Goal: Task Accomplishment & Management: Use online tool/utility

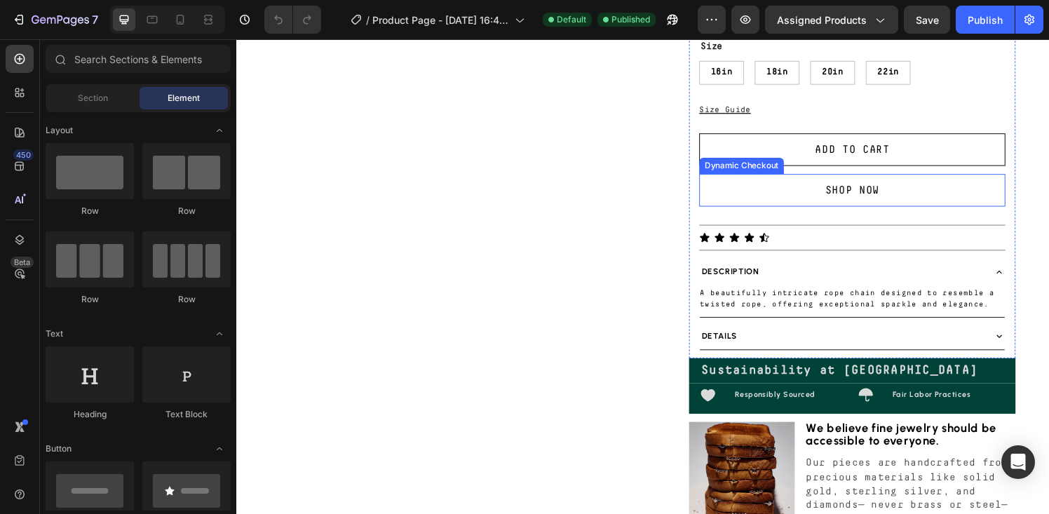
scroll to position [156, 0]
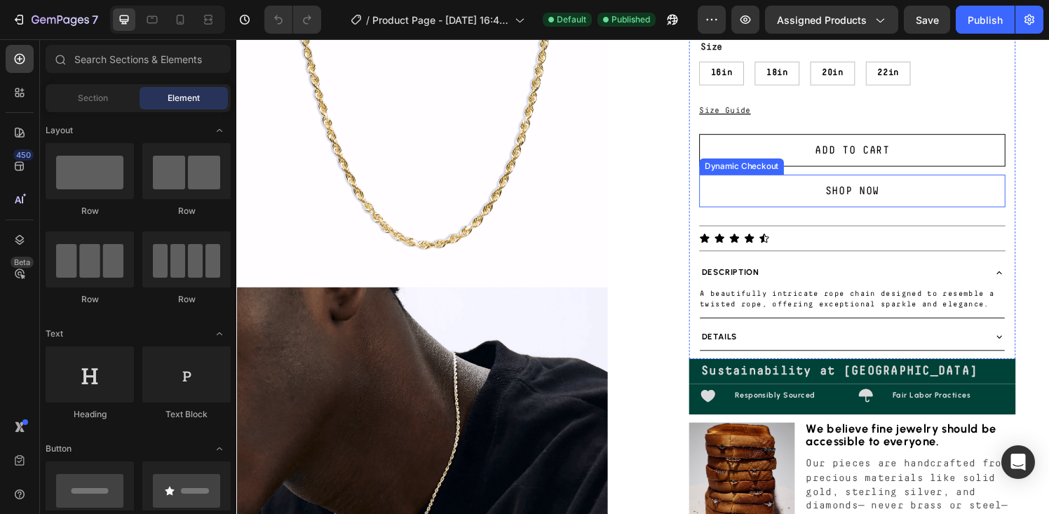
click at [789, 349] on div "Details" at bounding box center [862, 347] width 293 height 16
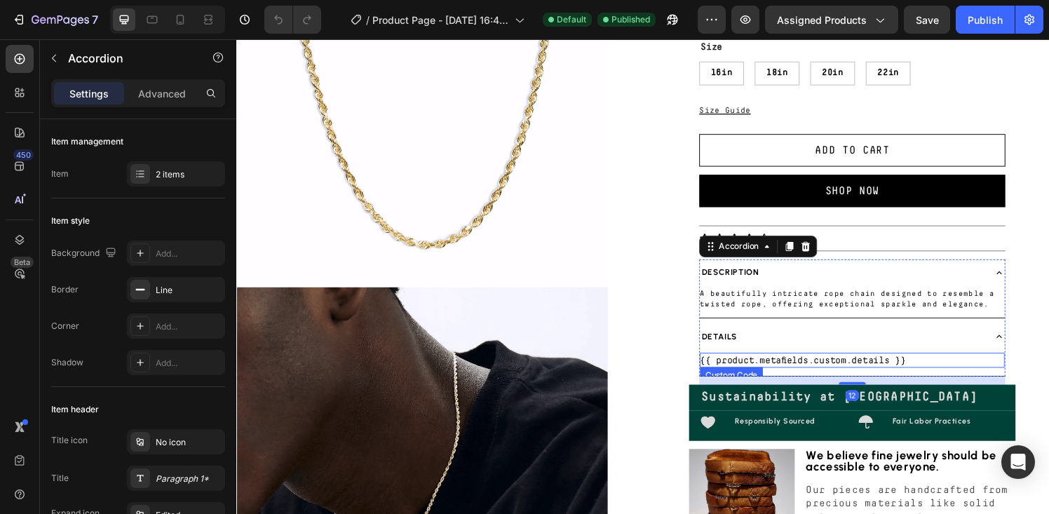
click at [787, 373] on div "{{ product.metafields.custom.details }}" at bounding box center [874, 371] width 316 height 15
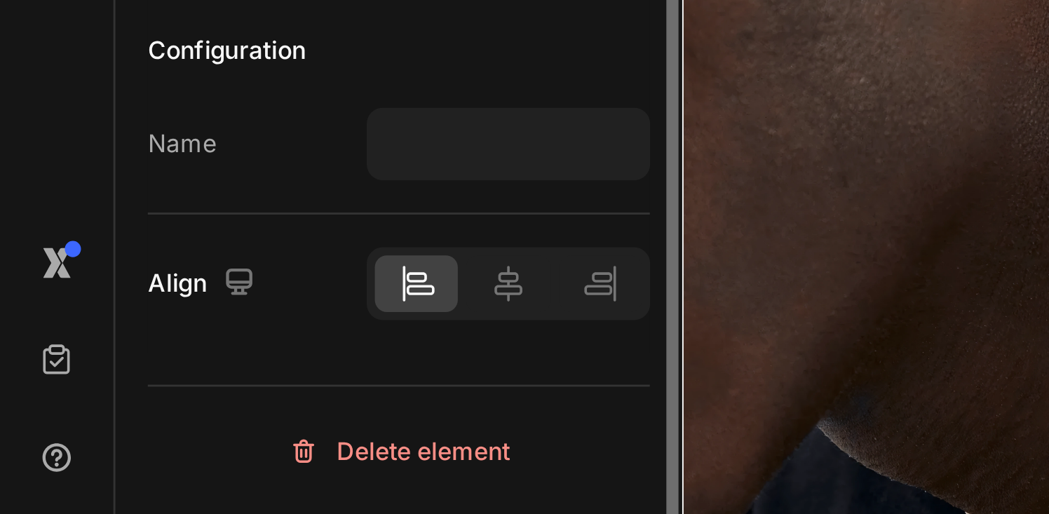
scroll to position [0, 0]
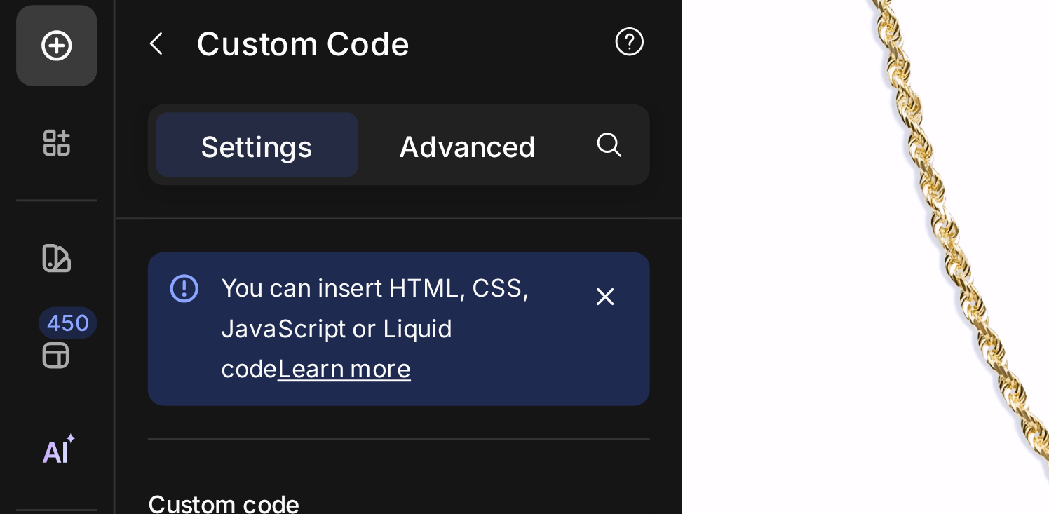
click at [153, 93] on p "Advanced" at bounding box center [162, 93] width 48 height 15
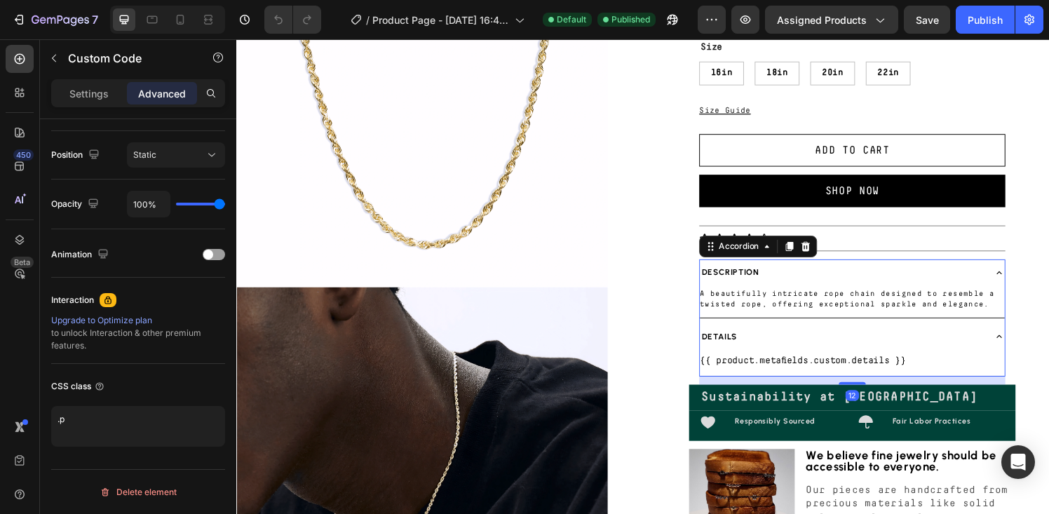
click at [775, 296] on div "A beautifully intricate rope chain designed to resemble a twisted rope, offerin…" at bounding box center [874, 311] width 316 height 33
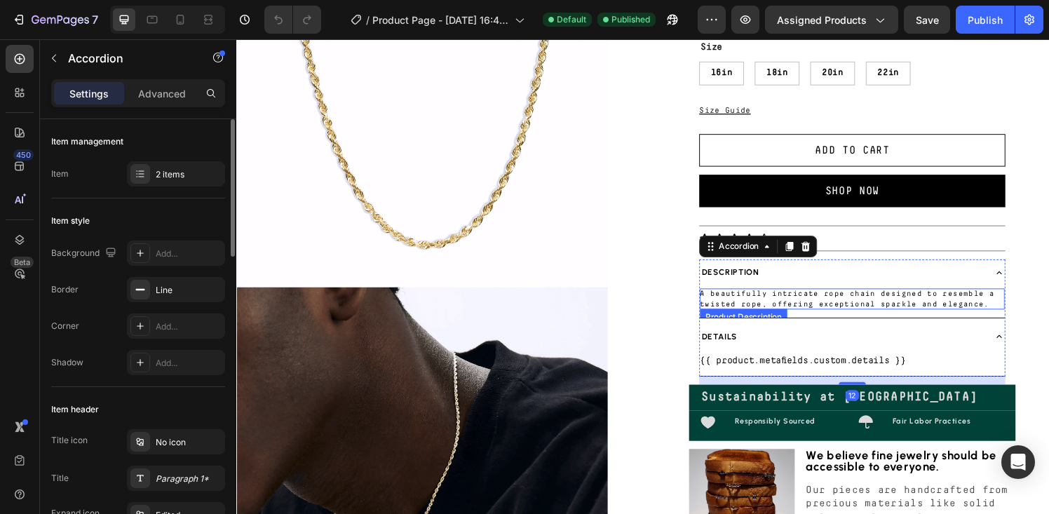
click at [774, 306] on p "A beautifully intricate rope chain designed to resemble a twisted rope, offerin…" at bounding box center [868, 308] width 305 height 18
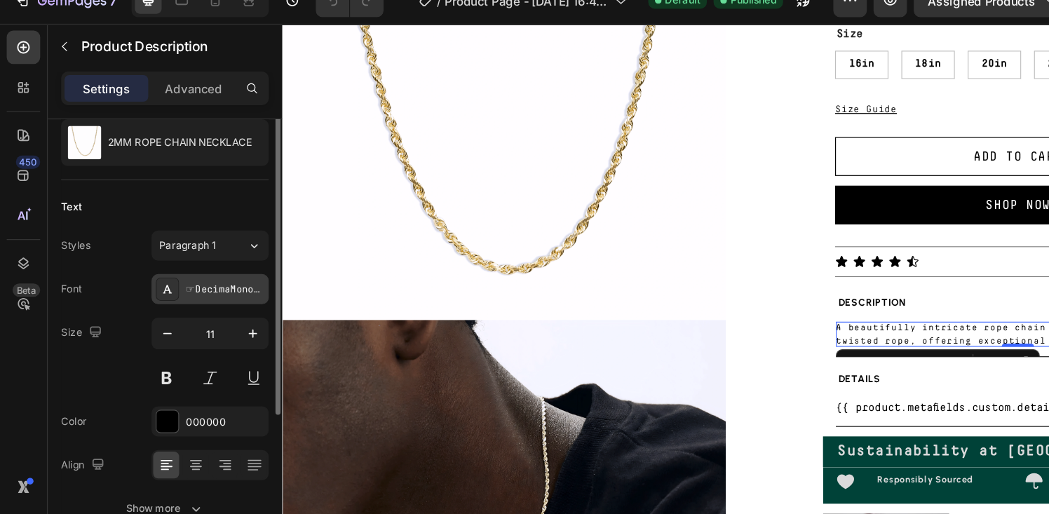
scroll to position [50, 0]
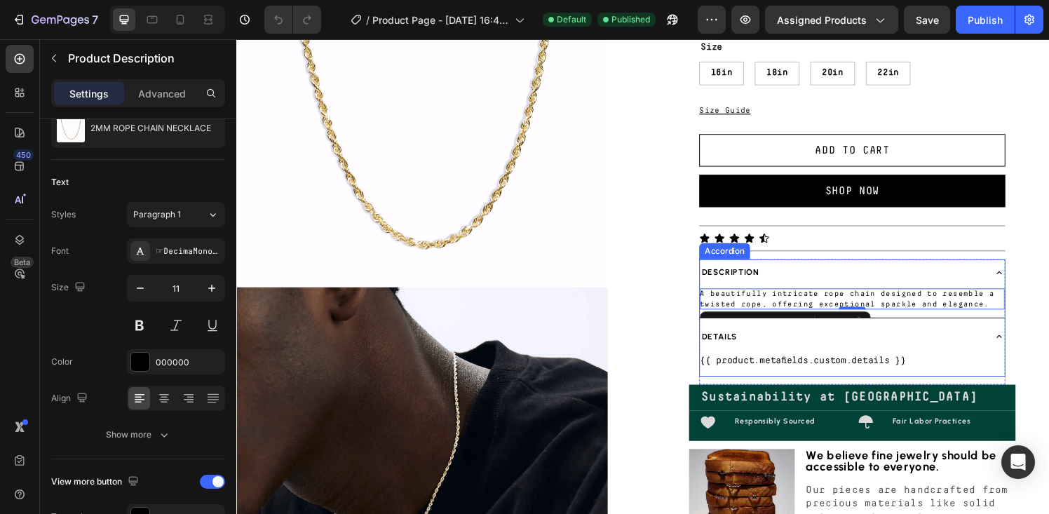
click at [802, 270] on div "Description" at bounding box center [874, 280] width 316 height 27
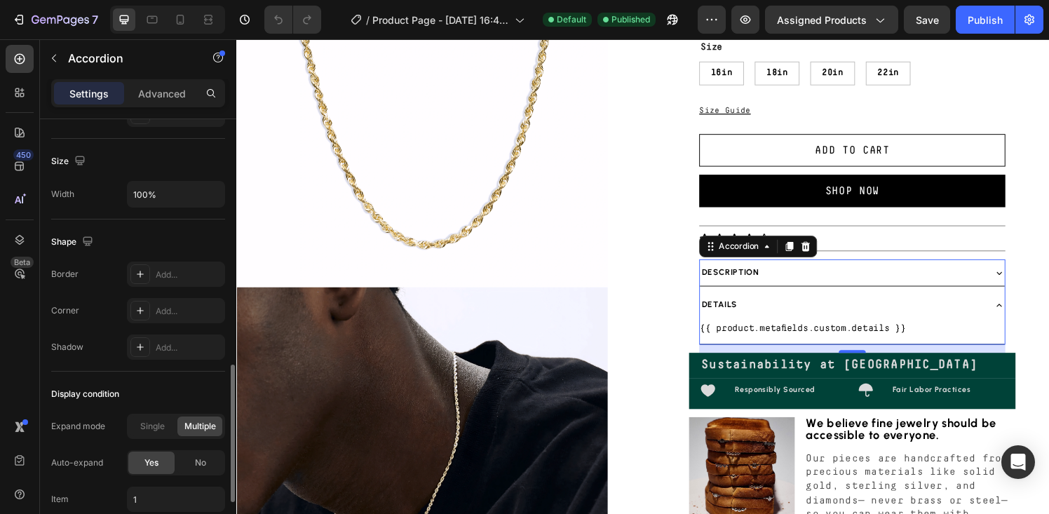
scroll to position [825, 0]
click at [153, 427] on span "Single" at bounding box center [152, 424] width 25 height 13
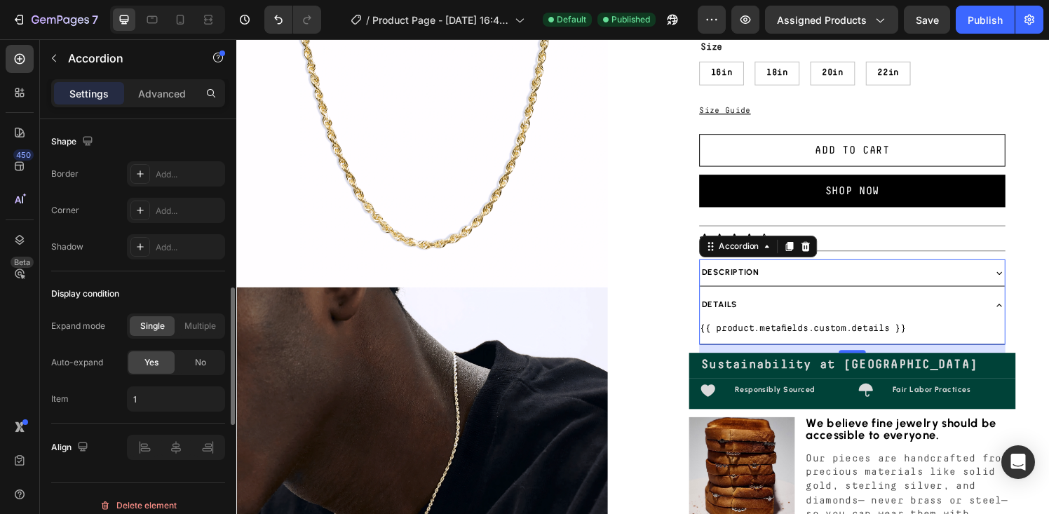
scroll to position [937, 0]
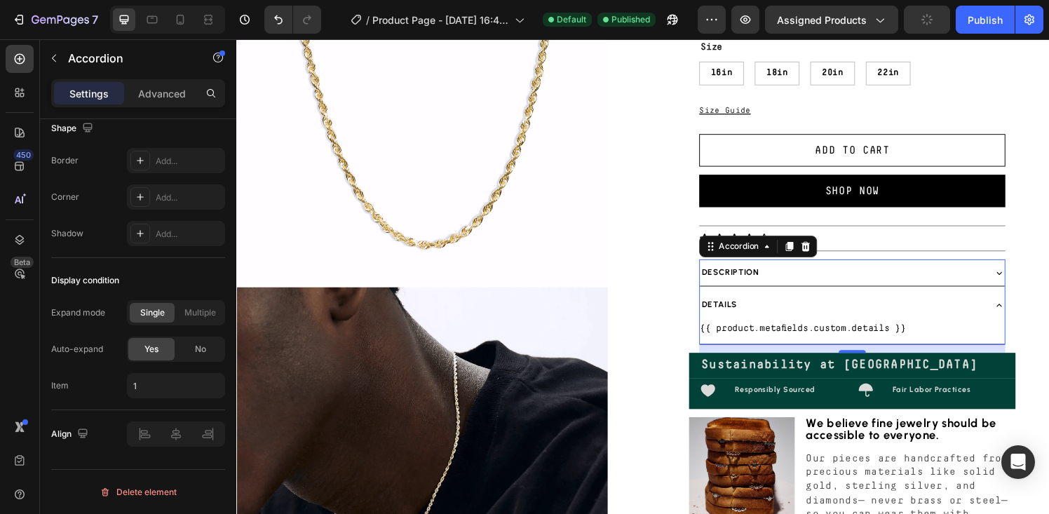
click at [893, 275] on div "Description" at bounding box center [862, 281] width 293 height 16
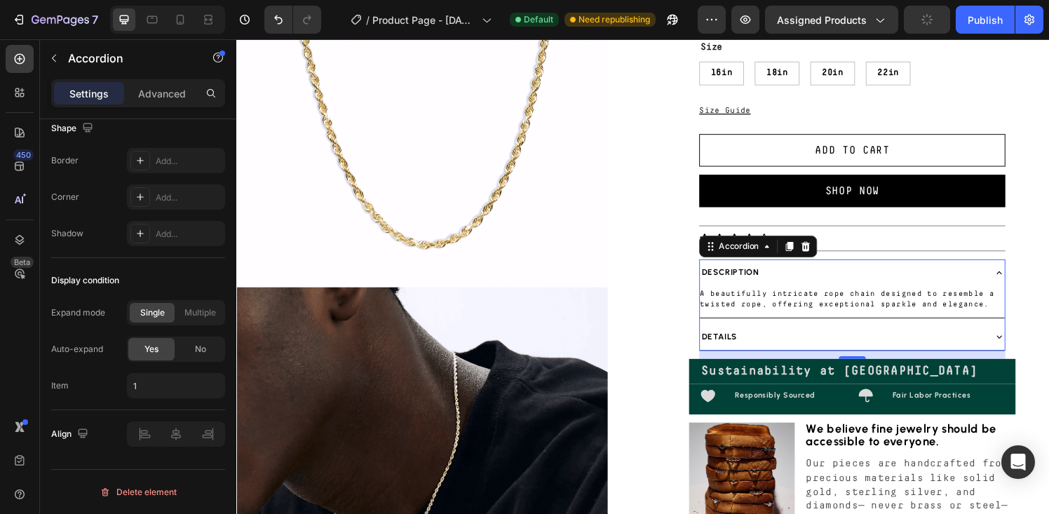
click at [884, 342] on div "Details" at bounding box center [862, 347] width 293 height 16
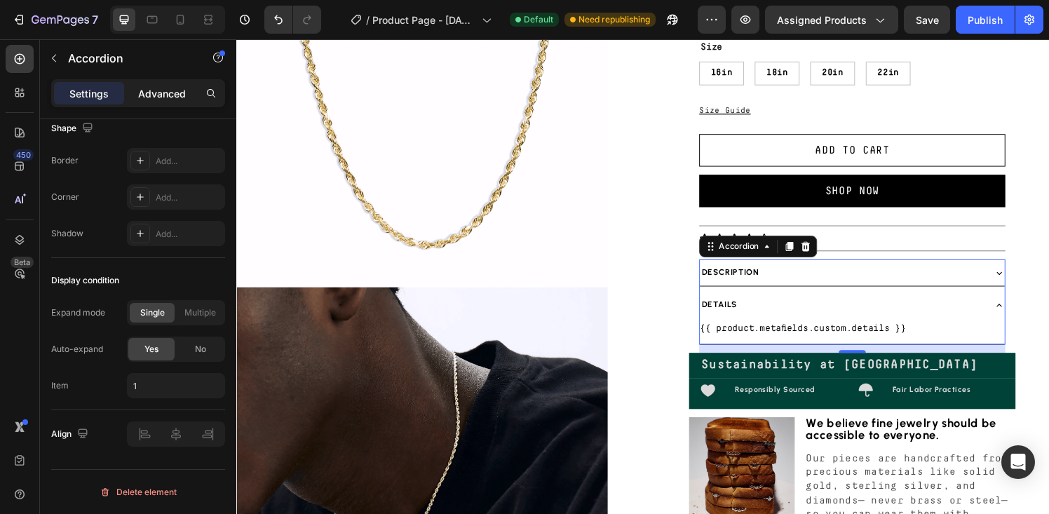
click at [158, 97] on p "Advanced" at bounding box center [162, 93] width 48 height 15
type input "100%"
type input "100"
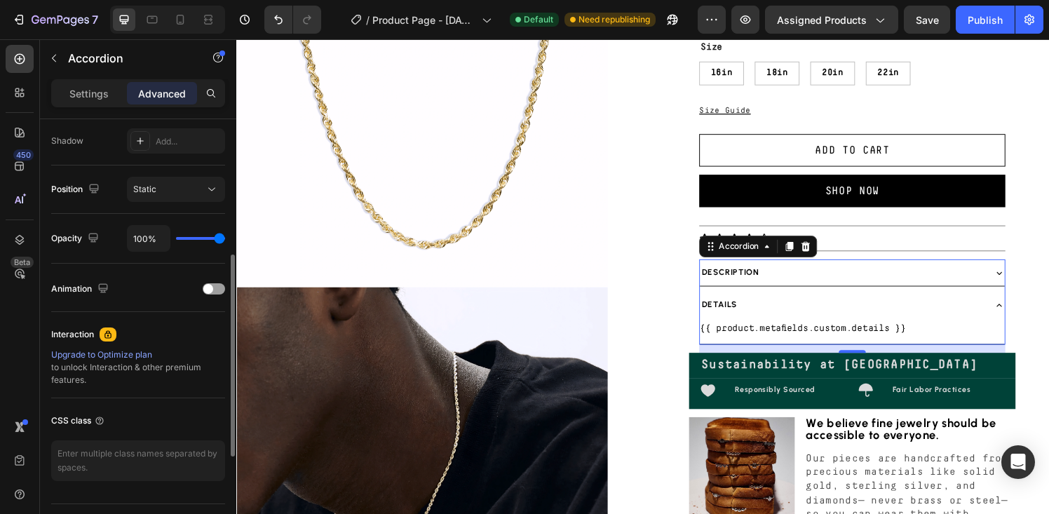
scroll to position [501, 0]
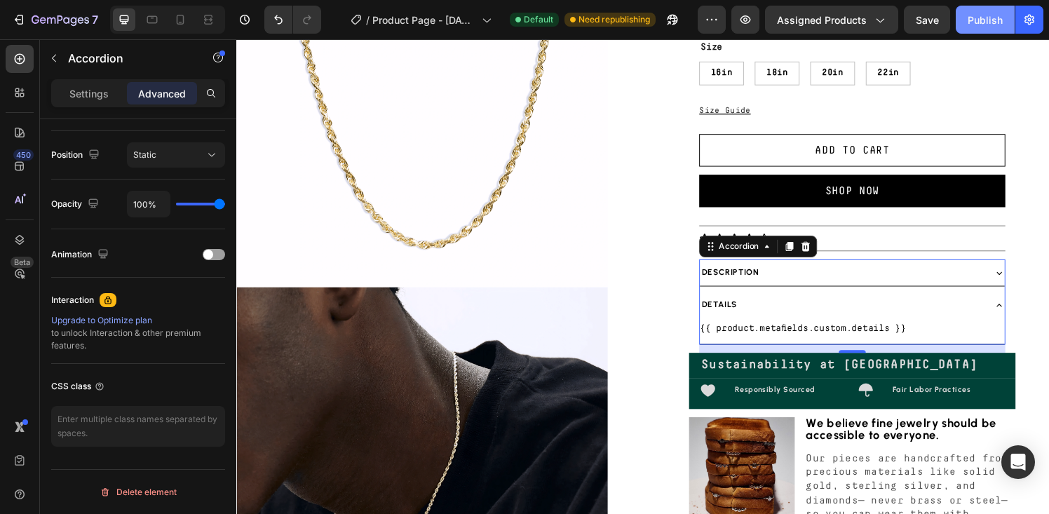
click at [980, 27] on button "Publish" at bounding box center [985, 20] width 59 height 28
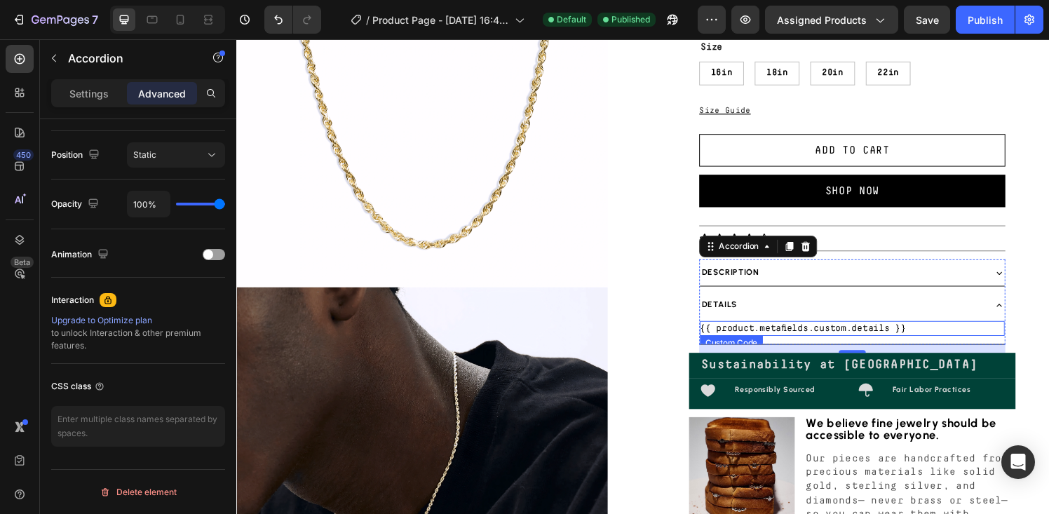
click at [772, 339] on div "{{ product.metafields.custom.details }}" at bounding box center [874, 338] width 316 height 15
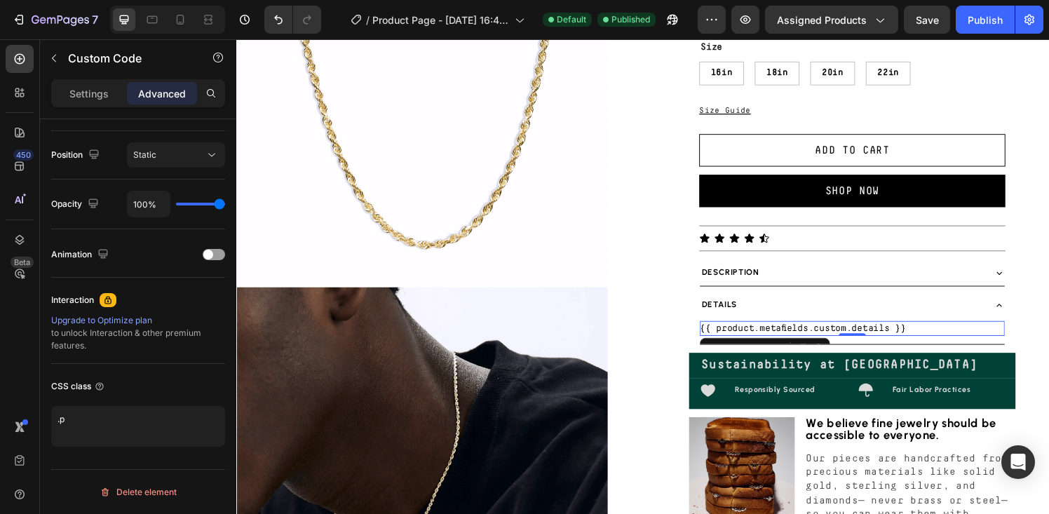
scroll to position [0, 0]
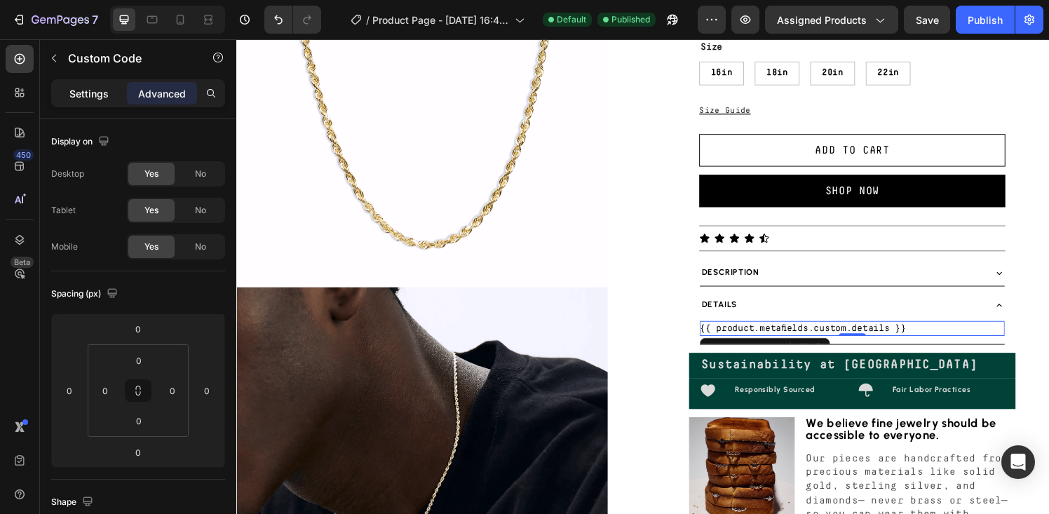
click at [96, 94] on p "Settings" at bounding box center [88, 93] width 39 height 15
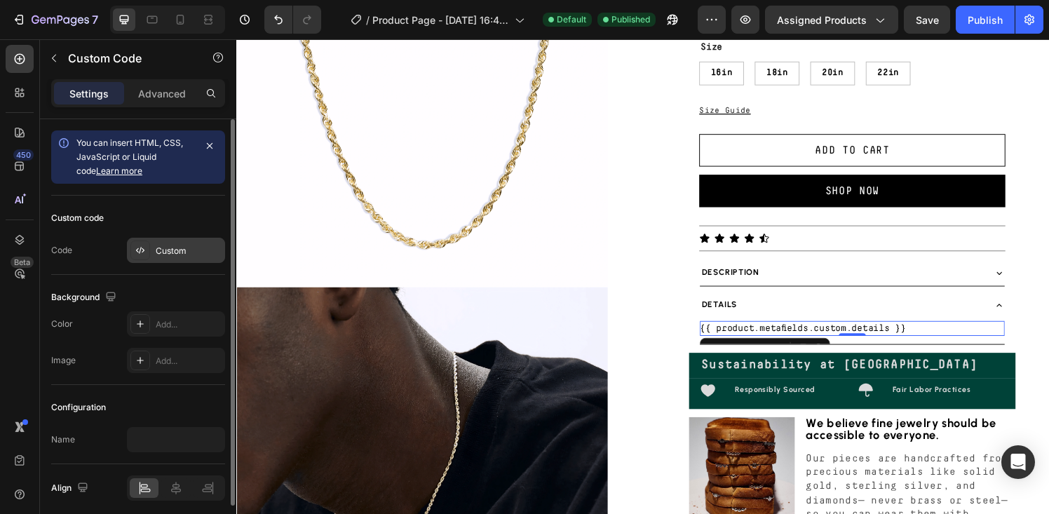
click at [181, 248] on div "Custom" at bounding box center [189, 251] width 66 height 13
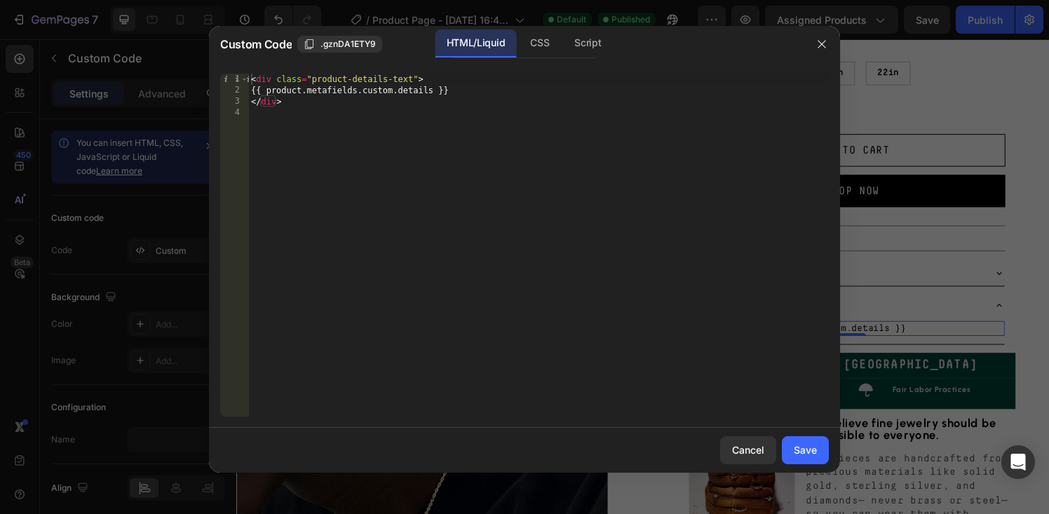
click at [354, 178] on div "< div class = "product-details-text" > {{ product.metafields.custom.details }} …" at bounding box center [538, 256] width 581 height 365
type textarea "</div>"
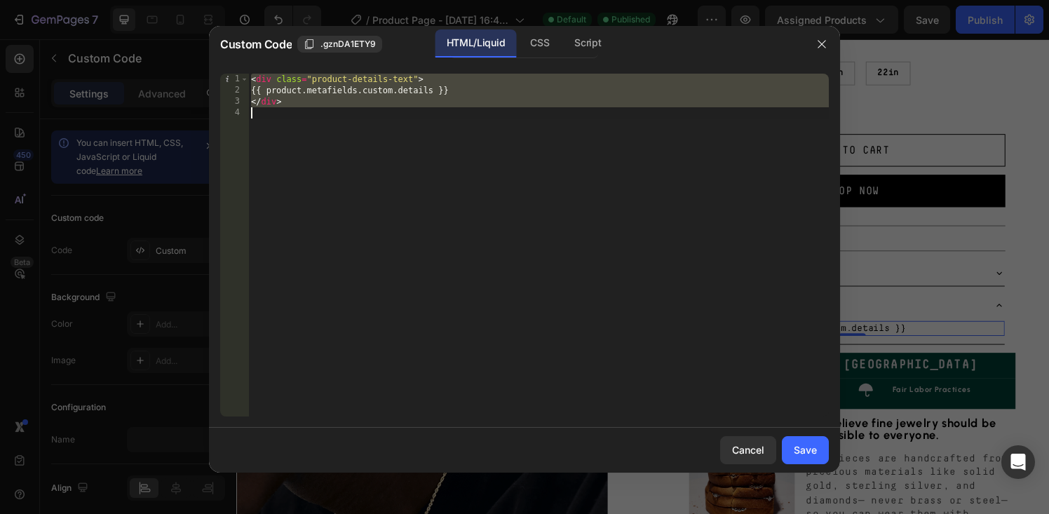
paste textarea
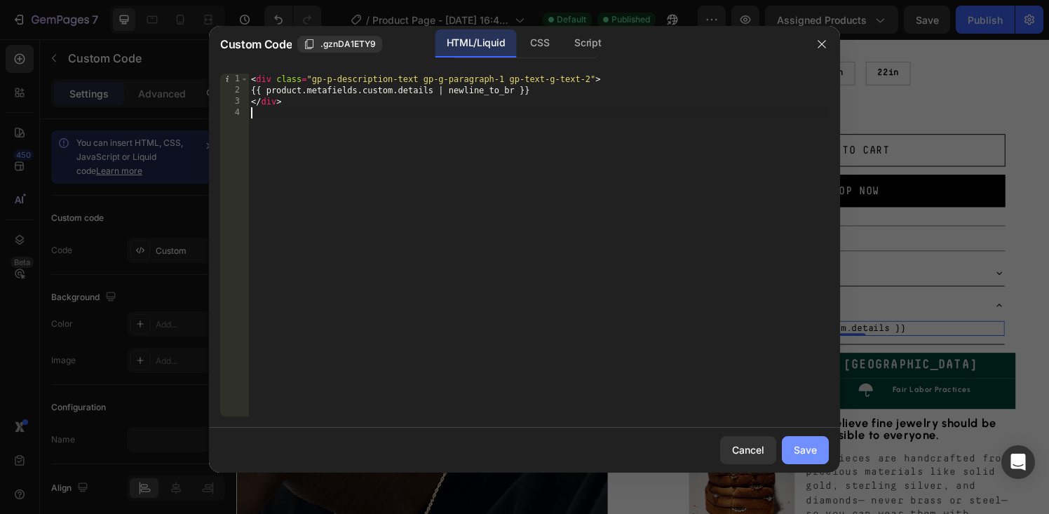
click at [794, 454] on div "Save" at bounding box center [805, 449] width 23 height 15
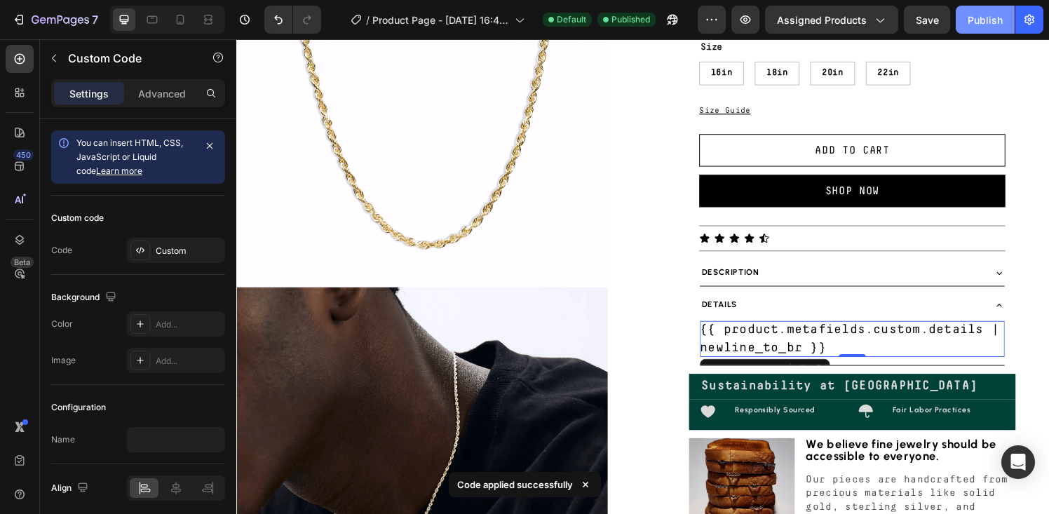
click at [983, 8] on button "Publish" at bounding box center [985, 20] width 59 height 28
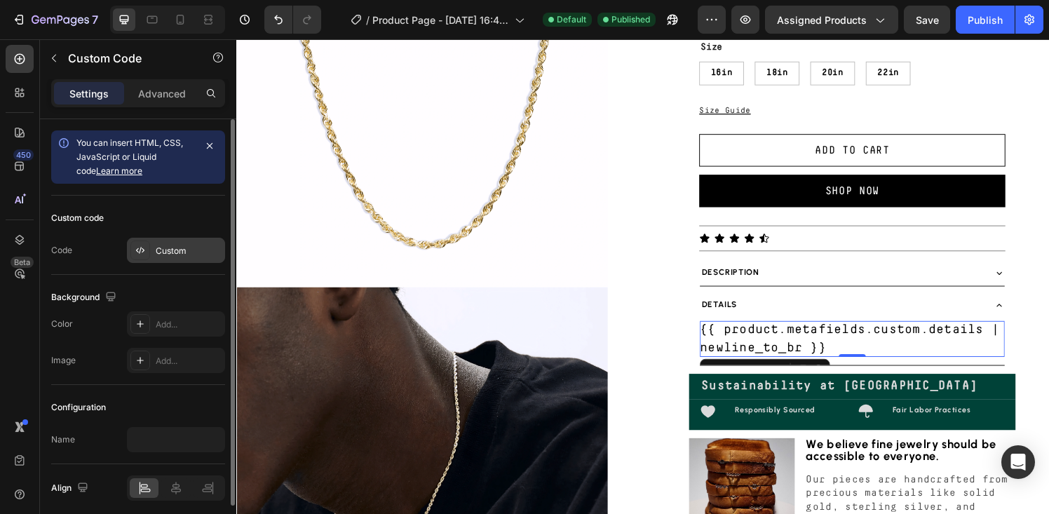
click at [146, 254] on div at bounding box center [140, 251] width 20 height 20
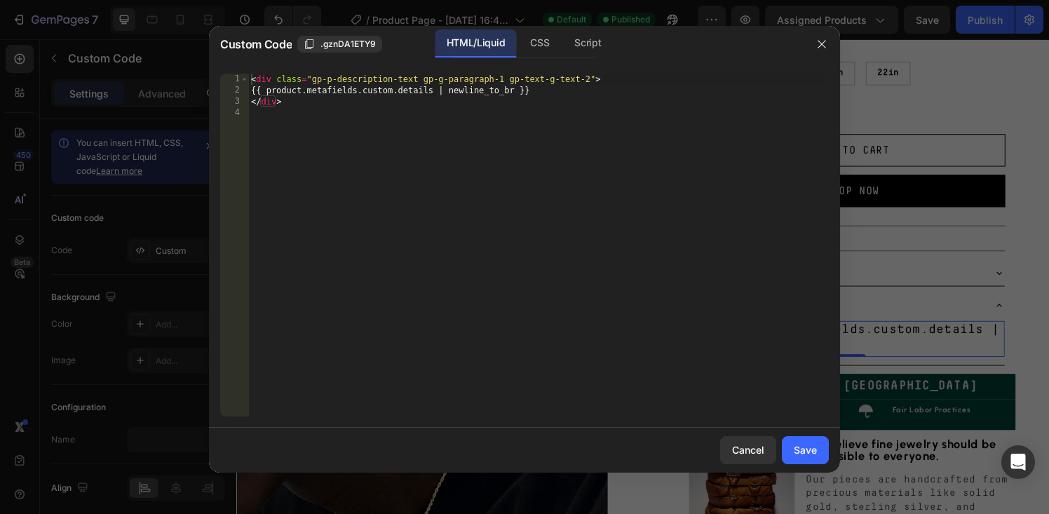
click at [337, 217] on div "< div class = "gp-p-description-text gp-g-paragraph-1 gp-text-g-text-2" > {{ pr…" at bounding box center [538, 256] width 581 height 365
type textarea "</div>"
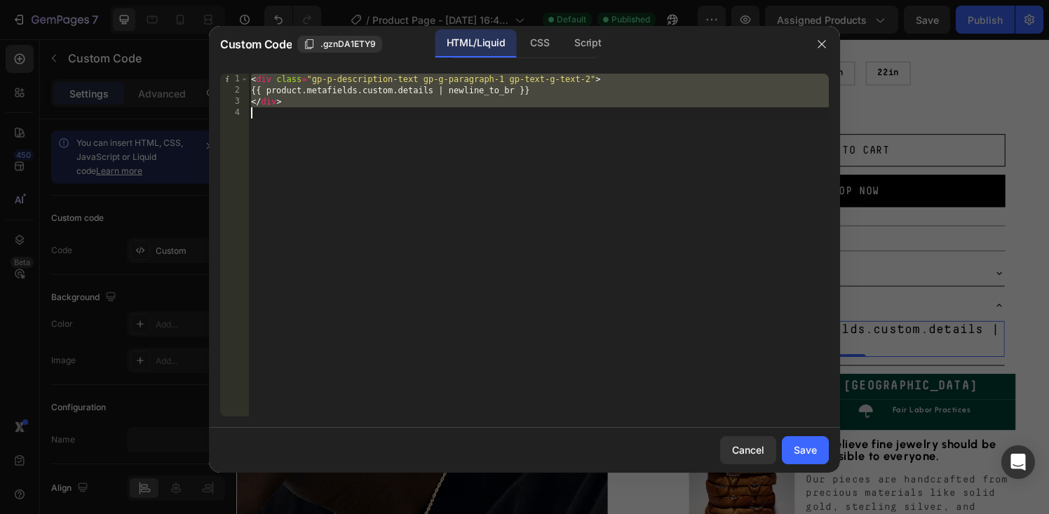
paste textarea
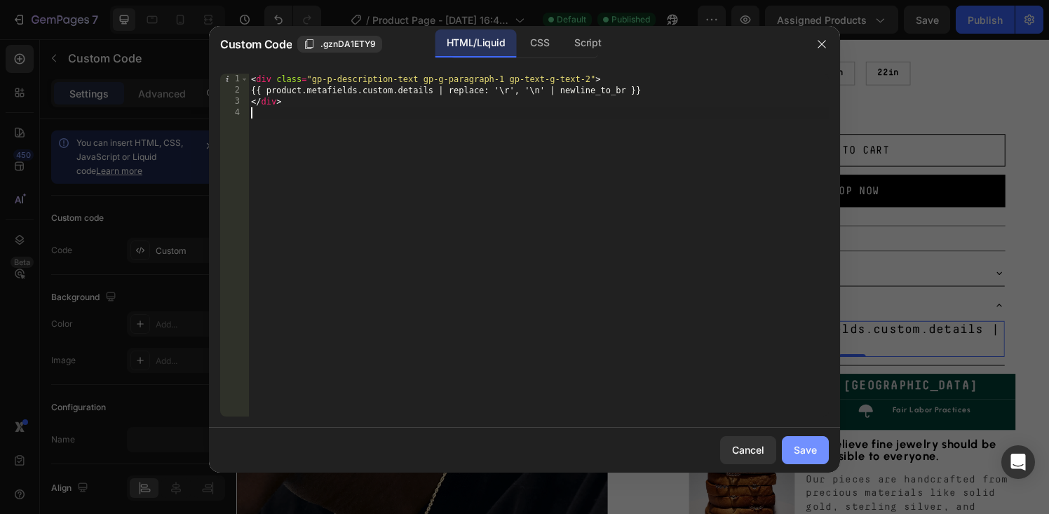
click at [805, 450] on div "Save" at bounding box center [805, 449] width 23 height 15
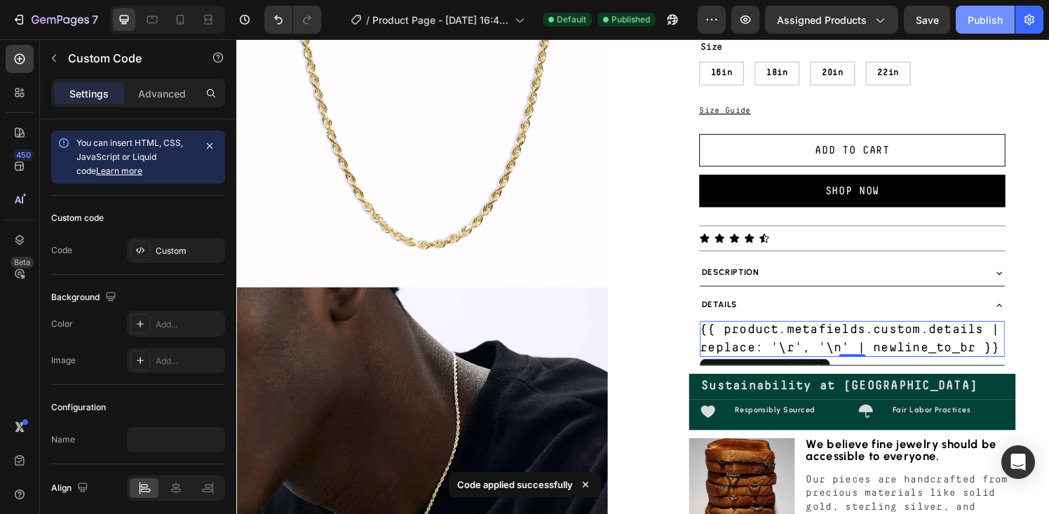
click at [985, 13] on div "Publish" at bounding box center [985, 20] width 35 height 15
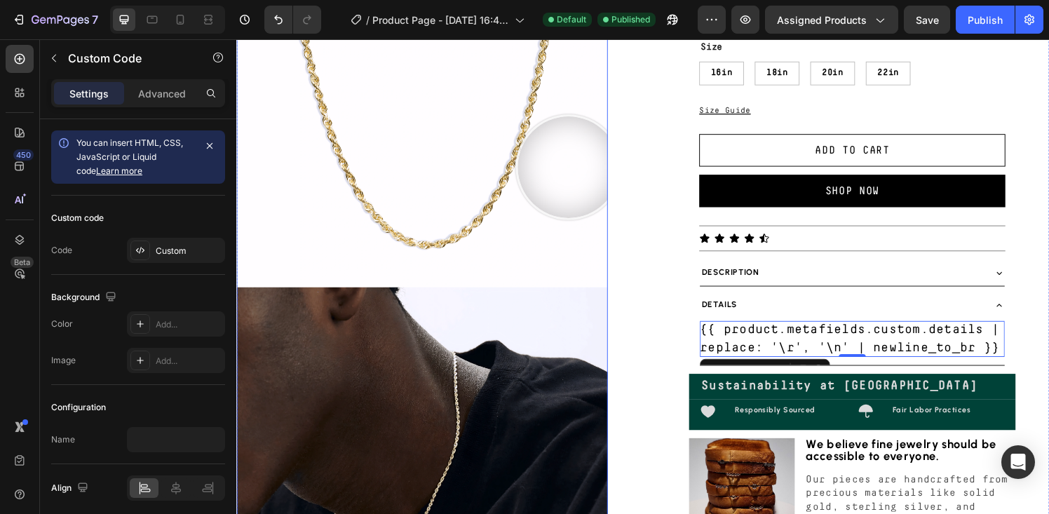
click at [580, 172] on img at bounding box center [428, 104] width 384 height 384
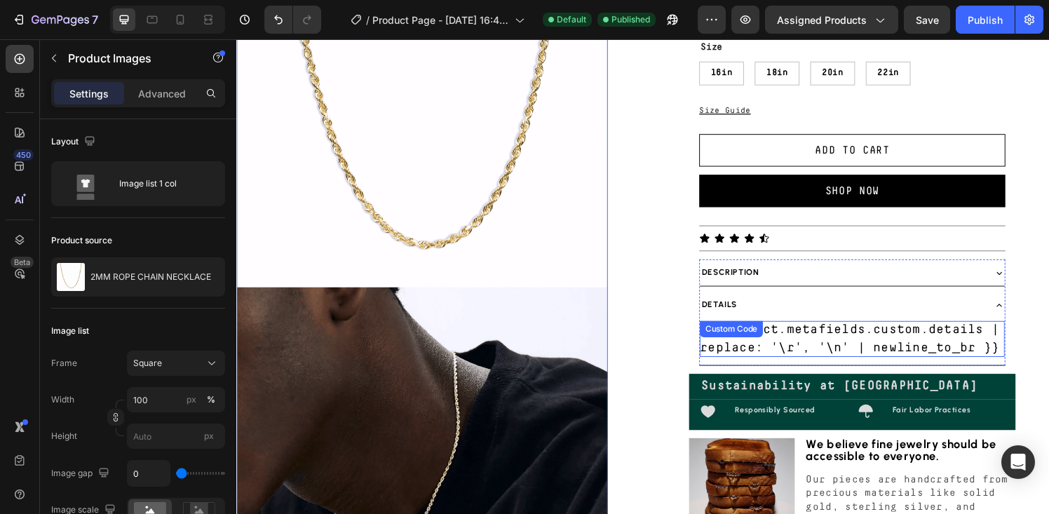
click at [791, 357] on div "{{ product.metafields.custom.details | replace: '\r', '\n' | newline_to_br }}" at bounding box center [874, 349] width 316 height 37
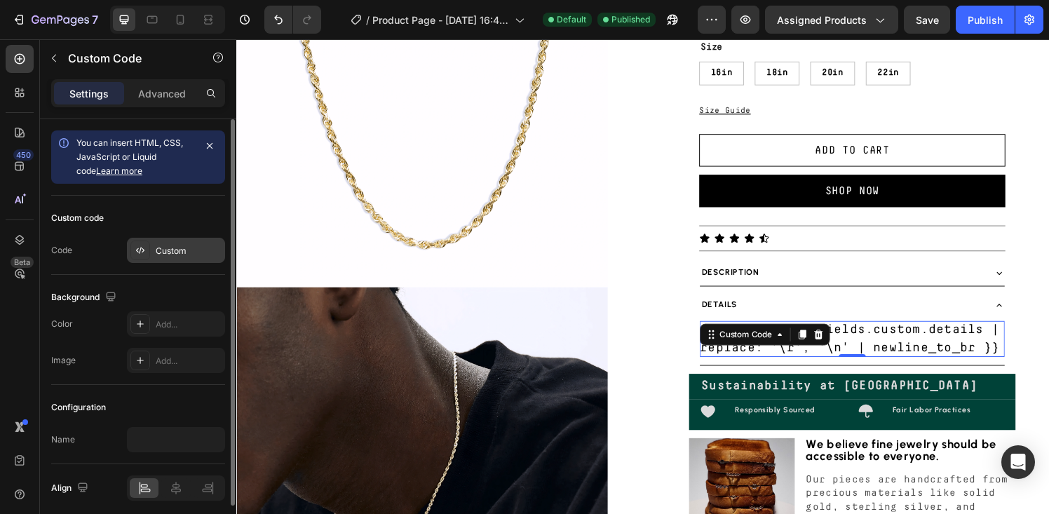
click at [179, 248] on div "Custom" at bounding box center [189, 251] width 66 height 13
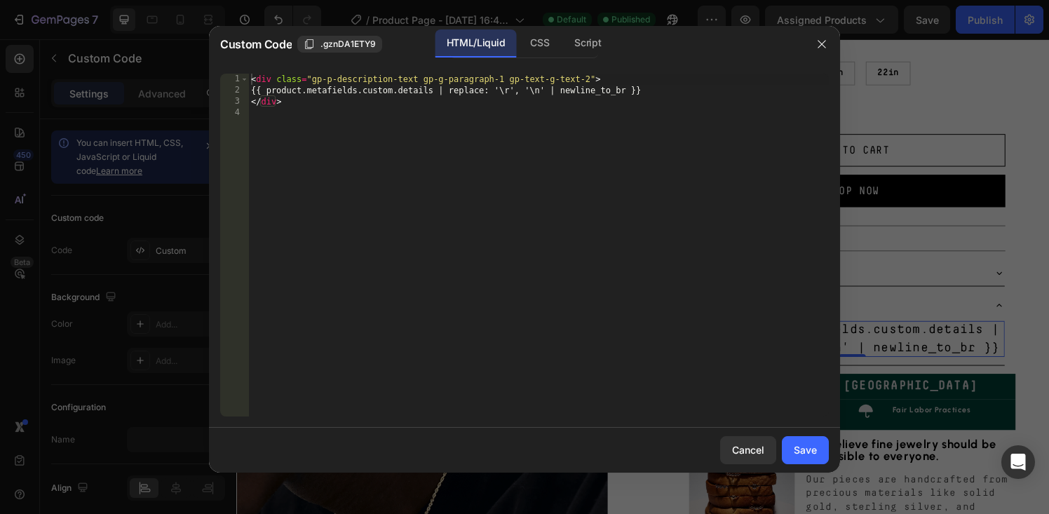
click at [428, 241] on div "< div class = "gp-p-description-text gp-g-paragraph-1 gp-text-g-text-2" > {{ pr…" at bounding box center [538, 256] width 581 height 365
type textarea "</div>"
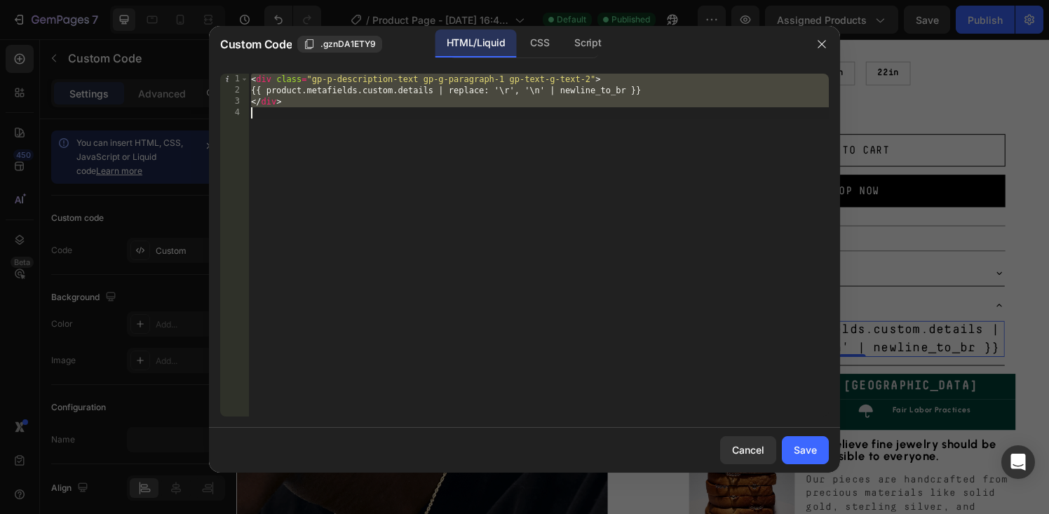
paste textarea
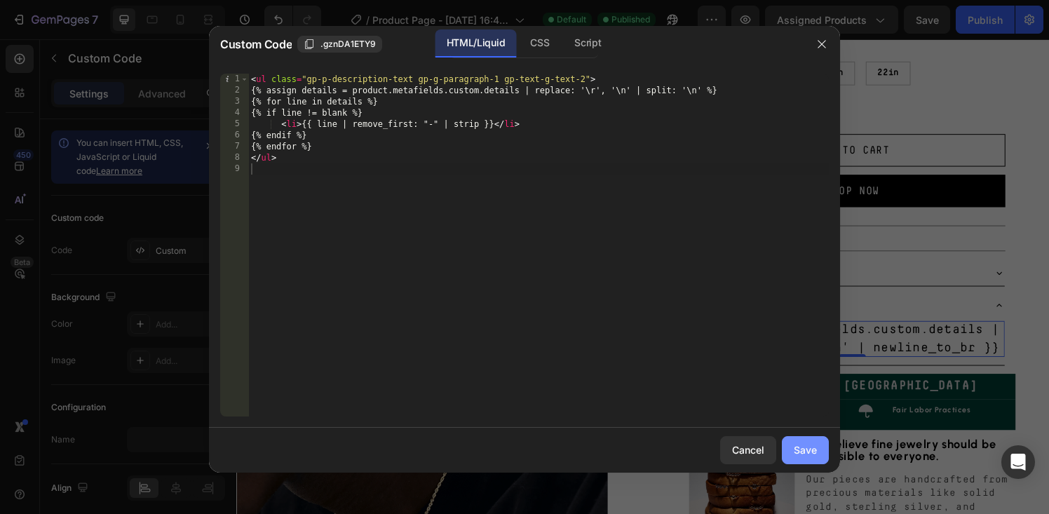
click at [807, 453] on div "Save" at bounding box center [805, 449] width 23 height 15
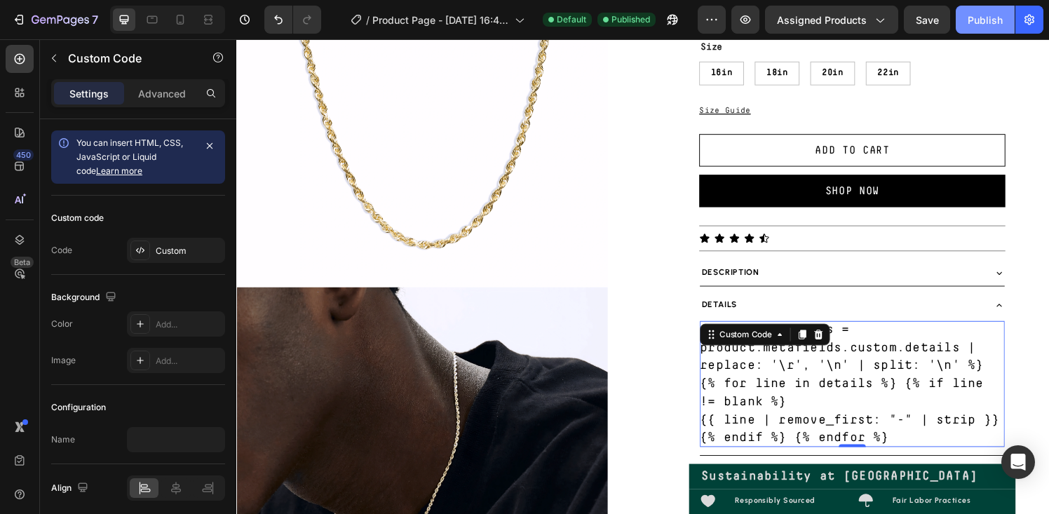
click at [992, 20] on div "Publish" at bounding box center [985, 20] width 35 height 15
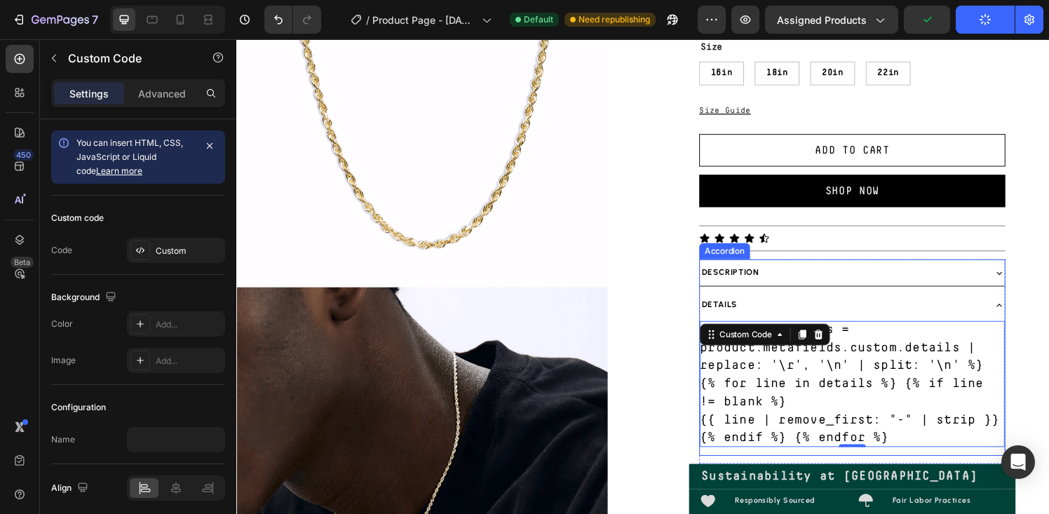
click at [803, 269] on div "Description" at bounding box center [874, 280] width 316 height 27
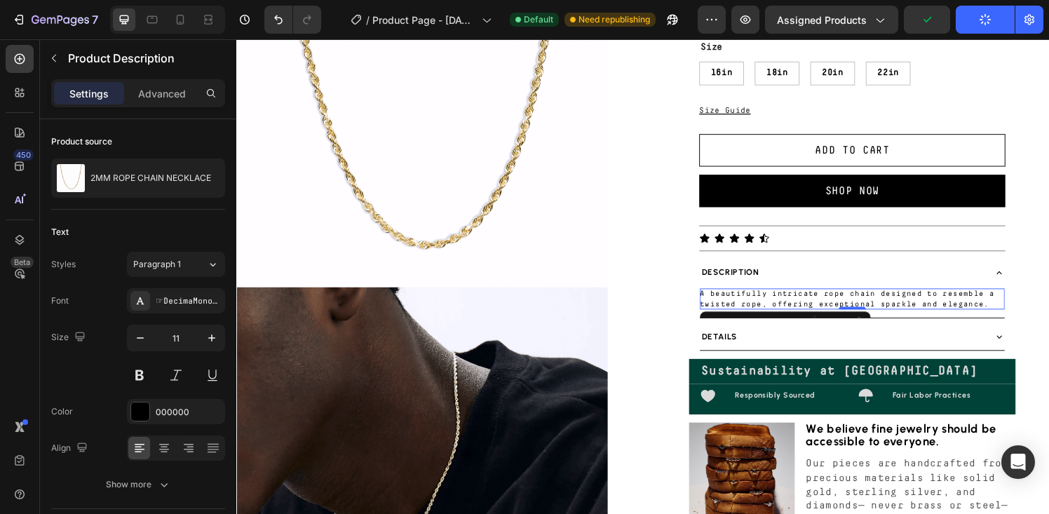
click at [794, 310] on p "A beautifully intricate rope chain designed to resemble a twisted rope, offerin…" at bounding box center [868, 308] width 305 height 18
click at [187, 306] on div "☞DecimaMonoPro 400" at bounding box center [189, 301] width 66 height 13
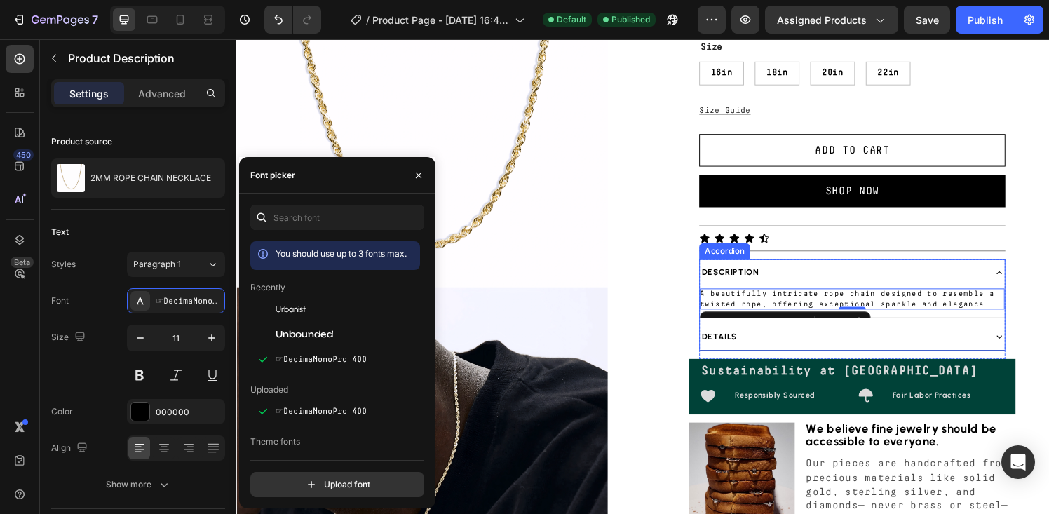
click at [768, 346] on div "Details" at bounding box center [862, 347] width 293 height 16
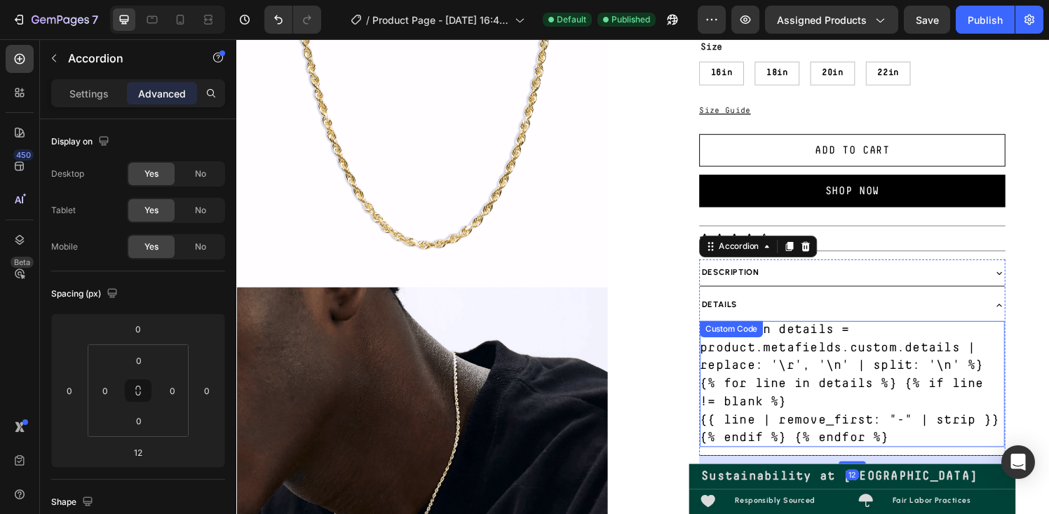
click at [771, 350] on div "{% assign details = product.metafields.custom.details | replace: '\r', '\n' | s…" at bounding box center [874, 396] width 316 height 130
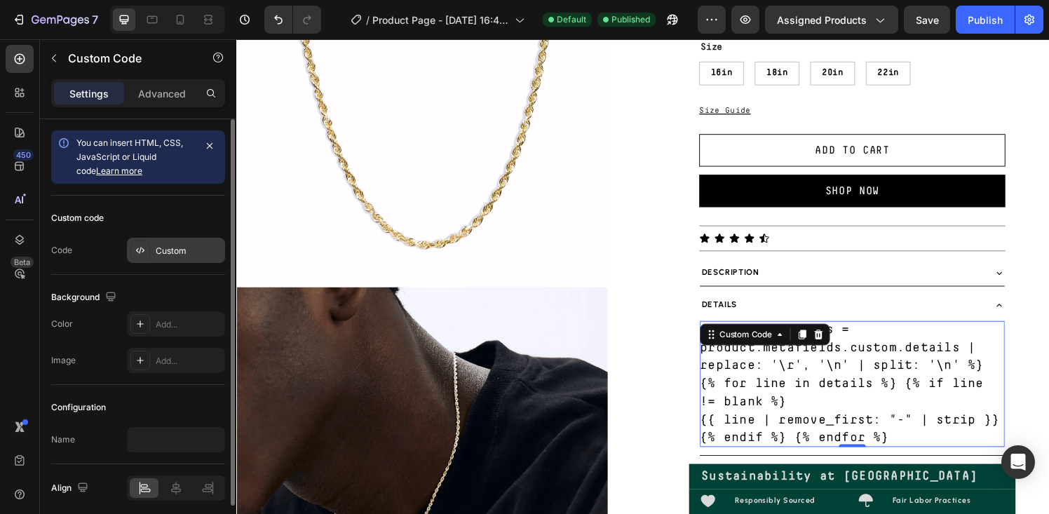
click at [154, 253] on div "Custom" at bounding box center [176, 250] width 98 height 25
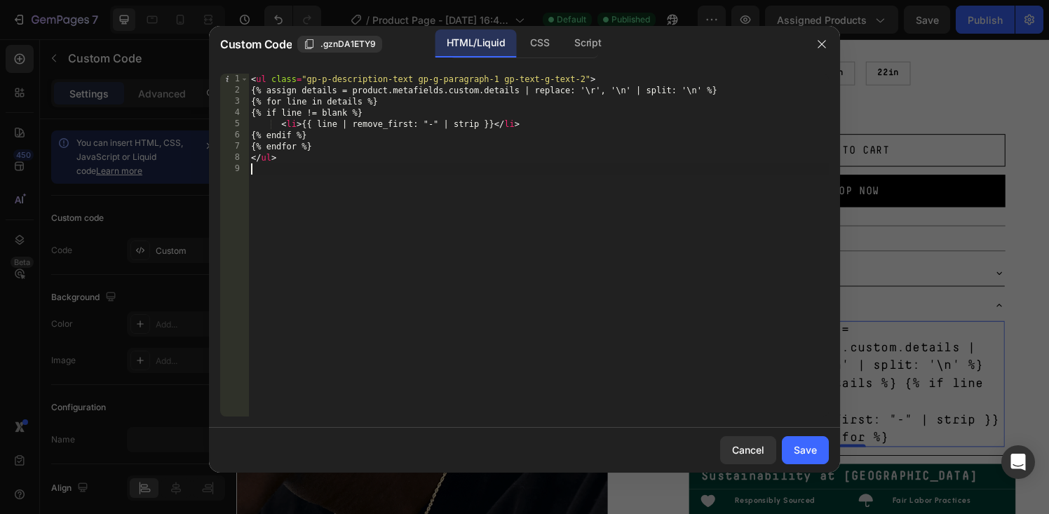
click at [381, 230] on div "< ul class = "gp-p-description-text gp-g-paragraph-1 gp-text-g-text-2" > {% ass…" at bounding box center [538, 256] width 581 height 365
type textarea "</ul>"
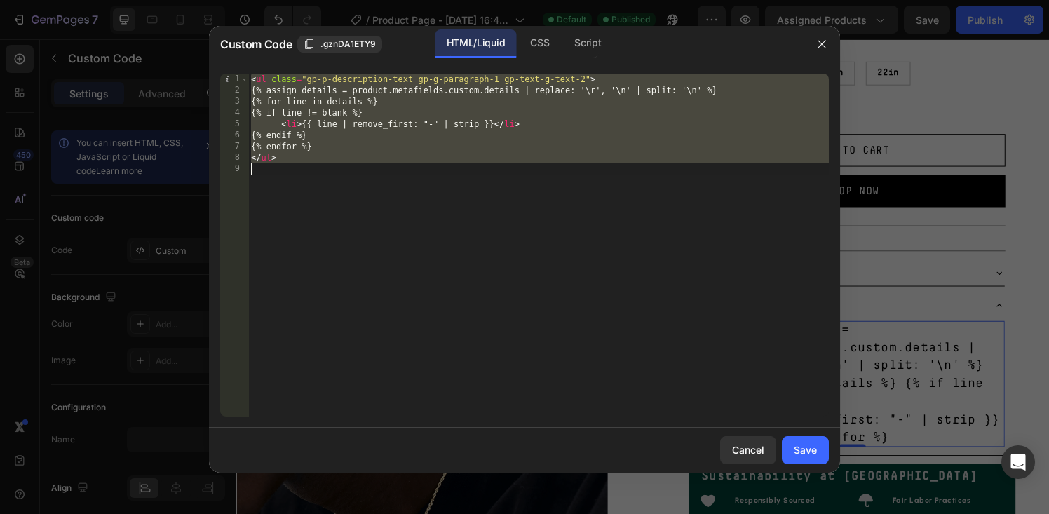
paste textarea
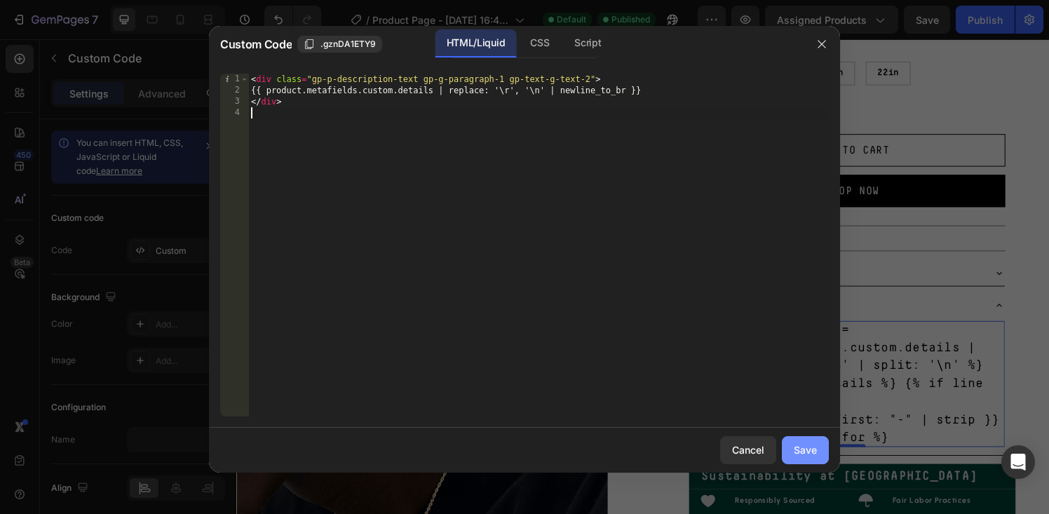
click at [798, 442] on div "Save" at bounding box center [805, 449] width 23 height 15
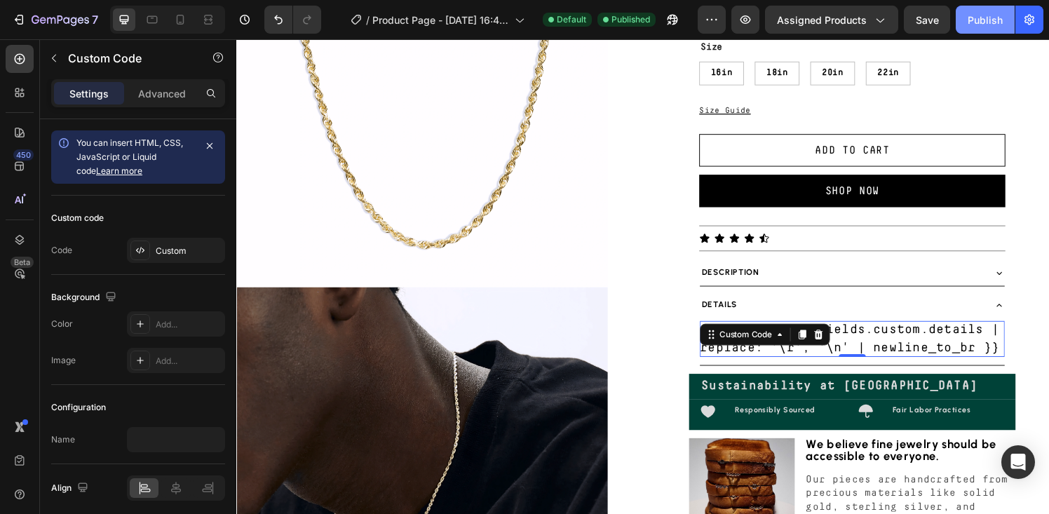
click at [980, 25] on div "Publish" at bounding box center [985, 20] width 35 height 15
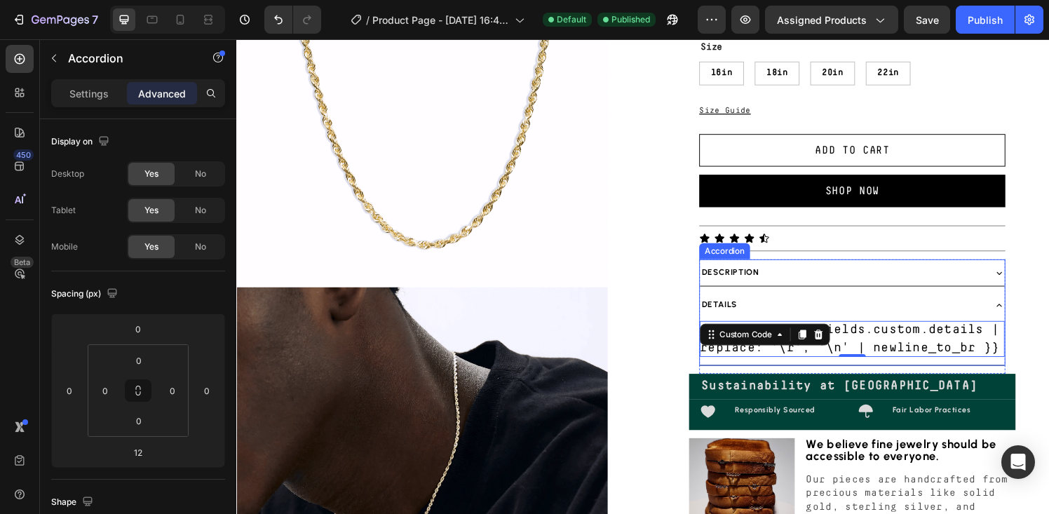
click at [786, 276] on div "Description" at bounding box center [862, 281] width 293 height 16
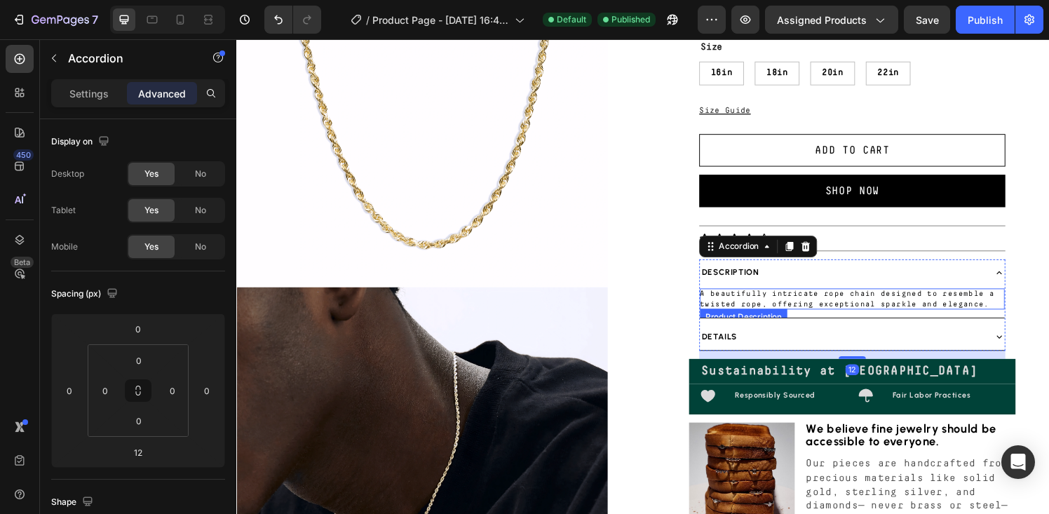
click at [780, 308] on div "A beautifully intricate rope chain designed to resemble a twisted rope, offerin…" at bounding box center [874, 308] width 316 height 22
click at [746, 341] on div "Details" at bounding box center [862, 347] width 293 height 16
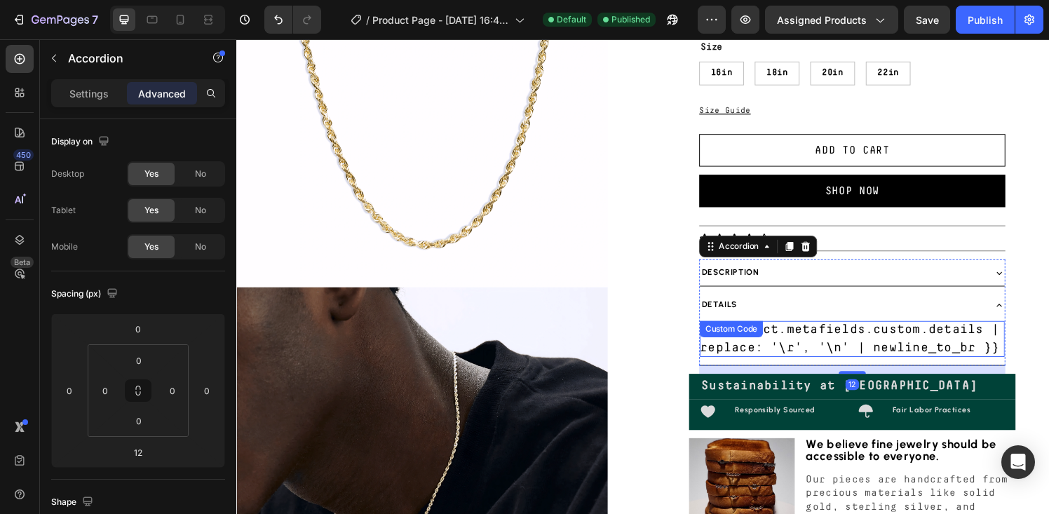
click at [752, 349] on div "{{ product.metafields.custom.details | replace: '\r', '\n' | newline_to_br }} C…" at bounding box center [874, 349] width 316 height 37
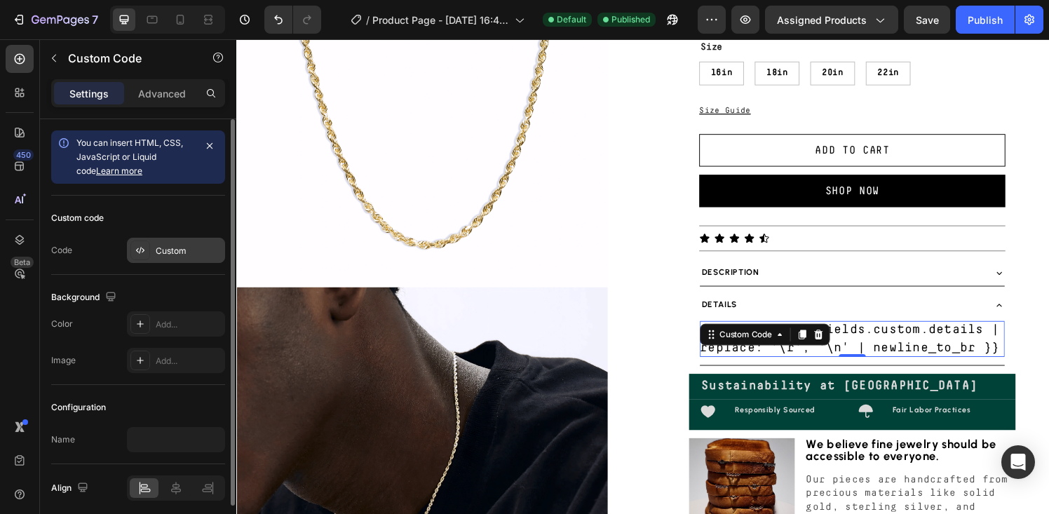
click at [171, 247] on div "Custom" at bounding box center [189, 251] width 66 height 13
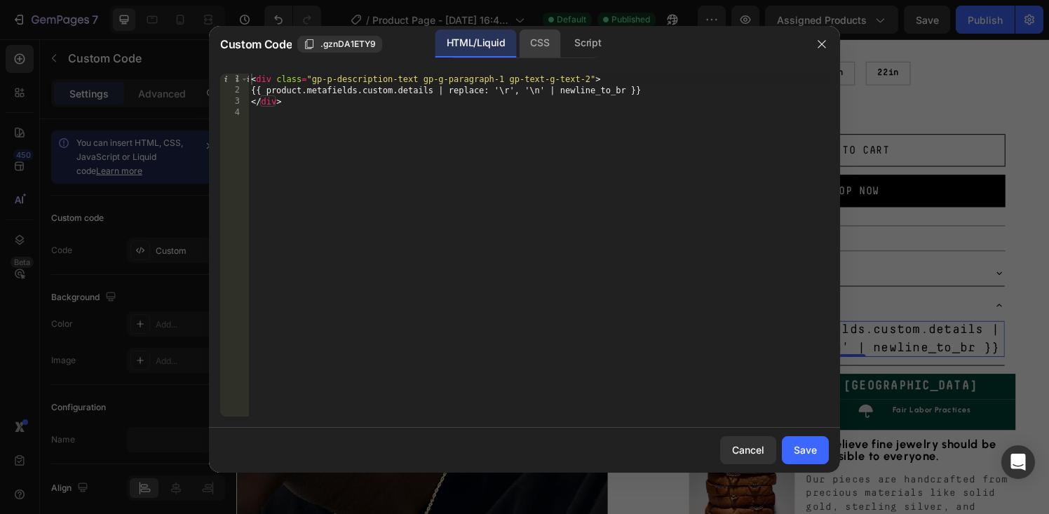
click at [539, 41] on div "CSS" at bounding box center [539, 43] width 41 height 28
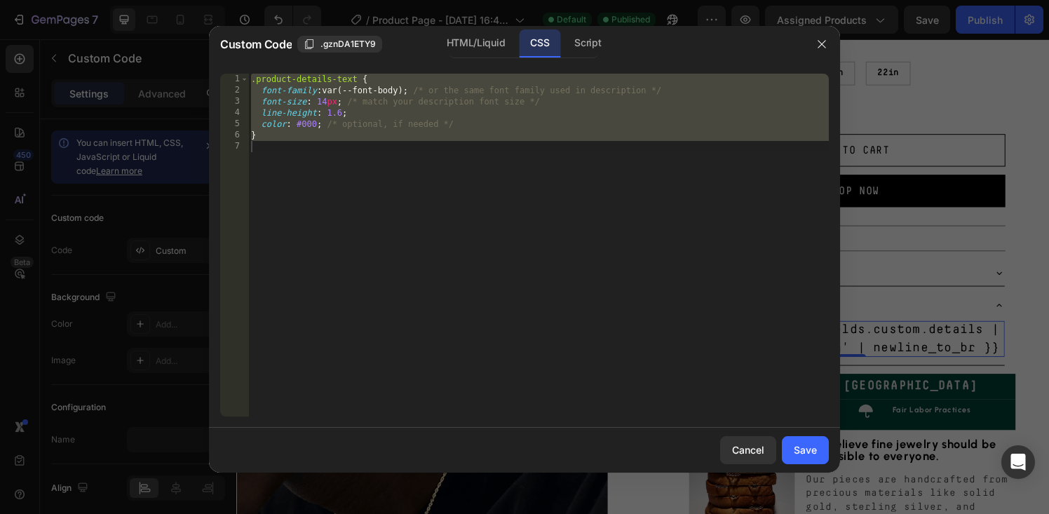
type textarea "}"
click at [472, 222] on div ".product-details-text { font-family : var(--font-body) ; /* or the same font fa…" at bounding box center [538, 256] width 581 height 365
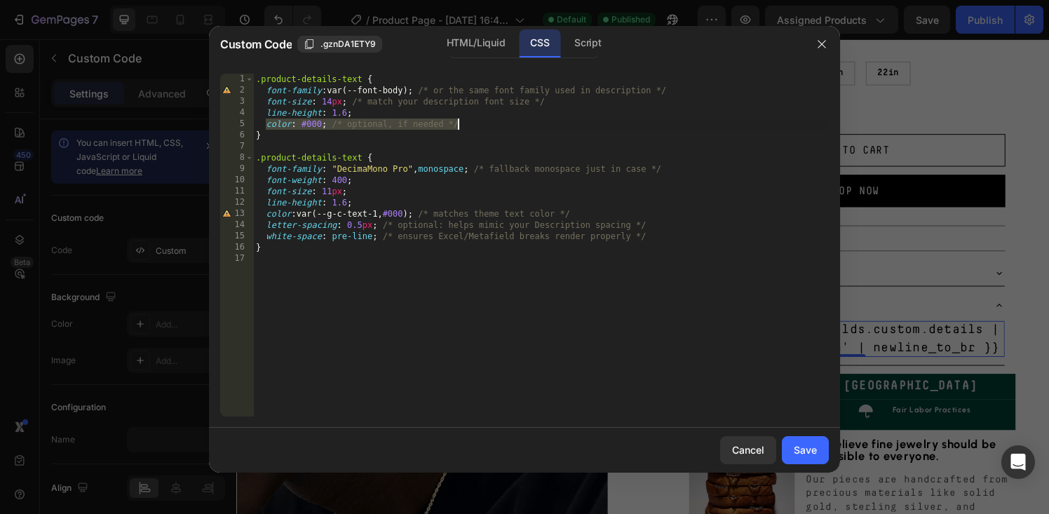
drag, startPoint x: 266, startPoint y: 123, endPoint x: 513, endPoint y: 130, distance: 246.9
click at [513, 130] on div ".product-details-text { font-family : var(--font-body) ; /* or the same font fa…" at bounding box center [541, 256] width 576 height 365
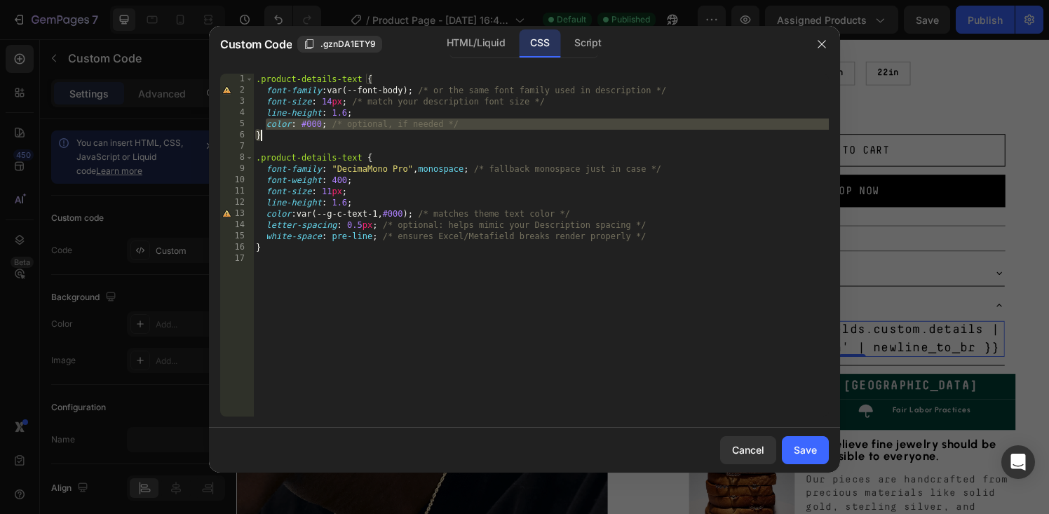
click at [283, 137] on div ".product-details-text { font-family : var(--font-body) ; /* or the same font fa…" at bounding box center [541, 256] width 576 height 365
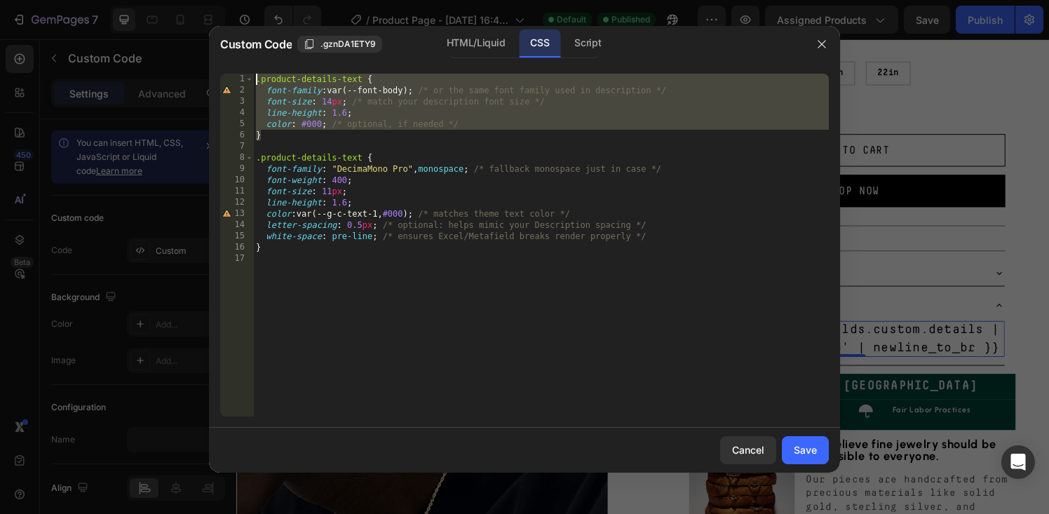
drag, startPoint x: 283, startPoint y: 137, endPoint x: 234, endPoint y: 58, distance: 93.6
click at [234, 58] on div "Custom Code .gznDA1ETY9 HTML/Liquid CSS Script } 1 2 3 4 5 6 7 8 9 10 11 12 13 …" at bounding box center [524, 249] width 631 height 447
type textarea ".product-details-text { font-family: var(--font-body); /* or the same font fami…"
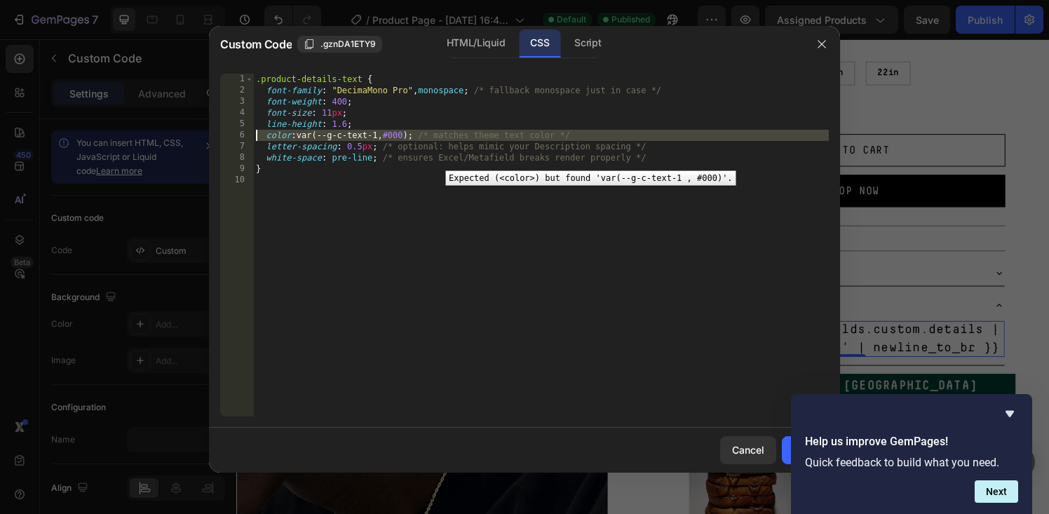
click at [226, 134] on div "6" at bounding box center [237, 135] width 34 height 11
type textarea "color: var(--g-c-text-1, #000); /* matches theme text color */ letter-spacing: …"
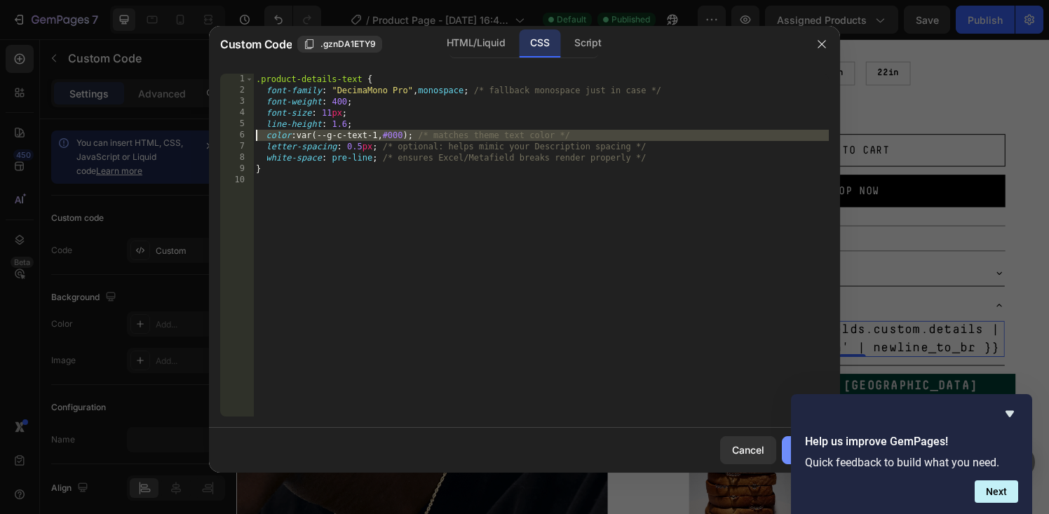
click at [783, 442] on button "Save" at bounding box center [805, 450] width 47 height 28
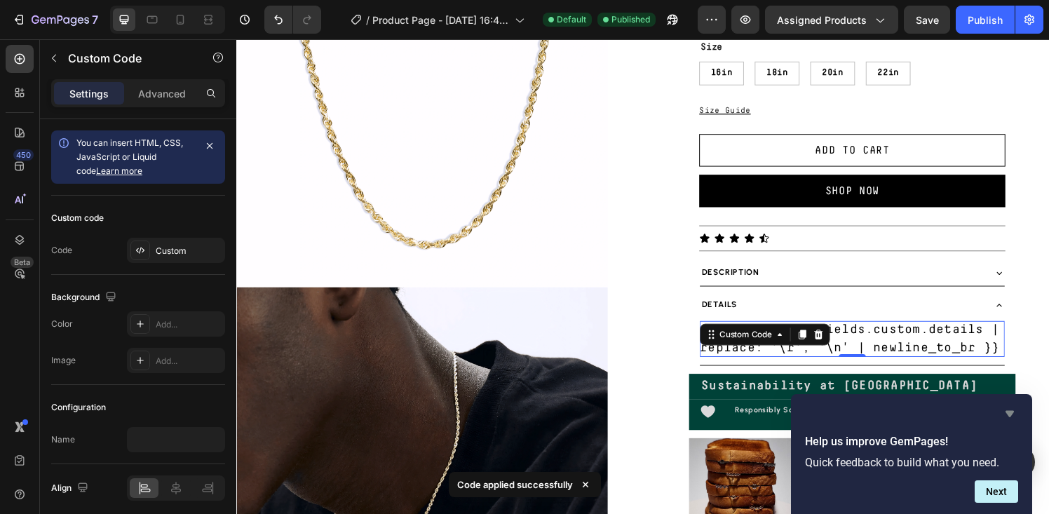
click at [1008, 411] on icon "Hide survey" at bounding box center [1010, 414] width 8 height 6
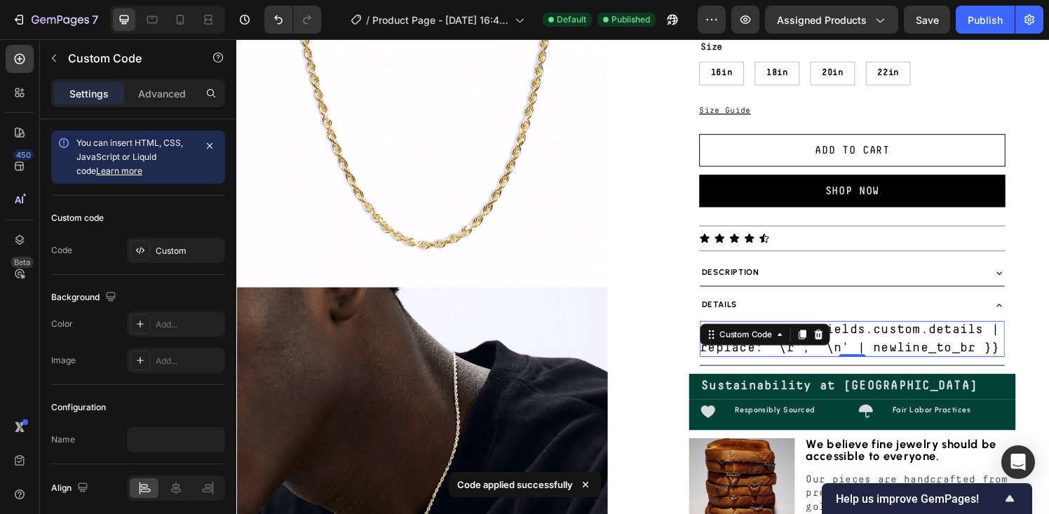
click at [985, 1] on div "7 Version history / Product Page - Aug 23, 16:44:36 Default Published Preview A…" at bounding box center [524, 20] width 1049 height 40
click at [982, 15] on div "Publish" at bounding box center [985, 20] width 35 height 15
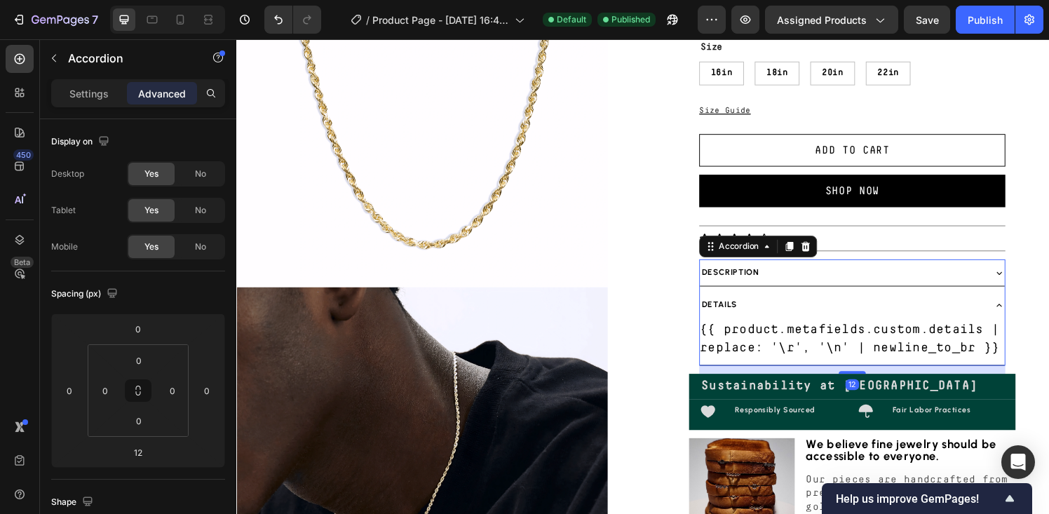
click at [820, 281] on div "Description" at bounding box center [862, 281] width 293 height 16
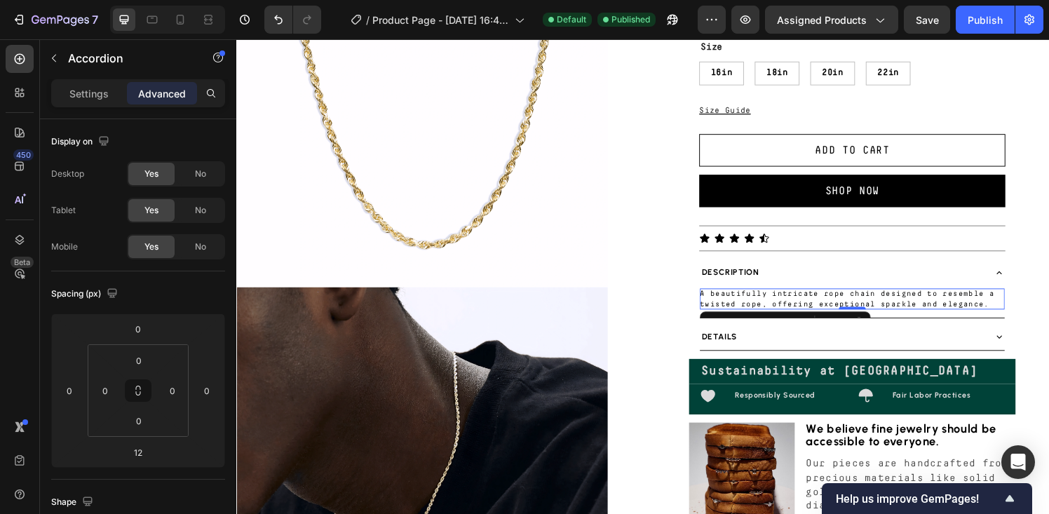
click at [827, 309] on div "A beautifully intricate rope chain designed to resemble a twisted rope, offerin…" at bounding box center [874, 308] width 316 height 22
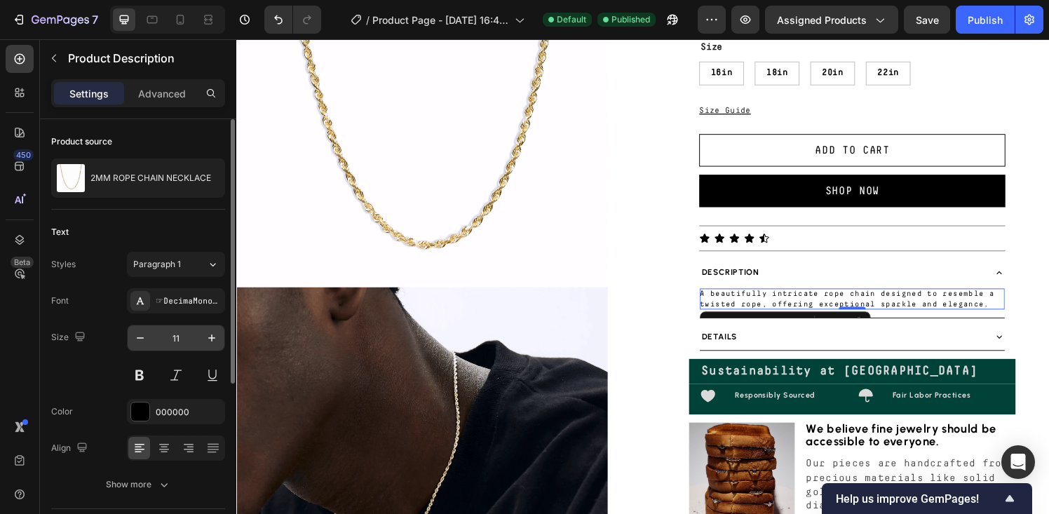
click at [180, 334] on input "11" at bounding box center [176, 337] width 46 height 25
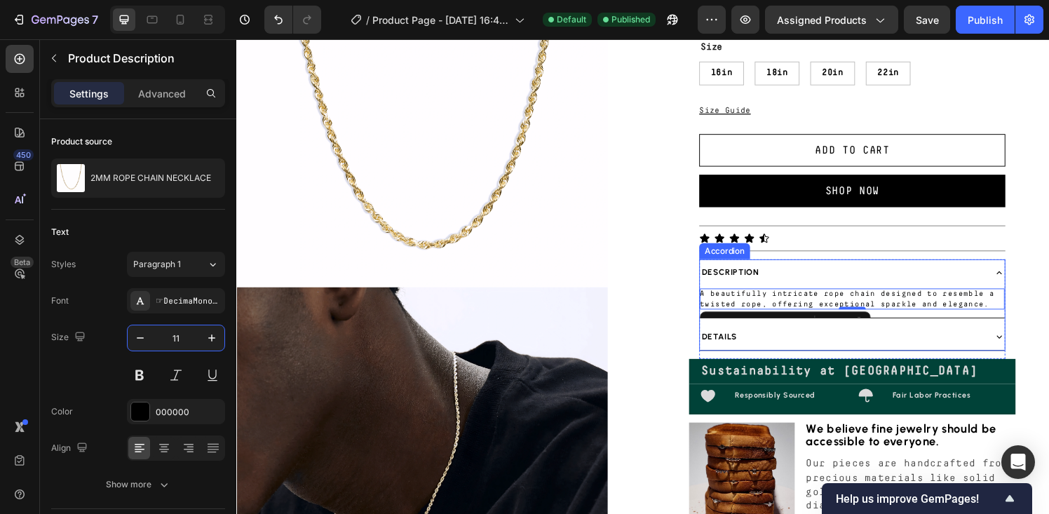
click at [750, 344] on div "Details" at bounding box center [862, 347] width 293 height 16
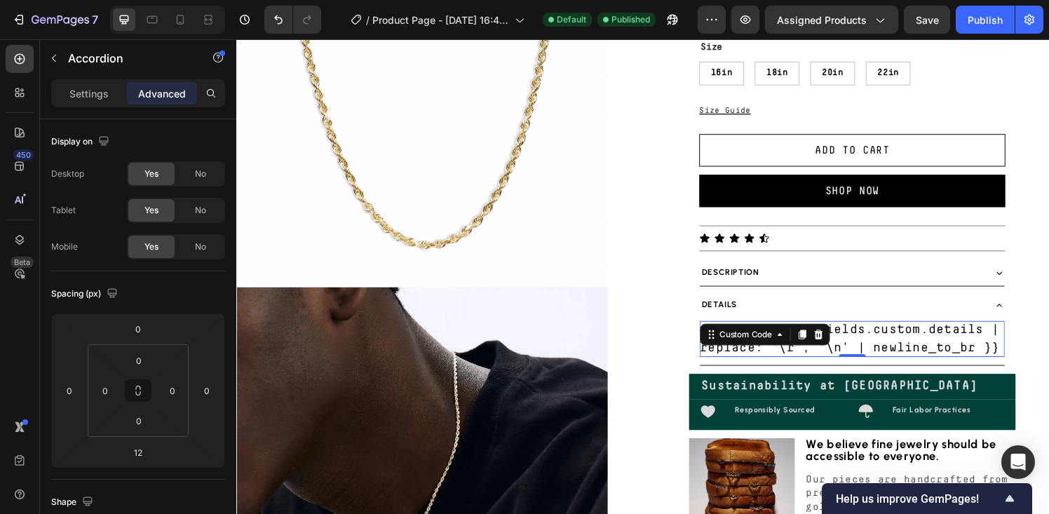
click at [750, 344] on div "{{ product.metafields.custom.details | replace: '\r', '\n' | newline_to_br }} C…" at bounding box center [874, 349] width 316 height 37
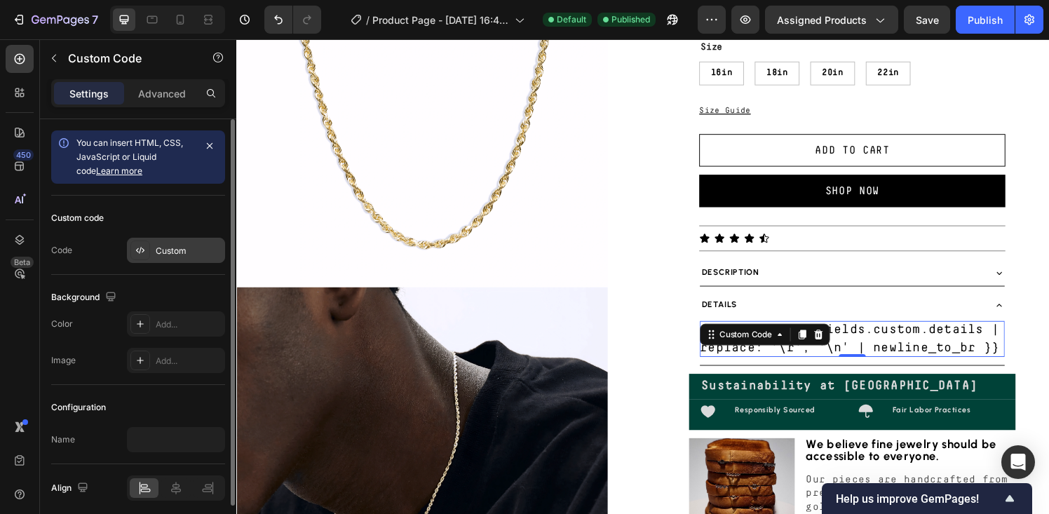
click at [151, 257] on div "Custom" at bounding box center [176, 250] width 98 height 25
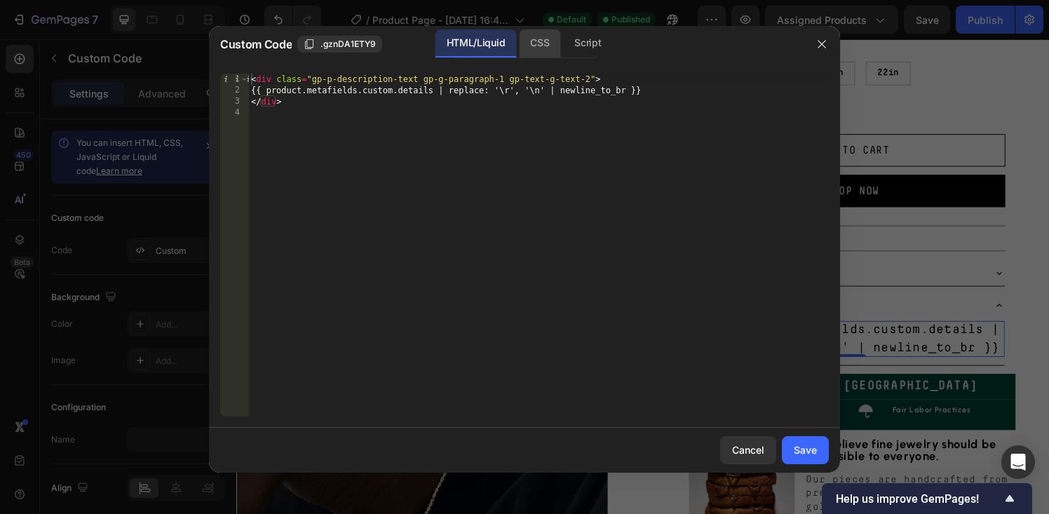
click at [533, 46] on div "CSS" at bounding box center [539, 43] width 41 height 28
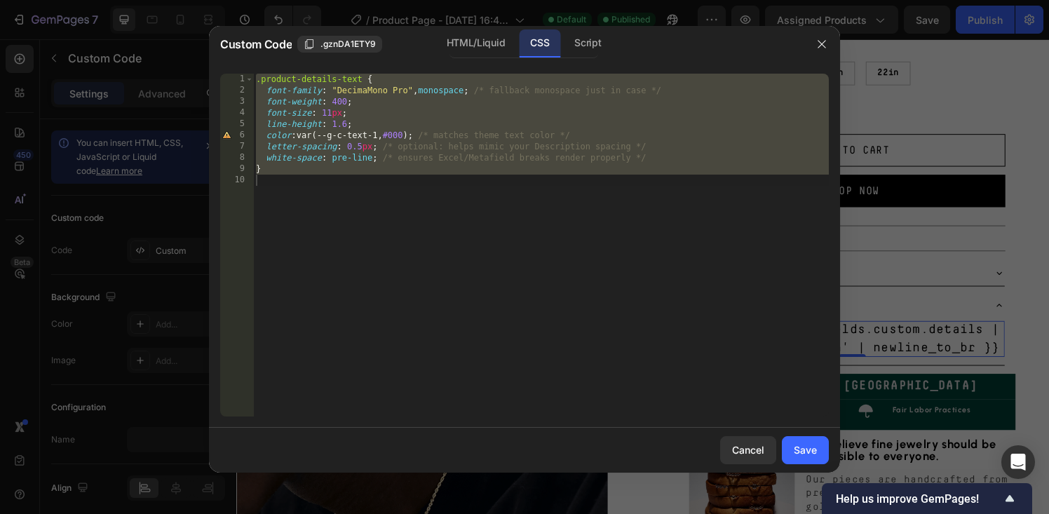
click at [333, 114] on div ".product-details-text { font-family : " DecimaMono Pro " , monospace ; /* fallb…" at bounding box center [541, 256] width 576 height 365
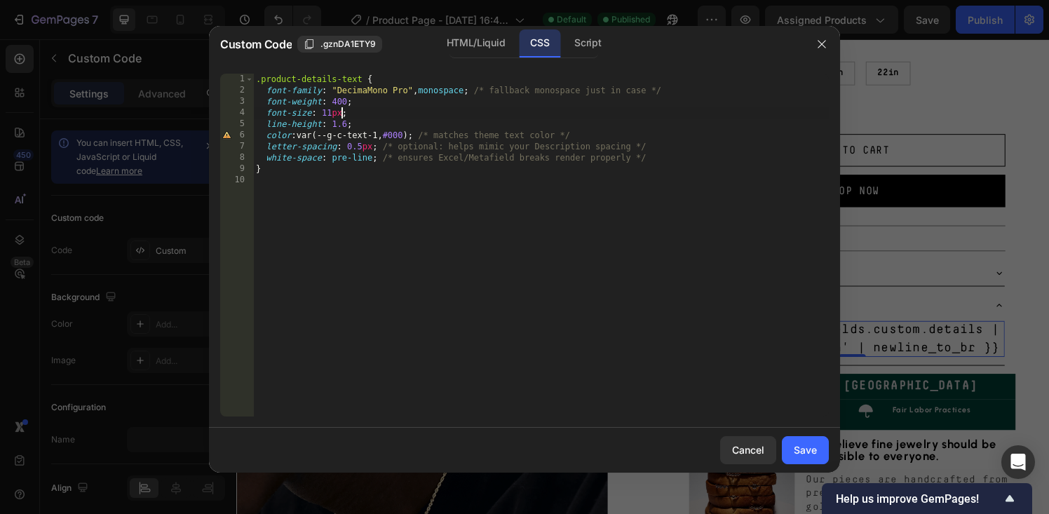
type textarea "font-size: 11;"
click at [797, 452] on div "Save" at bounding box center [805, 449] width 23 height 15
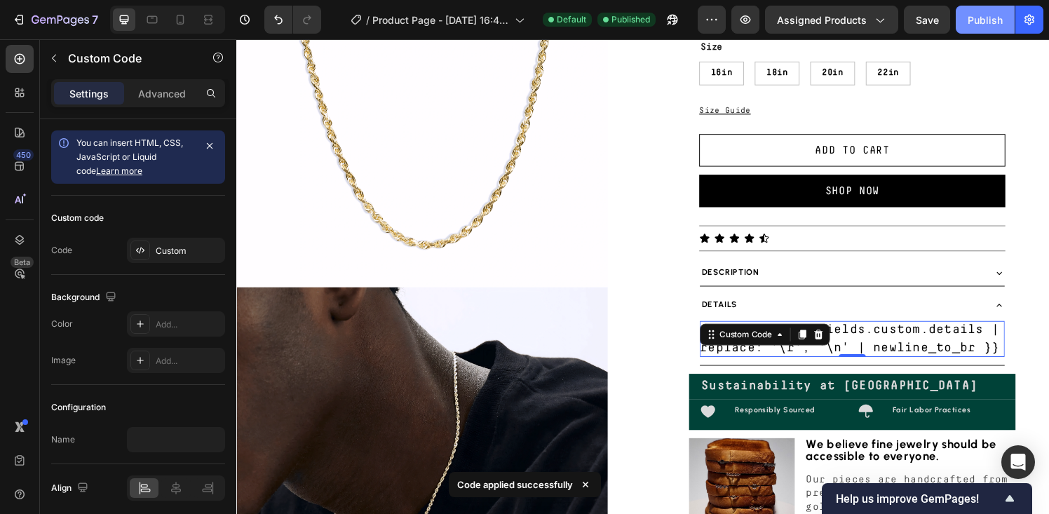
click at [991, 18] on div "Publish" at bounding box center [985, 20] width 35 height 15
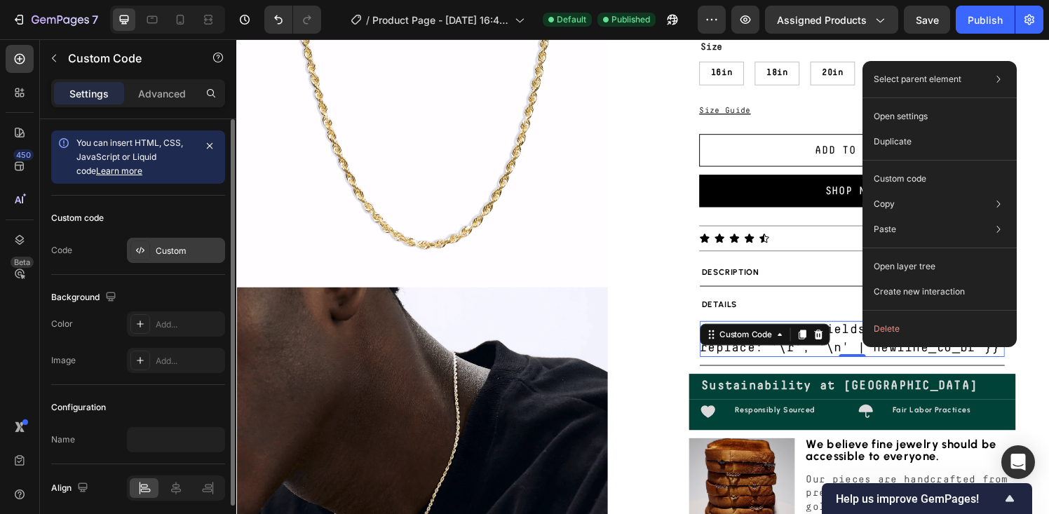
click at [194, 254] on div "Custom" at bounding box center [189, 251] width 66 height 13
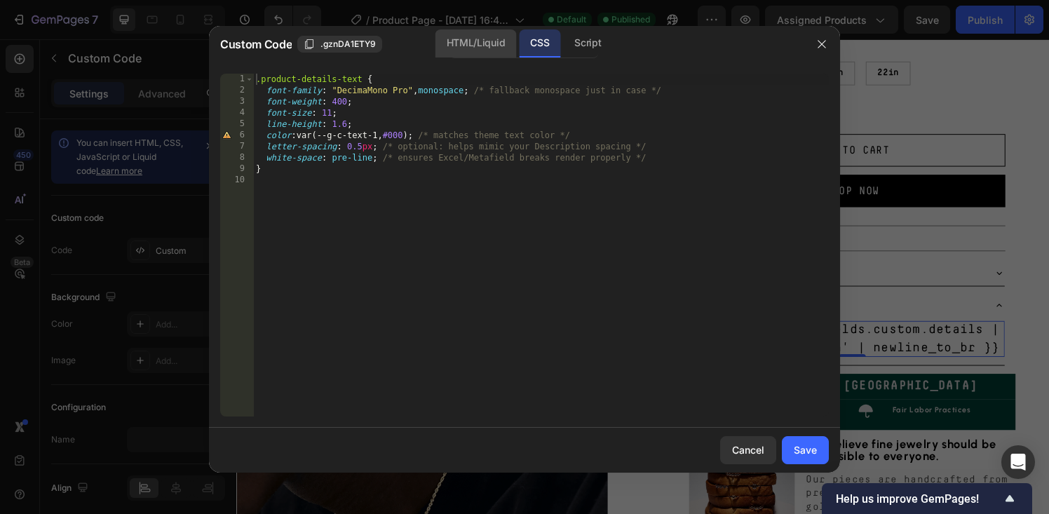
click at [489, 45] on div "HTML/Liquid" at bounding box center [475, 43] width 81 height 28
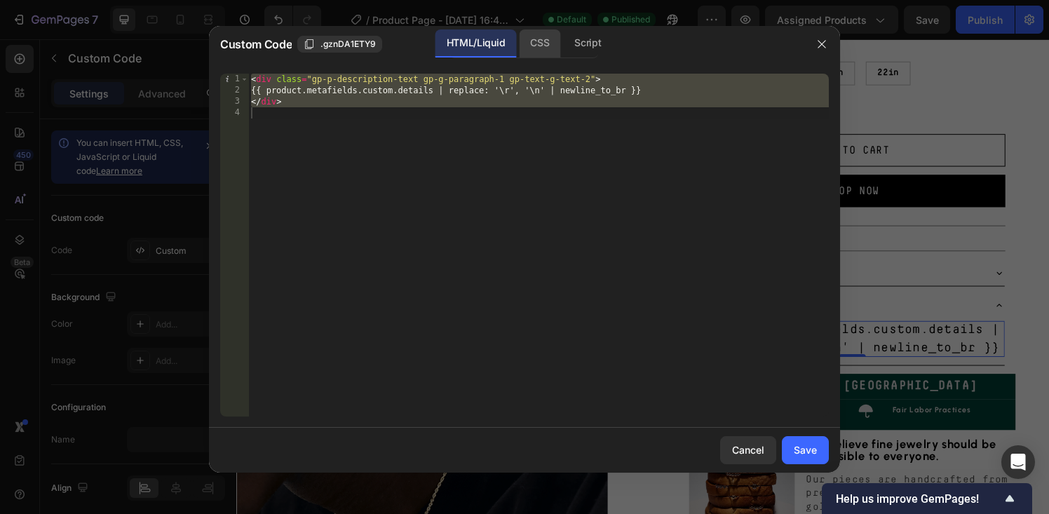
click at [546, 40] on div "CSS" at bounding box center [539, 43] width 41 height 28
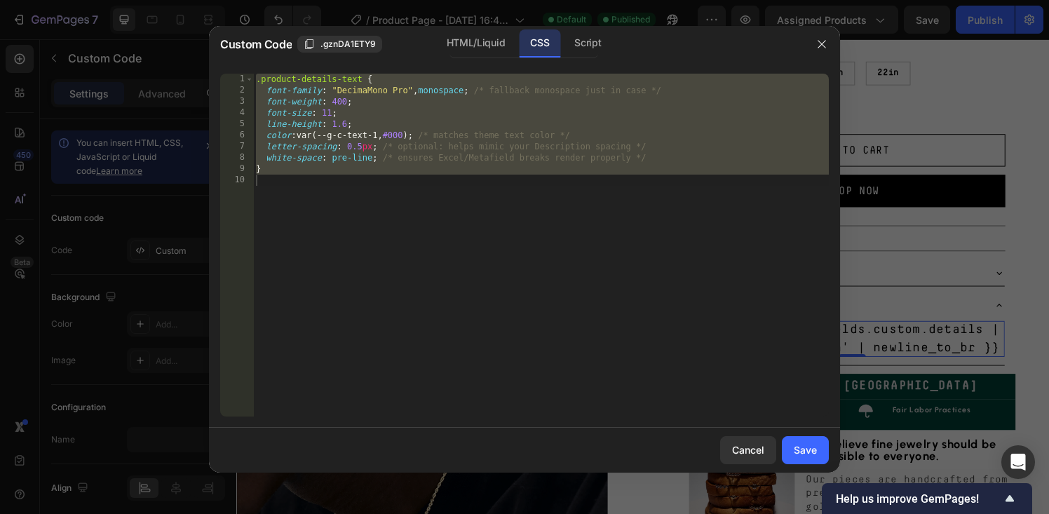
type textarea "}"
click at [424, 196] on div ".product-details-text { font-family : " DecimaMono Pro " , monospace ; /* fallb…" at bounding box center [541, 256] width 576 height 365
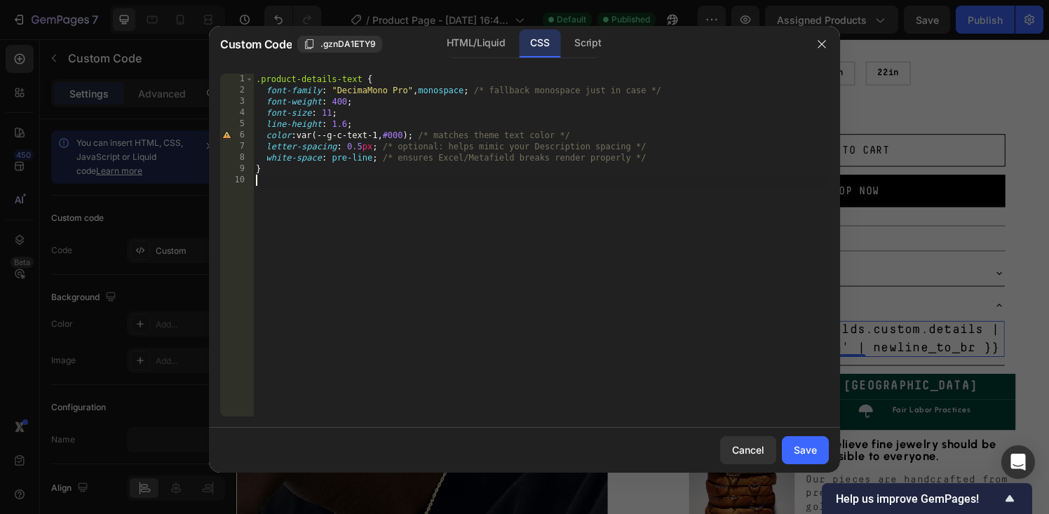
paste textarea ".gp-g-paragraph-1"
type textarea ".gp-g-paragraph-1"
click at [359, 75] on div ".product-details-text { font-family : " DecimaMono Pro " , monospace ; /* fallb…" at bounding box center [541, 256] width 576 height 365
paste textarea ".gp-g-paragraph-1"
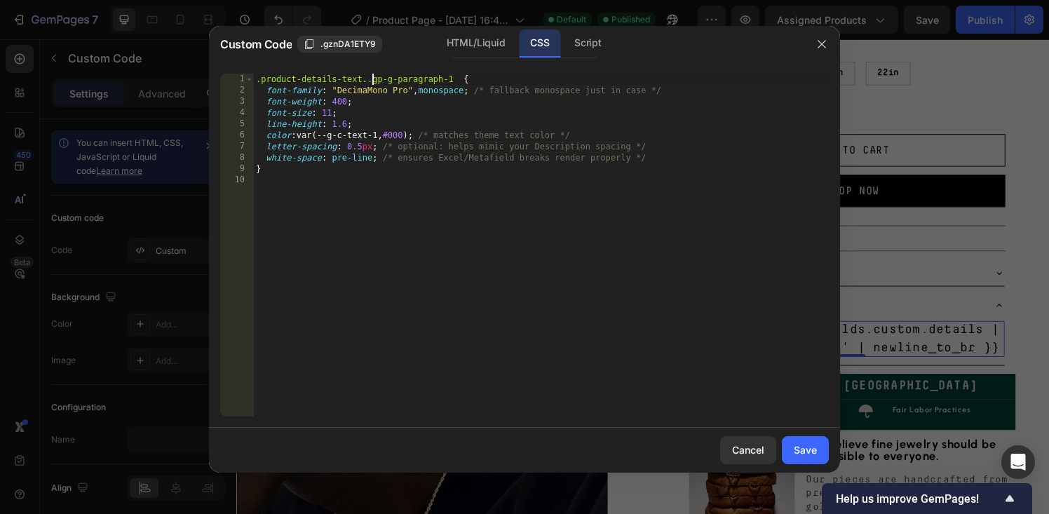
click at [371, 79] on div ".product-details-text . .gp-g-paragraph-1 { font-family : " DecimaMono Pro " , …" at bounding box center [541, 256] width 576 height 365
click at [416, 133] on div ".product-details-text .gp-g-paragraph-1 { font-family : " DecimaMono Pro " , mo…" at bounding box center [541, 256] width 576 height 365
click at [334, 114] on div ".product-details-text .gp-g-paragraph-1 { font-family : " DecimaMono Pro " , mo…" at bounding box center [541, 256] width 576 height 365
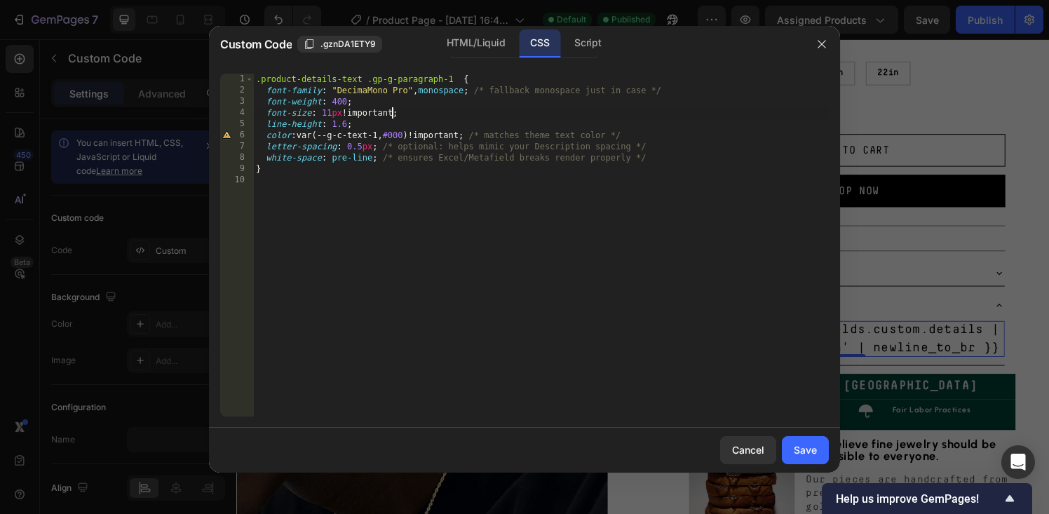
click at [441, 134] on div ".product-details-text .gp-g-paragraph-1 { font-family : " DecimaMono Pro " , mo…" at bounding box center [541, 256] width 576 height 365
type textarea "color: var(--g-c-text-1, #000); /* matches theme text color */"
click at [801, 455] on div "Save" at bounding box center [805, 449] width 23 height 15
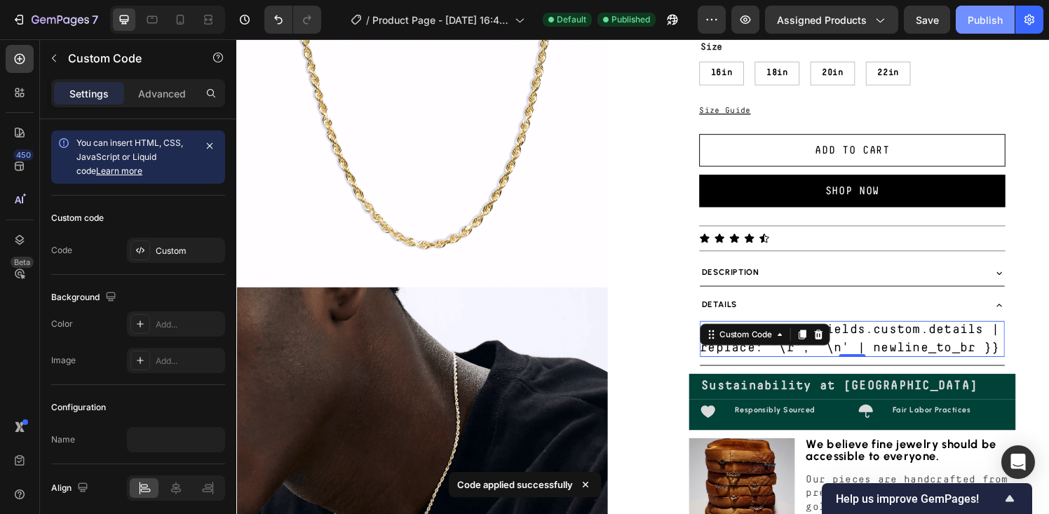
click at [973, 25] on div "Publish" at bounding box center [985, 20] width 35 height 15
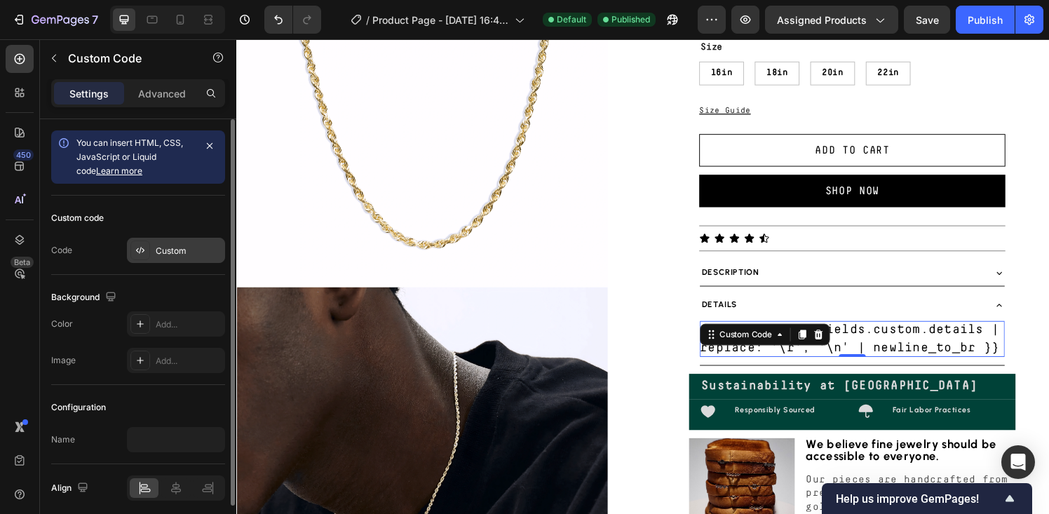
click at [173, 251] on div "Custom" at bounding box center [189, 251] width 66 height 13
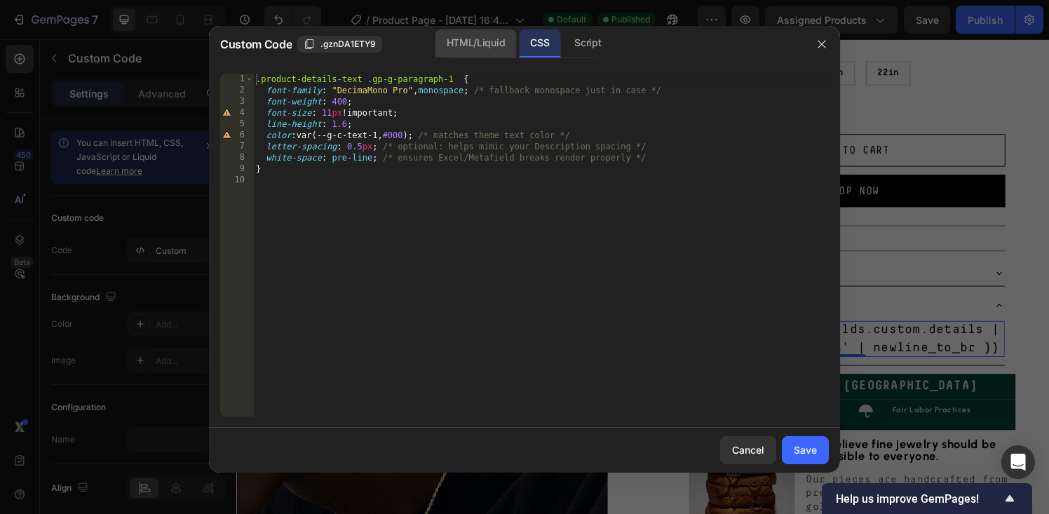
click at [474, 42] on div "HTML/Liquid" at bounding box center [475, 43] width 81 height 28
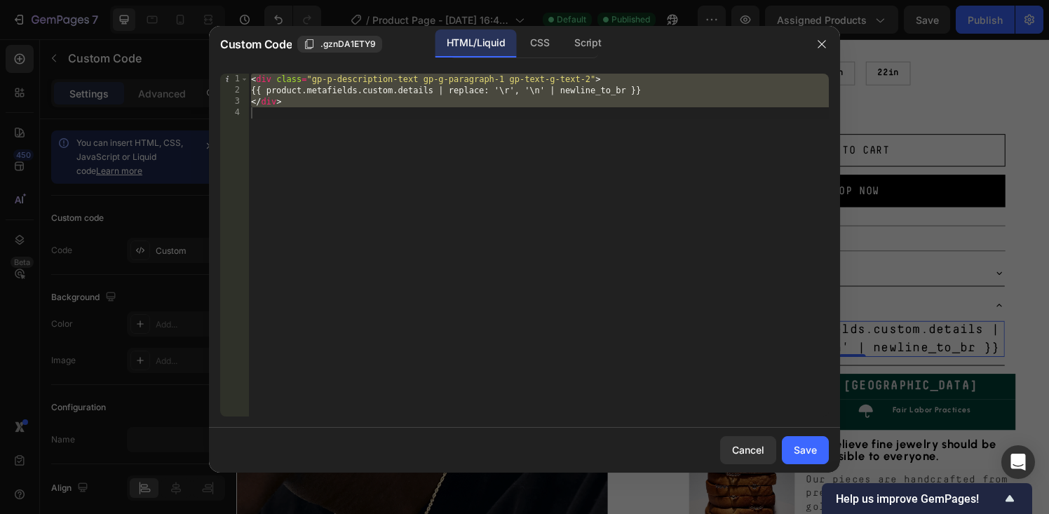
click at [312, 81] on div "< div class = "gp-p-description-text gp-g-paragraph-1 gp-text-g-text-2" > {{ pr…" at bounding box center [538, 256] width 581 height 365
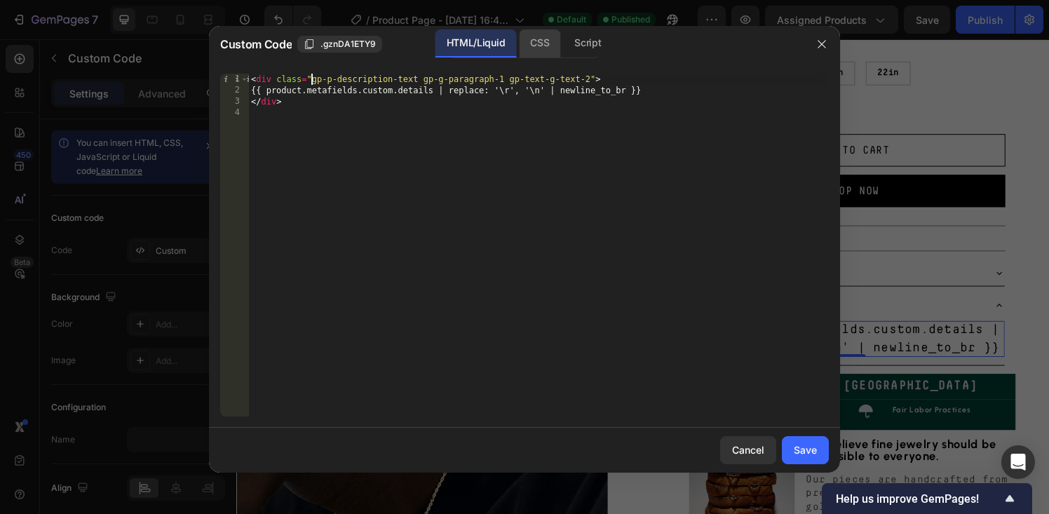
click at [546, 42] on div "CSS" at bounding box center [539, 43] width 41 height 28
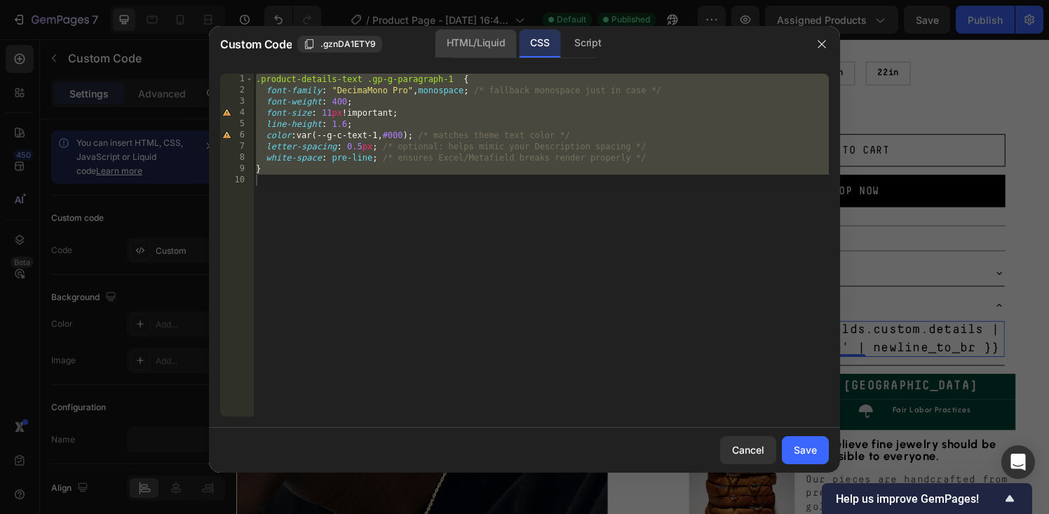
click at [480, 42] on div "HTML/Liquid" at bounding box center [475, 43] width 81 height 28
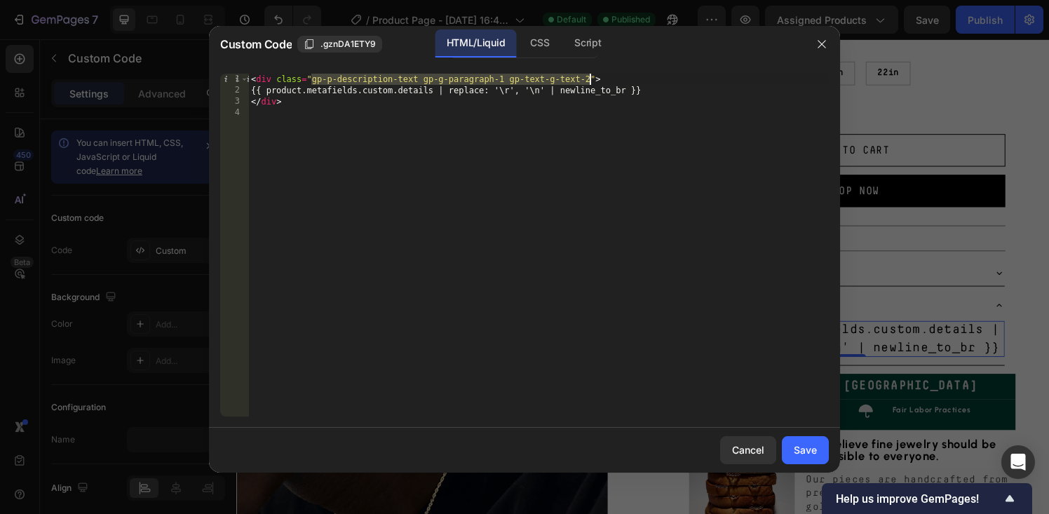
drag, startPoint x: 313, startPoint y: 82, endPoint x: 591, endPoint y: 76, distance: 278.4
click at [591, 76] on div "< div class = "gp-p-description-text gp-g-paragraph-1 gp-text-g-text-2" > {{ pr…" at bounding box center [538, 256] width 581 height 365
click at [539, 37] on div "CSS" at bounding box center [539, 43] width 41 height 28
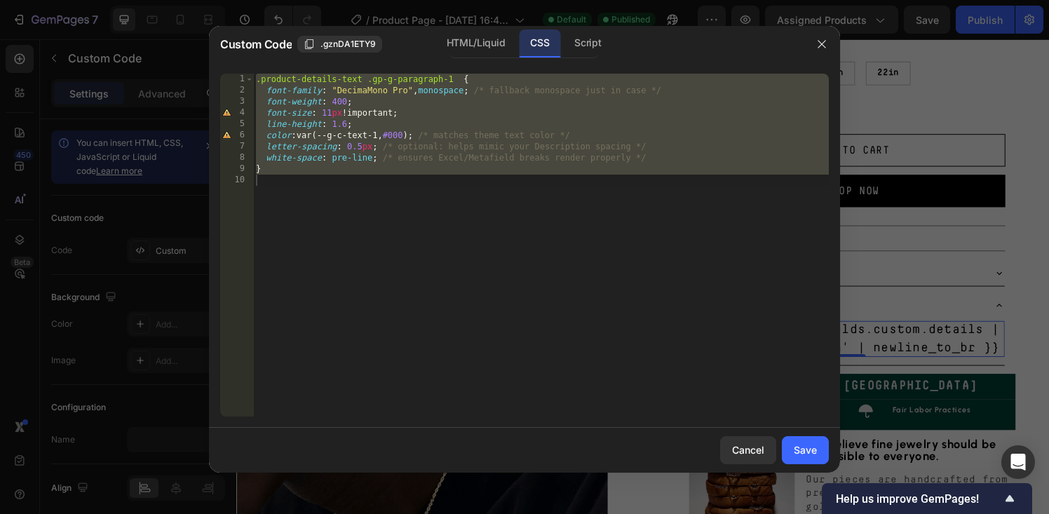
click at [462, 76] on div ".product-details-text .gp-g-paragraph-1 { font-family : " DecimaMono Pro " , mo…" at bounding box center [541, 256] width 576 height 365
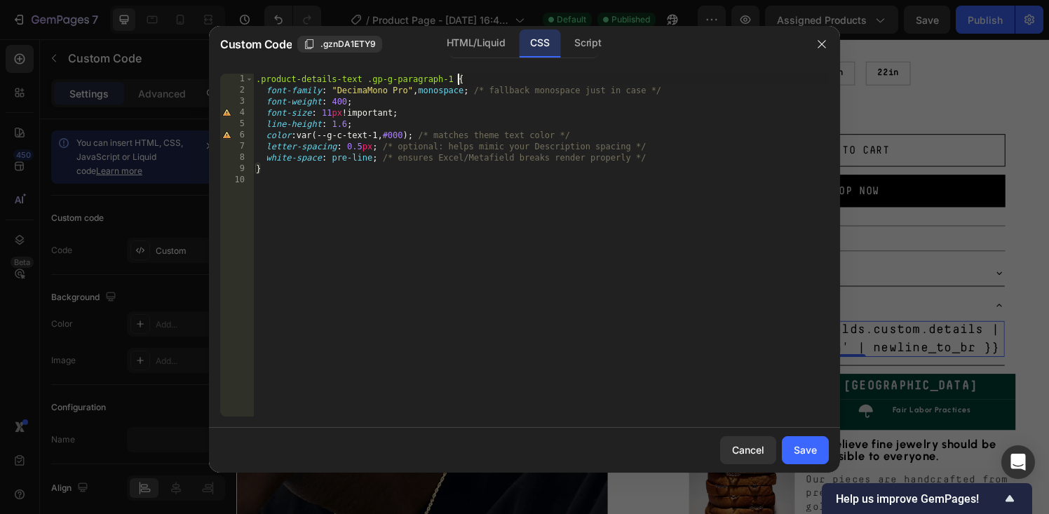
scroll to position [0, 17]
paste textarea "gp-p-description-text gp-g-paragraph-1 gp-text-g-text-2"
click at [574, 79] on div ".product-details-text .gp-g-paragraph-1 .gp-p-description-text gp-g-paragraph-1…" at bounding box center [541, 256] width 576 height 365
click at [668, 79] on div ".product-details-text .gp-g-paragraph-1 .gp-p-description-text .gp-g-paragraph-…" at bounding box center [541, 256] width 576 height 365
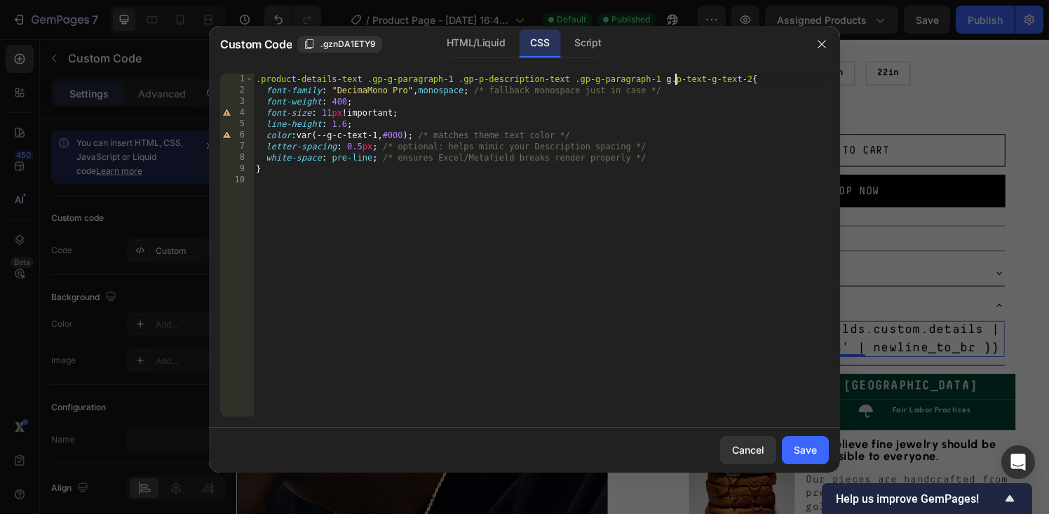
scroll to position [0, 34]
type textarea ".product-details-text .gp-g-paragraph-1 .gp-p-description-text .gp-g-paragraph-…"
click at [803, 446] on div "Save" at bounding box center [805, 449] width 23 height 15
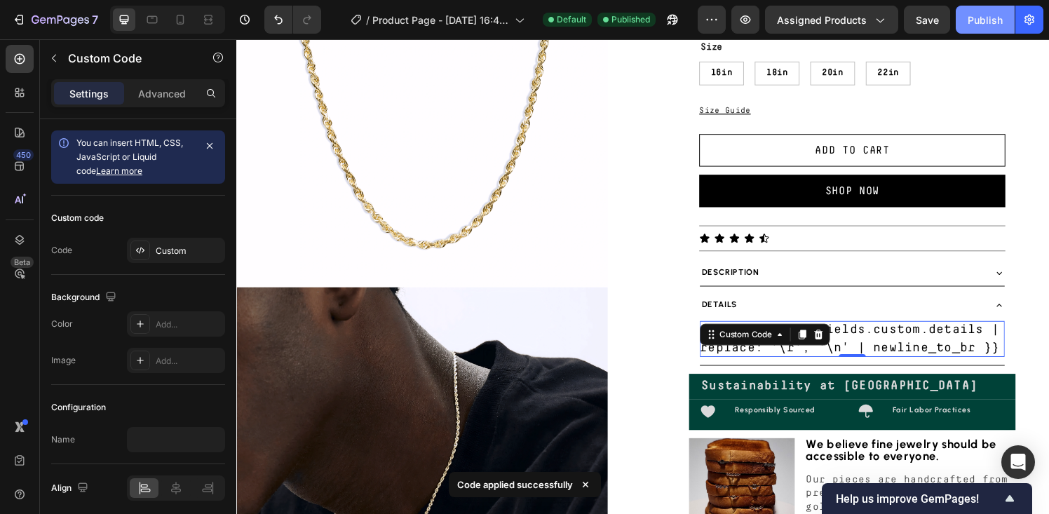
click at [989, 16] on div "Publish" at bounding box center [985, 20] width 35 height 15
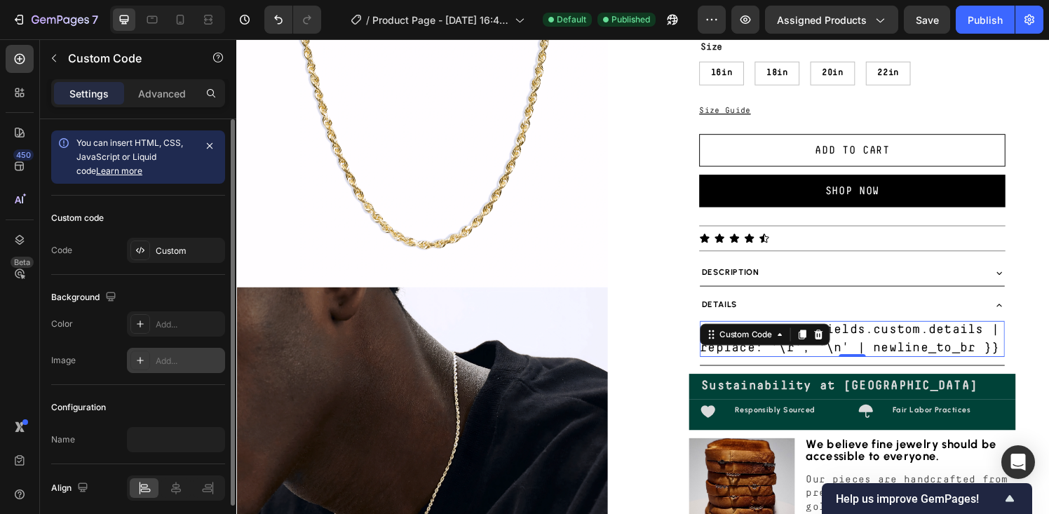
scroll to position [54, 0]
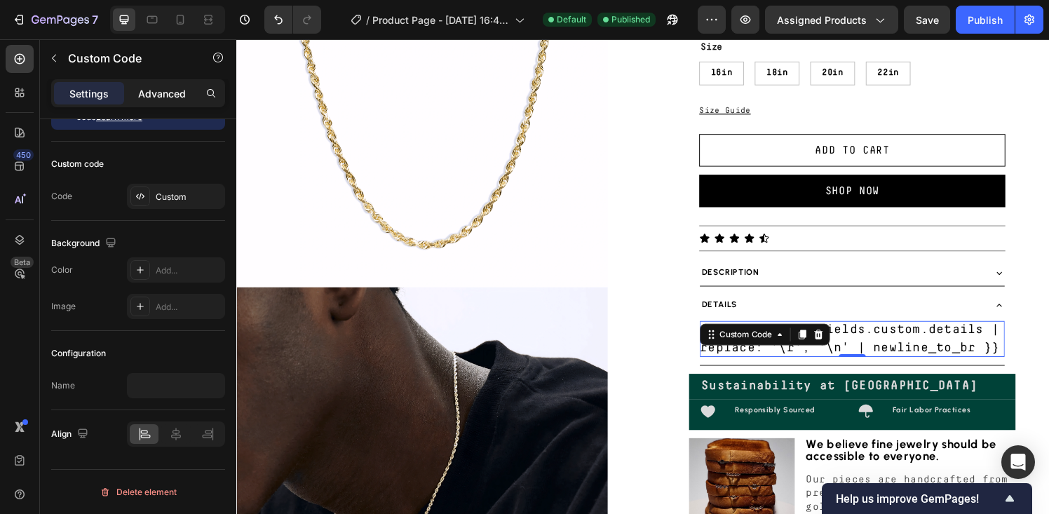
click at [165, 87] on p "Advanced" at bounding box center [162, 93] width 48 height 15
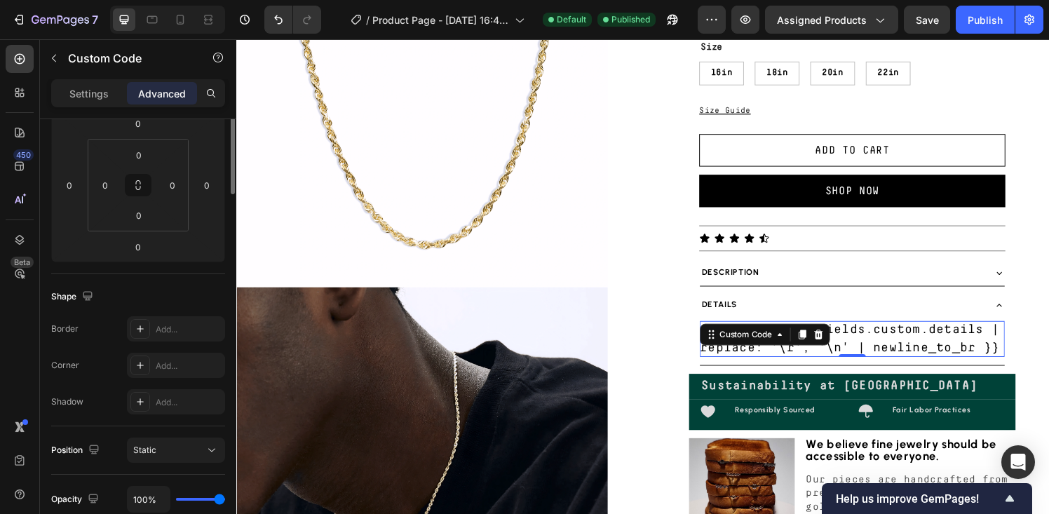
scroll to position [501, 0]
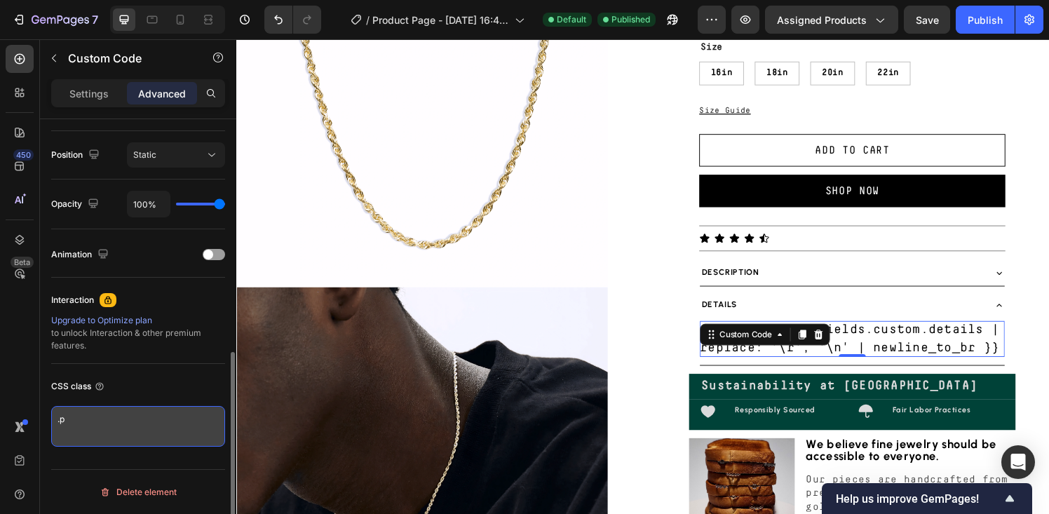
click at [113, 424] on textarea ".p" at bounding box center [138, 426] width 174 height 41
paste textarea "gp-p-description-text gp-g-paragraph-1 gp-text-g-text-2"
type textarea "gp-p-description-text gp-g-paragraph-1 gp-text-g-text-2"
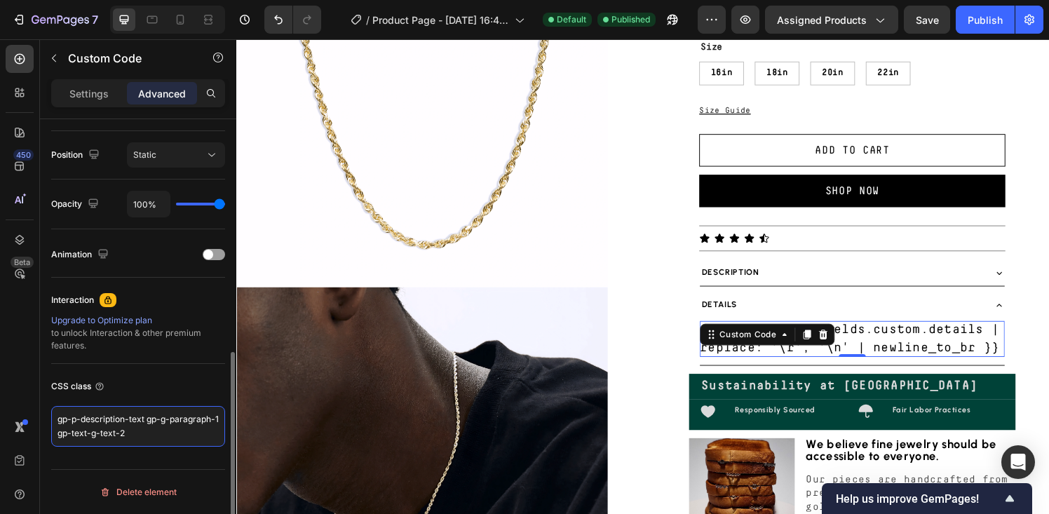
click at [58, 418] on textarea "gp-p-description-text gp-g-paragraph-1 gp-text-g-text-2" at bounding box center [138, 426] width 174 height 41
paste textarea "gp-p-description-text gp-g-paragraph-1 gp-text-g-text-2"
click at [58, 418] on textarea "gp-p-description-text gp-g-paragraph-1 gp-text-g-text-2" at bounding box center [138, 426] width 174 height 41
click at [149, 418] on textarea ".gp-p-description-text gp-g-paragraph-1 gp-text-g-text-2" at bounding box center [138, 426] width 174 height 41
click at [107, 436] on textarea ".gp-p-description-text .gp-g-paragraph-1 gp-text-g-text-2" at bounding box center [138, 426] width 174 height 41
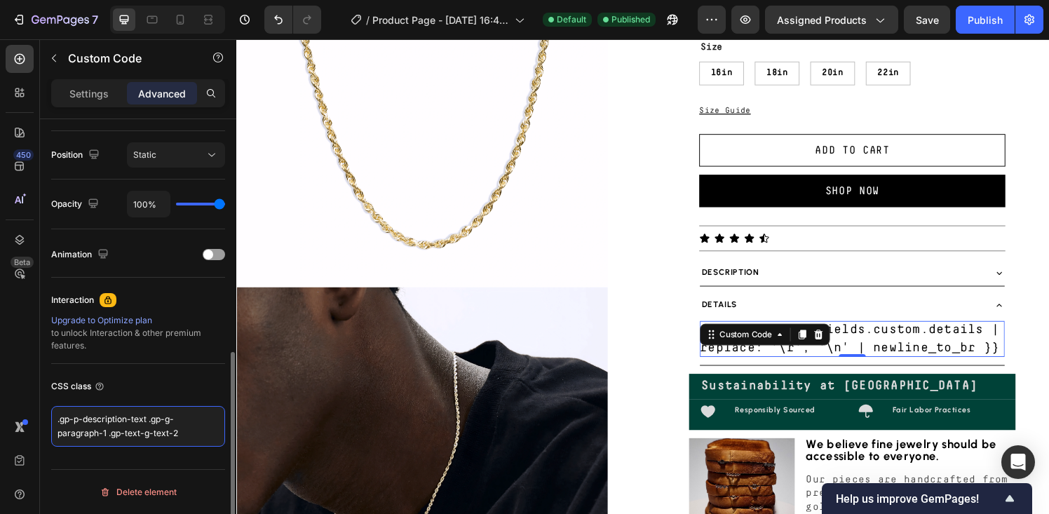
click at [187, 433] on textarea ".gp-p-description-text .gp-g-paragraph-1 .gp-text-g-text-2" at bounding box center [138, 426] width 174 height 41
click at [980, 24] on div "Publish" at bounding box center [985, 20] width 35 height 15
click at [150, 459] on div "Display on Desktop Yes No Tablet Yes No Mobile Yes No Spacing (px) 0 0 0 0 0 0 …" at bounding box center [138, 86] width 196 height 935
click at [148, 434] on textarea ".gp-p-description-text .gp-g-paragraph-1 .gp-text-g-text-2" at bounding box center [138, 426] width 174 height 41
paste textarea "--g-p1-size: 11px;"
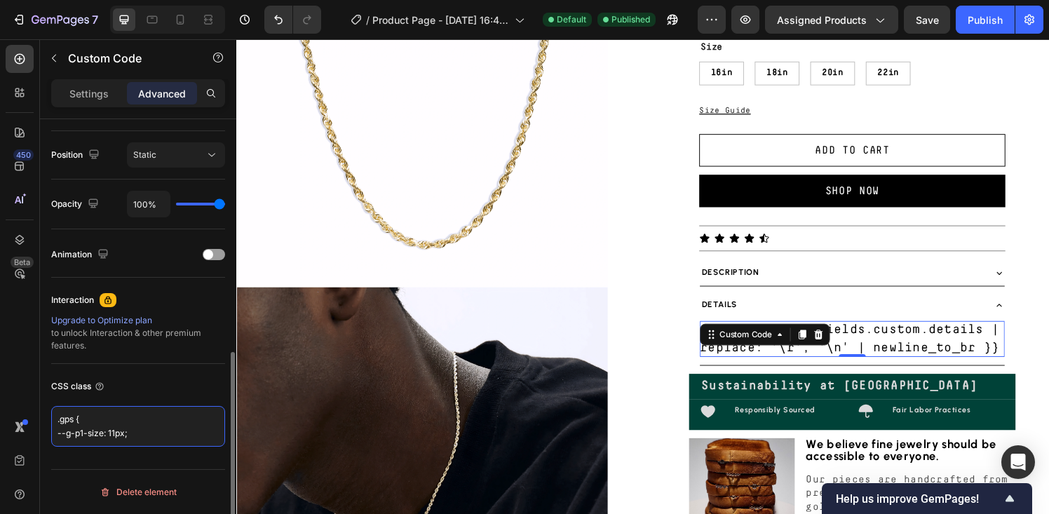
scroll to position [5, 0]
click at [156, 423] on textarea ".gps { --g-p1-size: 11px; }" at bounding box center [138, 427] width 174 height 42
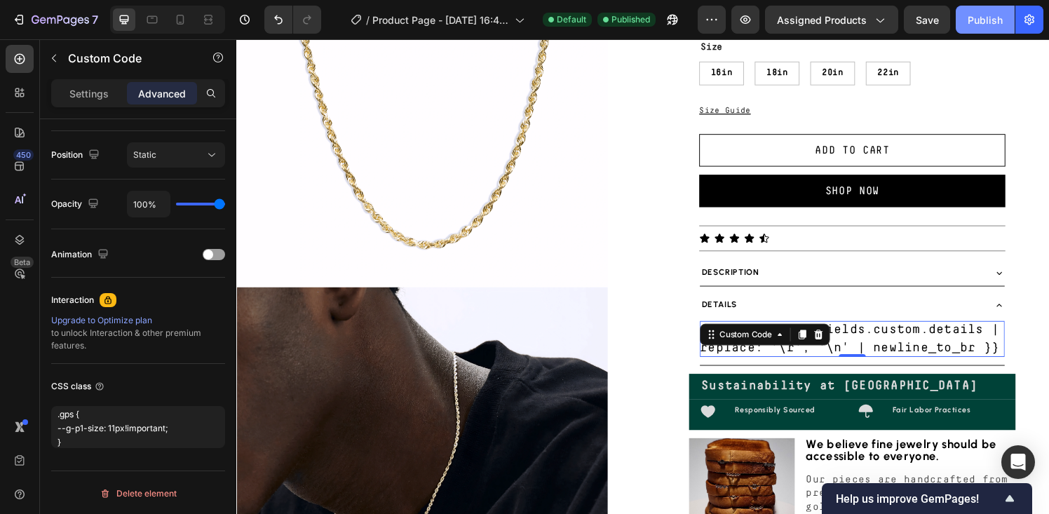
click at [979, 18] on div "Publish" at bounding box center [985, 20] width 35 height 15
click at [71, 413] on textarea ".gps { --g-p1-size: 11px!important; }" at bounding box center [138, 427] width 174 height 42
paste textarea "-p-description-text"
click at [963, 20] on button "Publish" at bounding box center [985, 20] width 59 height 28
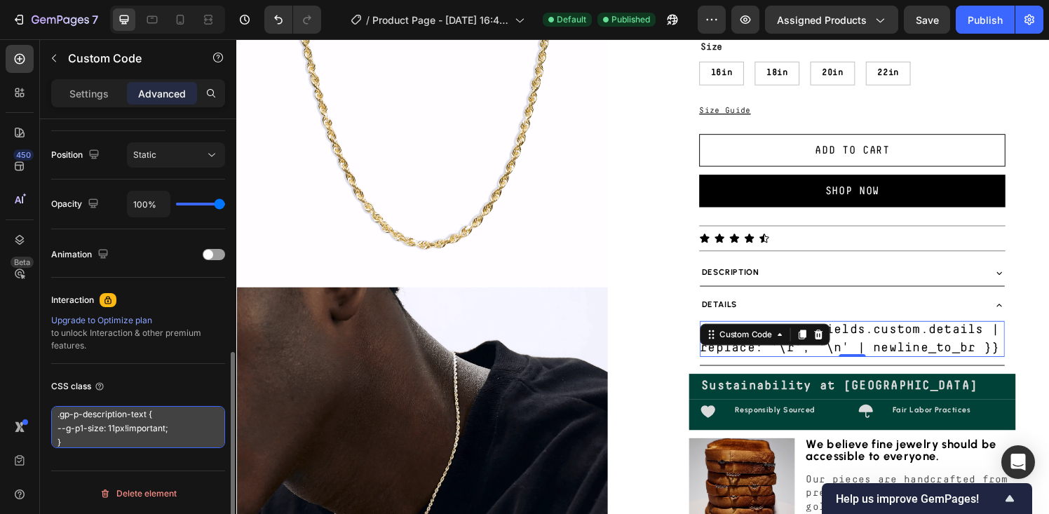
click at [130, 426] on textarea ".gp-p-description-text { --g-p1-size: 11px!important; }" at bounding box center [138, 427] width 174 height 42
paste textarea "s *, .gps :after, .gps :before { border: 0 solid #e5e7eb; box-sizing: border-bo…"
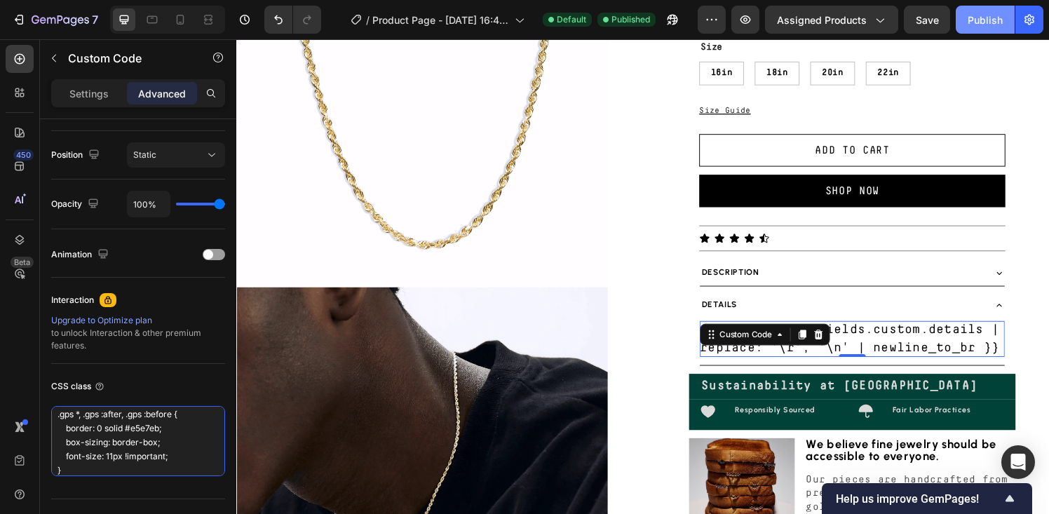
type textarea ".gps *, .gps :after, .gps :before { border: 0 solid #e5e7eb; box-sizing: border…"
click at [972, 24] on div "Publish" at bounding box center [985, 20] width 35 height 15
click at [893, 363] on div "{{ product.metafields.custom.details | replace: '\r', '\n' | newline_to_br }}" at bounding box center [874, 349] width 316 height 37
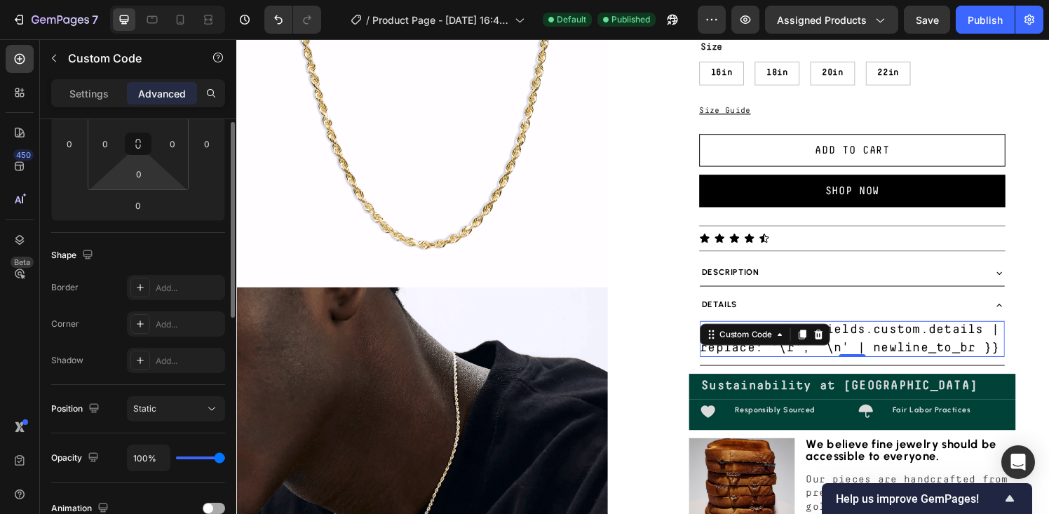
scroll to position [0, 0]
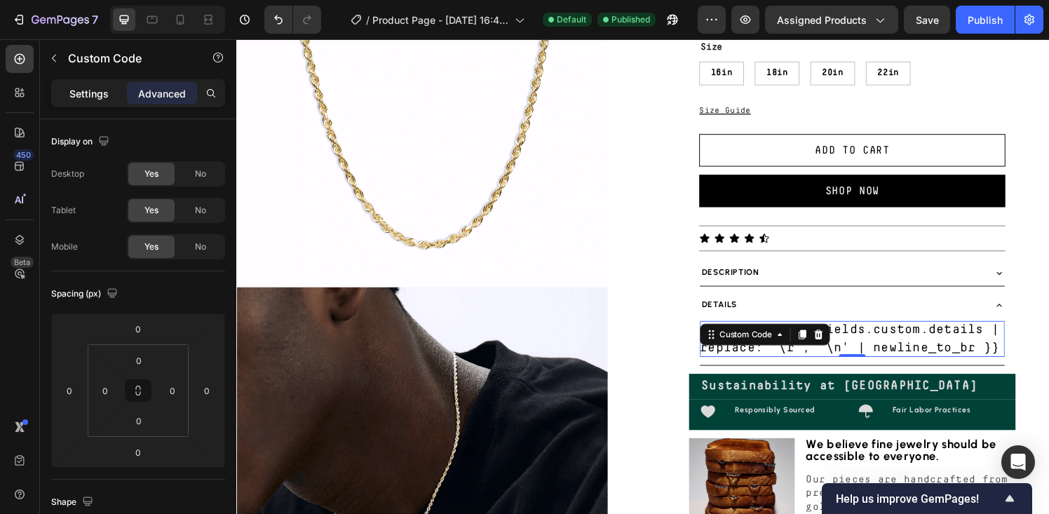
click at [86, 95] on p "Settings" at bounding box center [88, 93] width 39 height 15
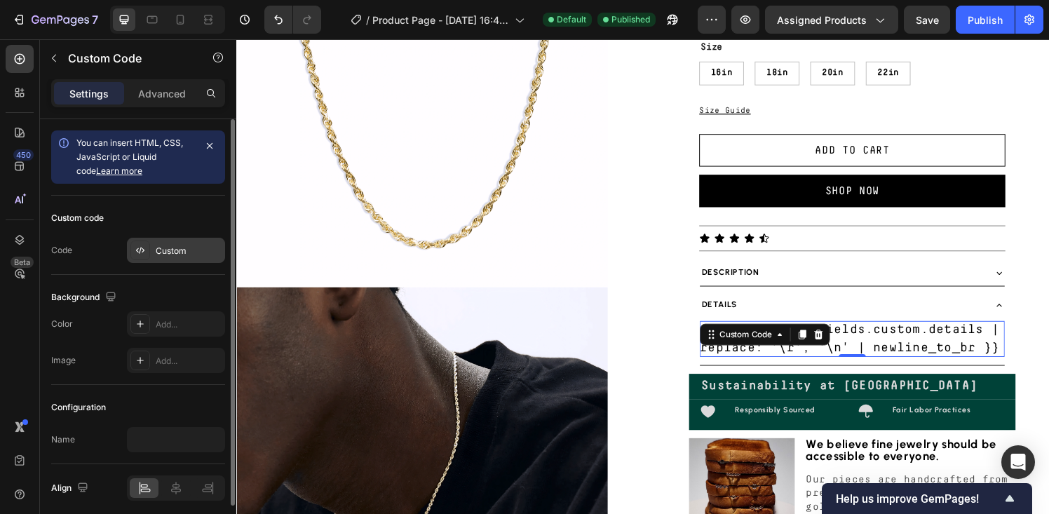
click at [164, 249] on div "Custom" at bounding box center [189, 251] width 66 height 13
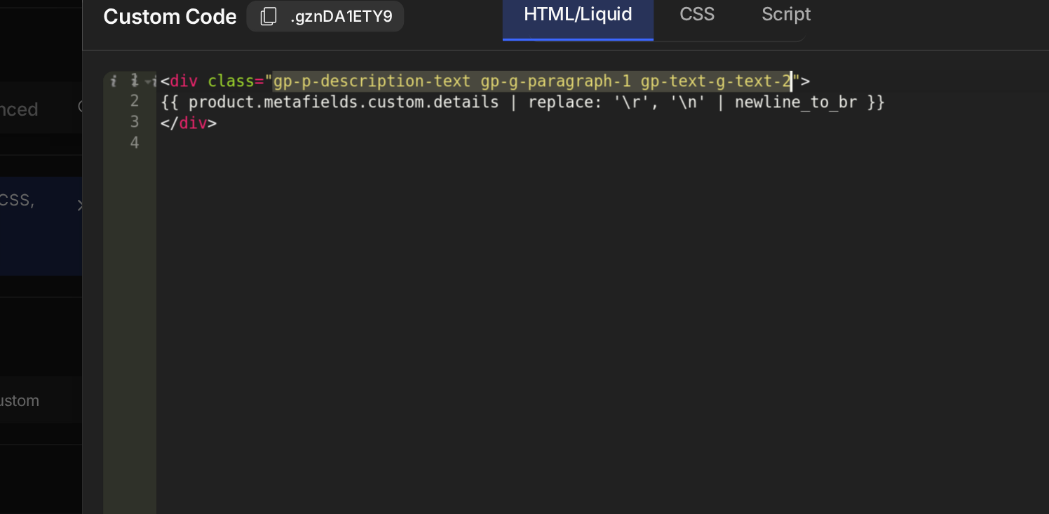
drag, startPoint x: 312, startPoint y: 79, endPoint x: 588, endPoint y: 76, distance: 275.6
click at [588, 76] on div "< div class = "gp-p-description-text gp-g-paragraph-1 gp-text-g-text-2" > {{ pr…" at bounding box center [538, 256] width 581 height 365
click at [588, 80] on div "< div class = "gp-p-description-text gp-g-paragraph-1 gp-text-g-text-2" > {{ pr…" at bounding box center [538, 256] width 581 height 365
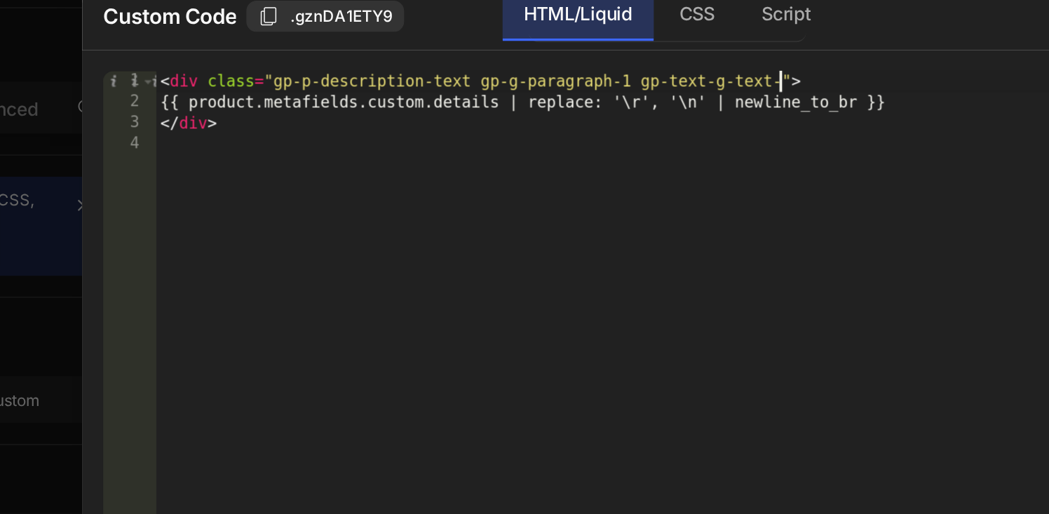
scroll to position [0, 27]
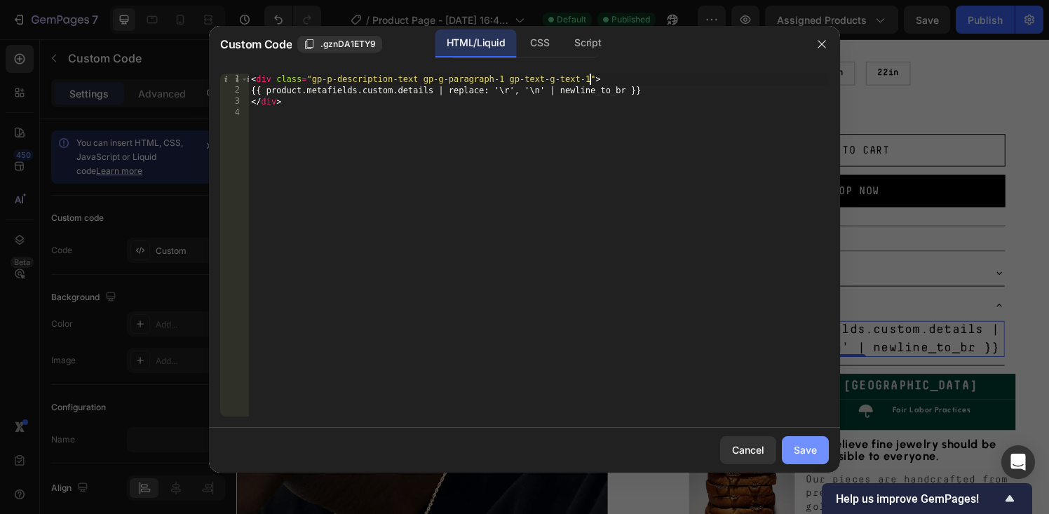
type textarea "<div class="gp-p-description-text gp-g-paragraph-1 gp-text-g-text-1">"
click at [812, 447] on div "Save" at bounding box center [805, 449] width 23 height 15
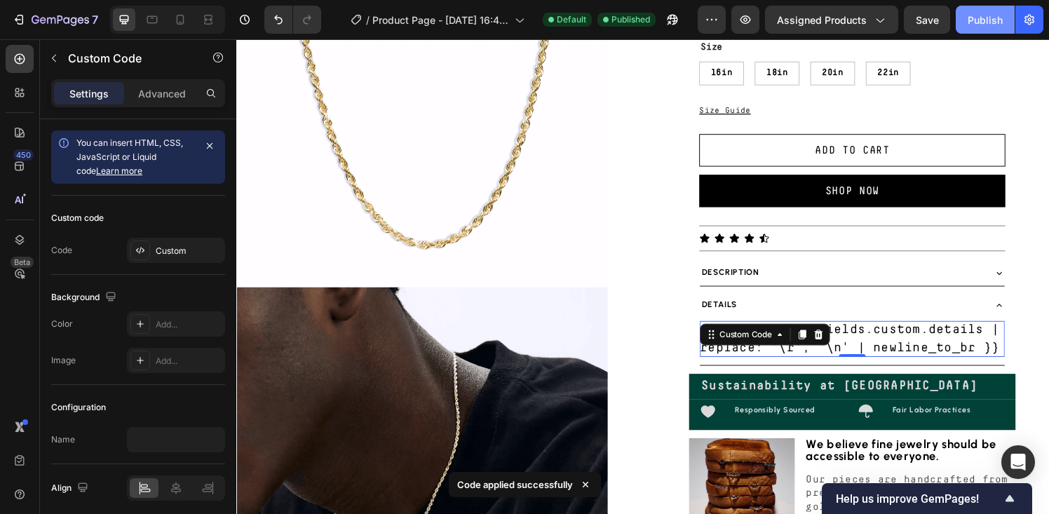
click at [978, 18] on div "Publish" at bounding box center [985, 20] width 35 height 15
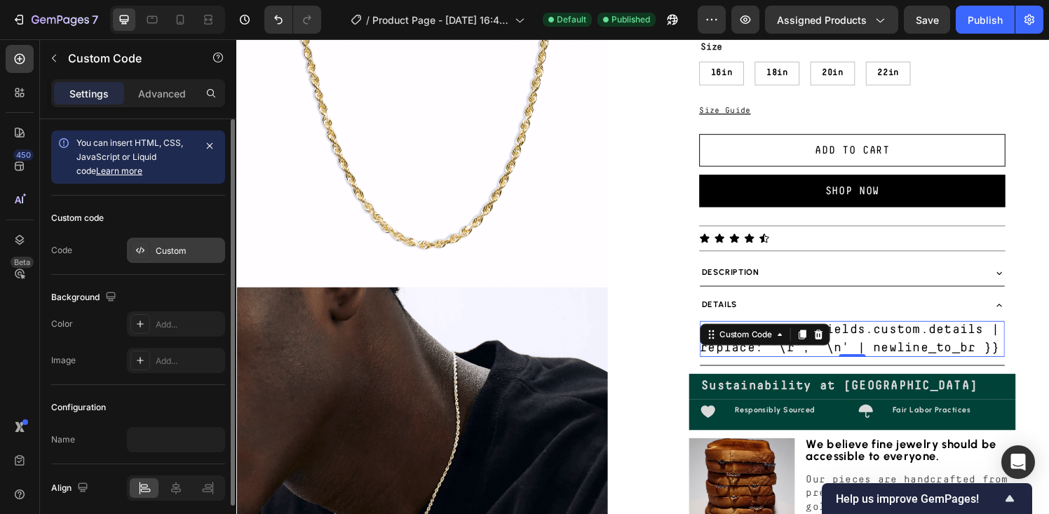
click at [194, 253] on div "Custom" at bounding box center [189, 251] width 66 height 13
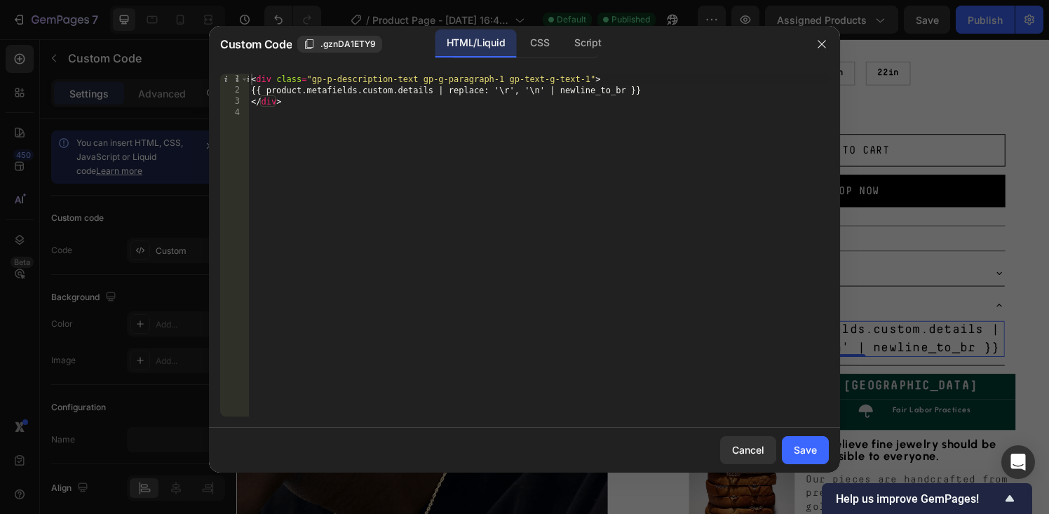
click at [588, 80] on div "< div class = "gp-p-description-text gp-g-paragraph-1 gp-text-g-text-1" > {{ pr…" at bounding box center [538, 256] width 581 height 365
type textarea "<div class="gp-p-description-text gp-g-paragraph-1 gp-text-g-text-3">"
click at [797, 449] on div "Save" at bounding box center [805, 449] width 23 height 15
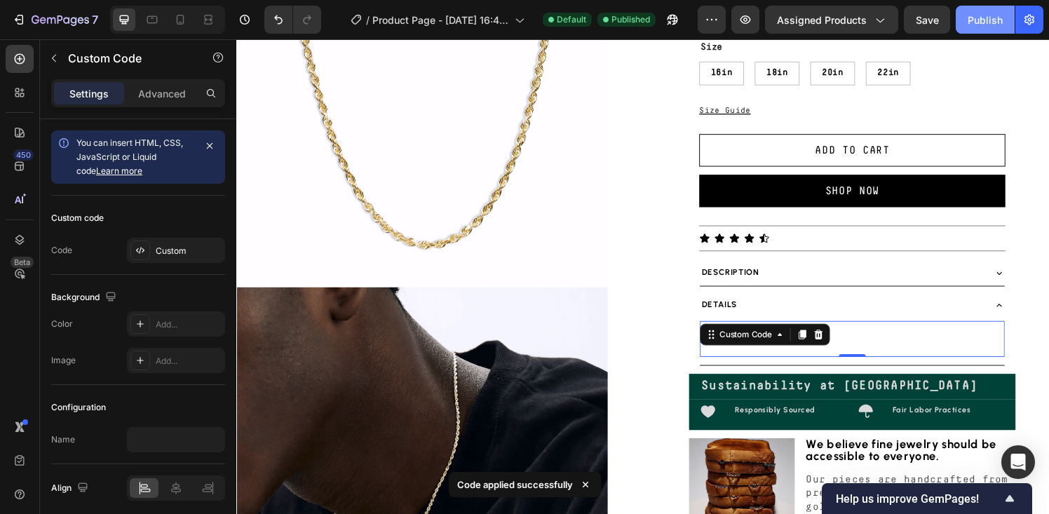
click at [970, 24] on div "Publish" at bounding box center [985, 20] width 35 height 15
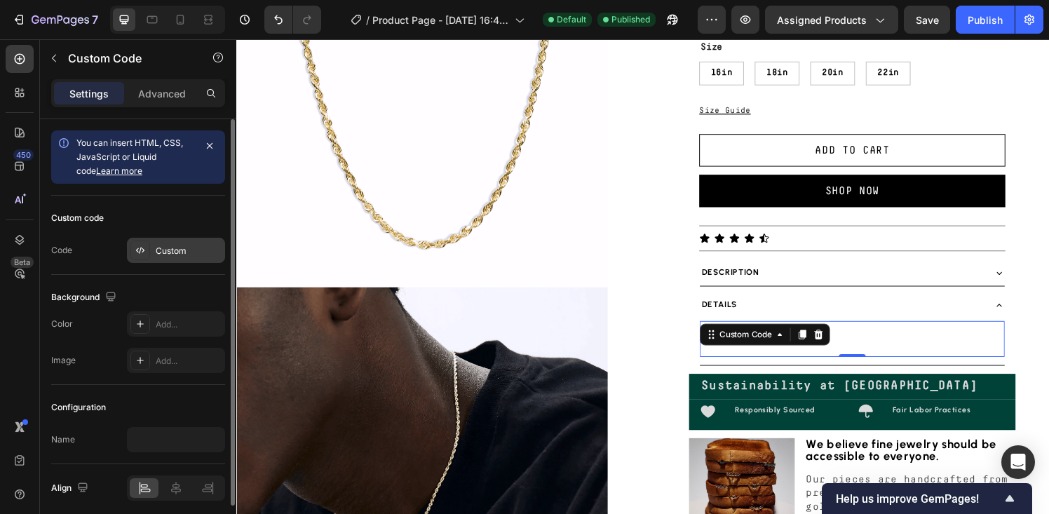
click at [183, 249] on div "Custom" at bounding box center [189, 251] width 66 height 13
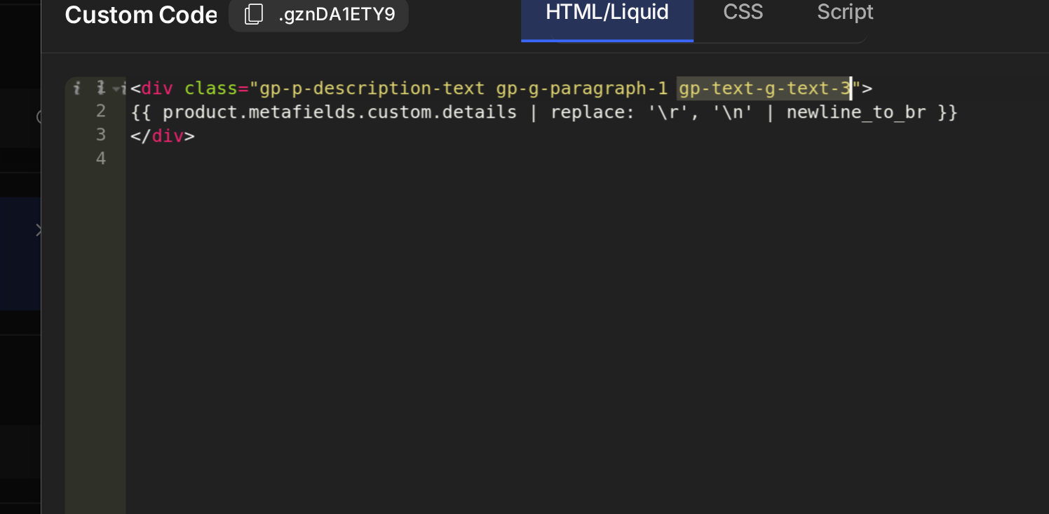
drag, startPoint x: 508, startPoint y: 81, endPoint x: 590, endPoint y: 76, distance: 82.2
click at [590, 76] on div "< div class = "gp-p-description-text gp-g-paragraph-1 gp-text-g-text-3" > {{ pr…" at bounding box center [538, 256] width 581 height 365
type textarea "<div class="gp-p-description-text gp-g-paragraph-1">"
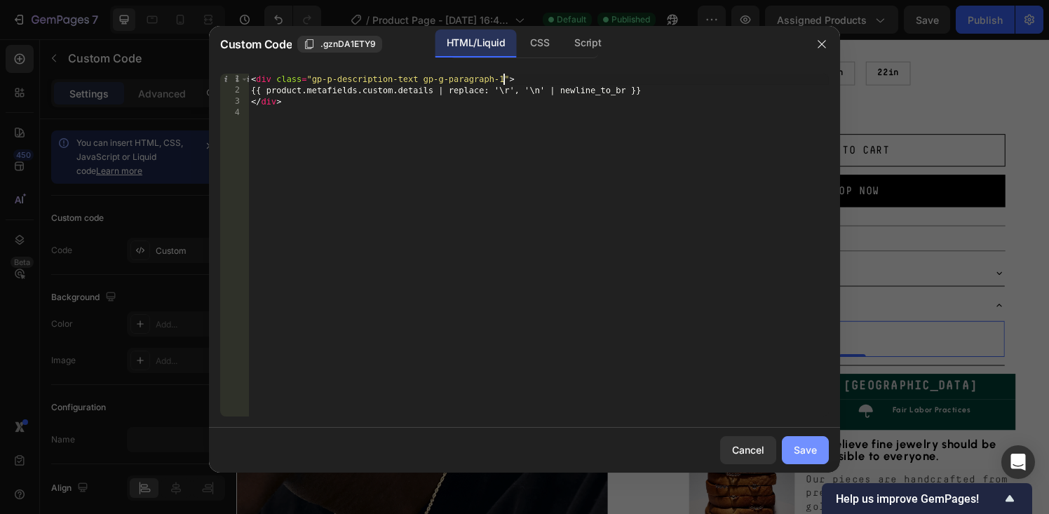
click at [809, 440] on button "Save" at bounding box center [805, 450] width 47 height 28
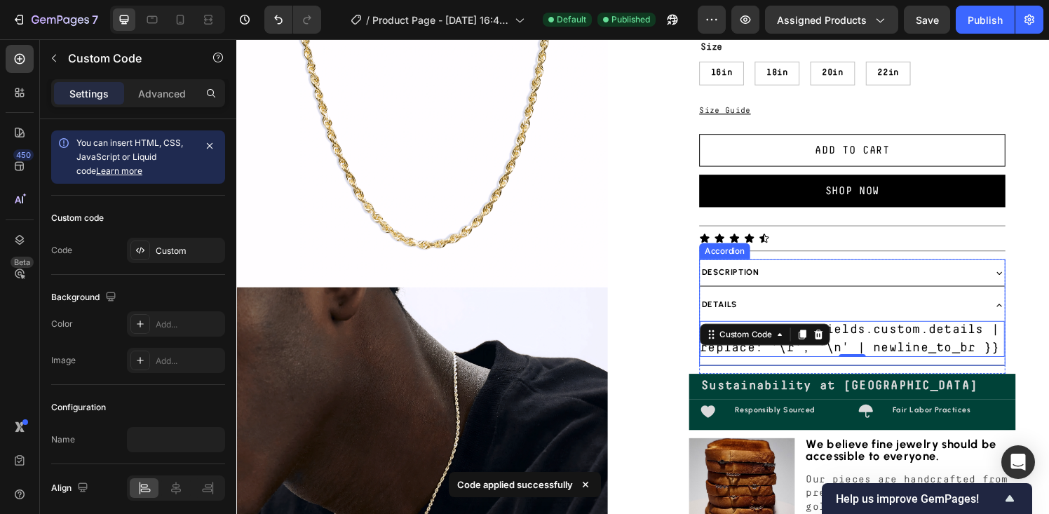
click at [809, 280] on div "Description" at bounding box center [862, 281] width 293 height 16
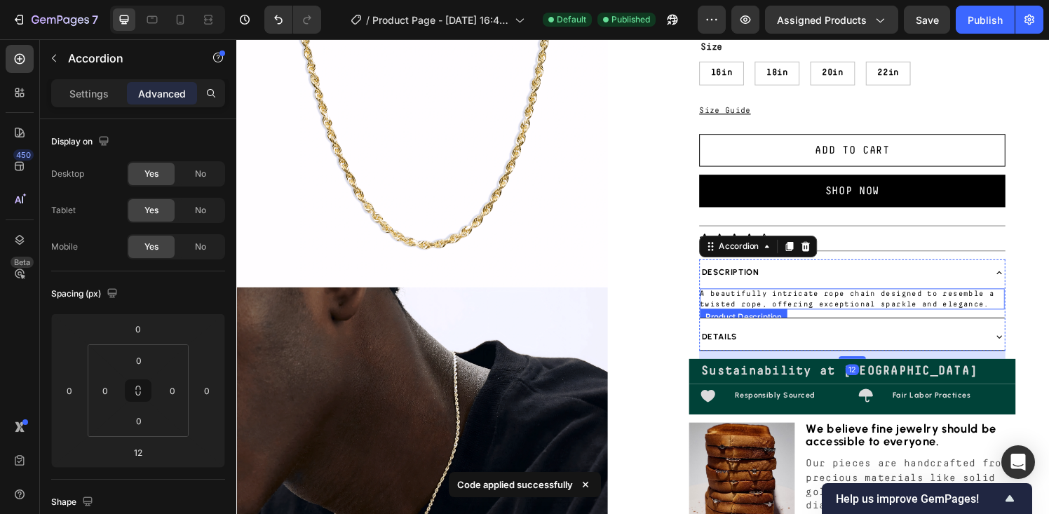
click at [776, 306] on p "A beautifully intricate rope chain designed to resemble a twisted rope, offerin…" at bounding box center [868, 308] width 305 height 18
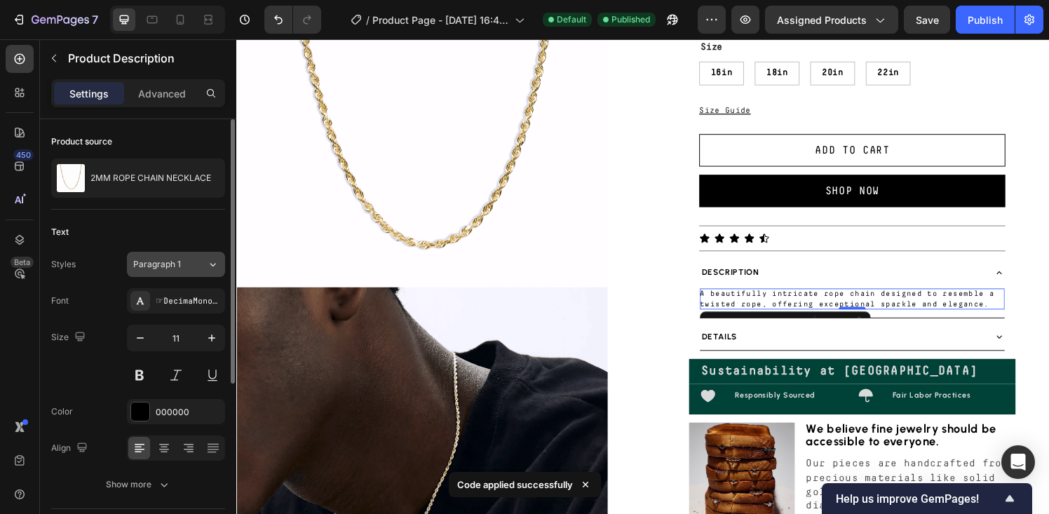
click at [180, 271] on button "Paragraph 1" at bounding box center [176, 264] width 98 height 25
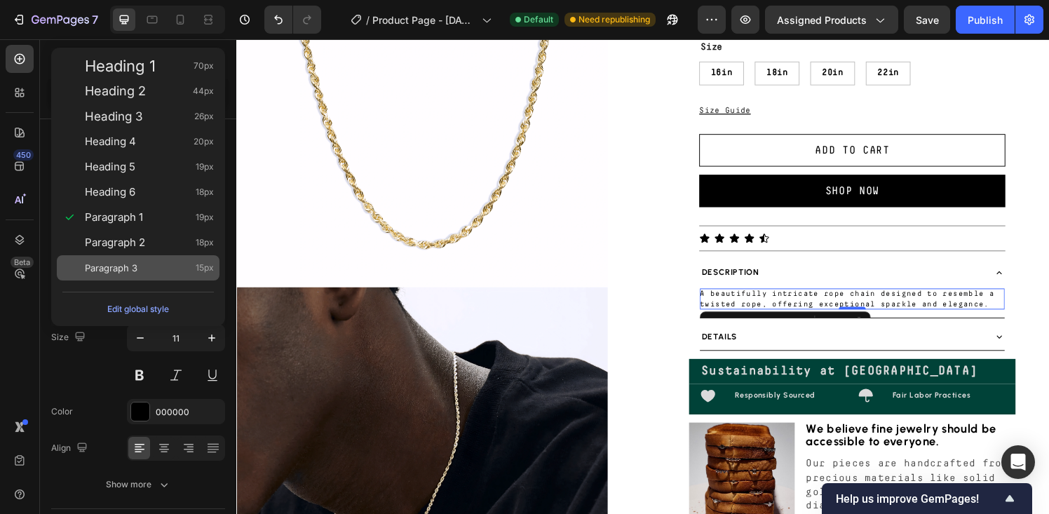
click at [168, 271] on div "Paragraph 3 15px" at bounding box center [149, 268] width 129 height 14
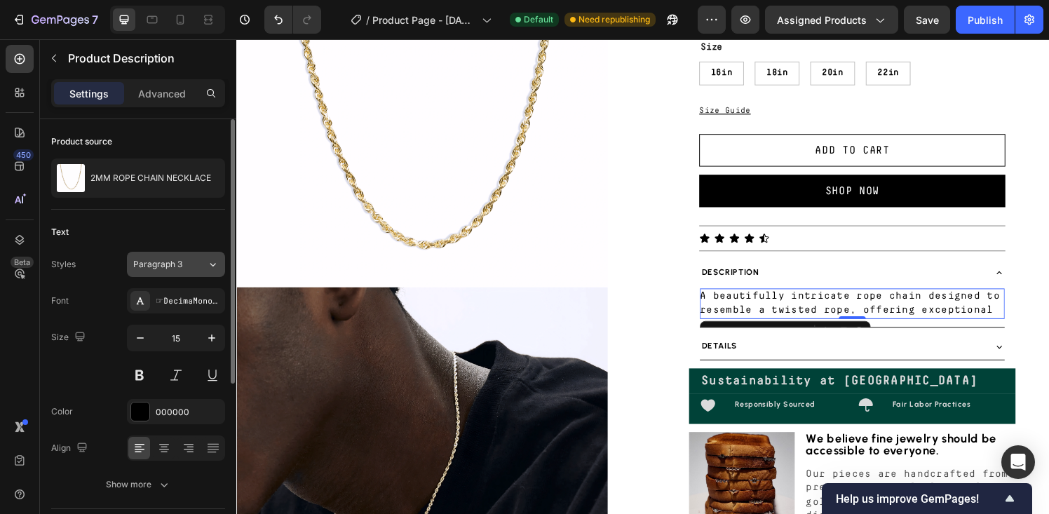
click at [175, 262] on span "Paragraph 3" at bounding box center [157, 264] width 49 height 13
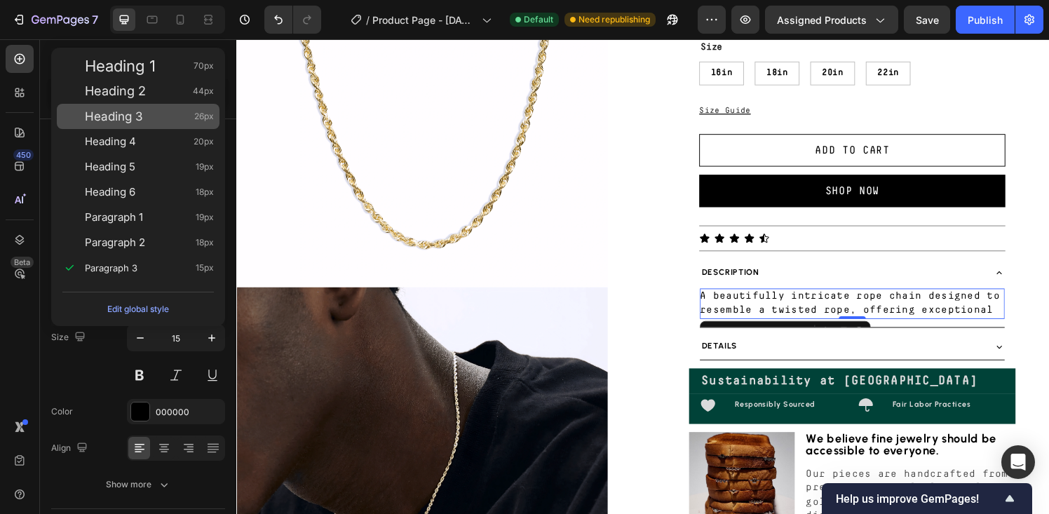
click at [151, 120] on div "Heading 3 26px" at bounding box center [149, 116] width 129 height 14
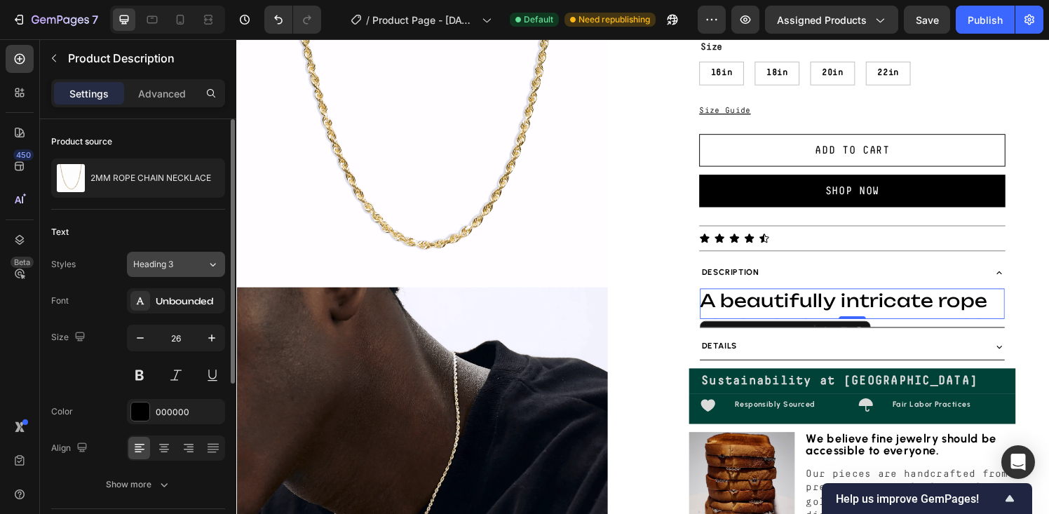
click at [173, 255] on button "Heading 3" at bounding box center [176, 264] width 98 height 25
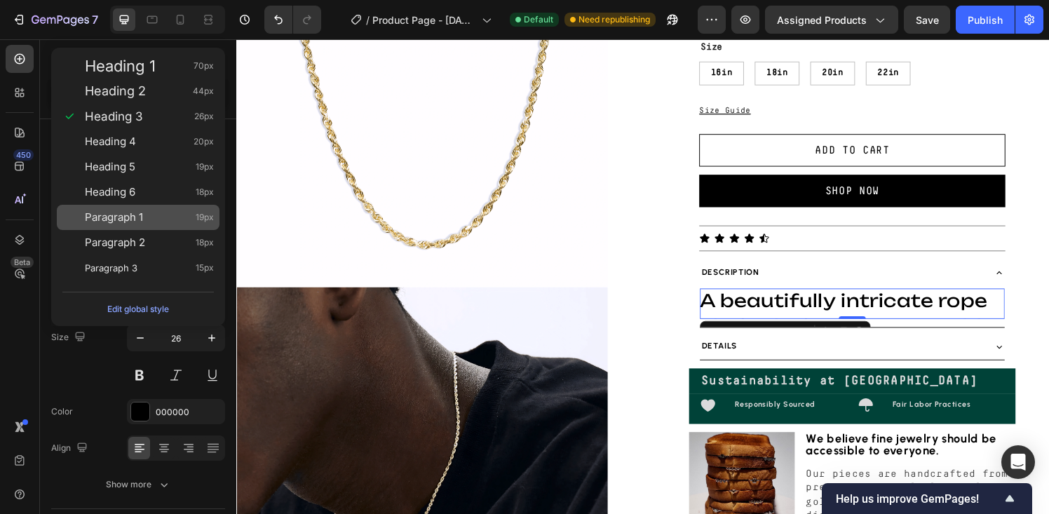
click at [170, 218] on div "Paragraph 1 19px" at bounding box center [149, 217] width 129 height 14
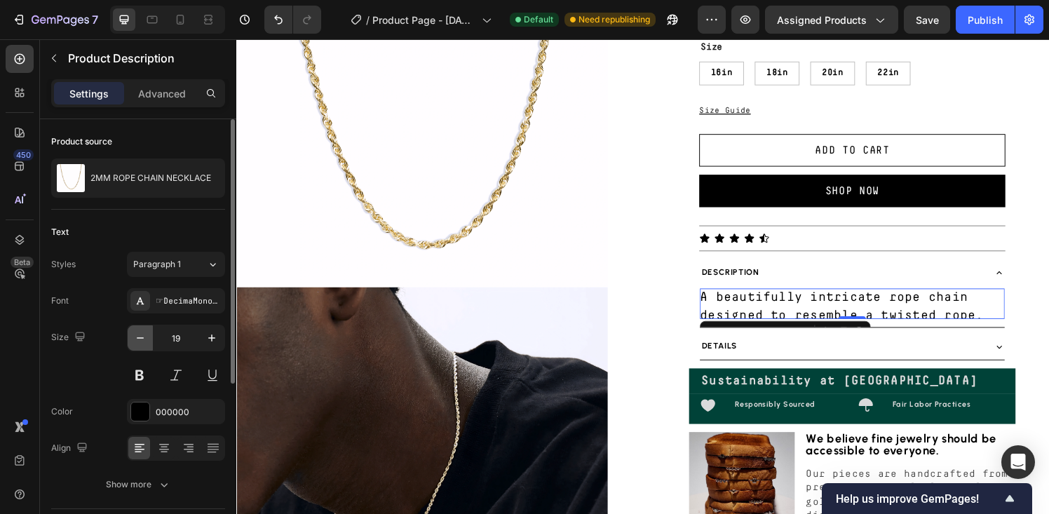
click at [140, 335] on icon "button" at bounding box center [140, 338] width 14 height 14
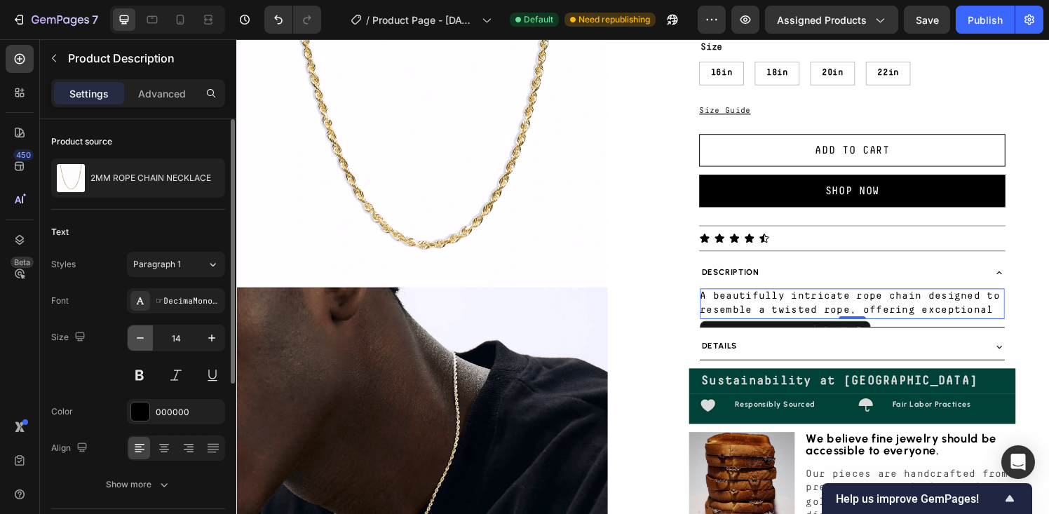
click at [140, 335] on icon "button" at bounding box center [140, 338] width 14 height 14
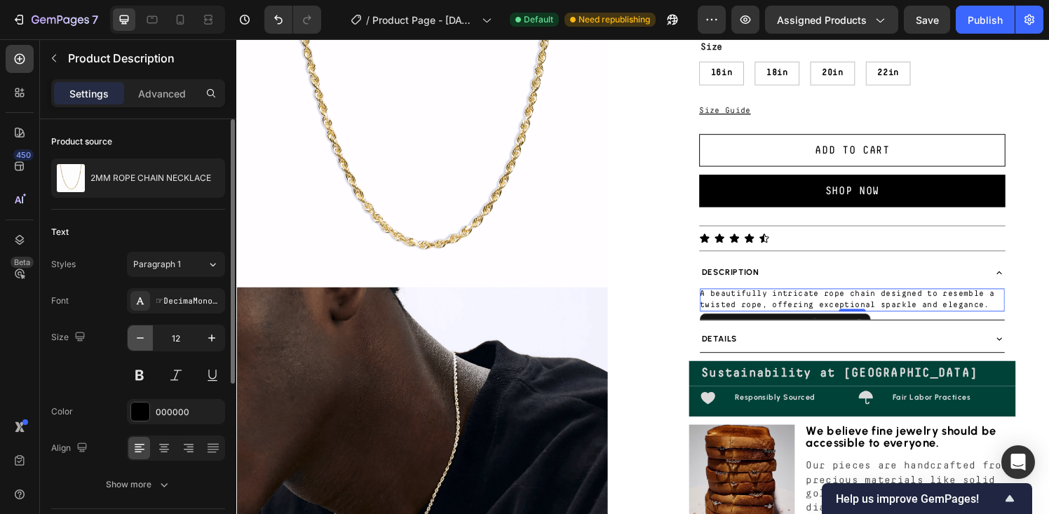
type input "11"
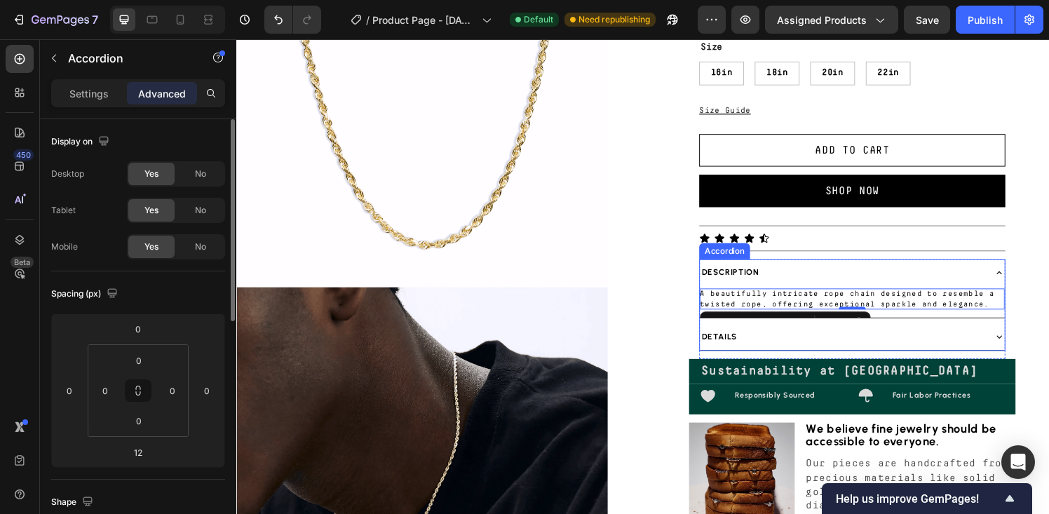
click at [755, 348] on div "Details" at bounding box center [862, 347] width 293 height 16
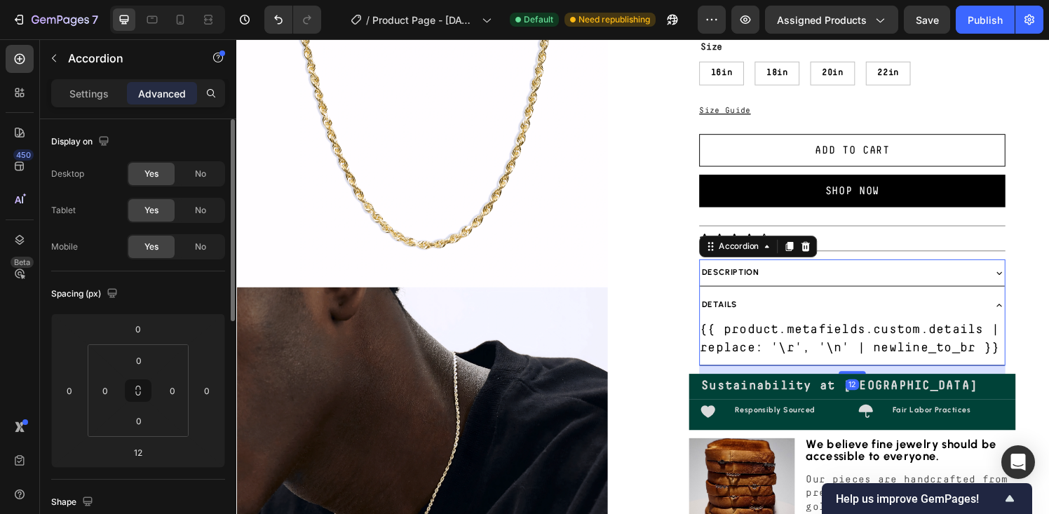
click at [806, 283] on div "Description" at bounding box center [862, 281] width 293 height 16
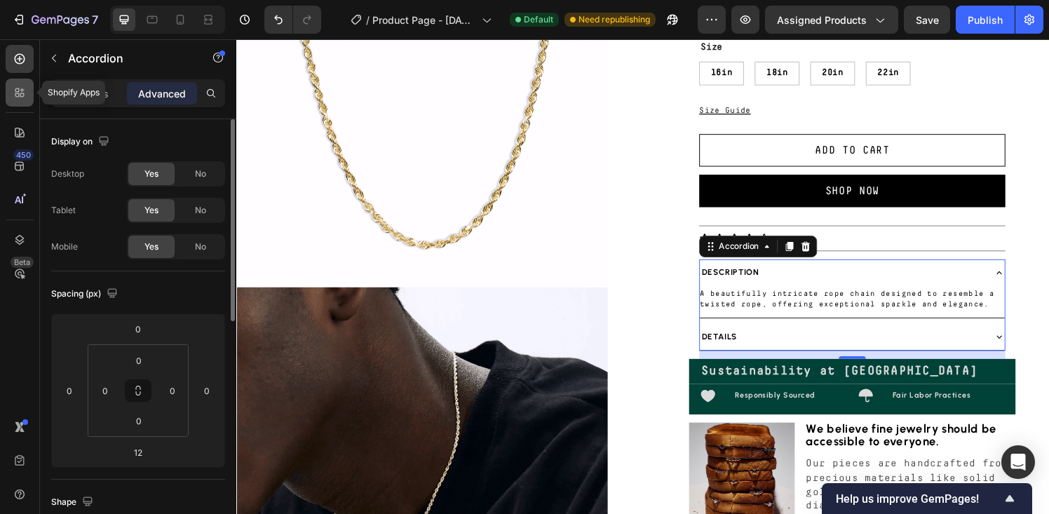
click at [25, 91] on icon at bounding box center [20, 93] width 14 height 14
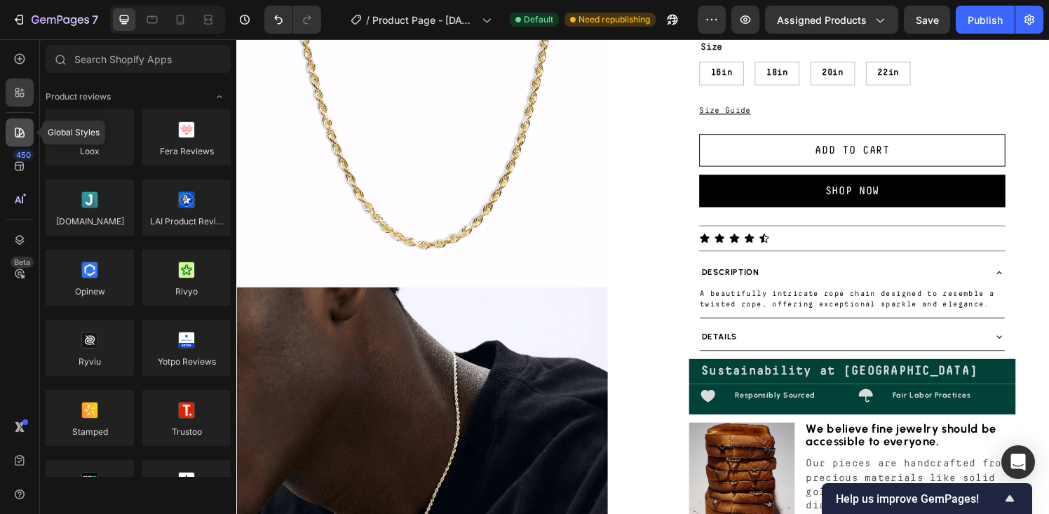
click at [23, 134] on icon at bounding box center [20, 133] width 10 height 10
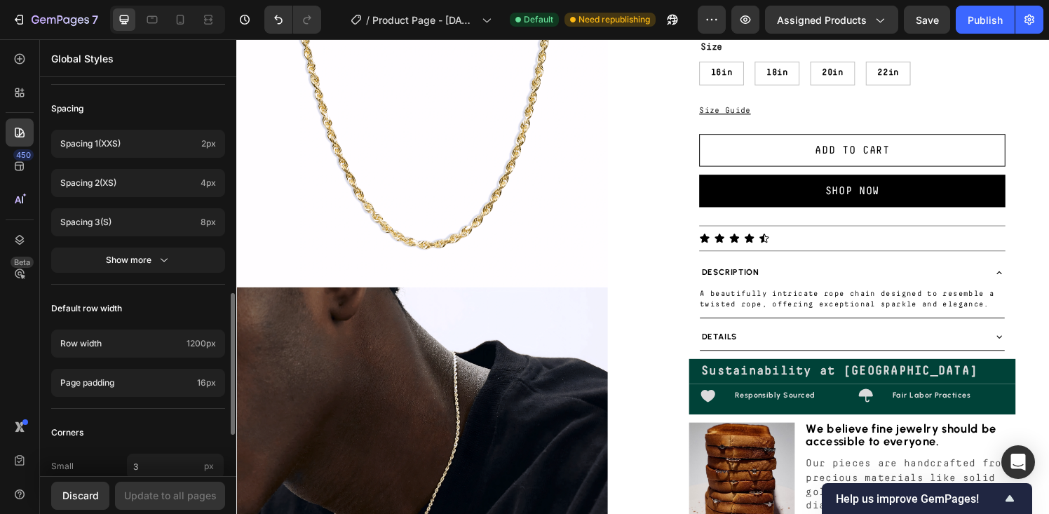
scroll to position [599, 0]
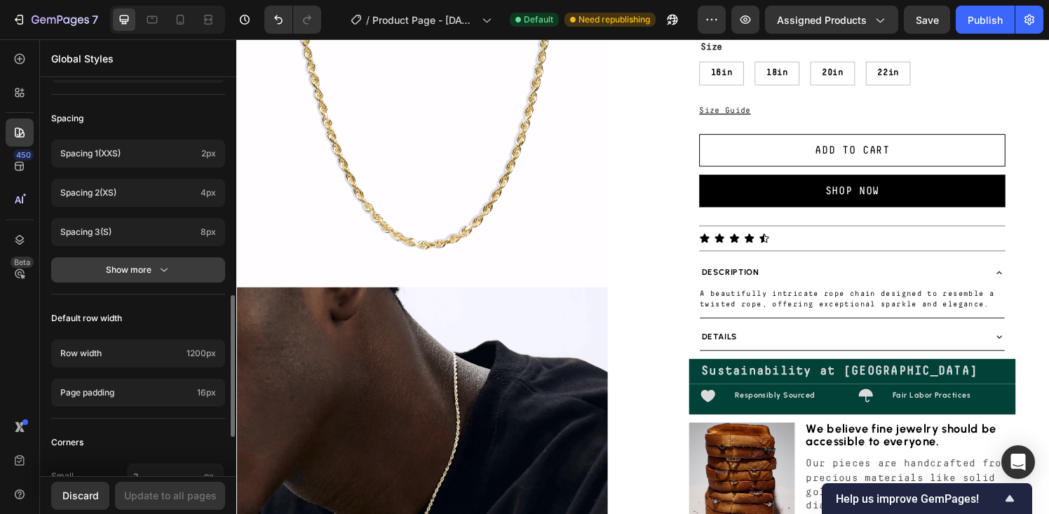
click at [132, 268] on div "Show more" at bounding box center [138, 270] width 65 height 14
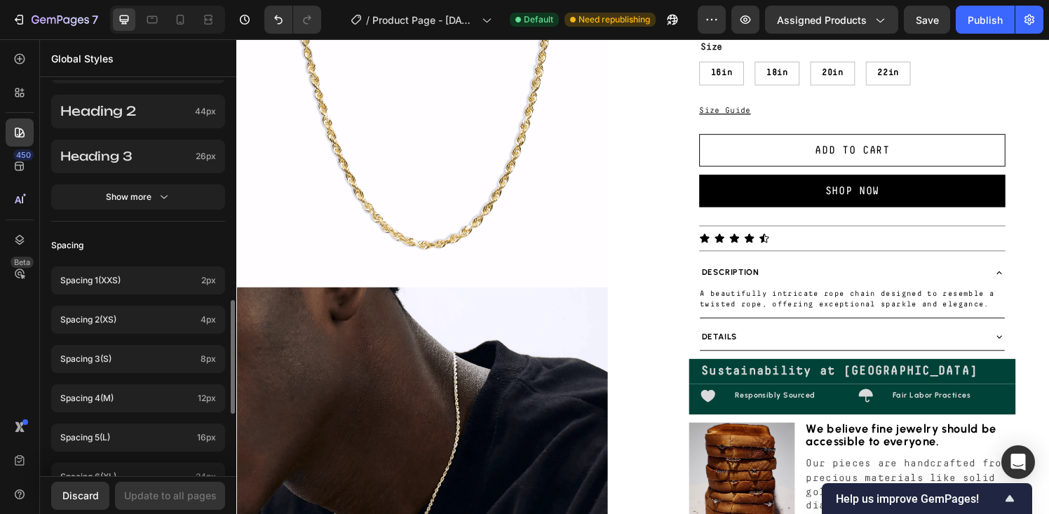
scroll to position [372, 0]
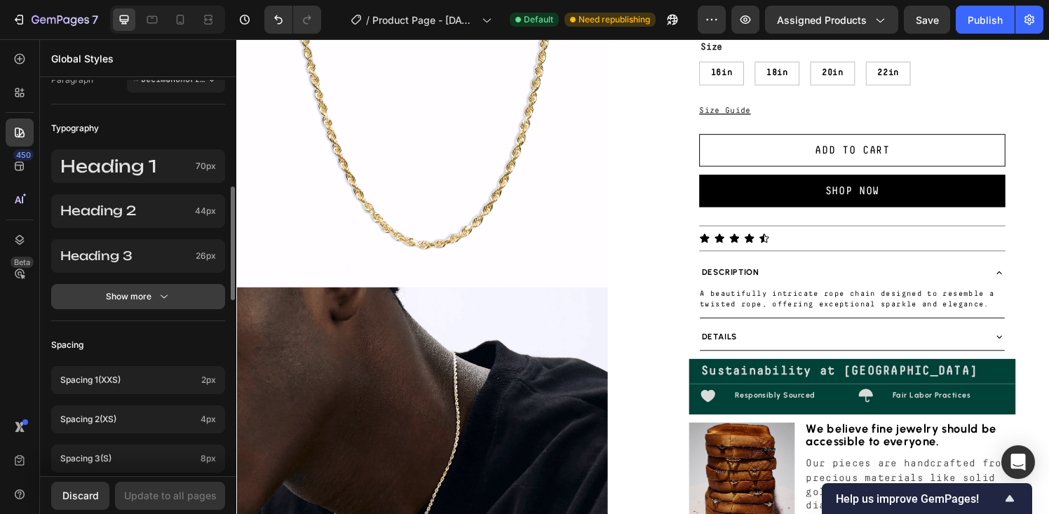
click at [142, 297] on div "Show more" at bounding box center [138, 297] width 65 height 14
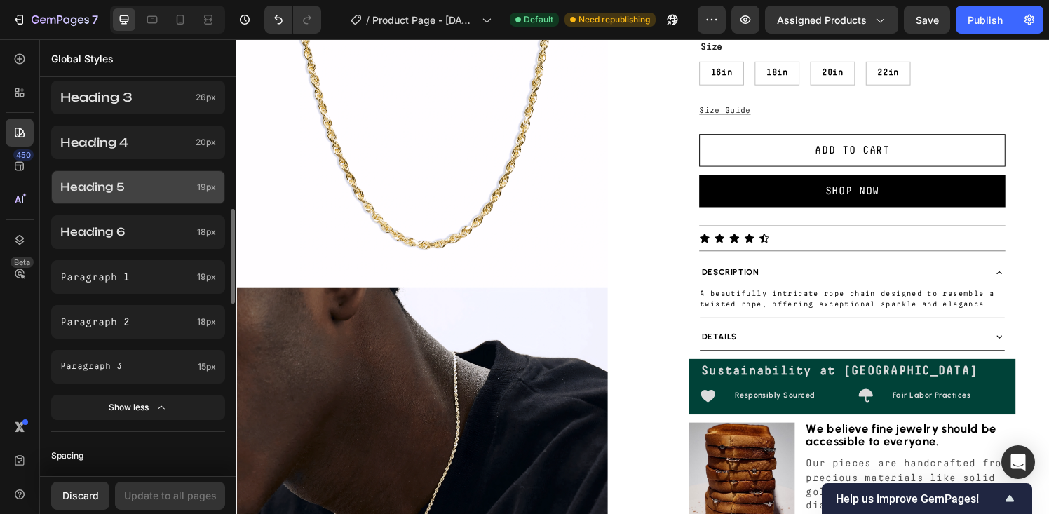
scroll to position [543, 0]
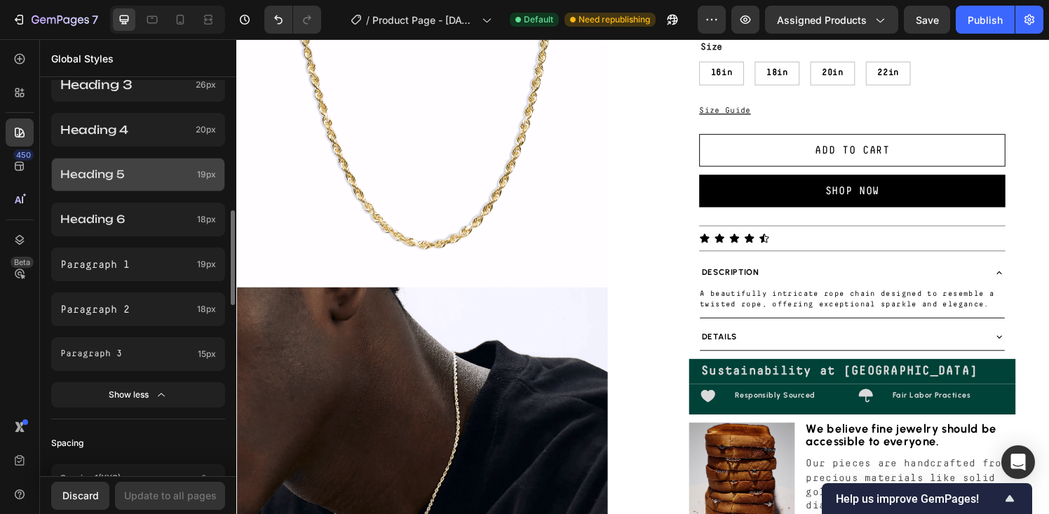
click at [155, 345] on div "Paragraph 3 15px" at bounding box center [138, 354] width 174 height 34
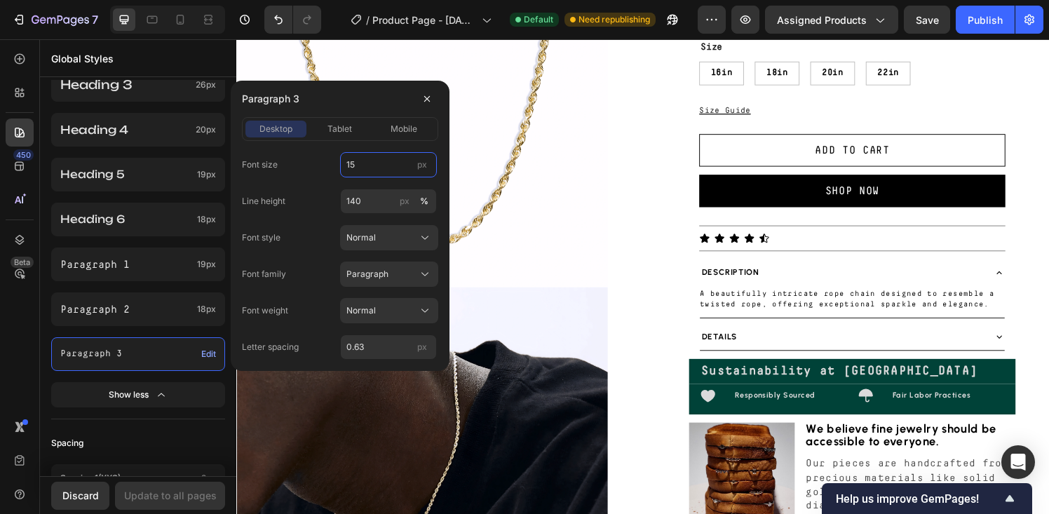
click at [378, 159] on input "15" at bounding box center [388, 164] width 97 height 25
type input "11"
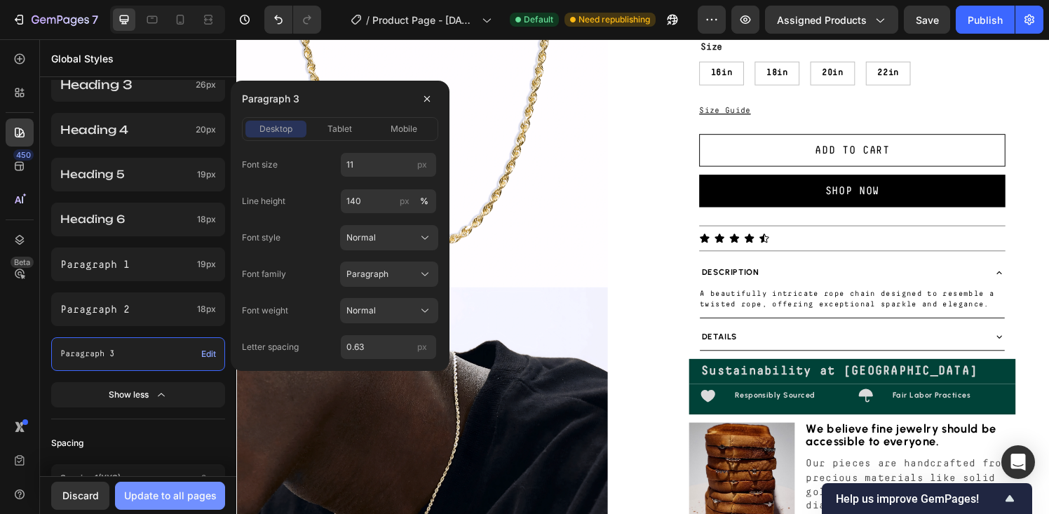
click at [157, 499] on div "Update to all pages" at bounding box center [170, 495] width 93 height 15
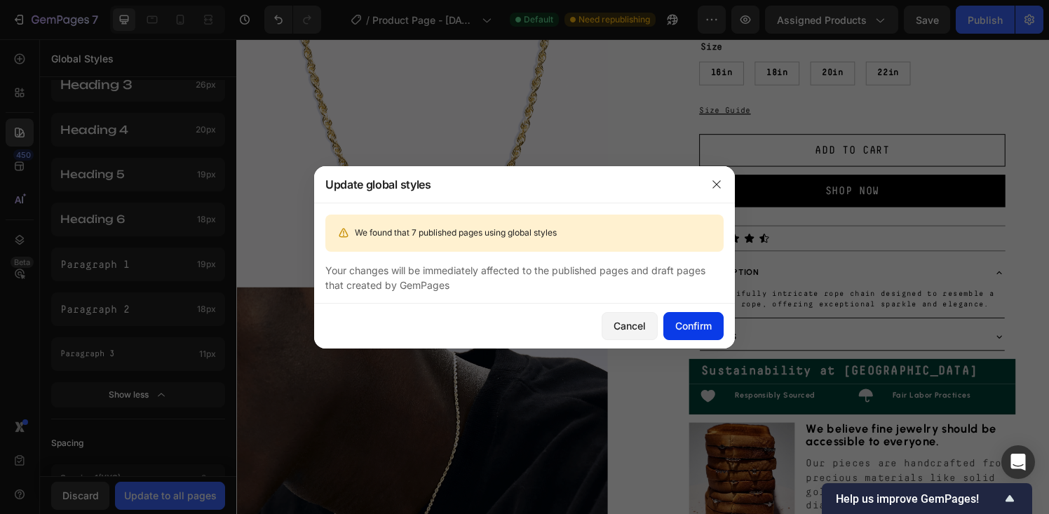
click at [703, 319] on div "Confirm" at bounding box center [693, 325] width 36 height 15
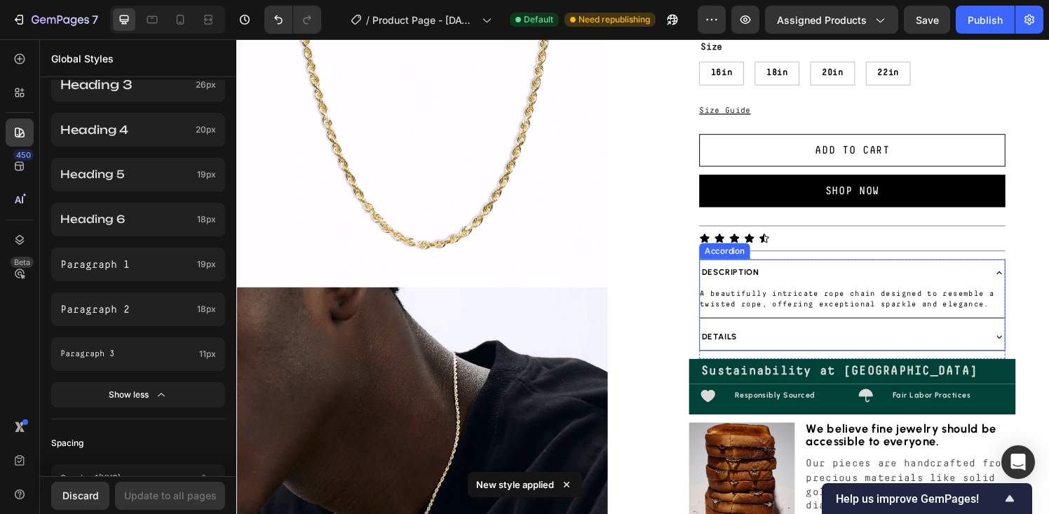
click at [748, 347] on div "Details" at bounding box center [862, 347] width 293 height 16
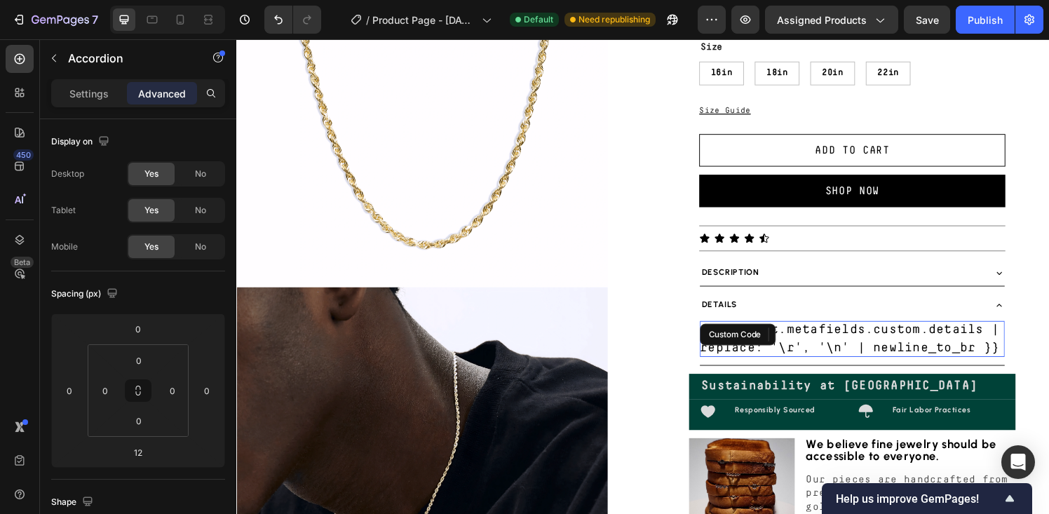
click at [753, 349] on div "{{ product.metafields.custom.details | replace: '\r', '\n' | newline_to_br }} C…" at bounding box center [874, 349] width 316 height 37
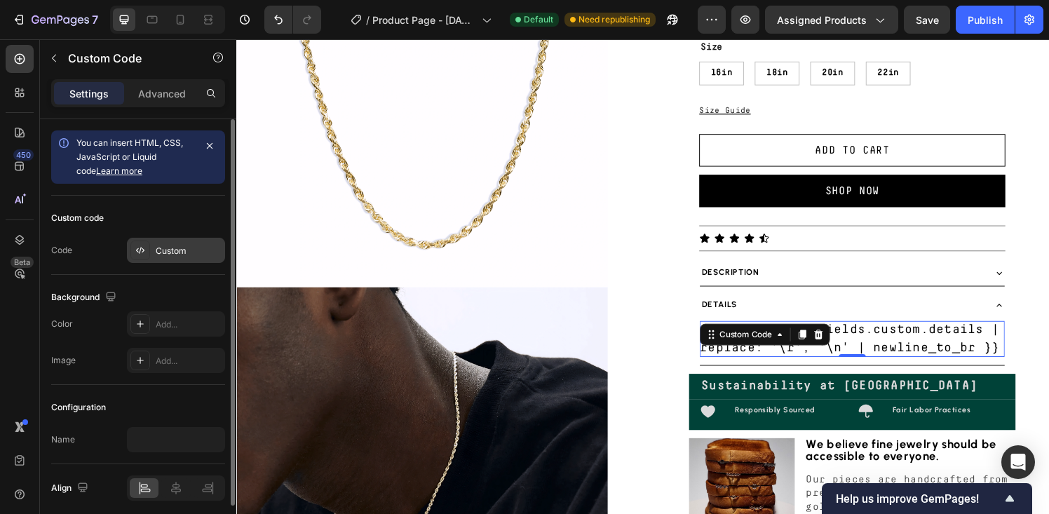
click at [165, 251] on div "Custom" at bounding box center [189, 251] width 66 height 13
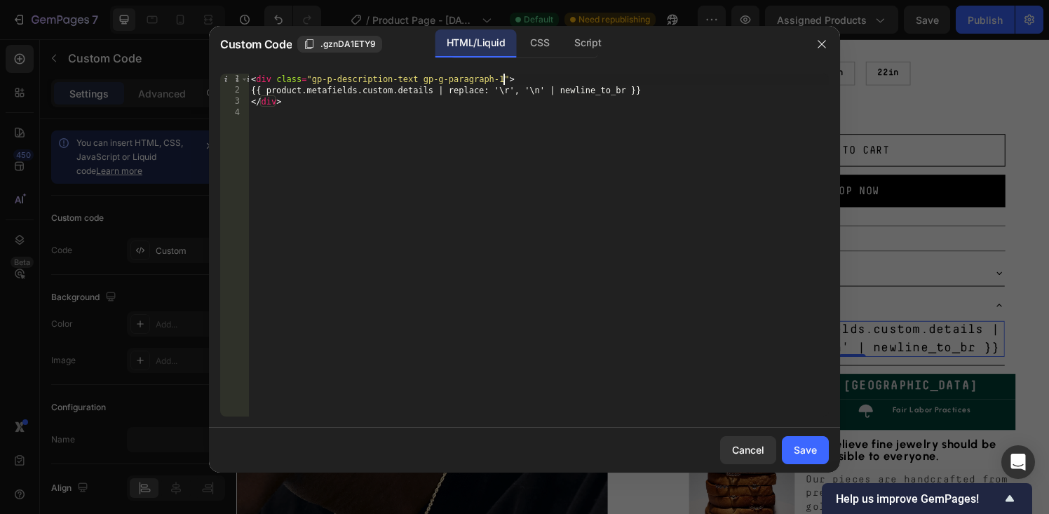
click at [502, 76] on div "< div class = "gp-p-description-text gp-g-paragraph-1" > {{ product.metafields.…" at bounding box center [538, 256] width 581 height 365
type textarea "<div class="gp-p-description-text gp-g-paragraph-3">"
click at [800, 449] on div "Save" at bounding box center [805, 449] width 23 height 15
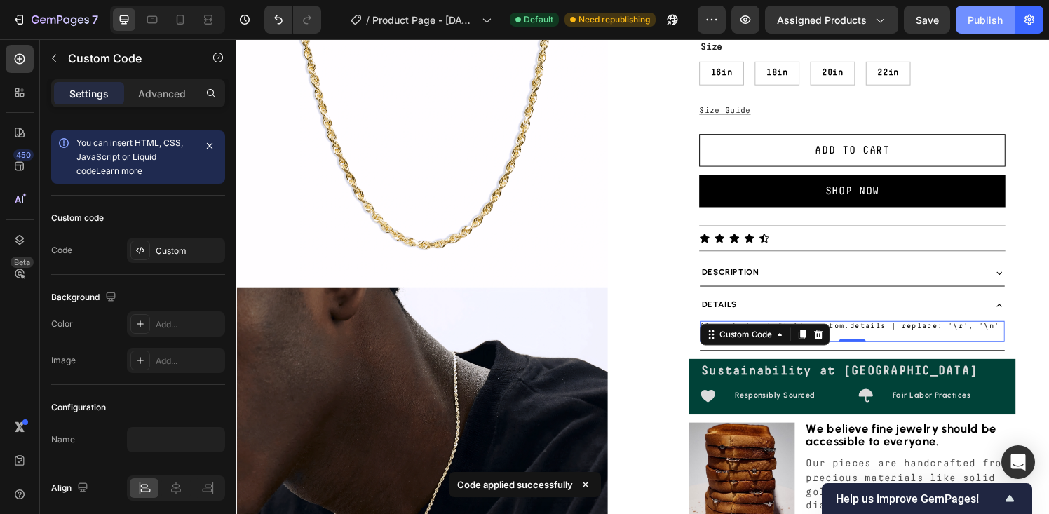
click at [973, 19] on div "Publish" at bounding box center [985, 20] width 35 height 15
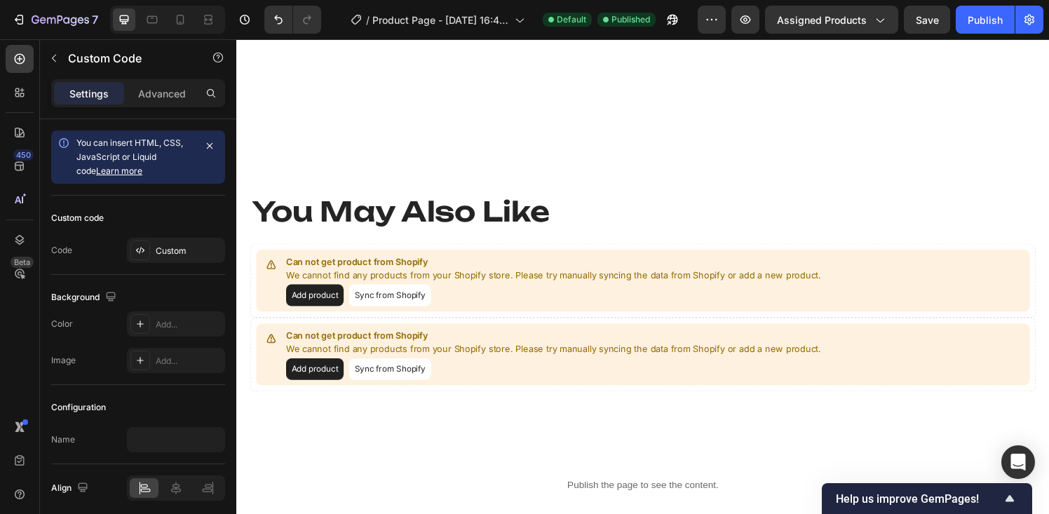
scroll to position [1935, 0]
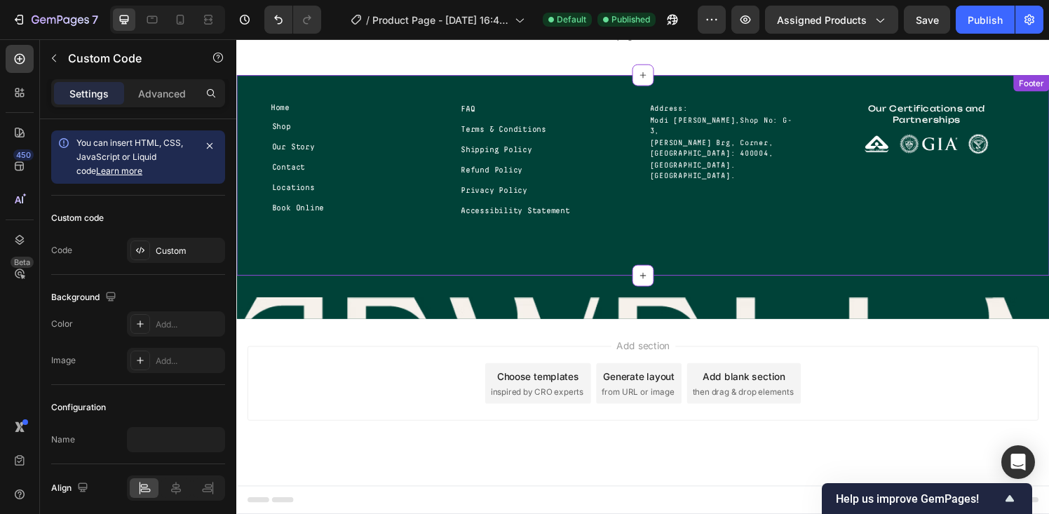
click at [625, 118] on p "FAQ" at bounding box center [559, 112] width 182 height 13
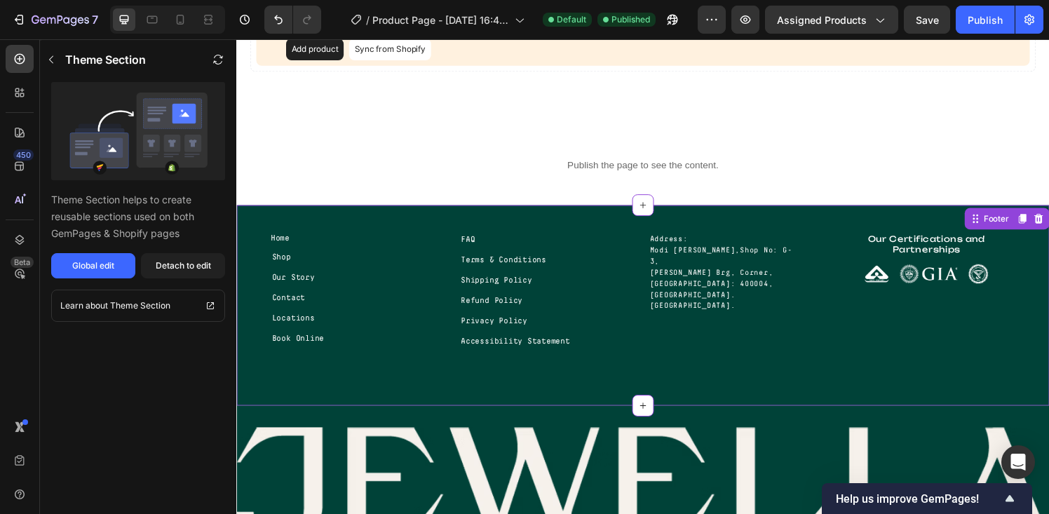
scroll to position [1799, 0]
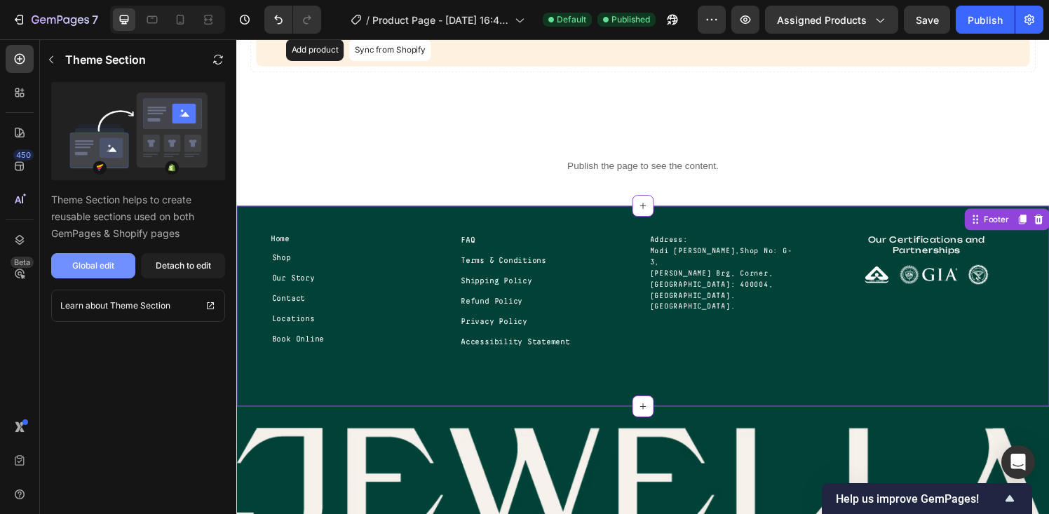
click at [116, 260] on button "Global edit" at bounding box center [93, 265] width 84 height 25
click at [653, 208] on icon at bounding box center [656, 211] width 11 height 11
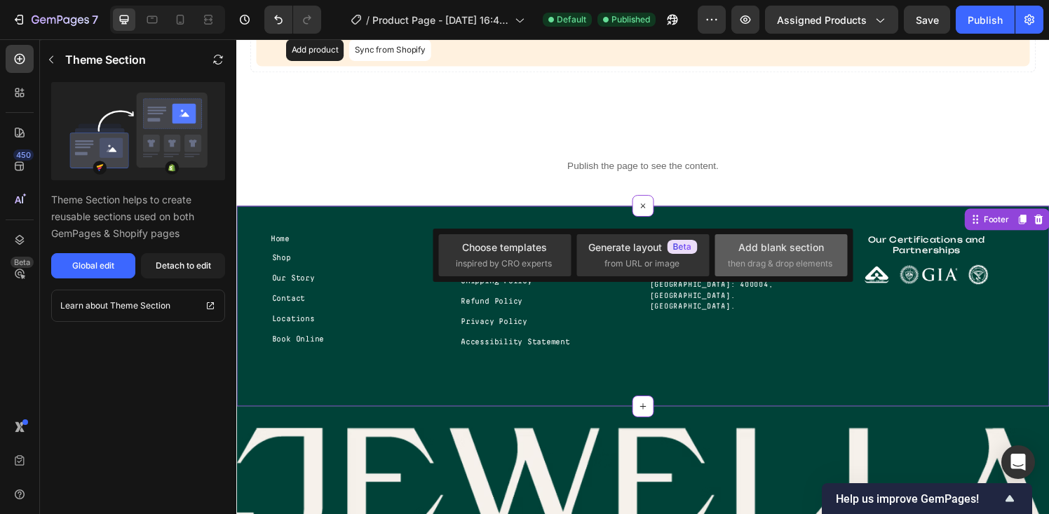
click at [772, 251] on div "Add blank section" at bounding box center [781, 247] width 86 height 15
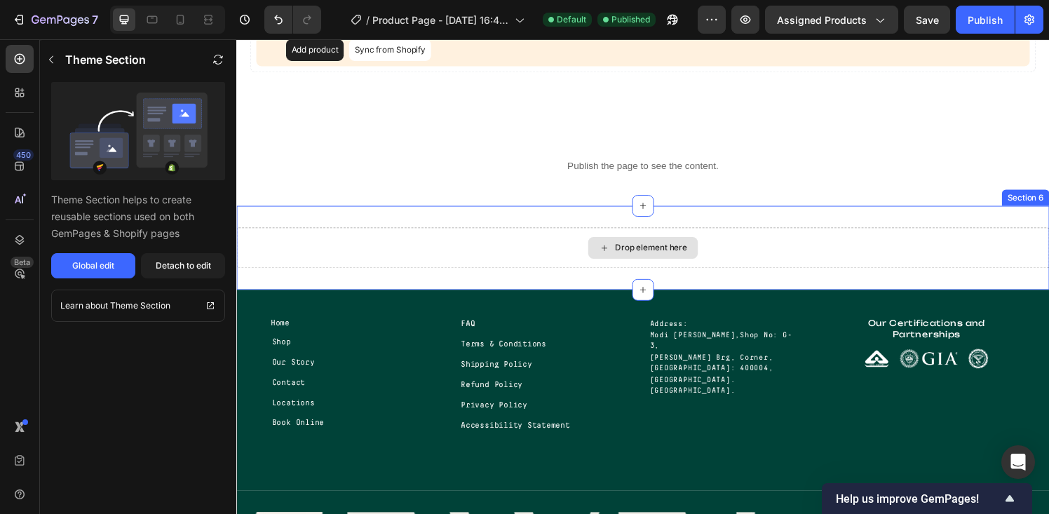
click at [654, 250] on div "Drop element here" at bounding box center [665, 255] width 74 height 11
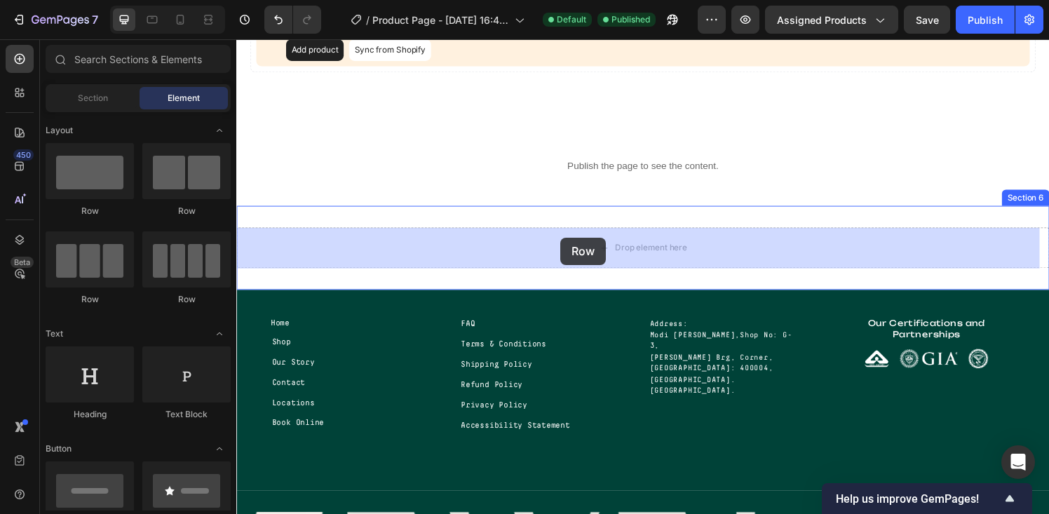
drag, startPoint x: 314, startPoint y: 217, endPoint x: 572, endPoint y: 245, distance: 258.9
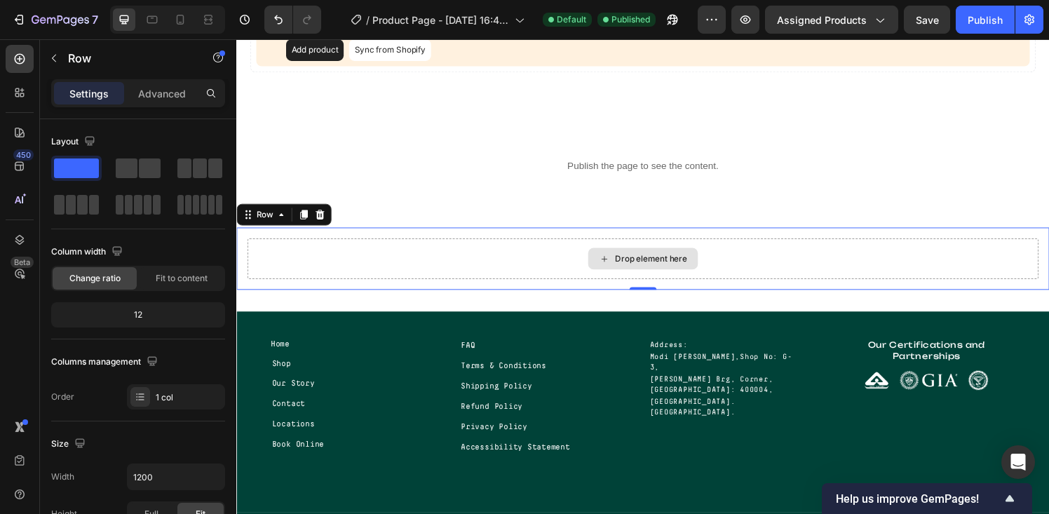
click at [642, 276] on div "Drop element here" at bounding box center [657, 266] width 114 height 22
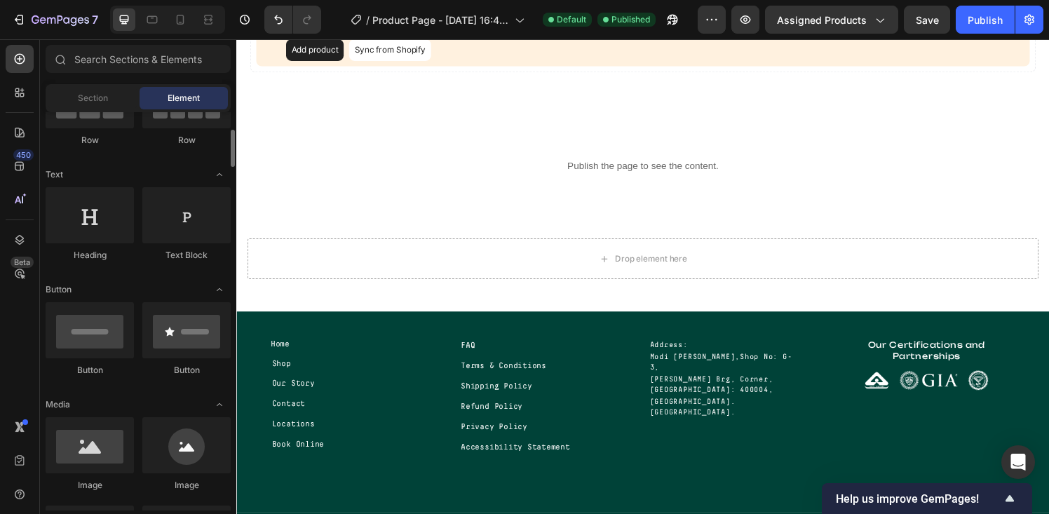
scroll to position [174, 0]
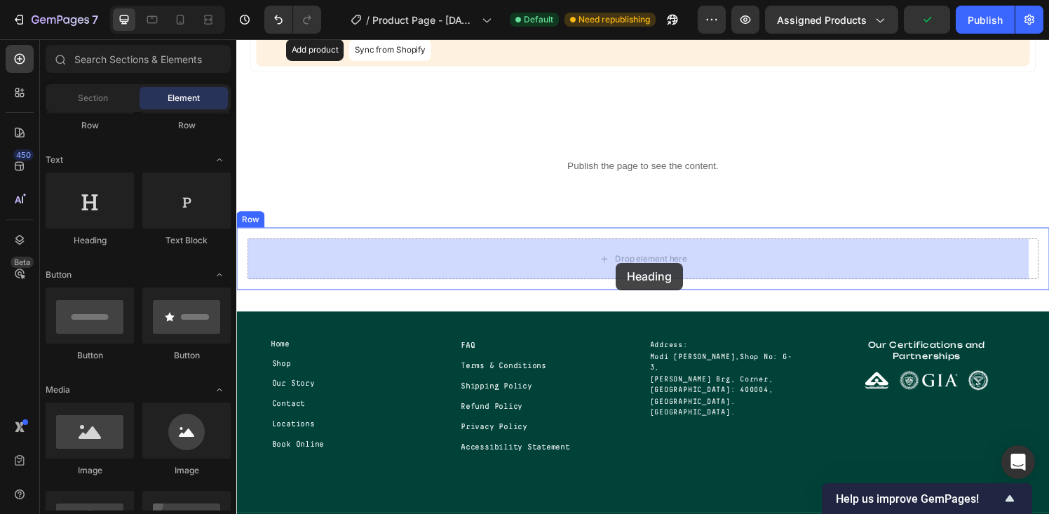
drag, startPoint x: 336, startPoint y: 231, endPoint x: 629, endPoint y: 271, distance: 295.8
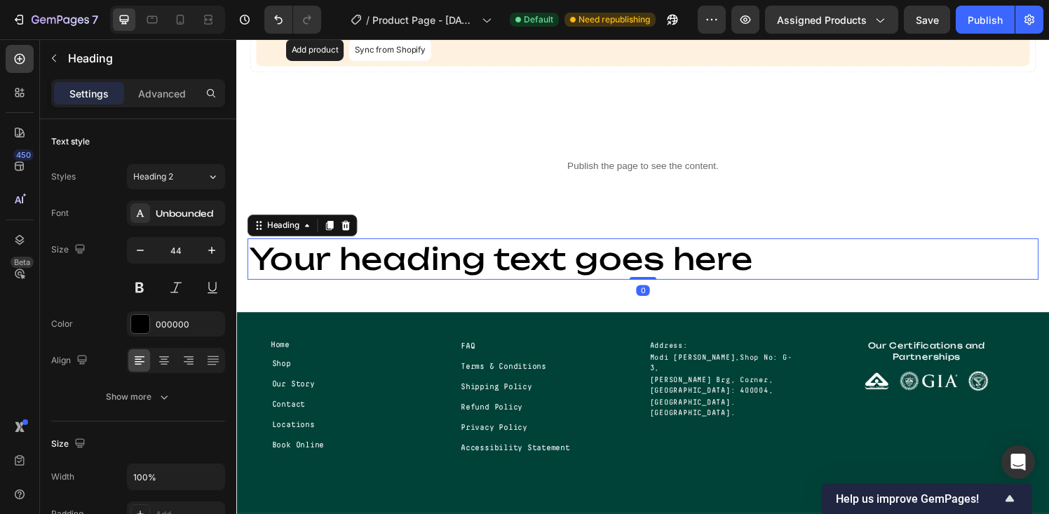
click at [597, 266] on h2 "Your heading text goes here" at bounding box center [657, 266] width 819 height 43
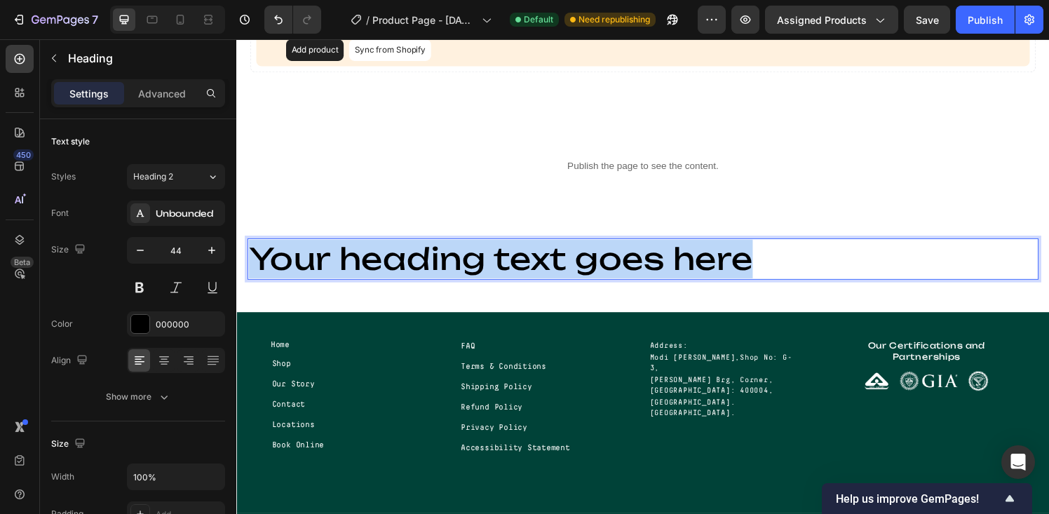
click at [597, 266] on p "Your heading text goes here" at bounding box center [657, 267] width 816 height 40
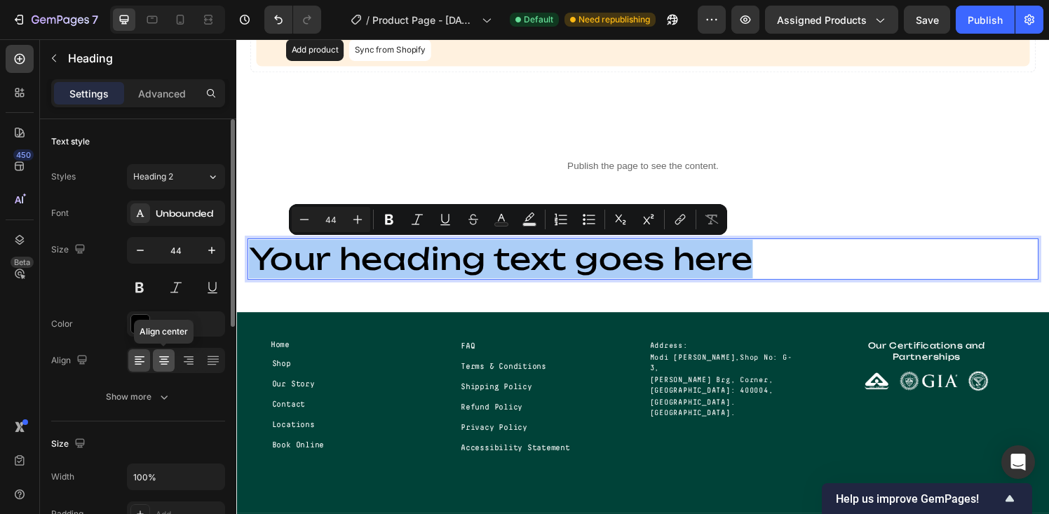
click at [170, 361] on icon at bounding box center [164, 360] width 14 height 14
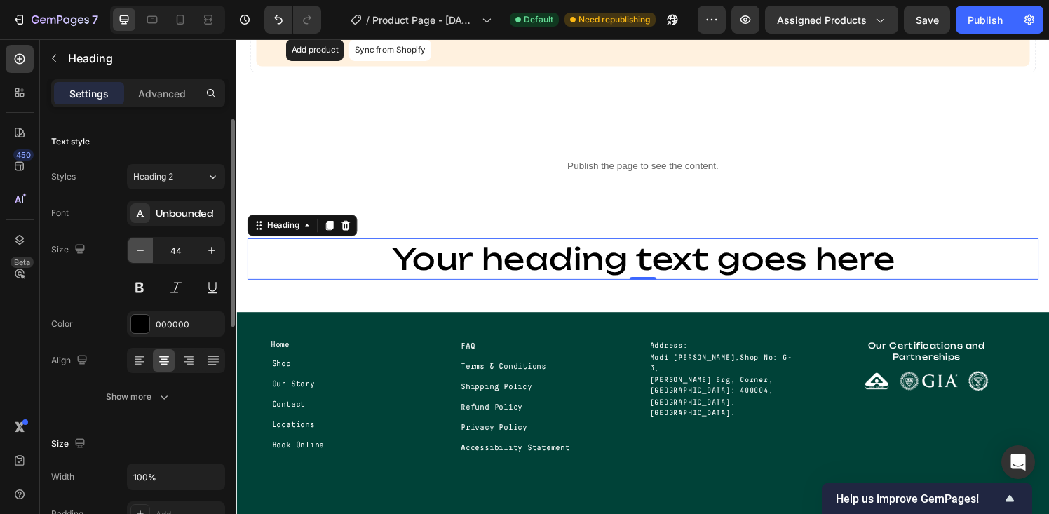
click at [140, 253] on icon "button" at bounding box center [140, 250] width 14 height 14
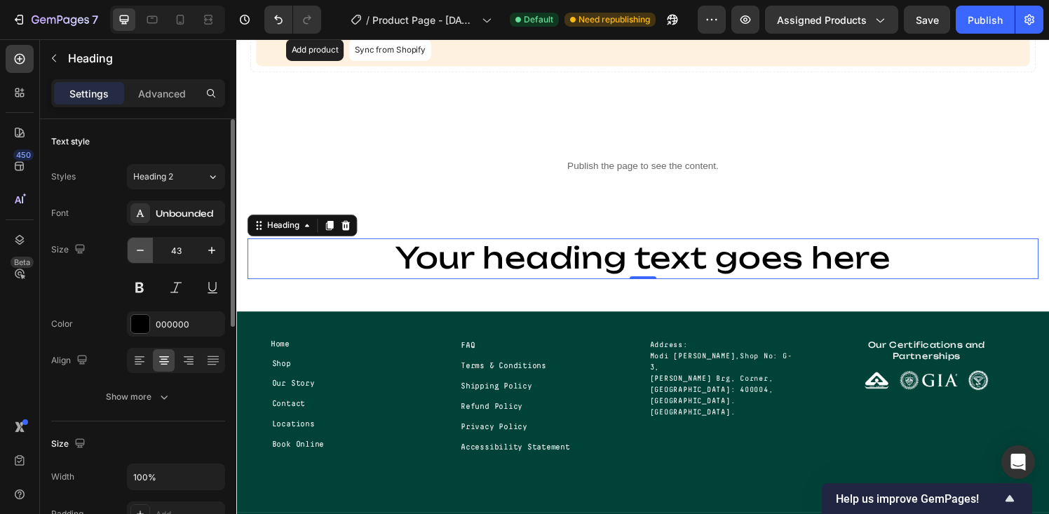
click at [140, 253] on icon "button" at bounding box center [140, 250] width 14 height 14
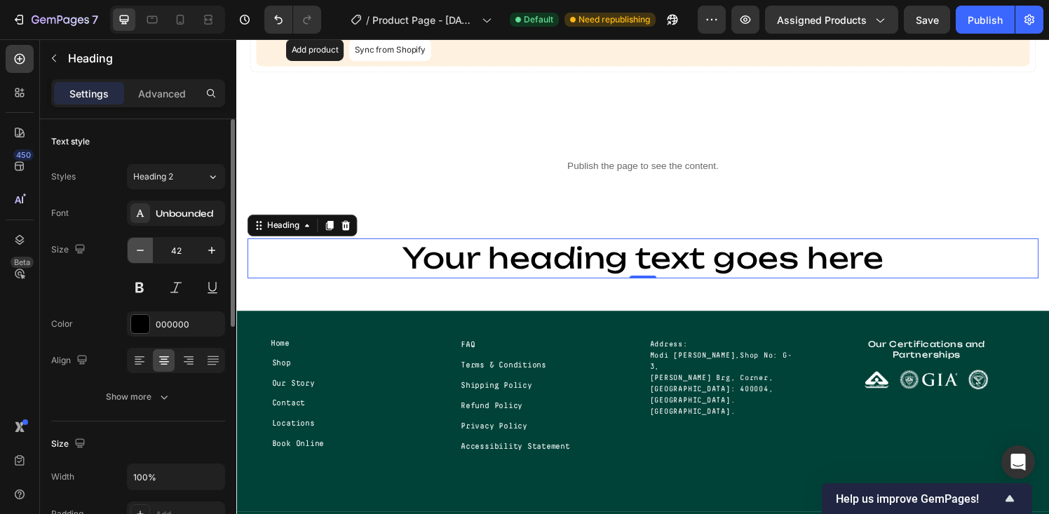
click at [140, 253] on icon "button" at bounding box center [140, 250] width 14 height 14
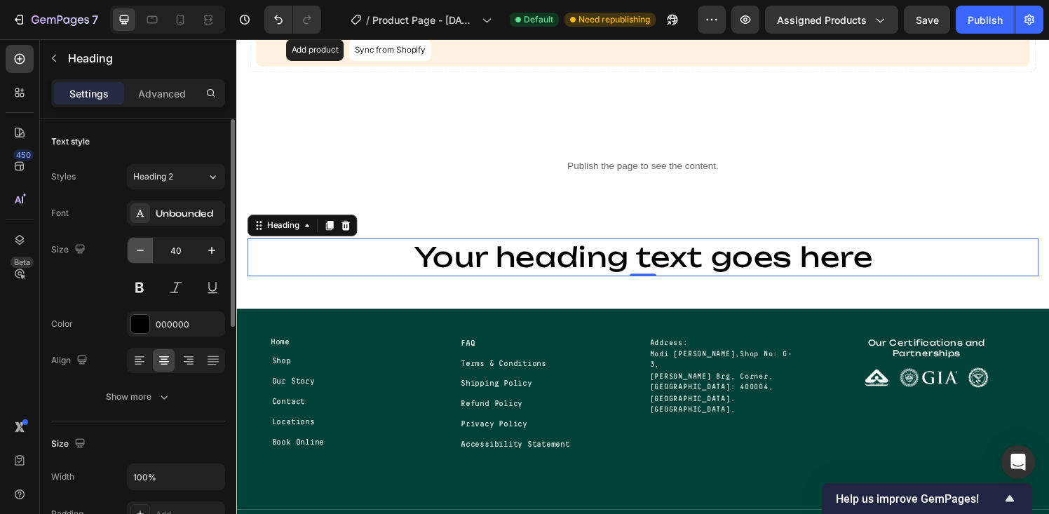
click at [140, 253] on icon "button" at bounding box center [140, 250] width 14 height 14
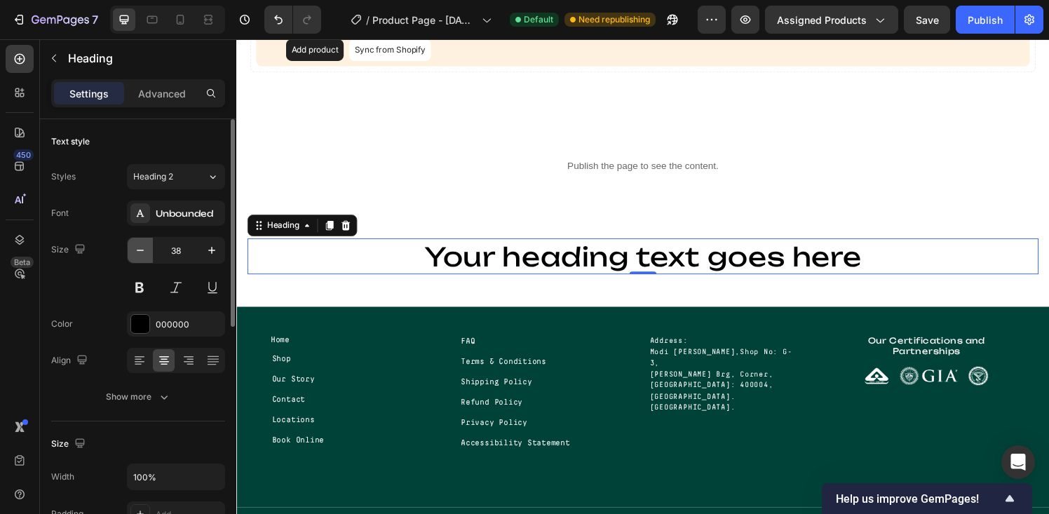
click at [140, 253] on icon "button" at bounding box center [140, 250] width 14 height 14
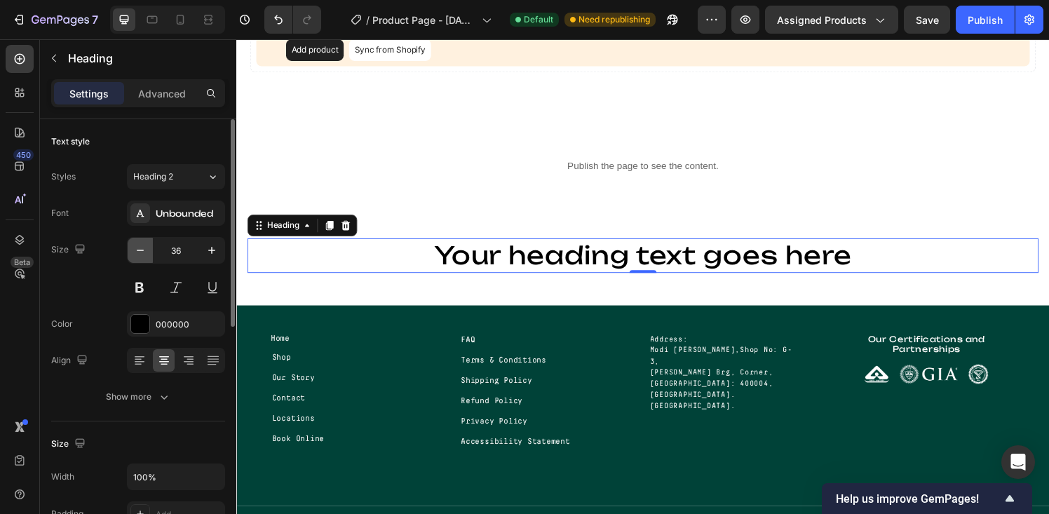
click at [140, 253] on icon "button" at bounding box center [140, 250] width 14 height 14
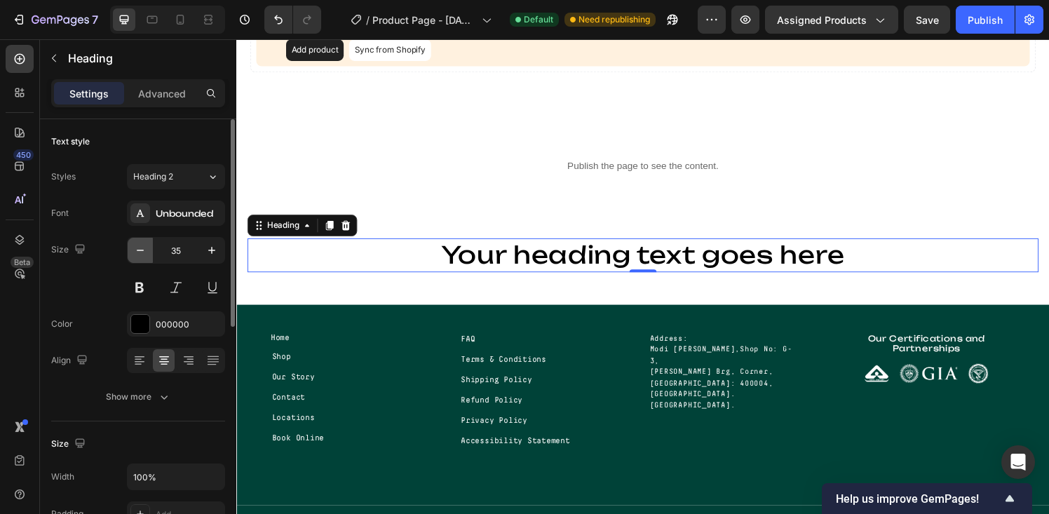
click at [140, 253] on icon "button" at bounding box center [140, 250] width 14 height 14
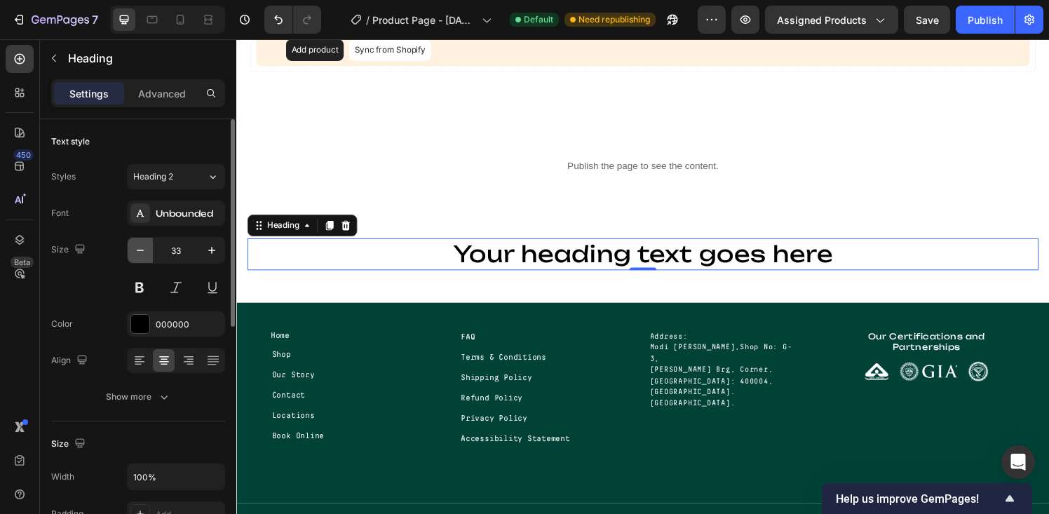
click at [140, 253] on icon "button" at bounding box center [140, 250] width 14 height 14
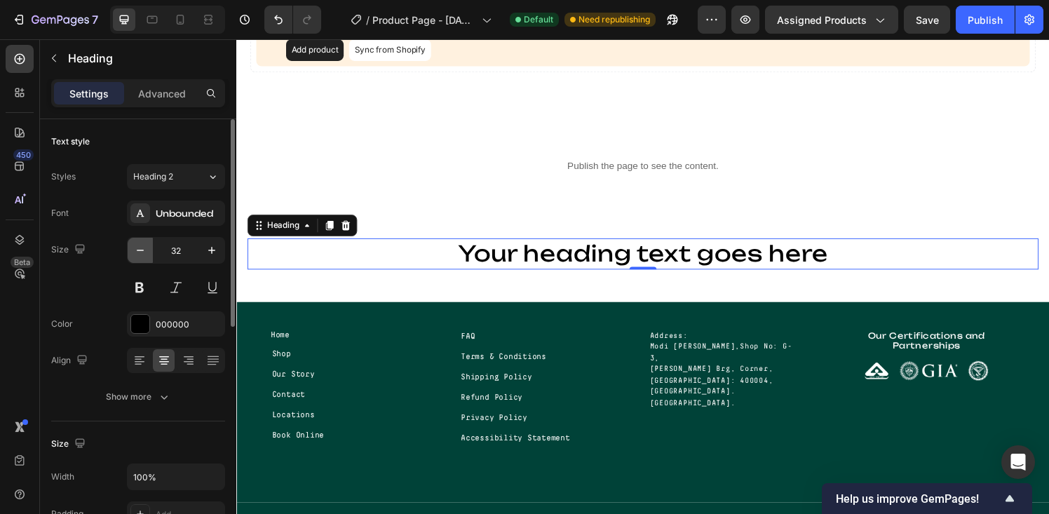
click at [140, 253] on icon "button" at bounding box center [140, 250] width 14 height 14
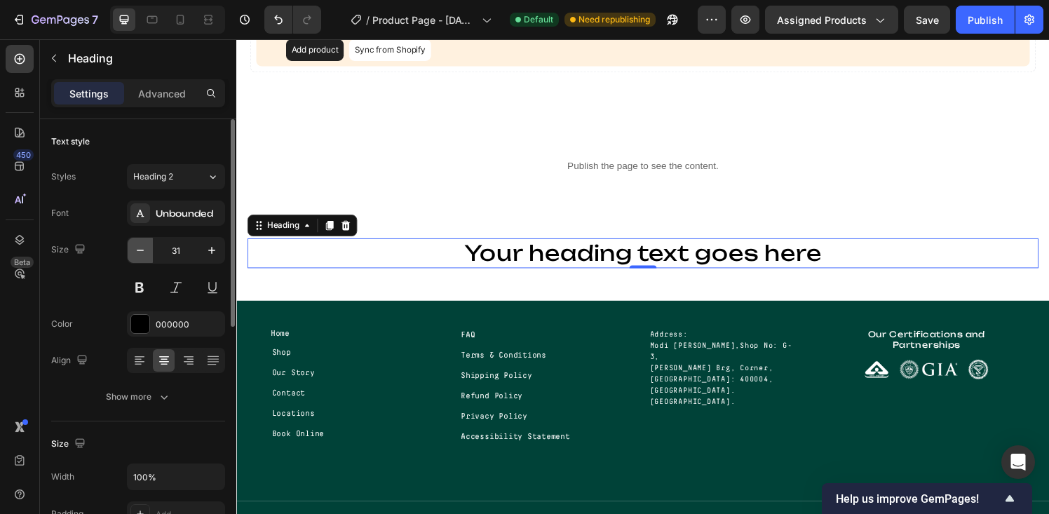
click at [140, 253] on icon "button" at bounding box center [140, 250] width 14 height 14
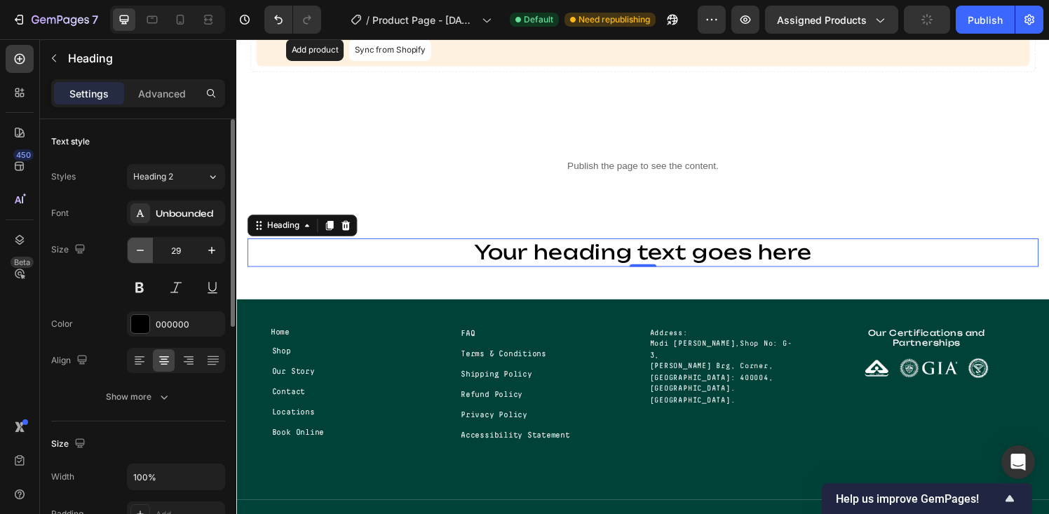
click at [140, 253] on icon "button" at bounding box center [140, 250] width 14 height 14
type input "28"
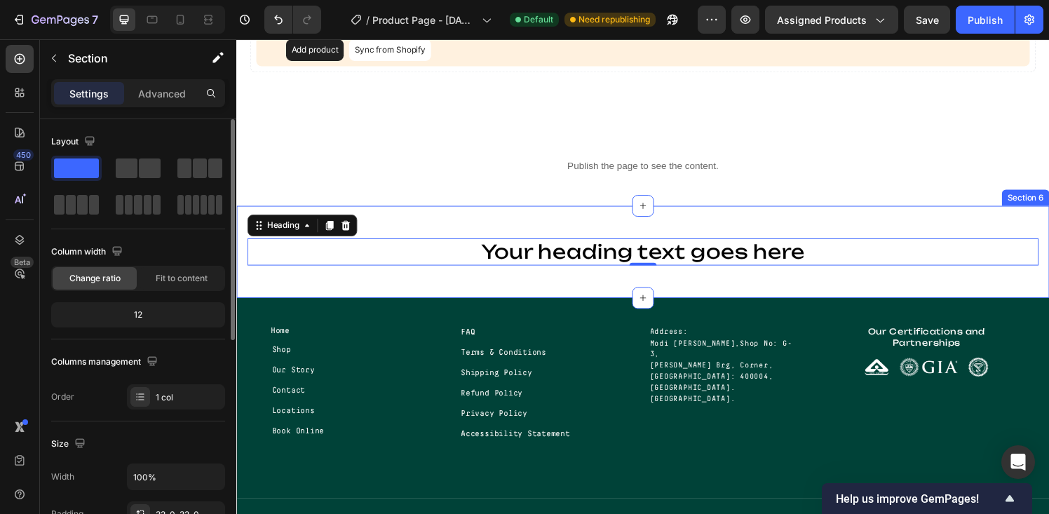
click at [365, 289] on div "Your heading text goes here Heading 0 Row Section 6" at bounding box center [656, 259] width 841 height 95
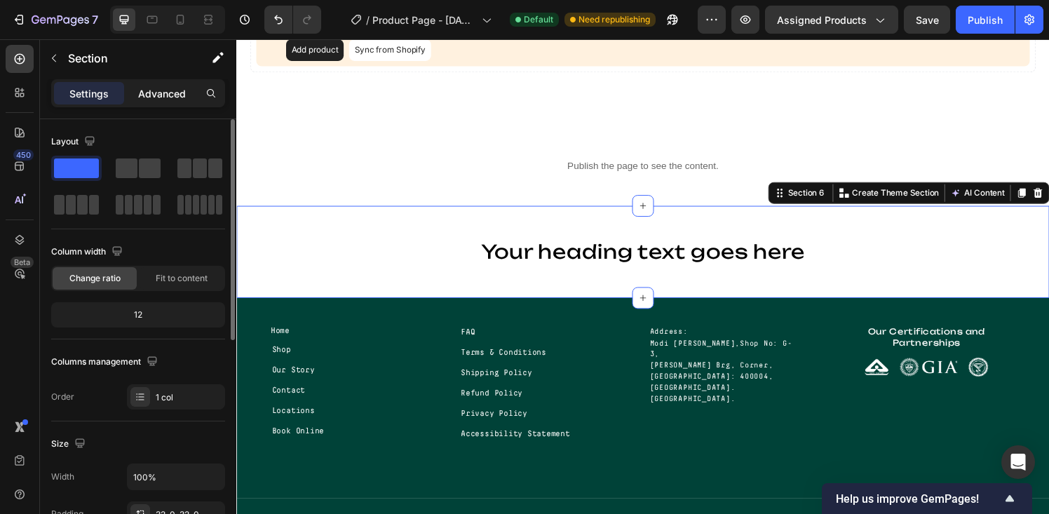
click at [151, 102] on div "Advanced" at bounding box center [162, 93] width 70 height 22
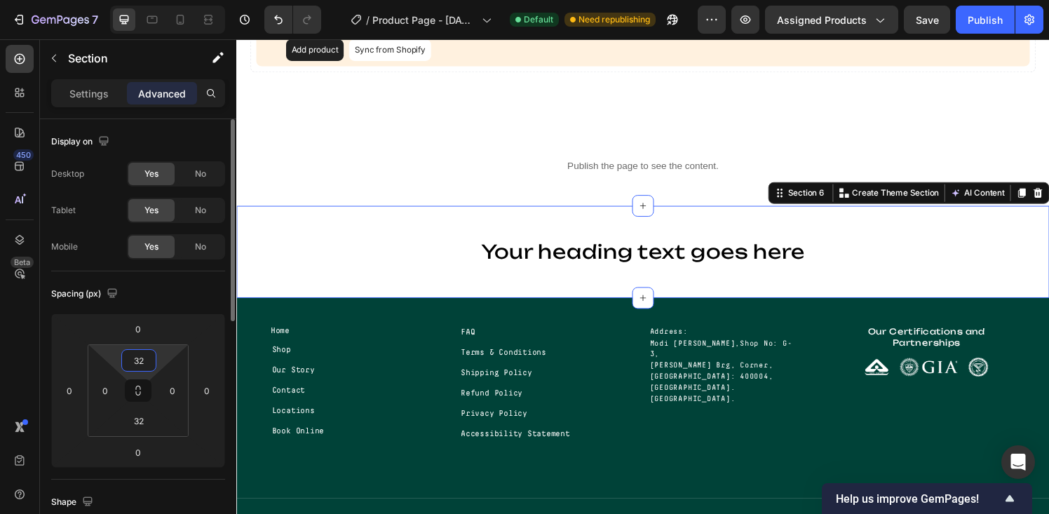
click at [140, 360] on input "32" at bounding box center [139, 360] width 28 height 21
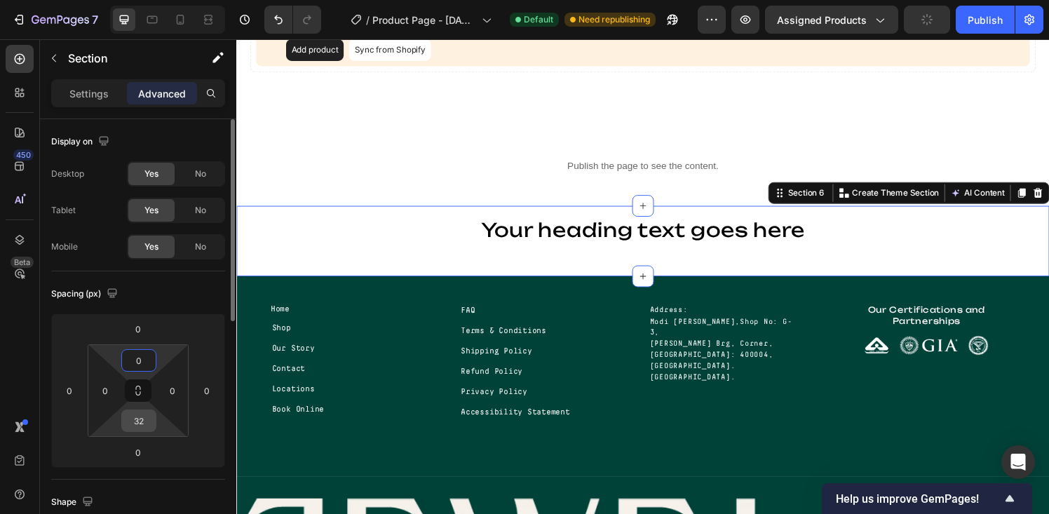
type input "0"
click at [137, 428] on input "32" at bounding box center [139, 420] width 28 height 21
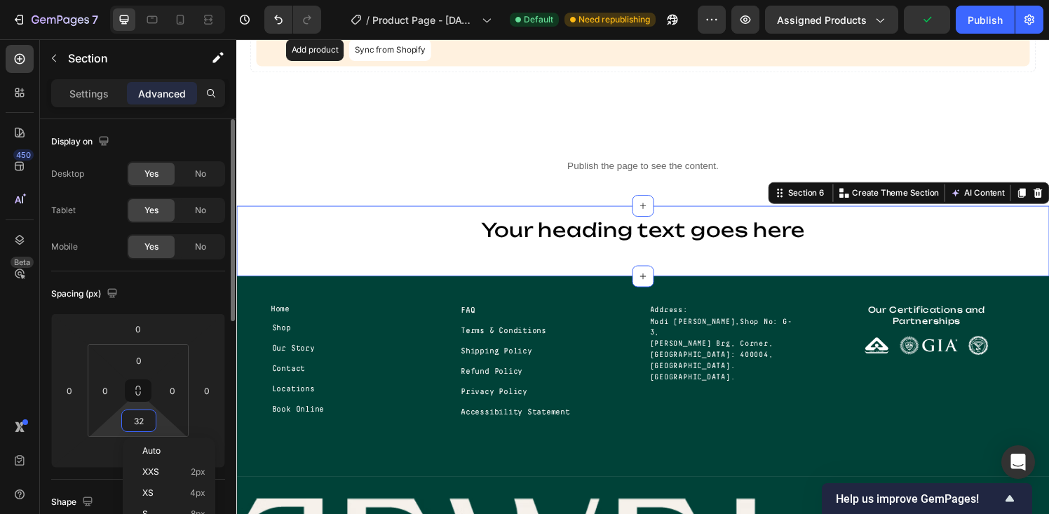
type input "0"
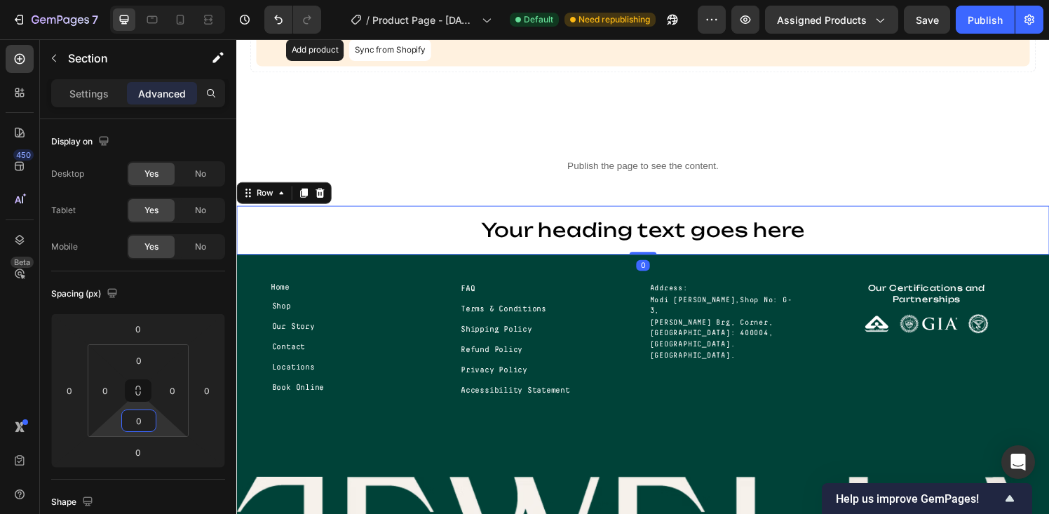
click at [314, 258] on div "Your heading text goes here Heading Row 0" at bounding box center [656, 237] width 841 height 50
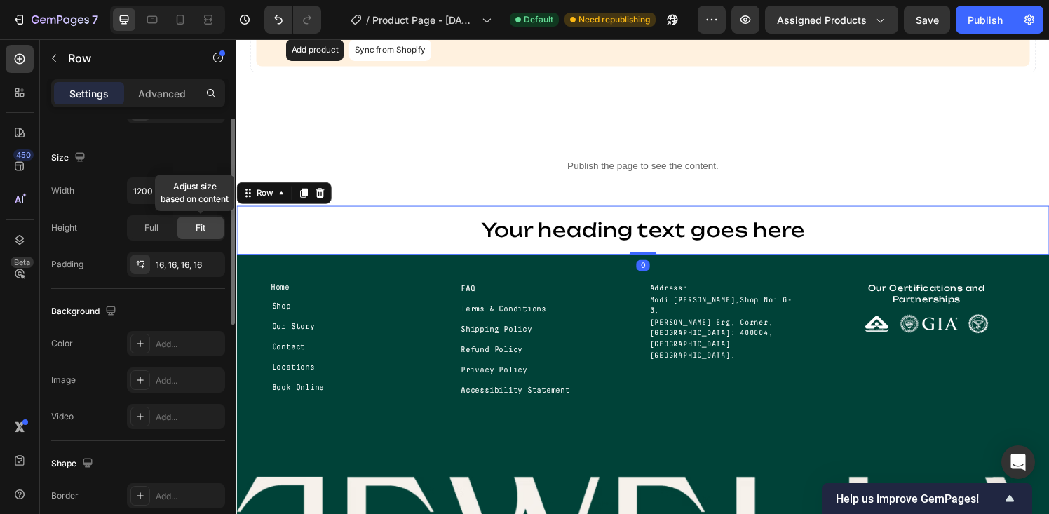
scroll to position [302, 0]
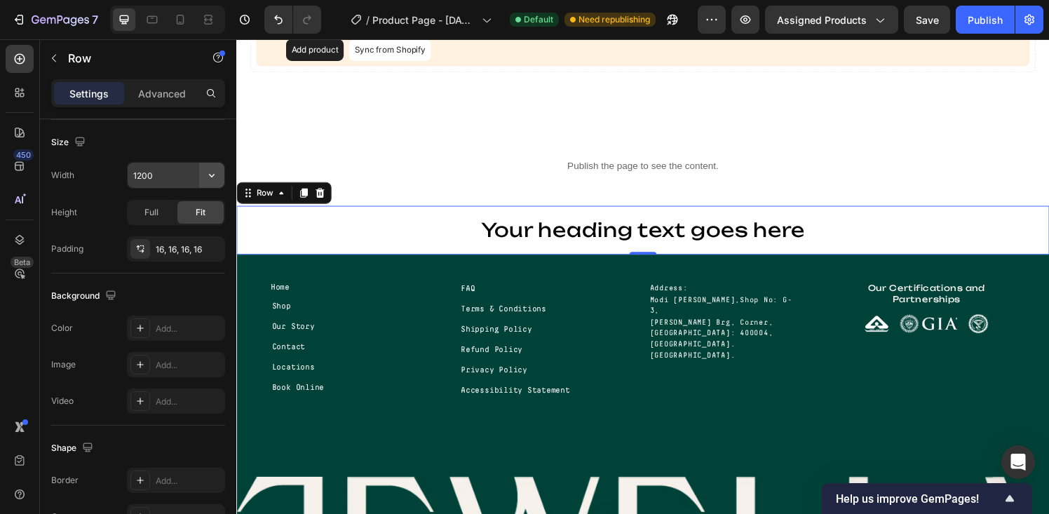
click at [212, 178] on icon "button" at bounding box center [212, 175] width 14 height 14
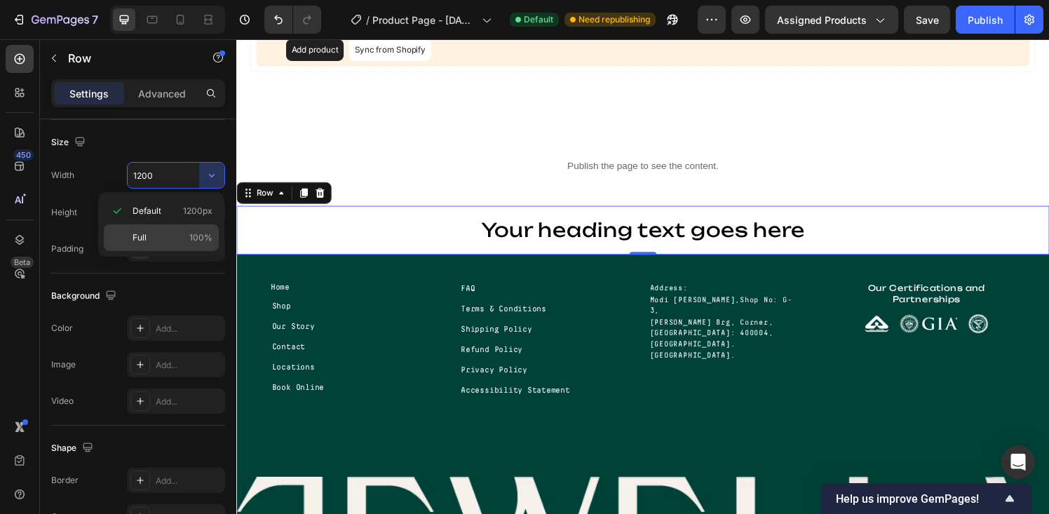
click at [149, 240] on p "Full 100%" at bounding box center [173, 237] width 80 height 13
type input "100%"
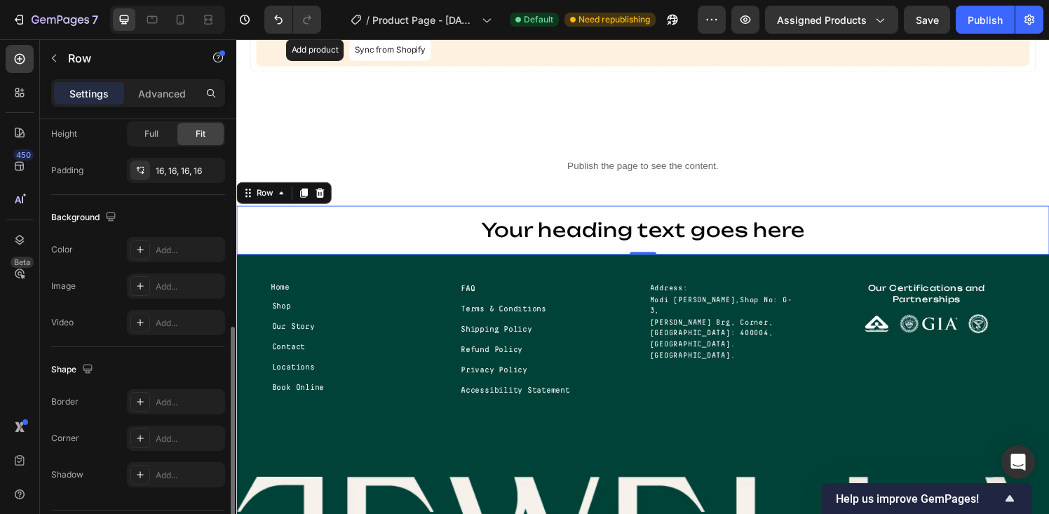
scroll to position [393, 0]
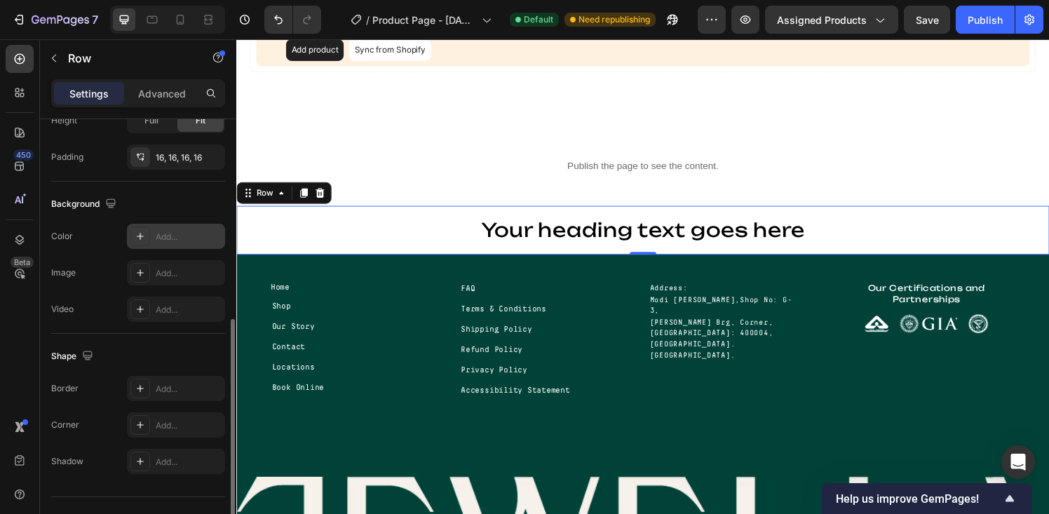
click at [143, 236] on icon at bounding box center [140, 236] width 11 height 11
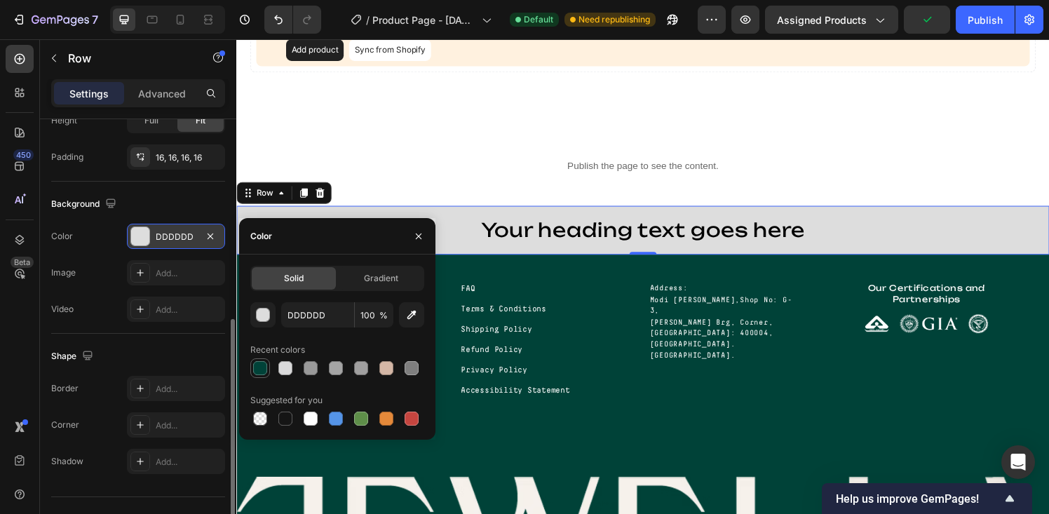
click at [259, 366] on div at bounding box center [260, 368] width 14 height 14
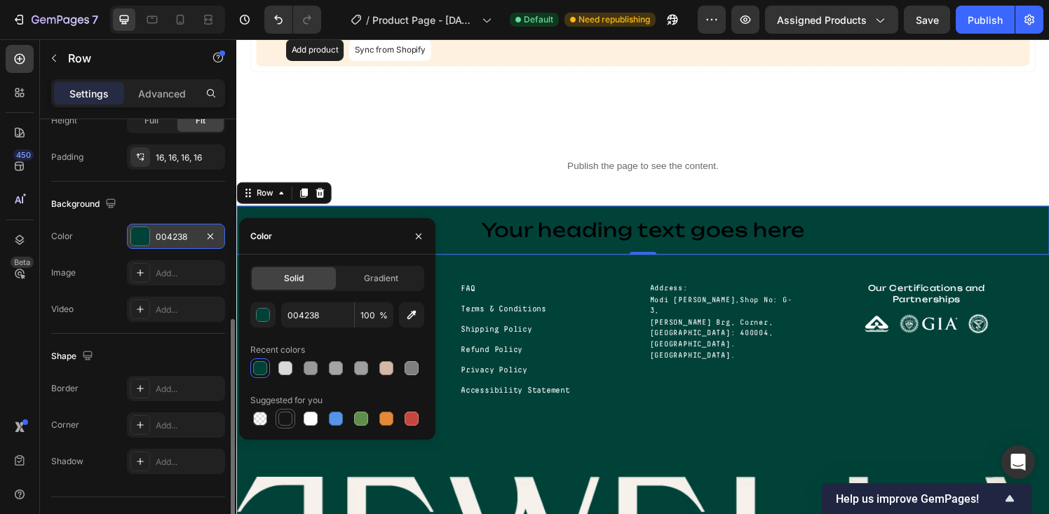
click at [285, 419] on div at bounding box center [285, 419] width 14 height 14
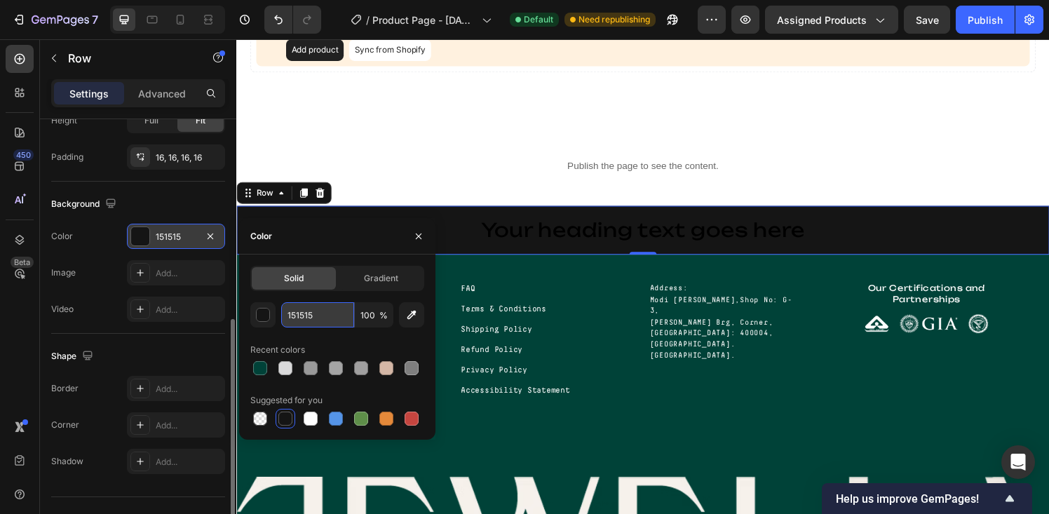
click at [295, 315] on input "151515" at bounding box center [317, 314] width 73 height 25
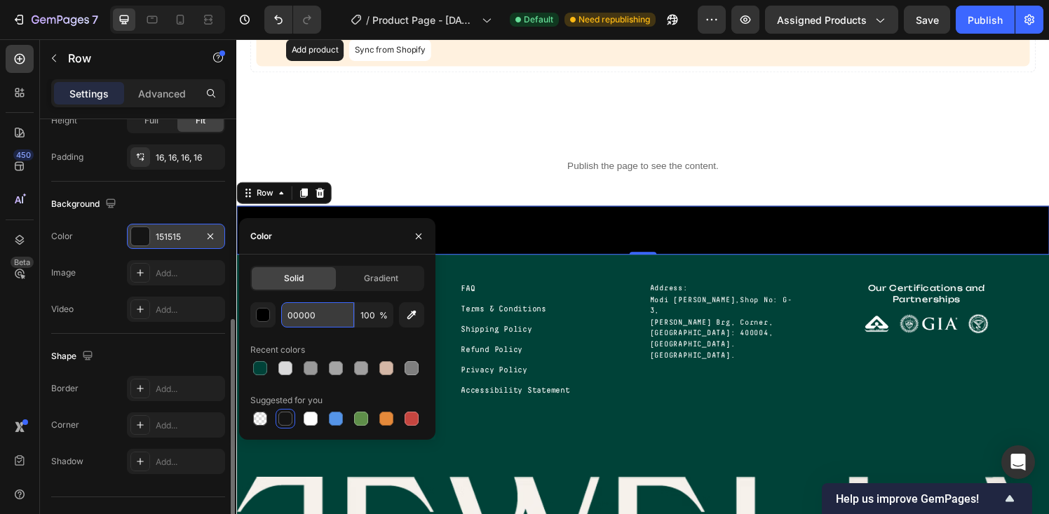
type input "000000"
click at [168, 333] on div "Background The changes might be hidden by the video. Color 151515 Image Add... …" at bounding box center [138, 258] width 174 height 152
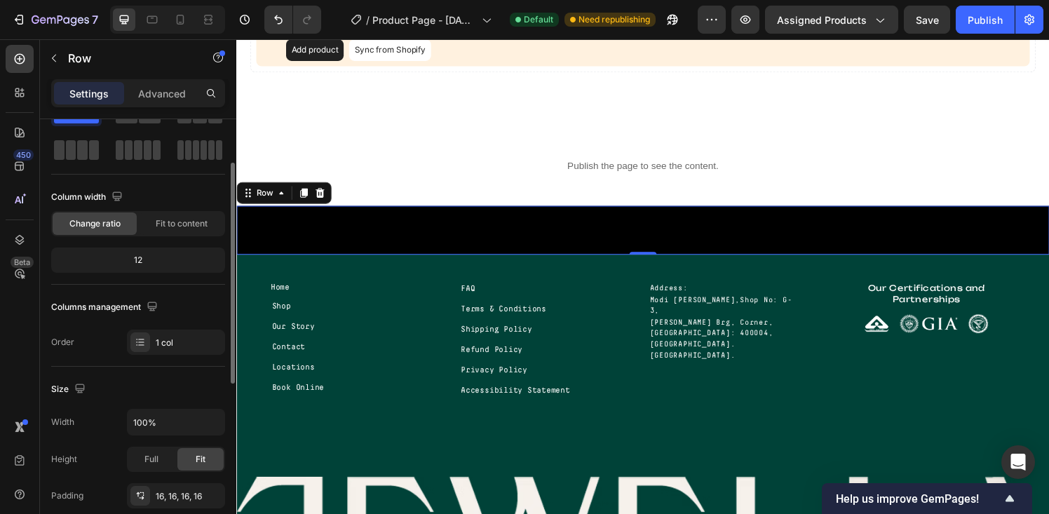
scroll to position [69, 0]
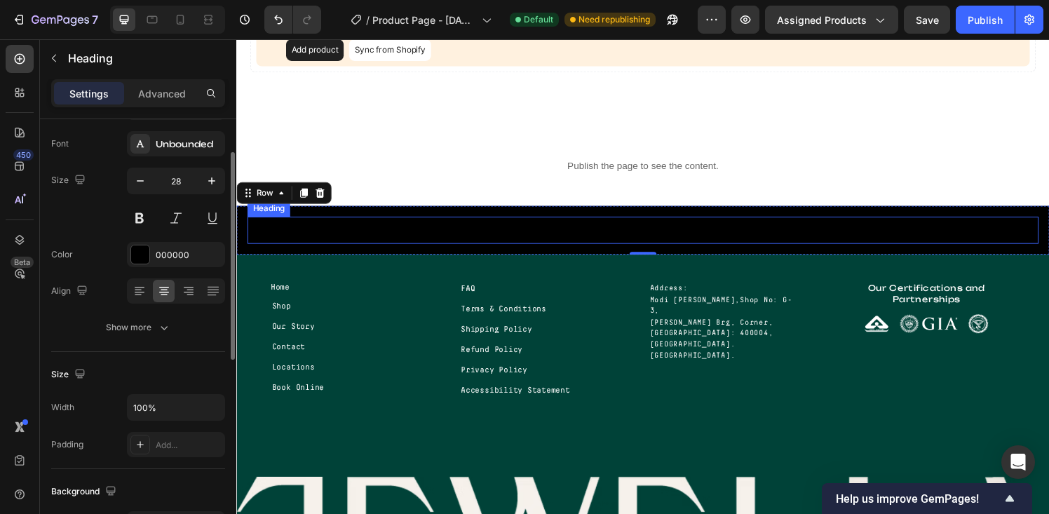
click at [557, 240] on p "Your heading text goes here" at bounding box center [657, 236] width 816 height 25
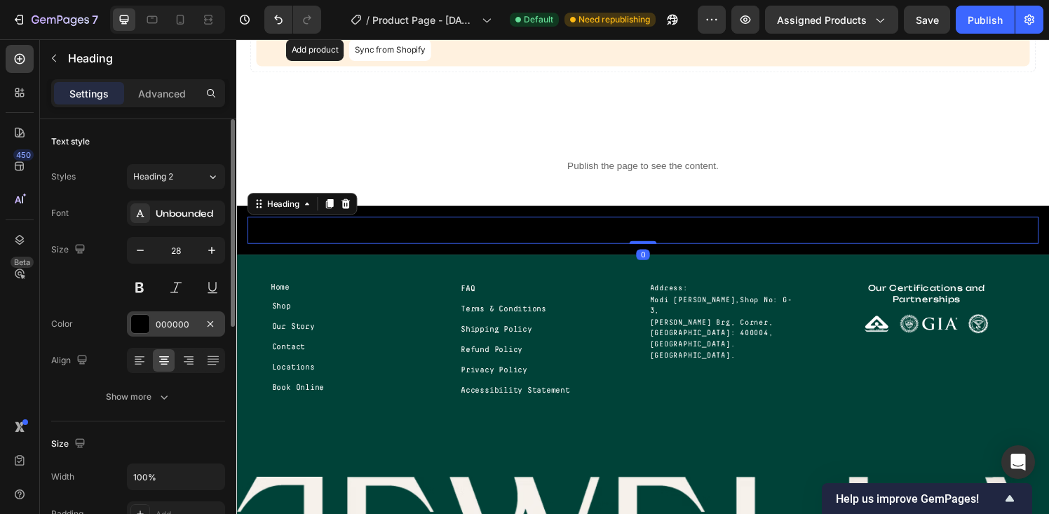
click at [144, 325] on div at bounding box center [140, 324] width 18 height 18
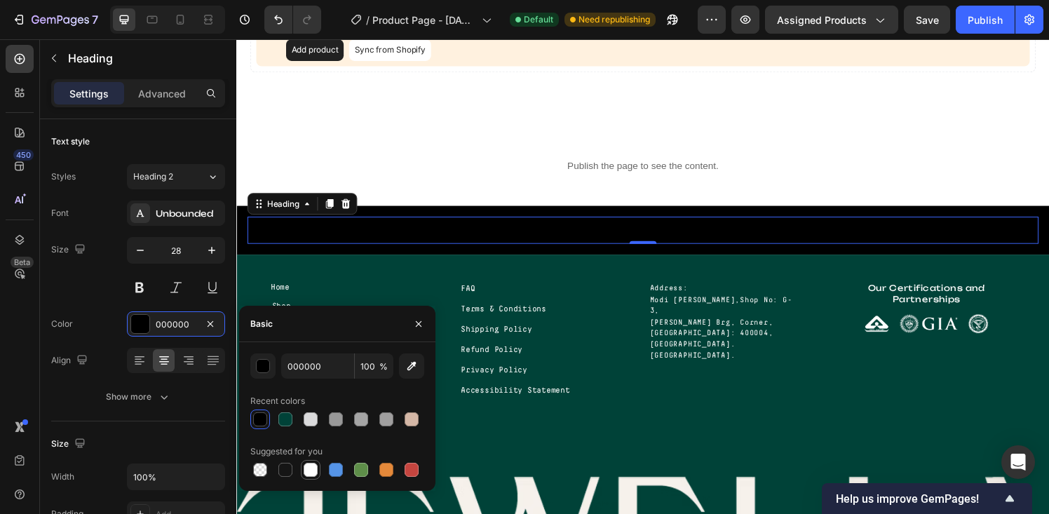
click at [309, 470] on div at bounding box center [311, 470] width 14 height 14
type input "FFFFFF"
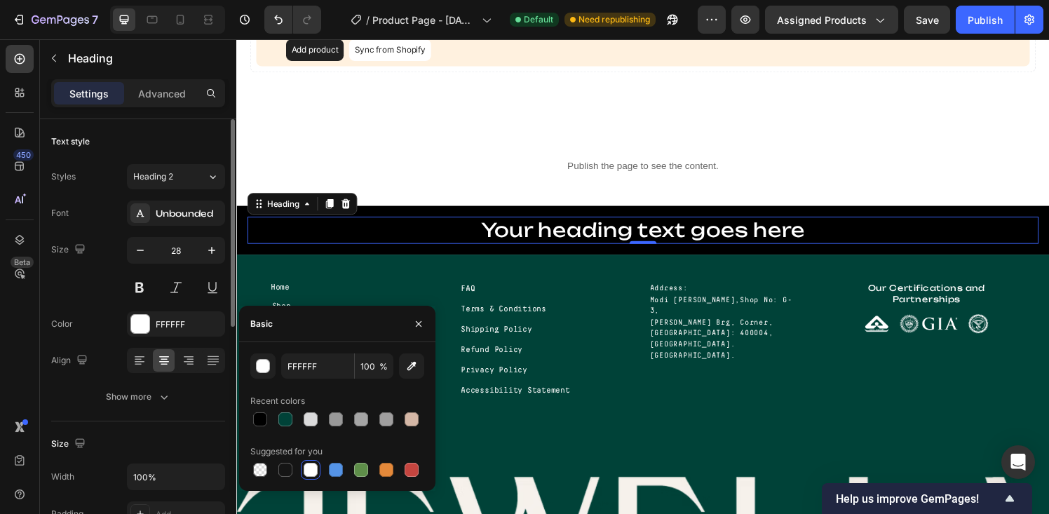
click at [92, 263] on div "Size 28" at bounding box center [138, 268] width 174 height 63
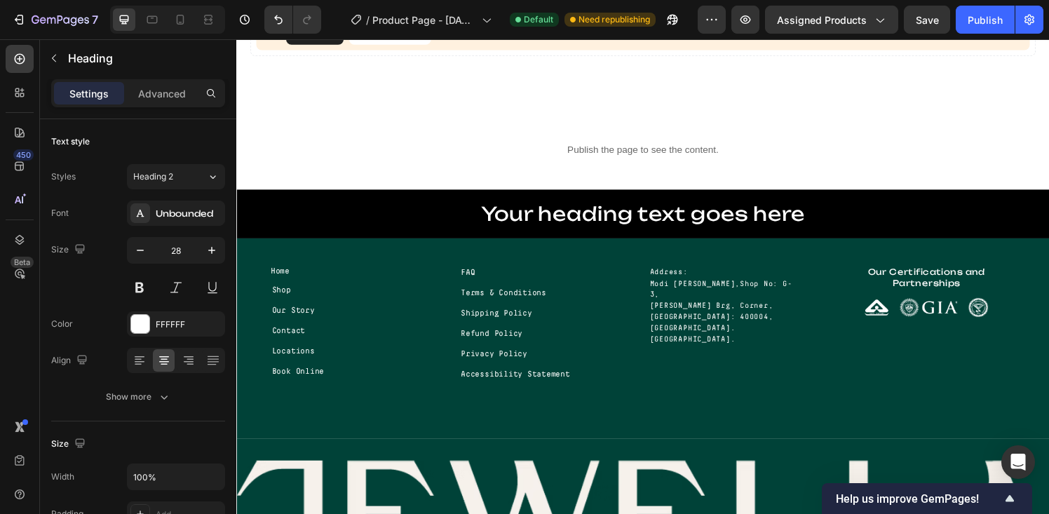
scroll to position [1820, 0]
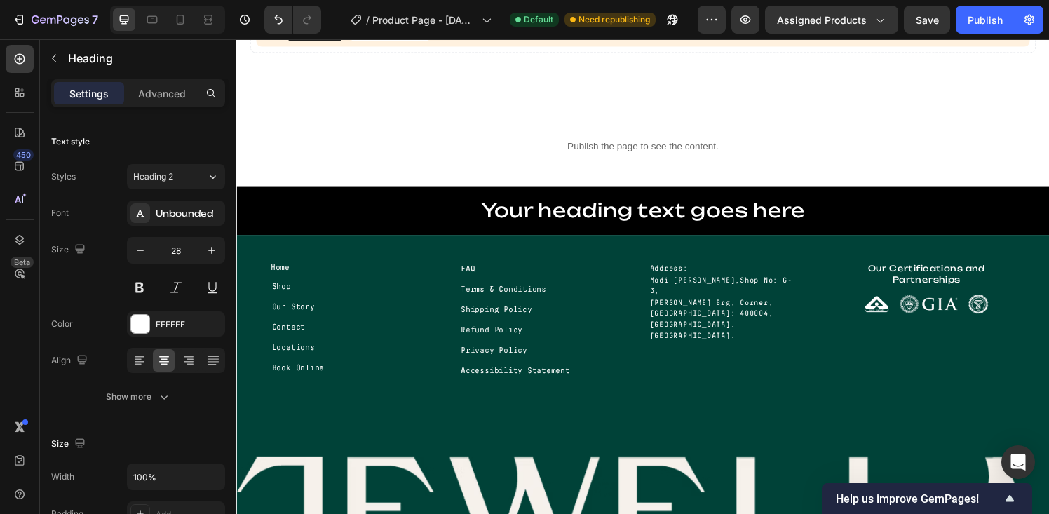
click at [390, 212] on h2 "Your heading text goes here" at bounding box center [657, 217] width 819 height 28
click at [262, 203] on h2 "Your heading text goes here" at bounding box center [657, 217] width 819 height 28
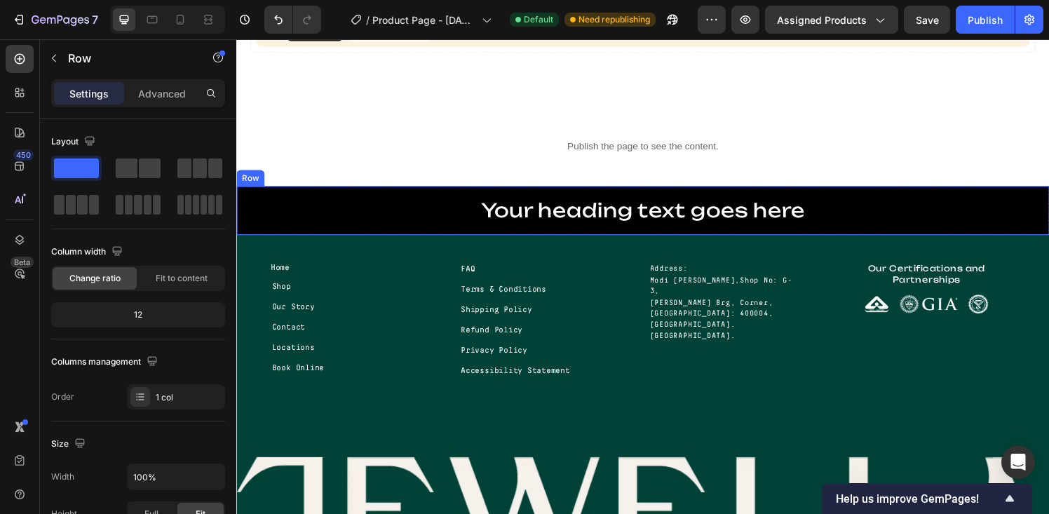
click at [248, 195] on div "Your heading text goes here Heading Row" at bounding box center [656, 216] width 841 height 50
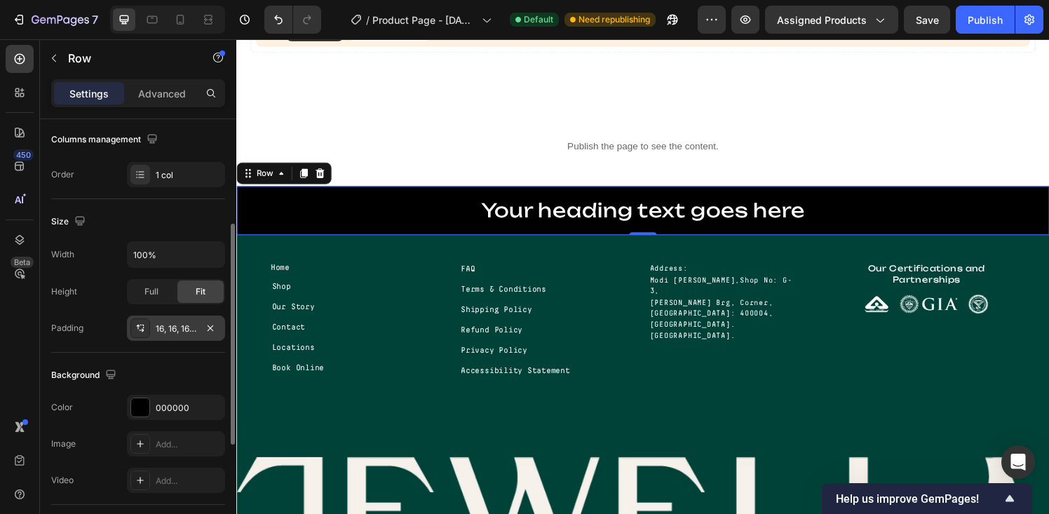
scroll to position [227, 0]
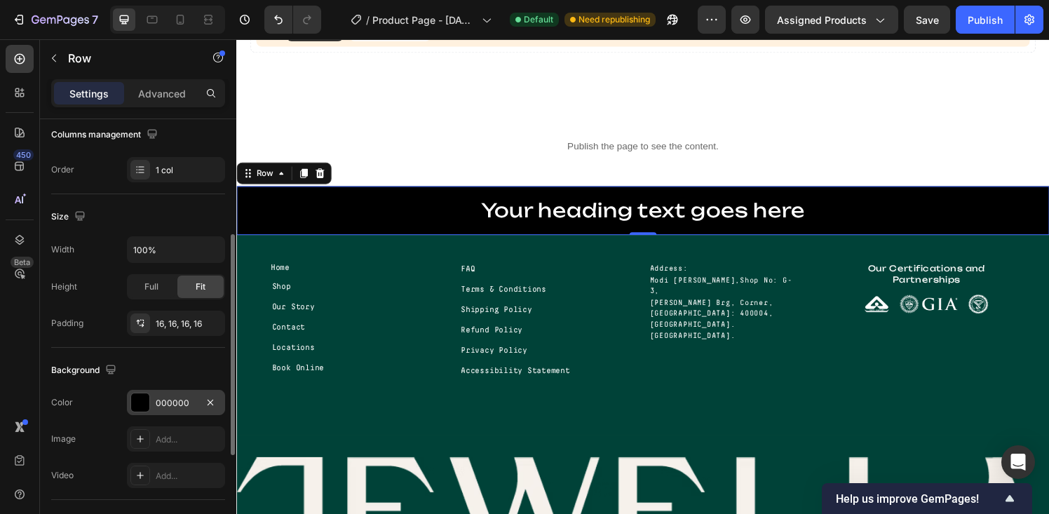
click at [144, 403] on div at bounding box center [140, 402] width 18 height 18
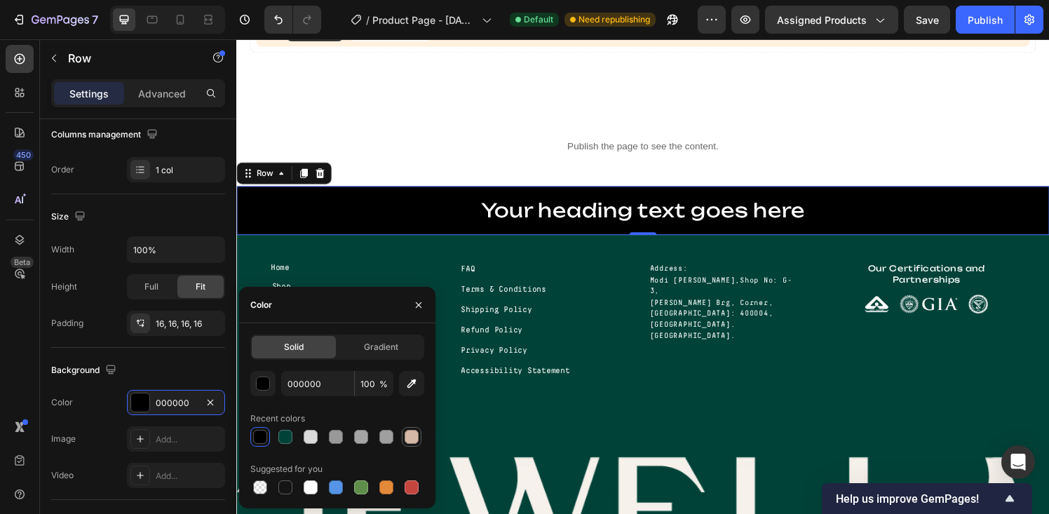
click at [413, 436] on div at bounding box center [412, 437] width 14 height 14
type input "D4B7A6"
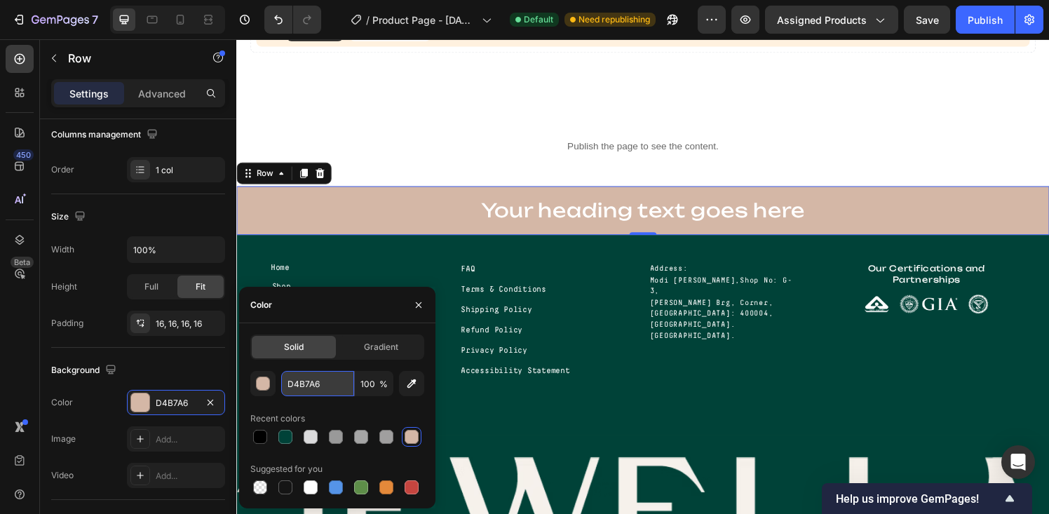
click at [308, 386] on input "D4B7A6" at bounding box center [317, 383] width 73 height 25
click at [551, 220] on p "Your heading text goes here" at bounding box center [657, 216] width 816 height 25
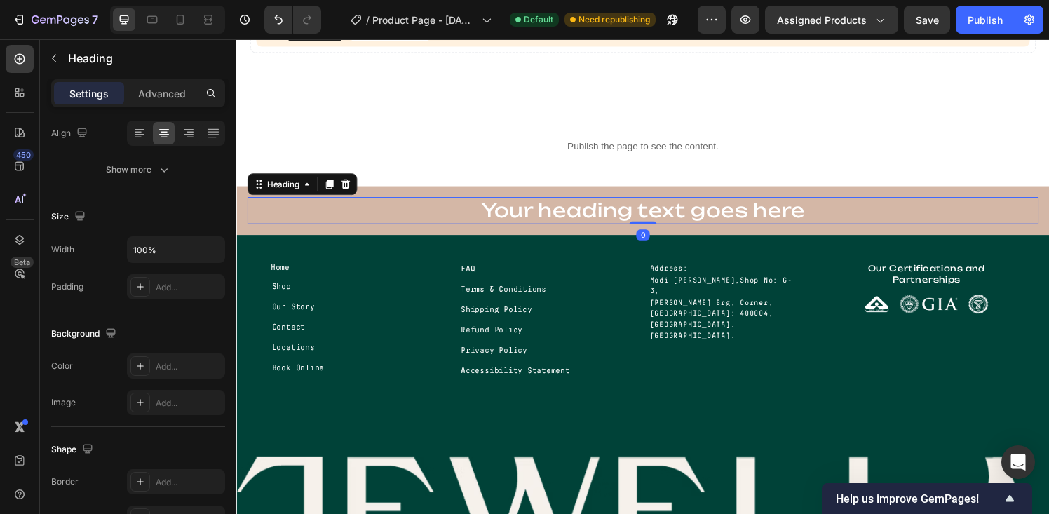
scroll to position [0, 0]
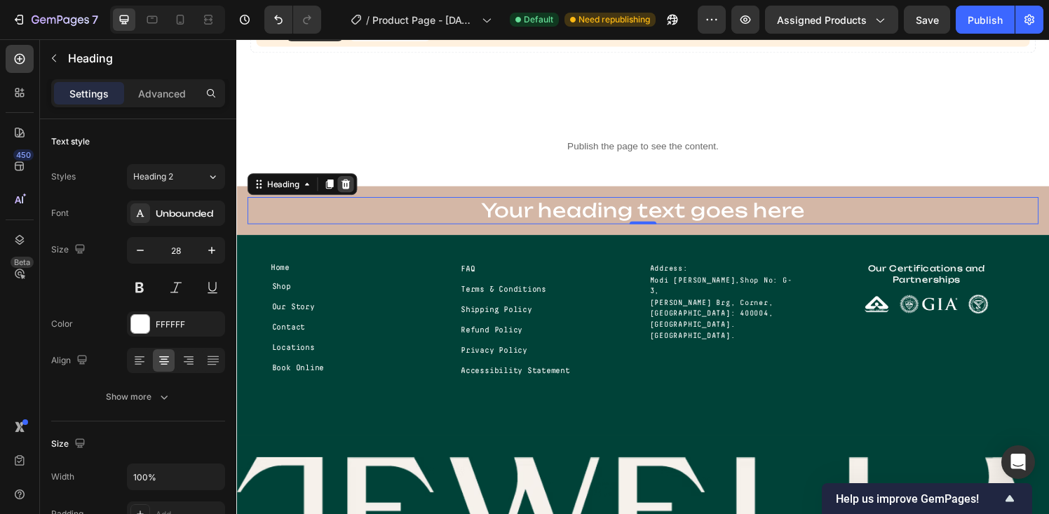
click at [353, 191] on icon at bounding box center [349, 189] width 9 height 10
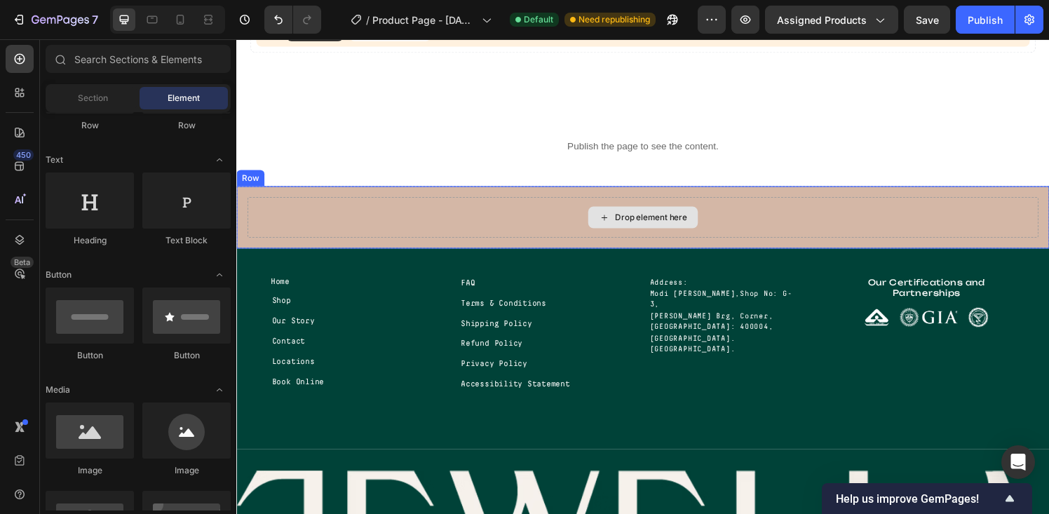
click at [625, 213] on div "Drop element here" at bounding box center [657, 223] width 114 height 22
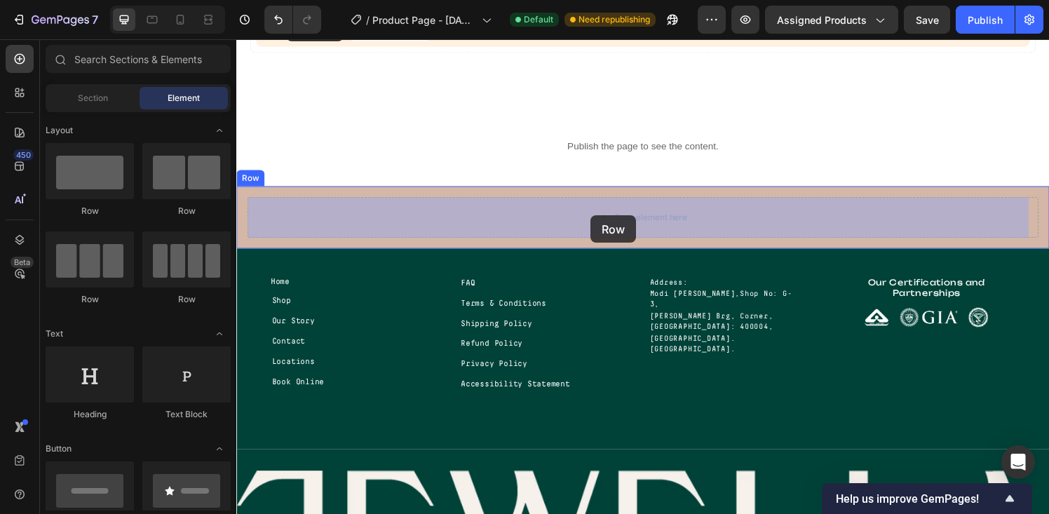
drag, startPoint x: 419, startPoint y: 224, endPoint x: 607, endPoint y: 224, distance: 187.2
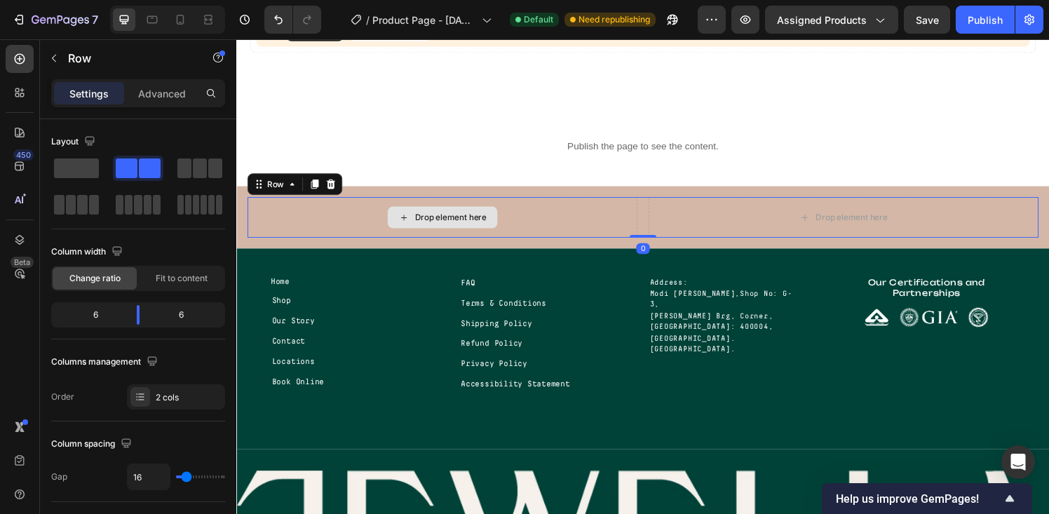
click at [464, 225] on div "Drop element here" at bounding box center [458, 223] width 74 height 11
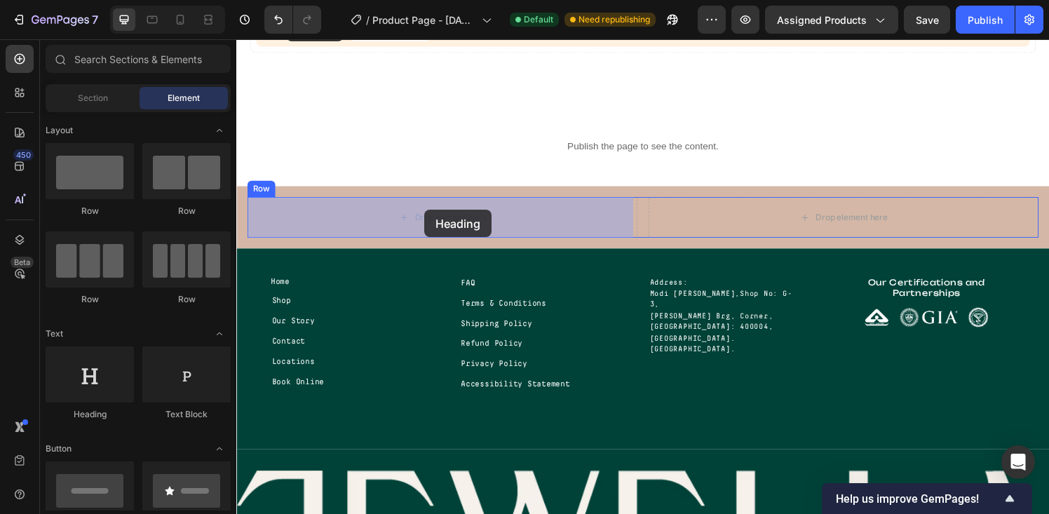
drag, startPoint x: 353, startPoint y: 412, endPoint x: 431, endPoint y: 216, distance: 210.3
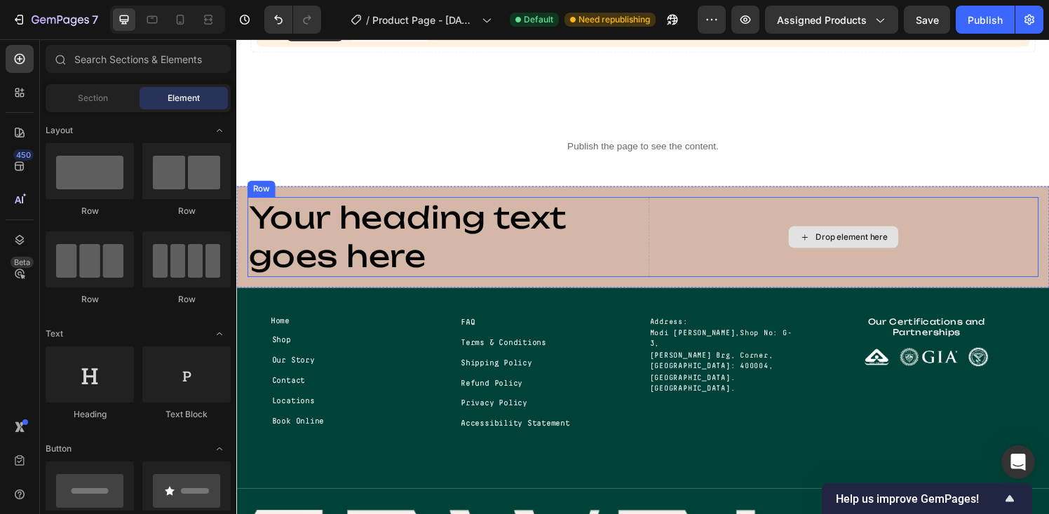
click at [811, 236] on div "Drop element here" at bounding box center [865, 244] width 114 height 22
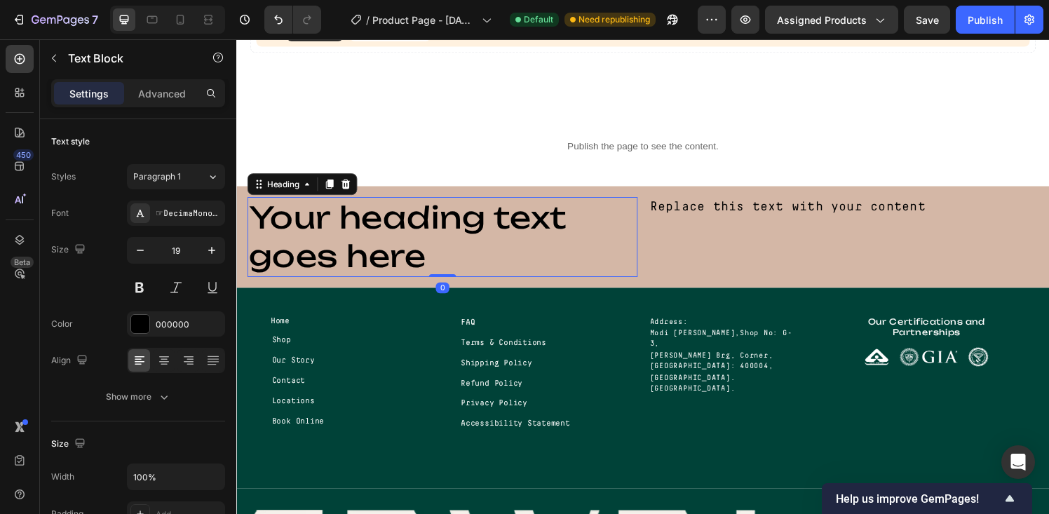
click at [476, 250] on h2 "Your heading text goes here" at bounding box center [450, 244] width 404 height 83
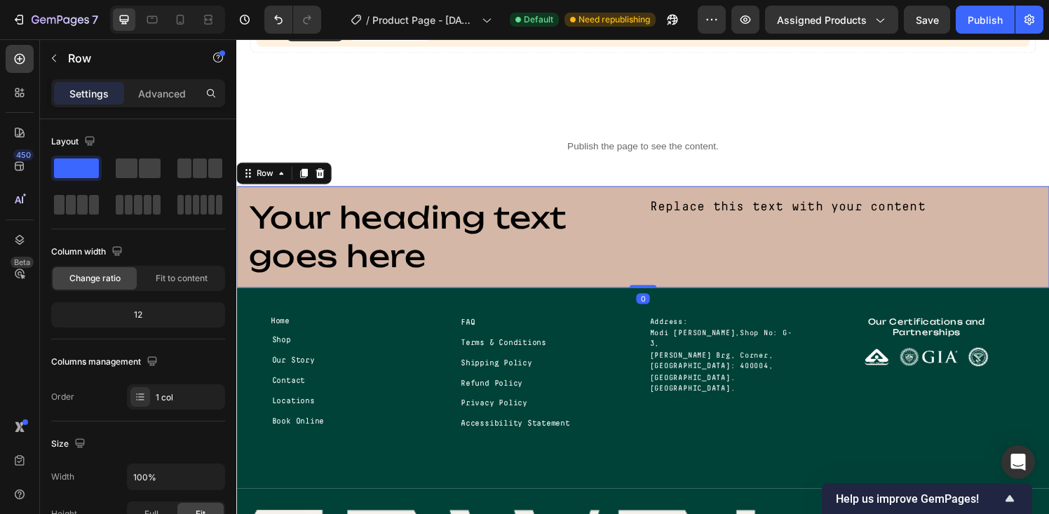
click at [610, 196] on div "Your heading text goes here Heading Replace this text with your content Text Bl…" at bounding box center [656, 243] width 841 height 105
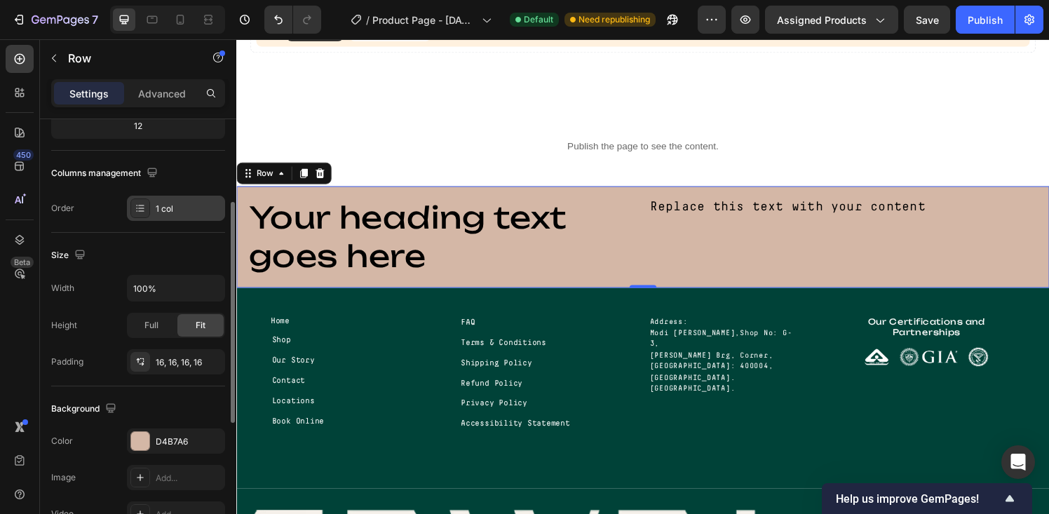
scroll to position [190, 0]
click at [144, 444] on div at bounding box center [140, 440] width 18 height 18
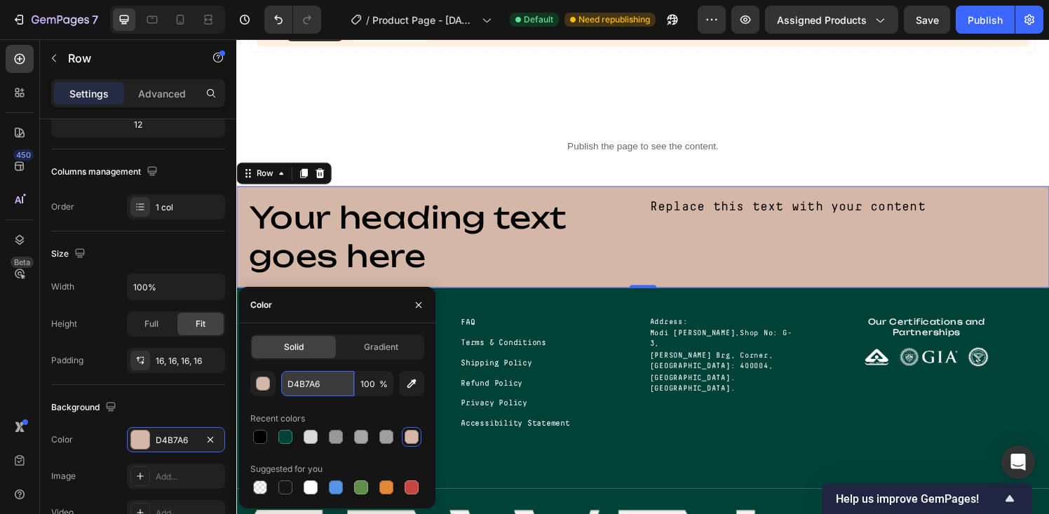
click at [309, 384] on input "D4B7A6" at bounding box center [317, 383] width 73 height 25
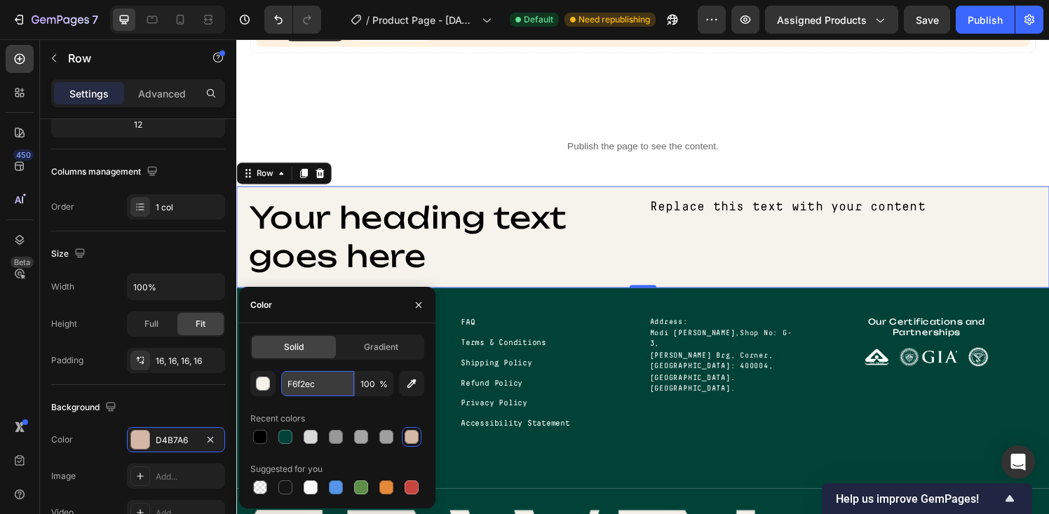
type input "F6F2EC"
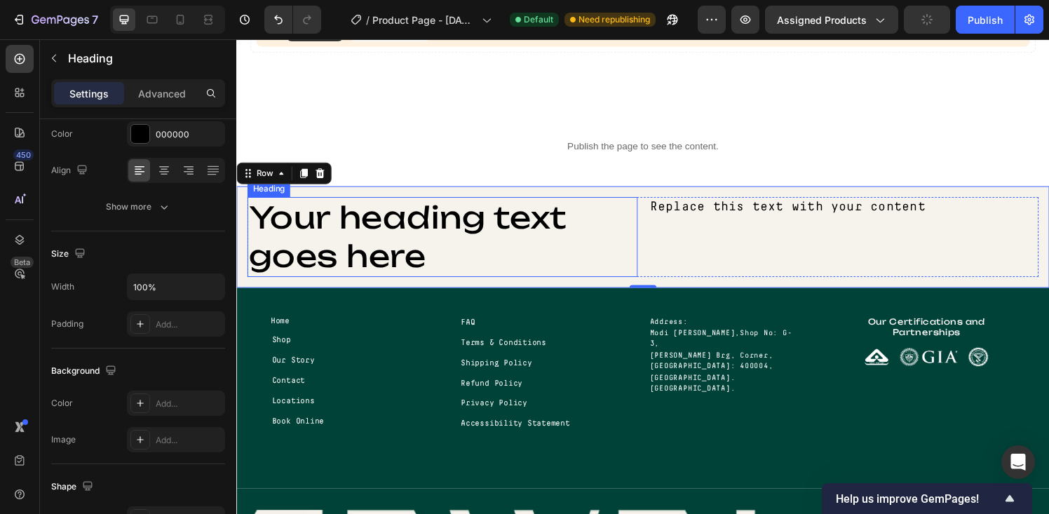
click at [487, 231] on h2 "Your heading text goes here" at bounding box center [450, 244] width 404 height 83
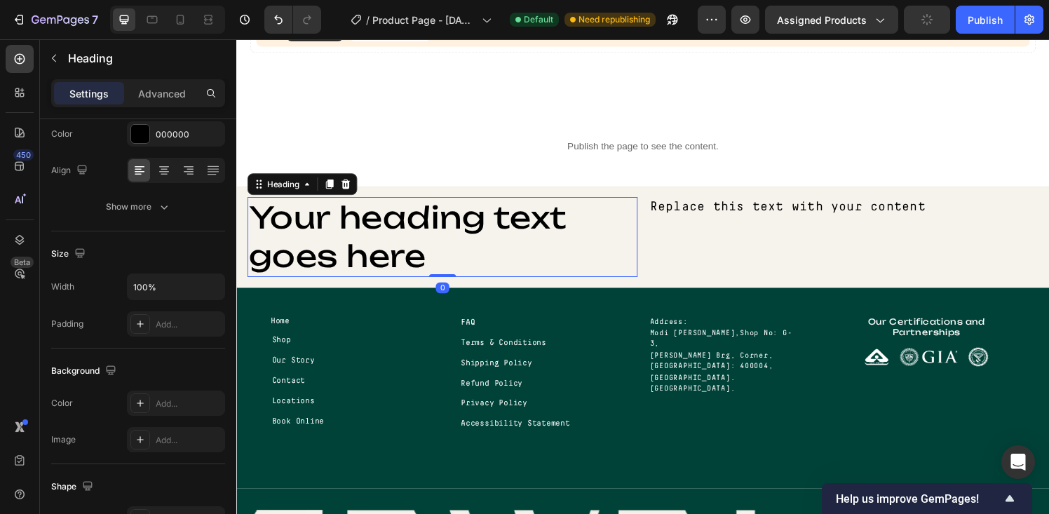
scroll to position [0, 0]
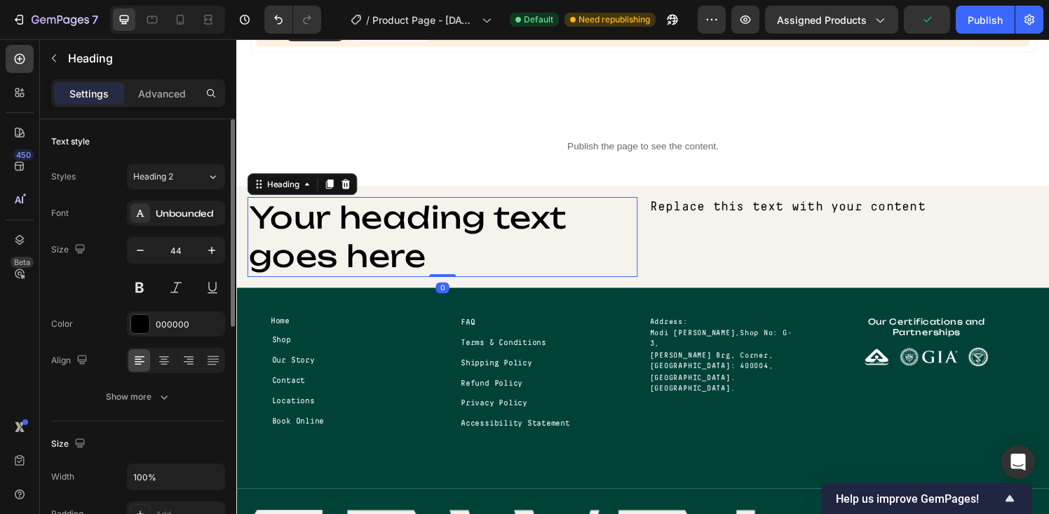
click at [432, 231] on h2 "Your heading text goes here" at bounding box center [450, 244] width 404 height 83
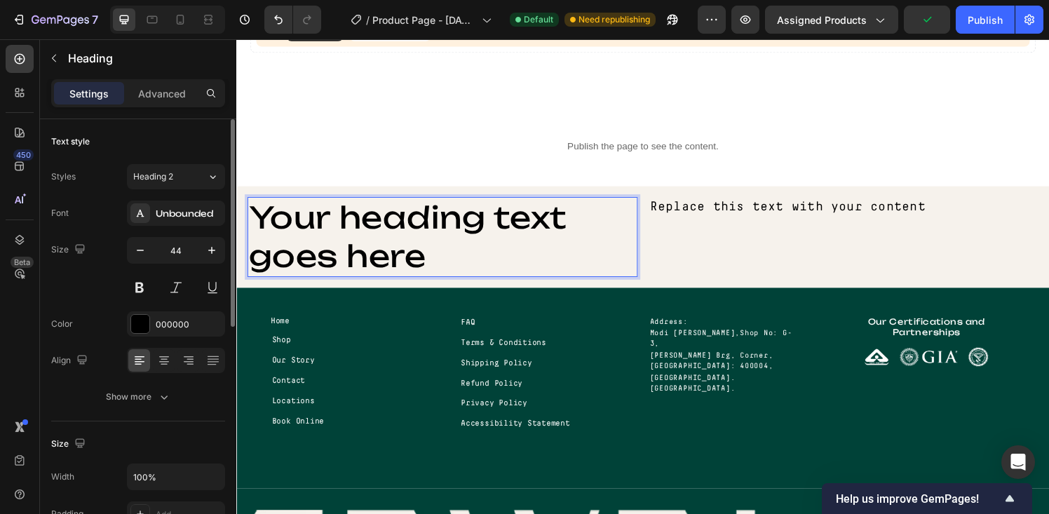
click at [432, 231] on p "Your heading text goes here" at bounding box center [449, 244] width 401 height 80
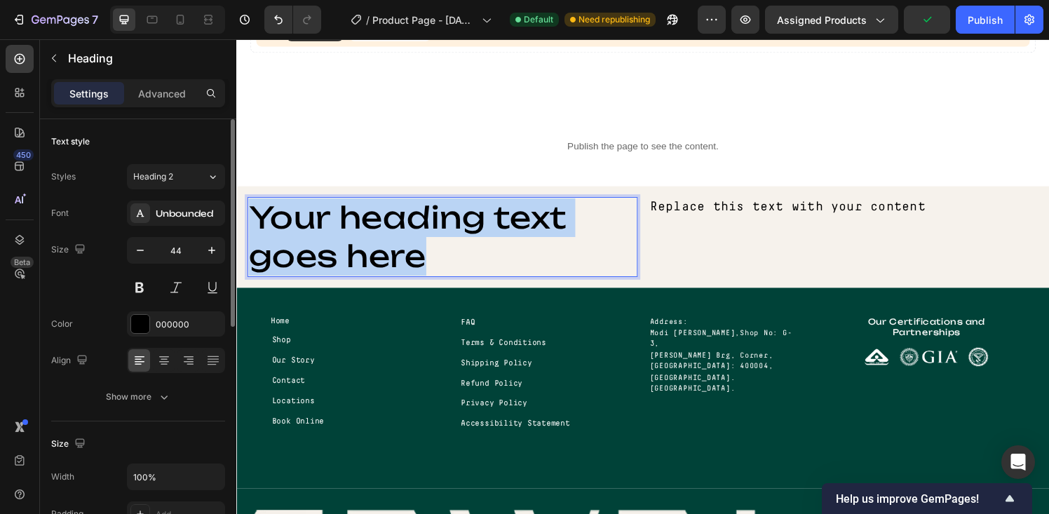
click at [432, 231] on p "Your heading text goes here" at bounding box center [449, 244] width 401 height 80
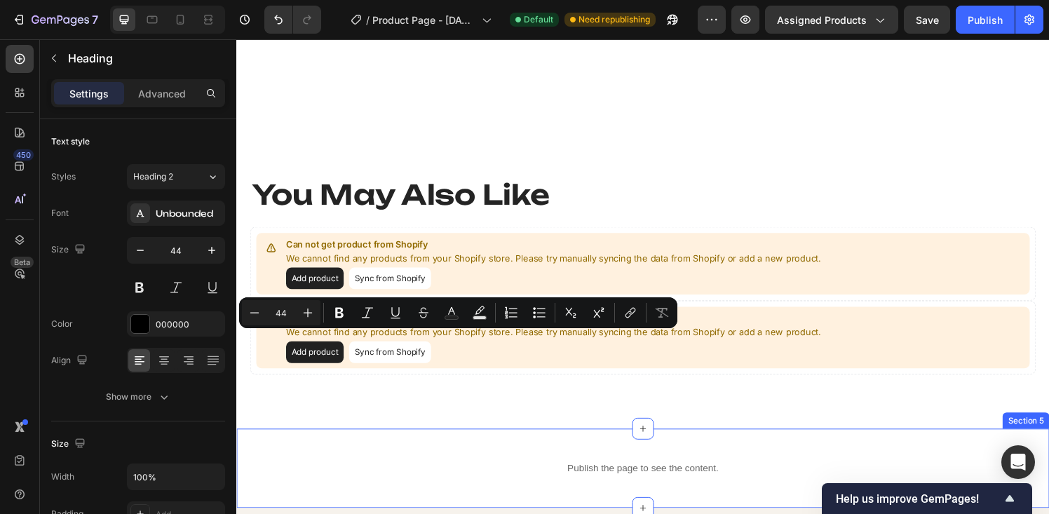
type input "16"
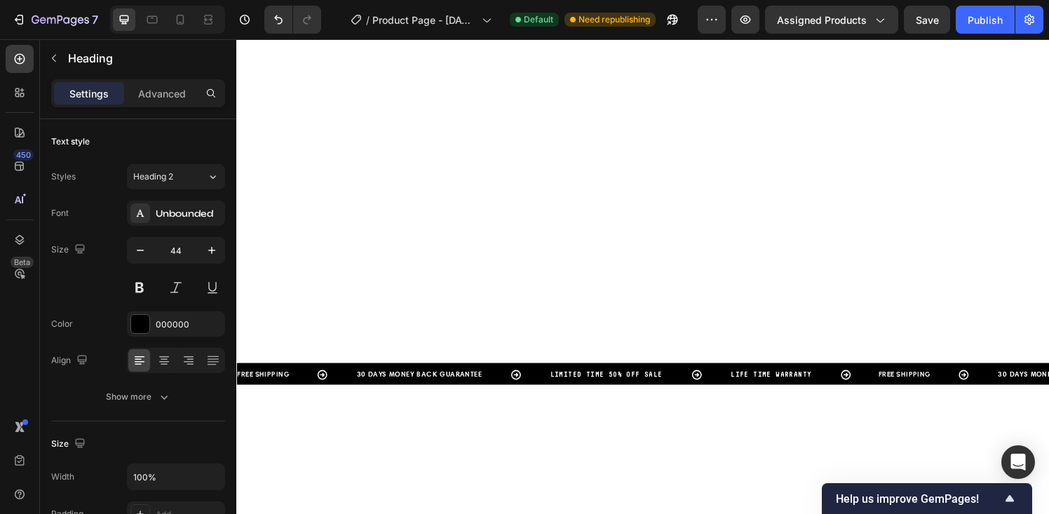
scroll to position [1933, 0]
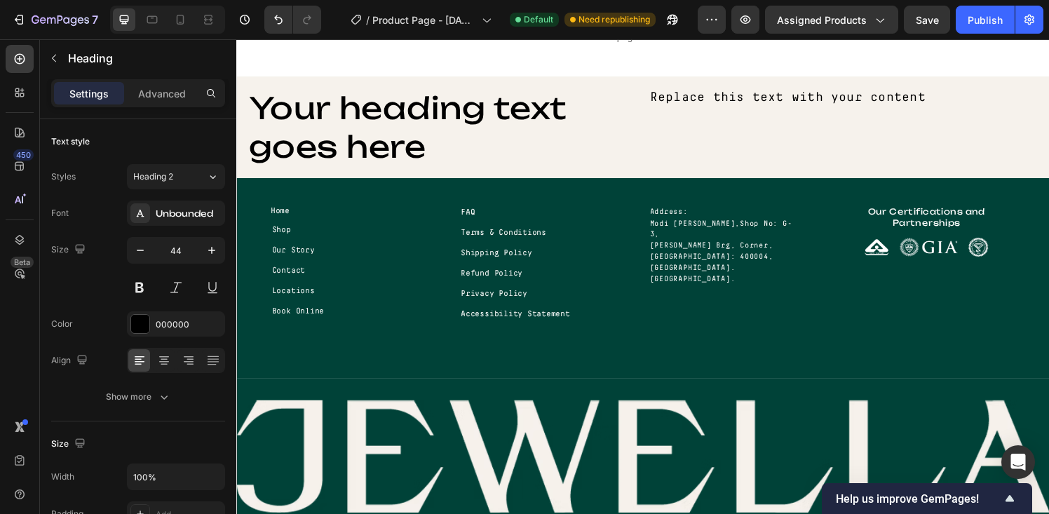
click at [402, 144] on h2 "Your heading text goes here" at bounding box center [450, 130] width 404 height 83
click at [402, 144] on p "Your heading text goes here" at bounding box center [449, 130] width 401 height 80
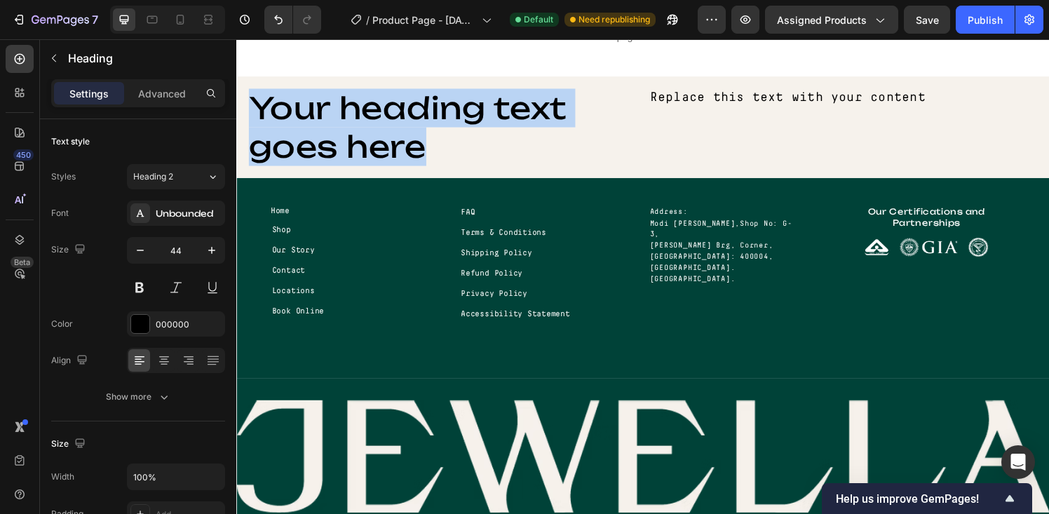
click at [402, 144] on p "Your heading text goes here" at bounding box center [449, 130] width 401 height 80
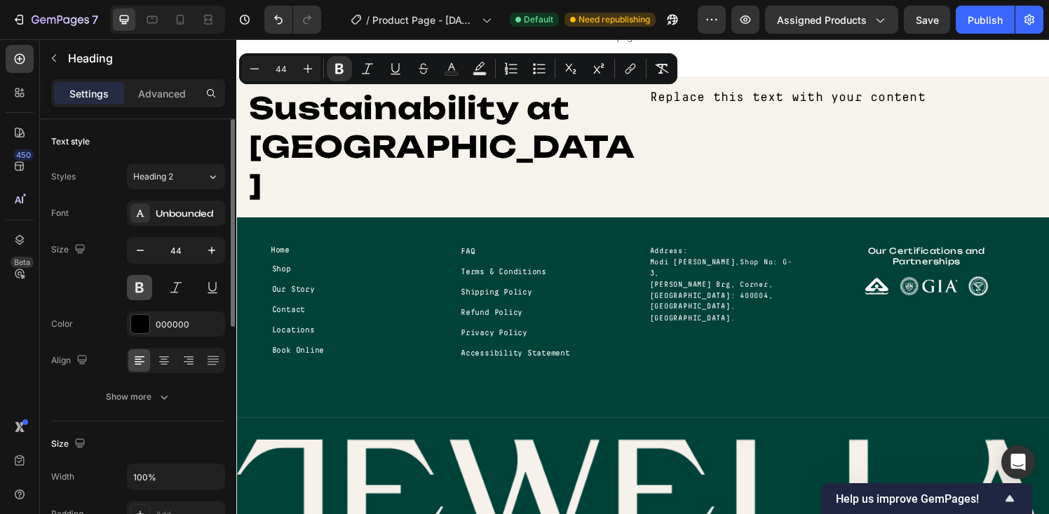
click at [143, 297] on button at bounding box center [139, 287] width 25 height 25
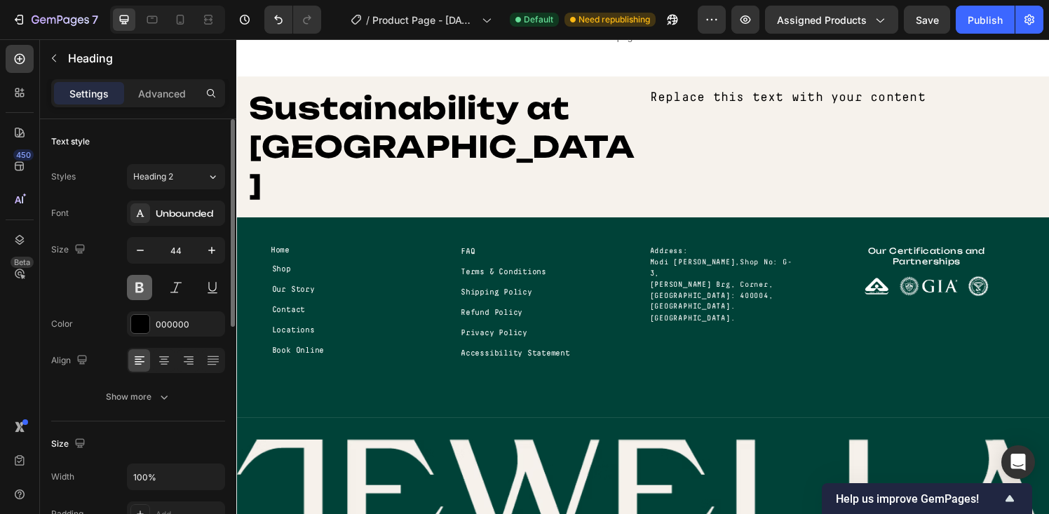
click at [140, 290] on button at bounding box center [139, 287] width 25 height 25
click at [310, 121] on strong "Sustainability at [GEOGRAPHIC_DATA]" at bounding box center [449, 150] width 400 height 119
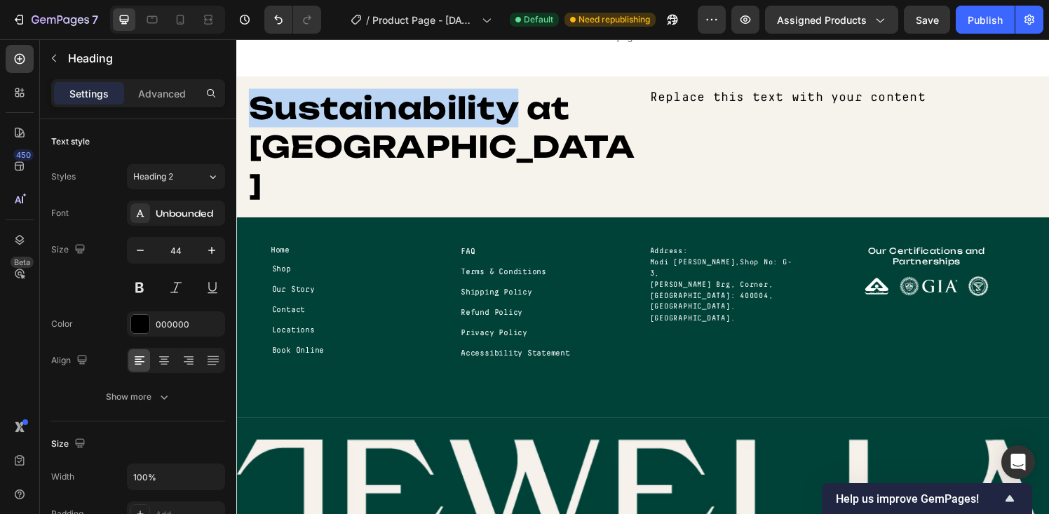
click at [310, 121] on strong "Sustainability at [GEOGRAPHIC_DATA]" at bounding box center [449, 150] width 400 height 119
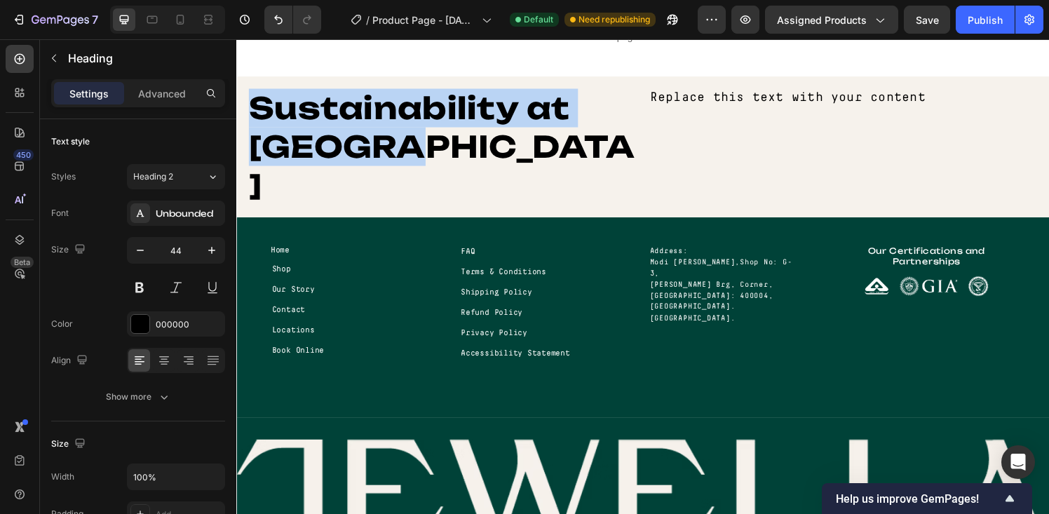
click at [310, 121] on strong "Sustainability at [GEOGRAPHIC_DATA]" at bounding box center [449, 150] width 400 height 119
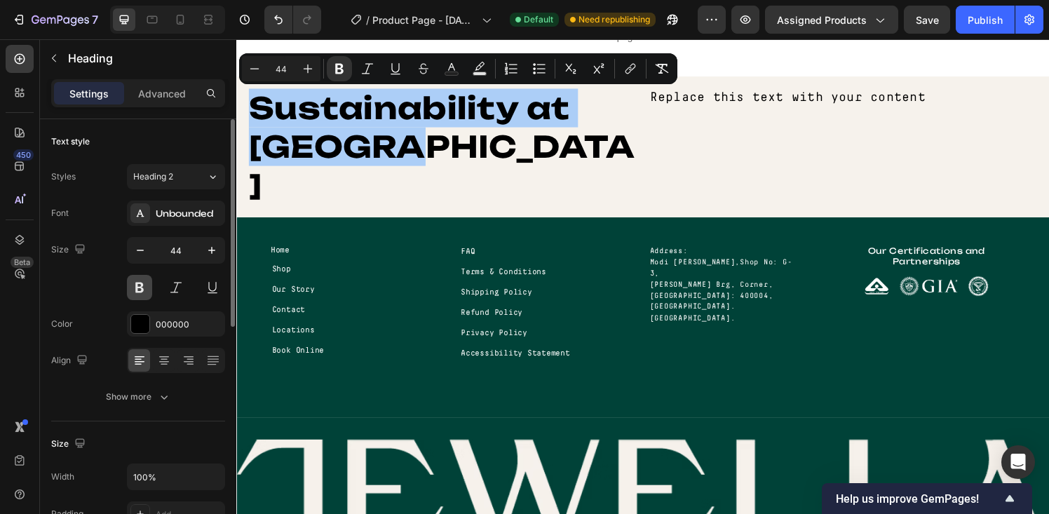
click at [147, 285] on button at bounding box center [139, 287] width 25 height 25
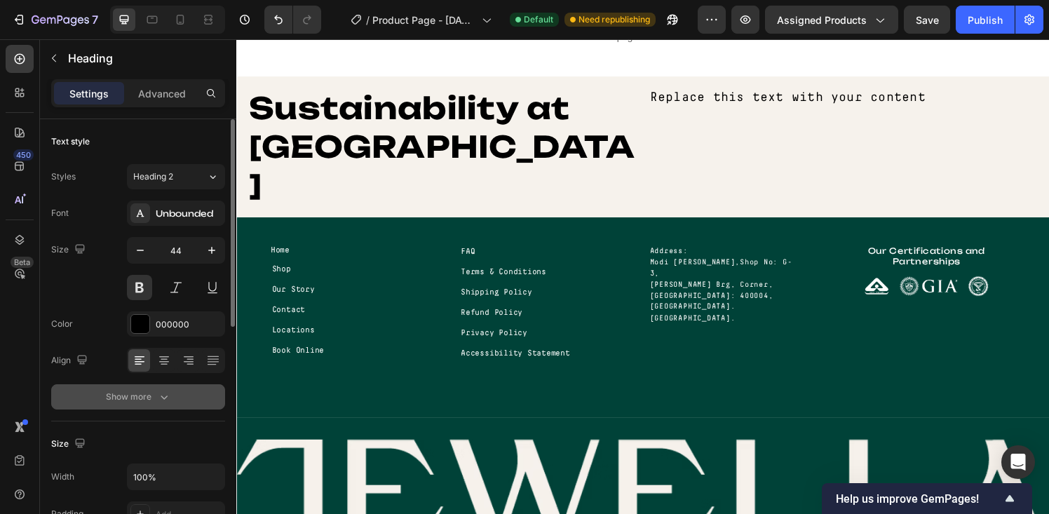
click at [148, 390] on div "Show more" at bounding box center [138, 397] width 65 height 14
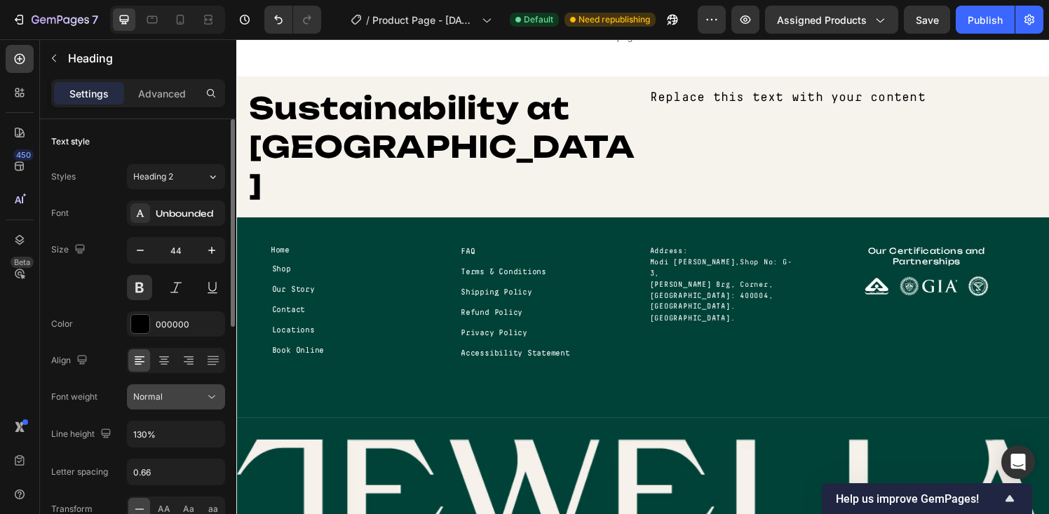
click at [174, 404] on button "Normal" at bounding box center [176, 396] width 98 height 25
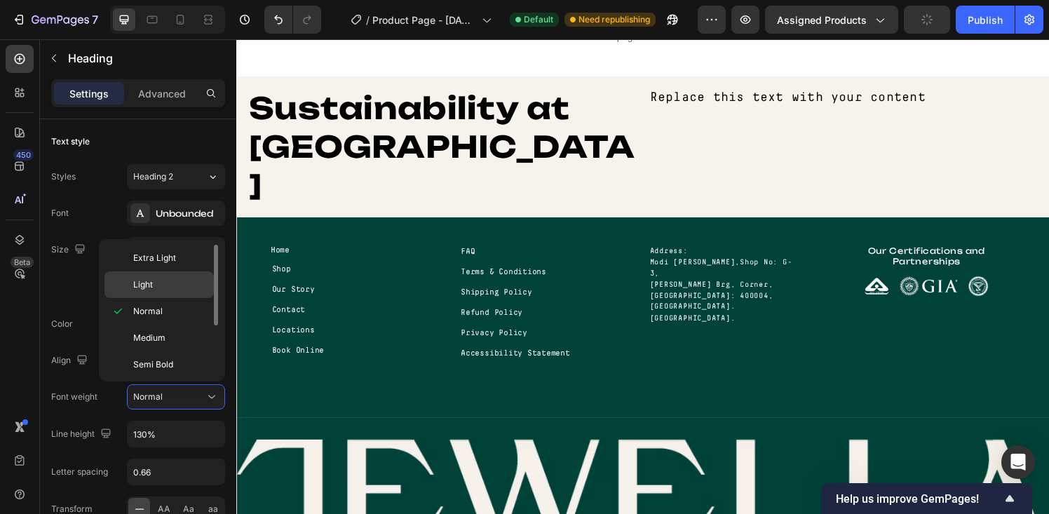
click at [150, 275] on div "Light" at bounding box center [158, 284] width 109 height 27
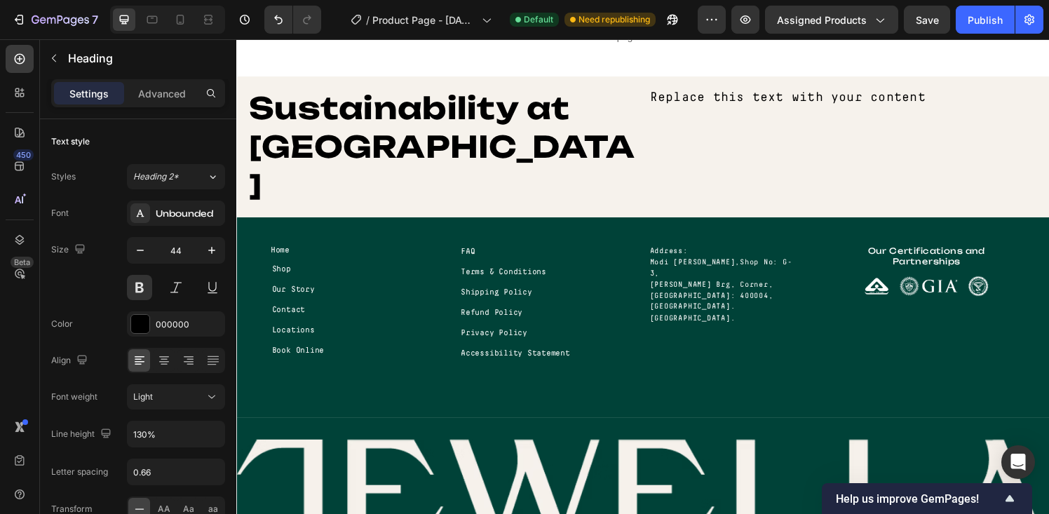
click at [335, 111] on strong "Sustainability at [GEOGRAPHIC_DATA]" at bounding box center [449, 150] width 400 height 119
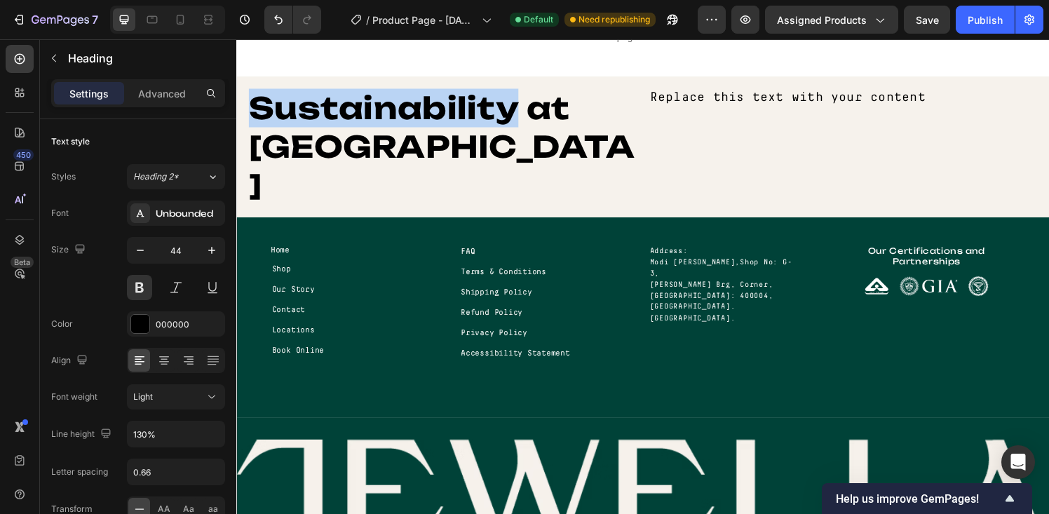
click at [335, 111] on strong "Sustainability at [GEOGRAPHIC_DATA]" at bounding box center [449, 150] width 400 height 119
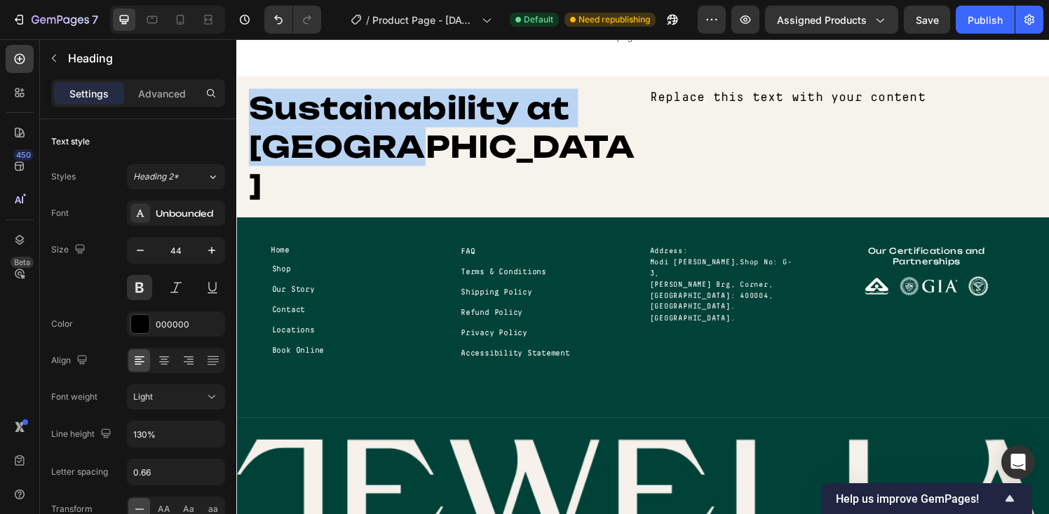
click at [335, 111] on strong "Sustainability at [GEOGRAPHIC_DATA]" at bounding box center [449, 150] width 400 height 119
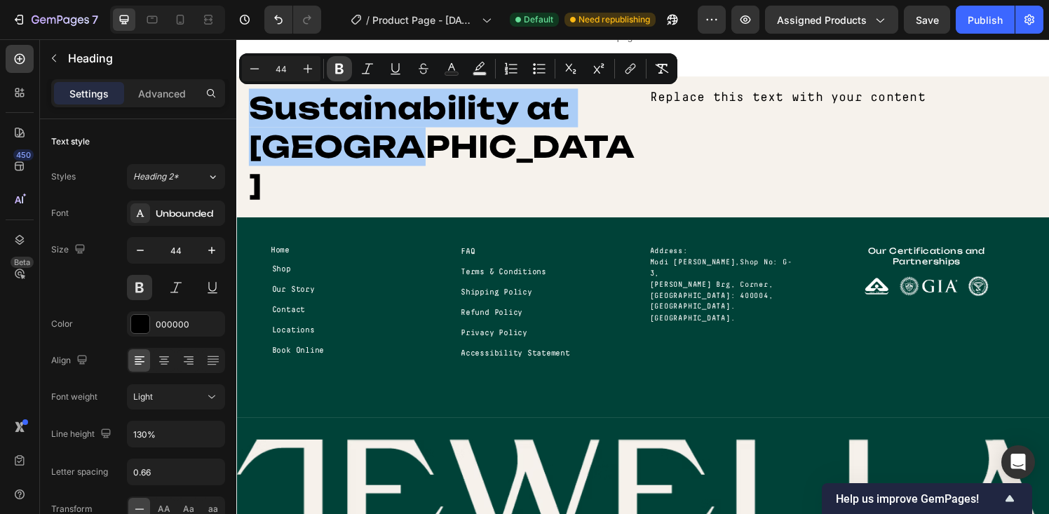
click at [341, 67] on icon "Editor contextual toolbar" at bounding box center [339, 69] width 8 height 11
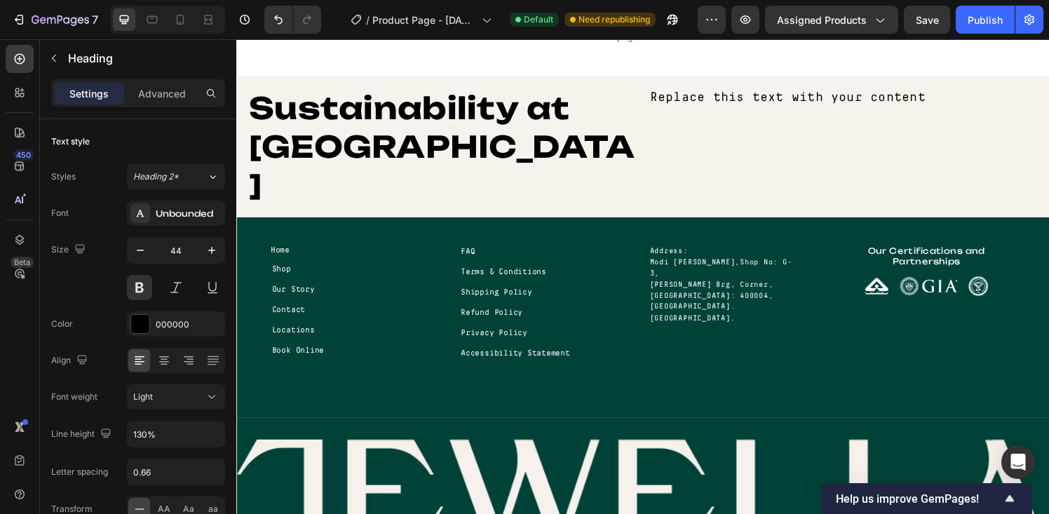
click at [332, 111] on p "Sustainability at [GEOGRAPHIC_DATA]" at bounding box center [449, 150] width 401 height 121
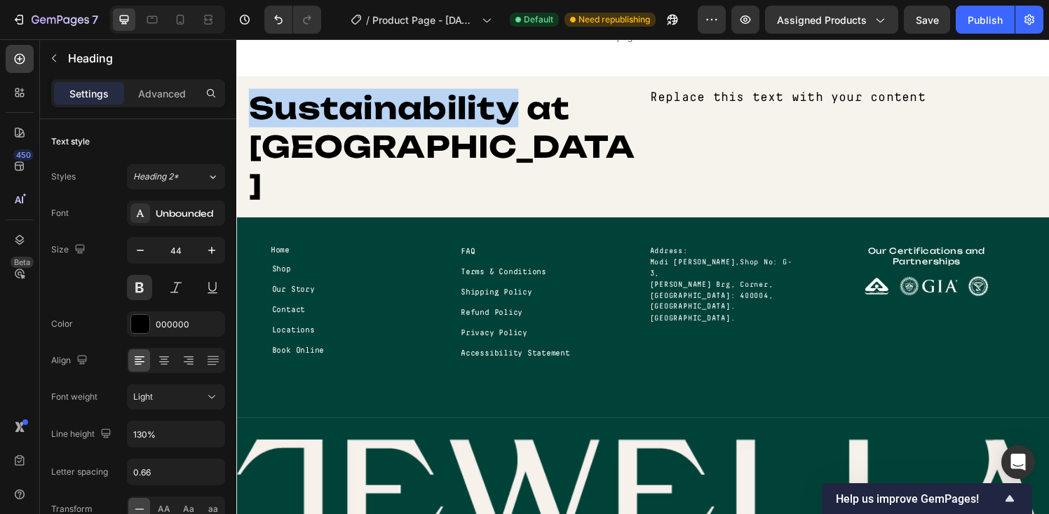
click at [332, 111] on p "Sustainability at [GEOGRAPHIC_DATA]" at bounding box center [449, 150] width 401 height 121
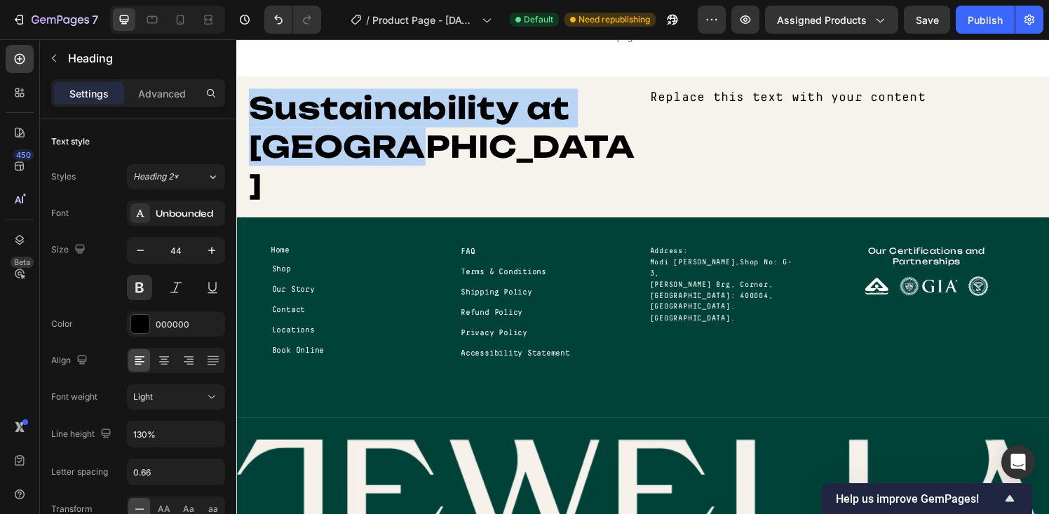
click at [332, 111] on p "Sustainability at [GEOGRAPHIC_DATA]" at bounding box center [449, 150] width 401 height 121
click at [343, 100] on p "Sustainability at [GEOGRAPHIC_DATA]" at bounding box center [449, 150] width 401 height 121
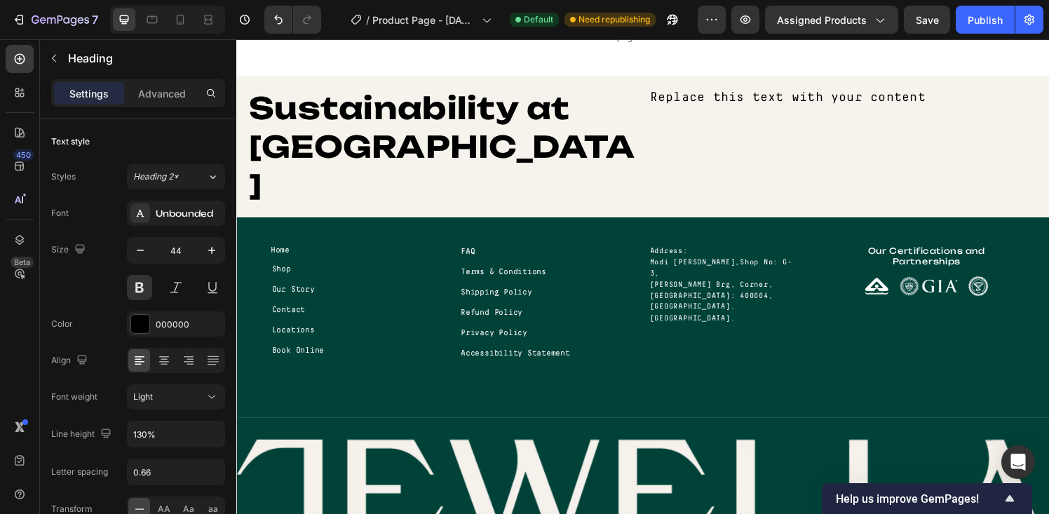
click at [343, 104] on p "Sustainability at [GEOGRAPHIC_DATA]" at bounding box center [449, 150] width 401 height 121
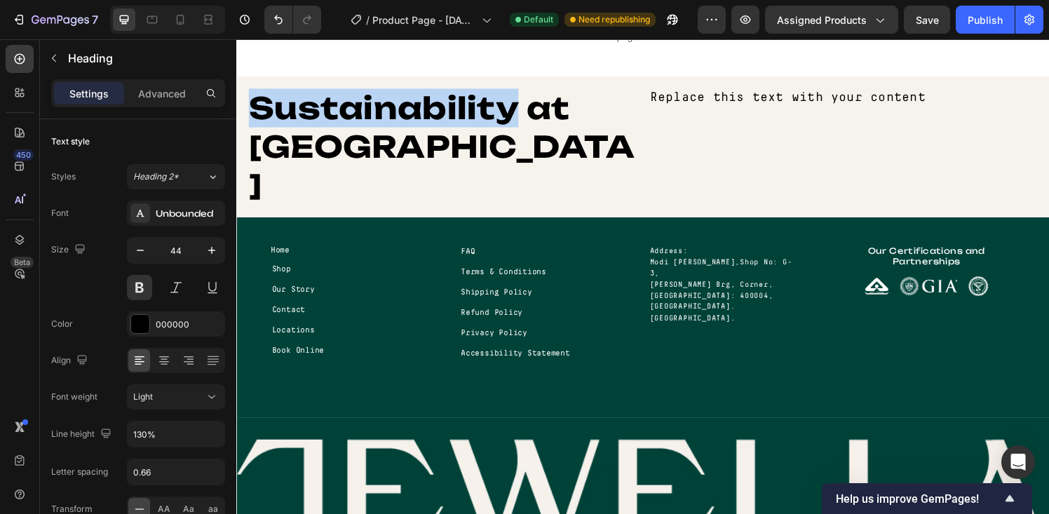
click at [343, 104] on p "Sustainability at [GEOGRAPHIC_DATA]" at bounding box center [449, 150] width 401 height 121
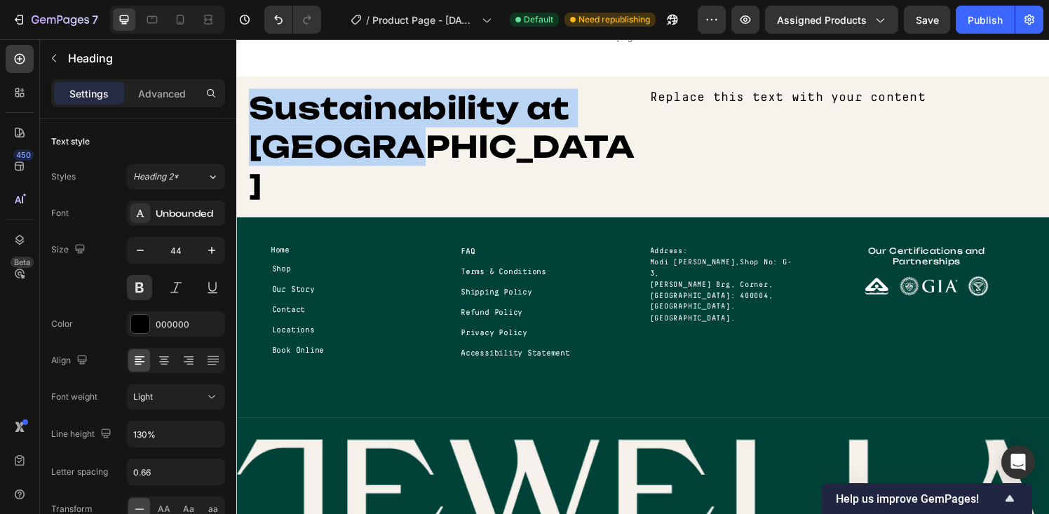
click at [343, 104] on p "Sustainability at [GEOGRAPHIC_DATA]" at bounding box center [449, 150] width 401 height 121
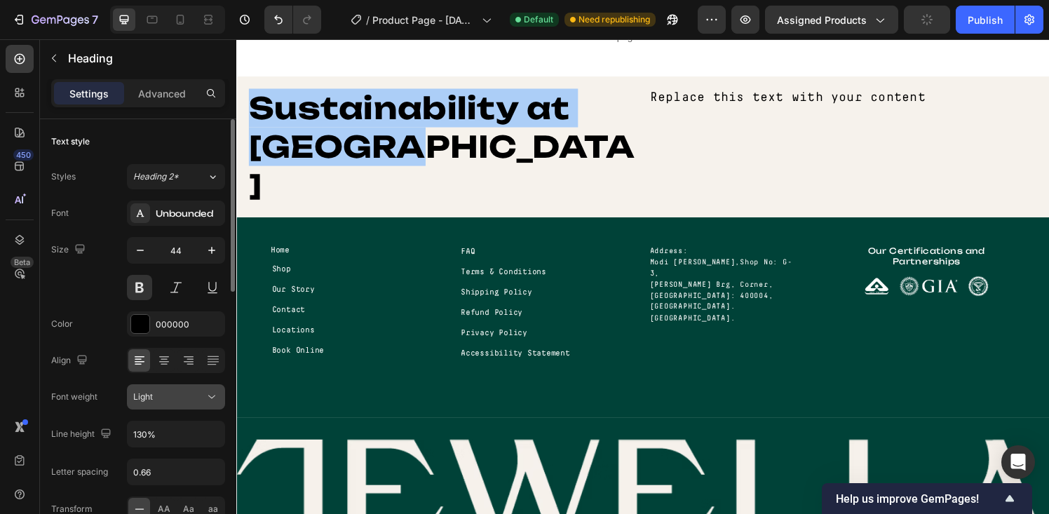
click at [154, 401] on div "Light" at bounding box center [169, 397] width 72 height 13
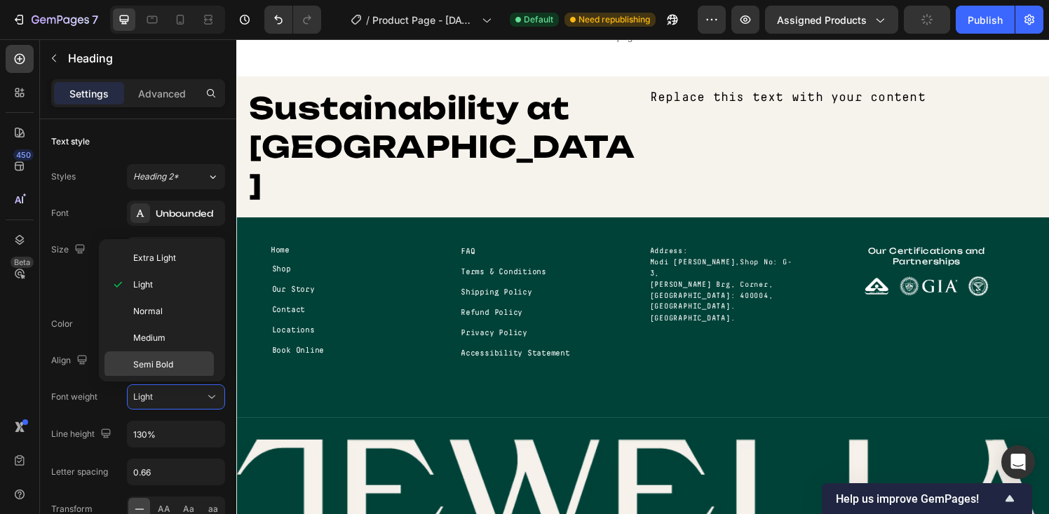
click at [151, 353] on div "Semi Bold" at bounding box center [158, 364] width 109 height 27
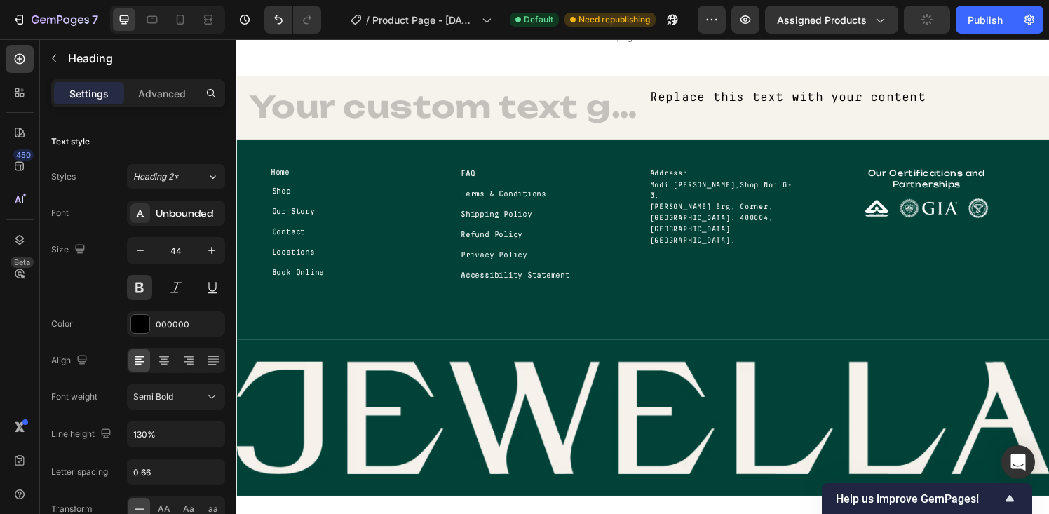
click at [401, 106] on h2 "Rich Text Editor. Editing area: main" at bounding box center [450, 110] width 404 height 43
click at [406, 175] on p "Home" at bounding box center [363, 177] width 184 height 13
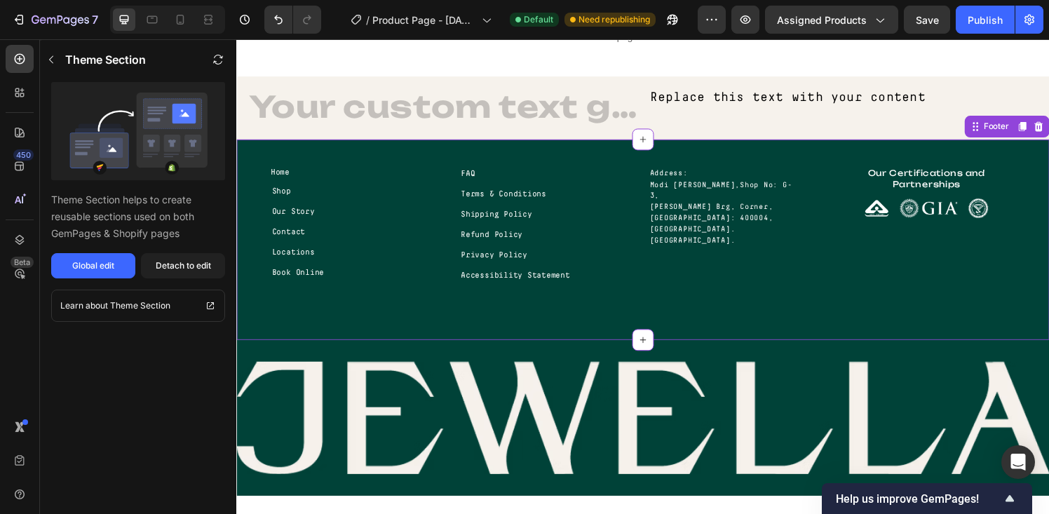
click at [406, 111] on h2 "Rich Text Editor. Editing area: main" at bounding box center [450, 110] width 404 height 43
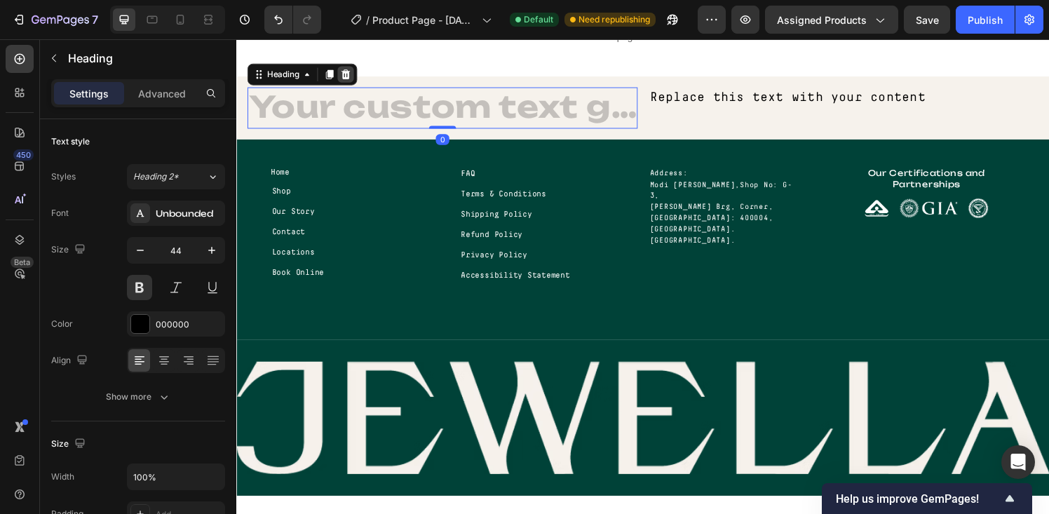
click at [351, 73] on icon at bounding box center [349, 76] width 9 height 10
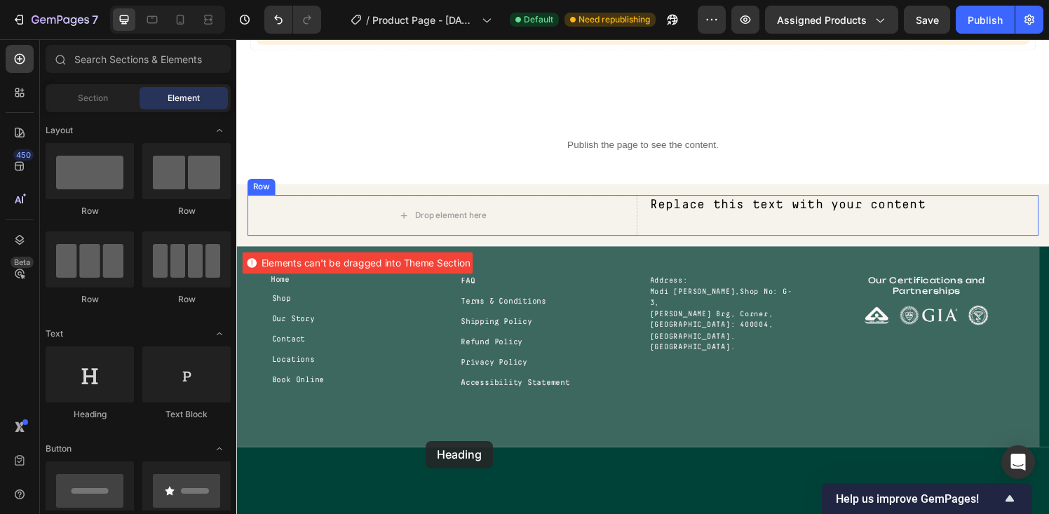
scroll to position [1860, 0]
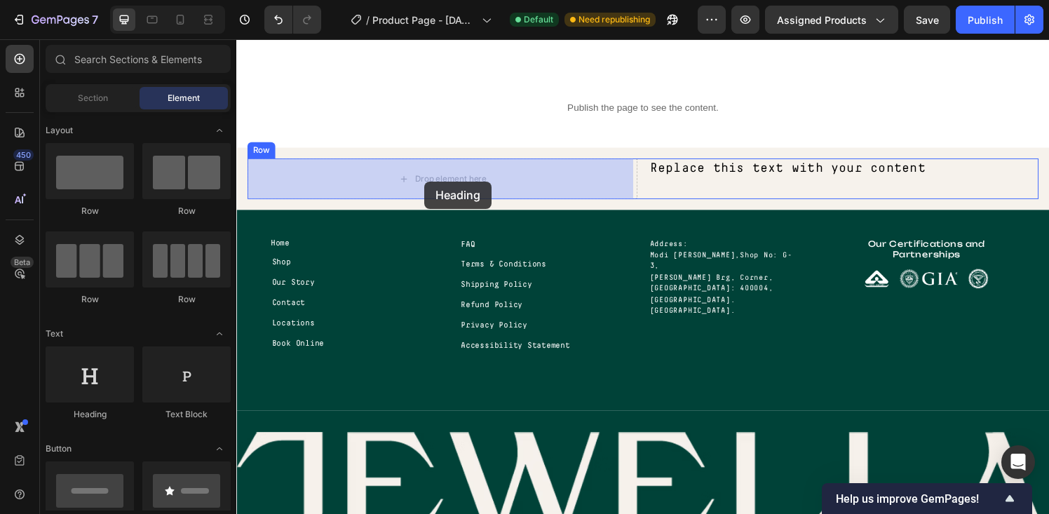
drag, startPoint x: 323, startPoint y: 412, endPoint x: 431, endPoint y: 186, distance: 250.9
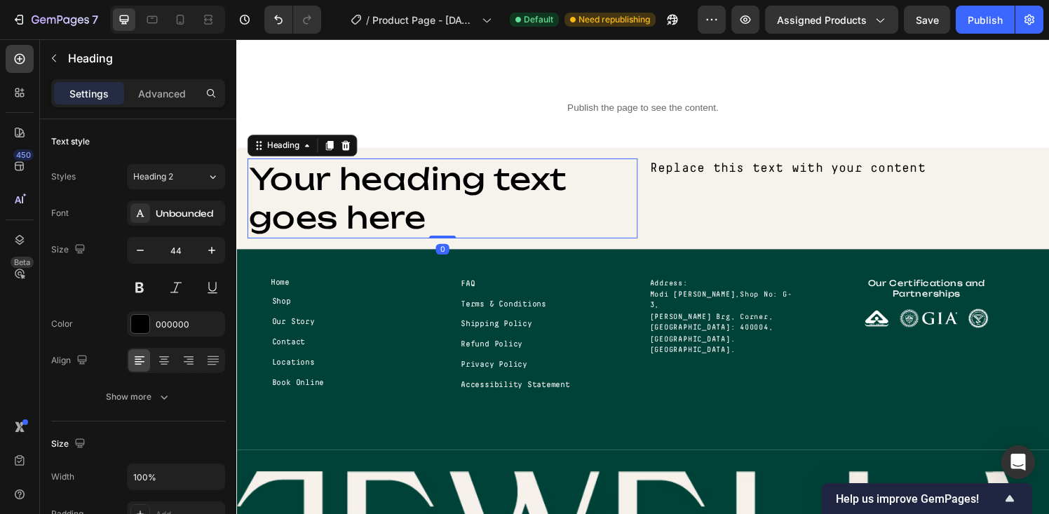
click at [392, 197] on h2 "Your heading text goes here" at bounding box center [450, 204] width 404 height 83
click at [392, 197] on p "Your heading text goes here" at bounding box center [449, 204] width 401 height 80
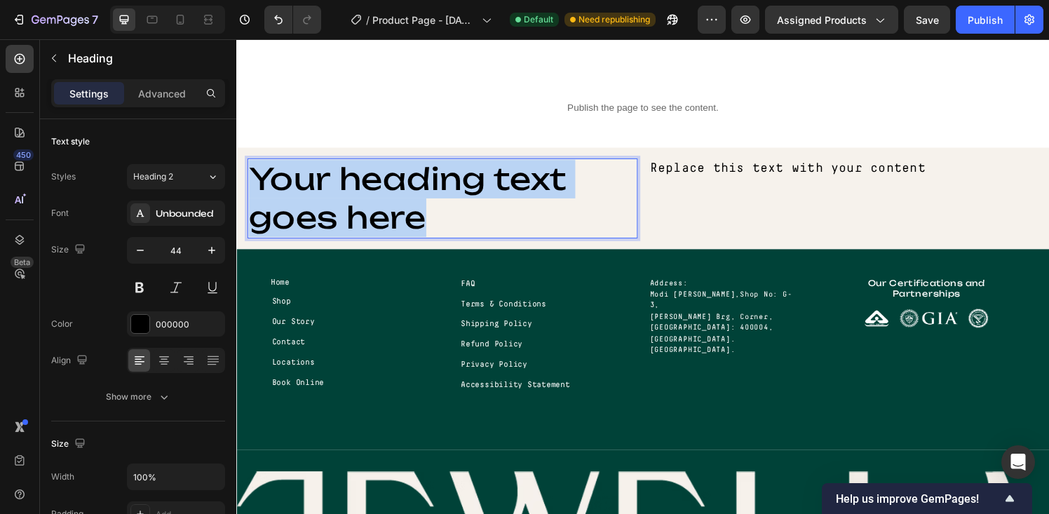
click at [392, 197] on p "Your heading text goes here" at bounding box center [449, 204] width 401 height 80
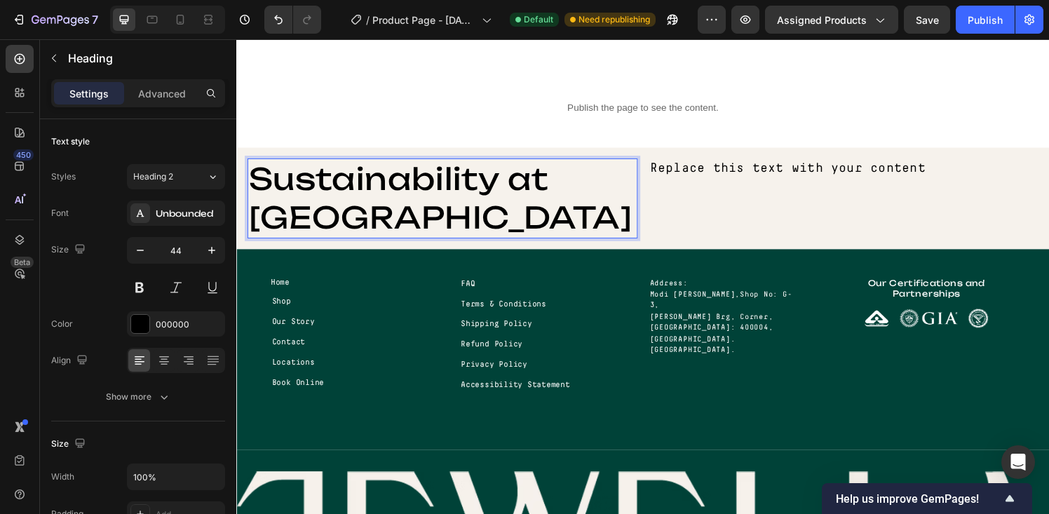
click at [428, 204] on p "Sustainability at [GEOGRAPHIC_DATA]" at bounding box center [449, 204] width 401 height 80
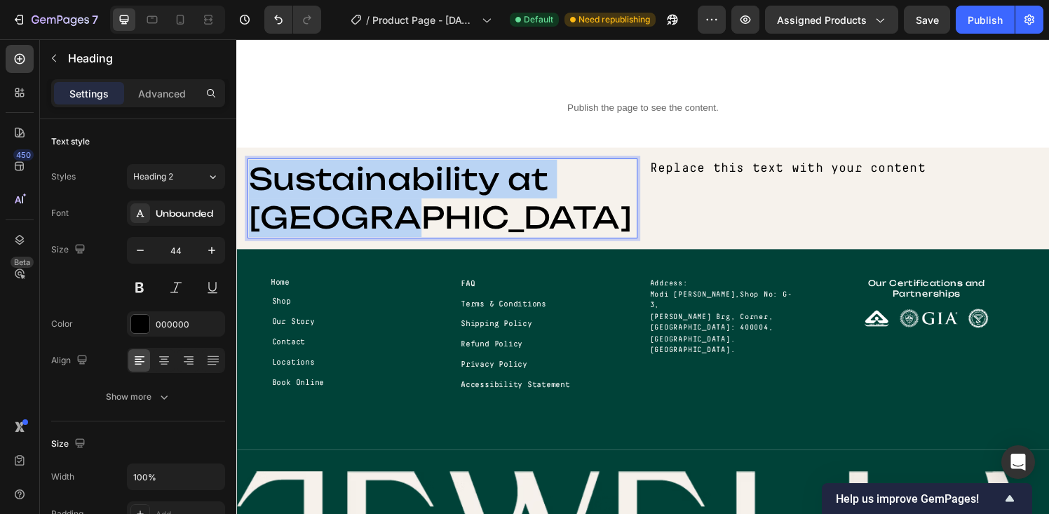
click at [428, 204] on p "Sustainability at [GEOGRAPHIC_DATA]" at bounding box center [449, 204] width 401 height 80
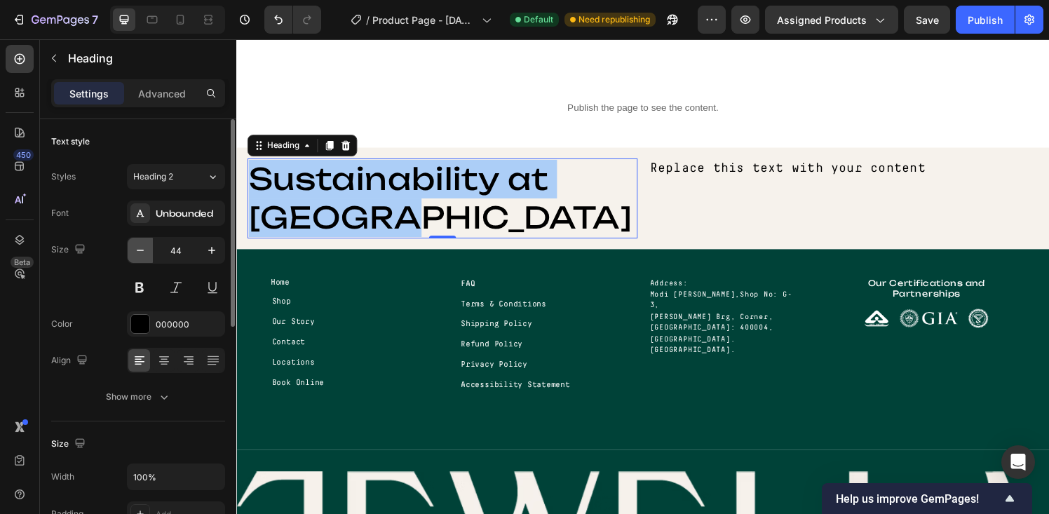
click at [140, 256] on icon "button" at bounding box center [140, 250] width 14 height 14
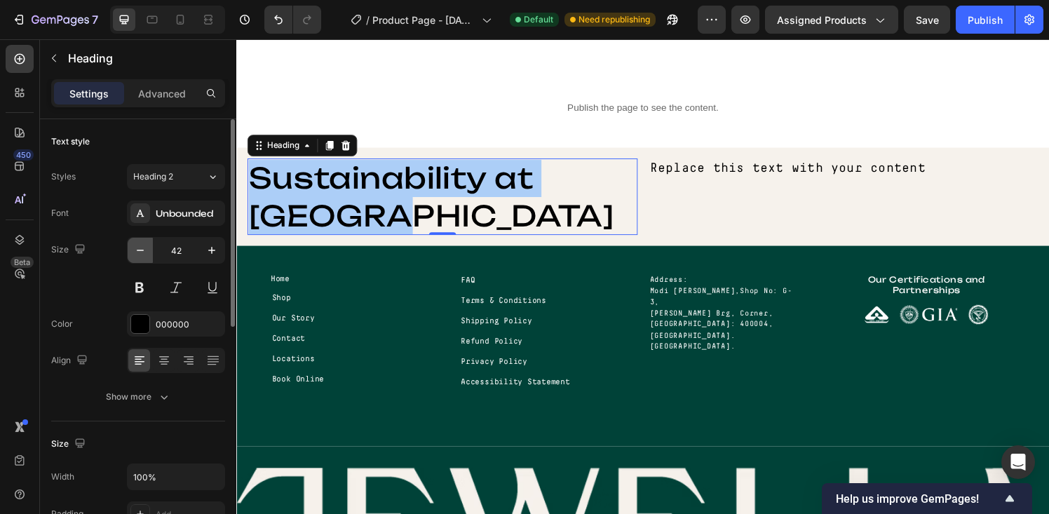
click at [140, 256] on icon "button" at bounding box center [140, 250] width 14 height 14
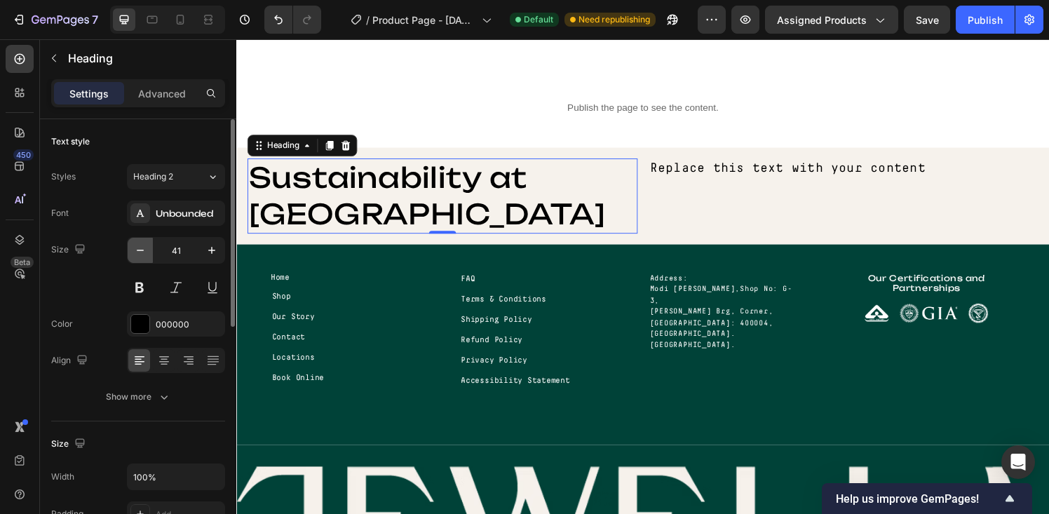
click at [140, 256] on icon "button" at bounding box center [140, 250] width 14 height 14
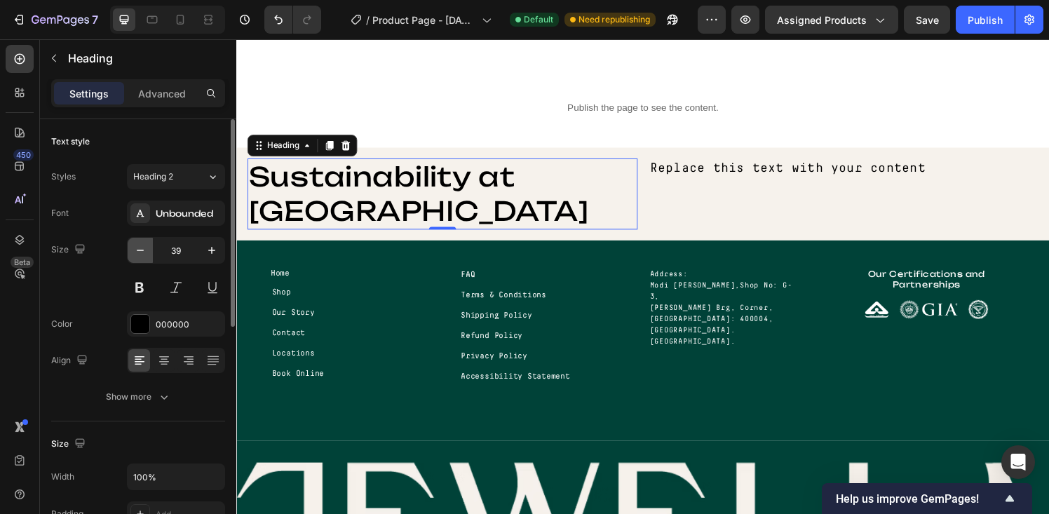
click at [140, 256] on icon "button" at bounding box center [140, 250] width 14 height 14
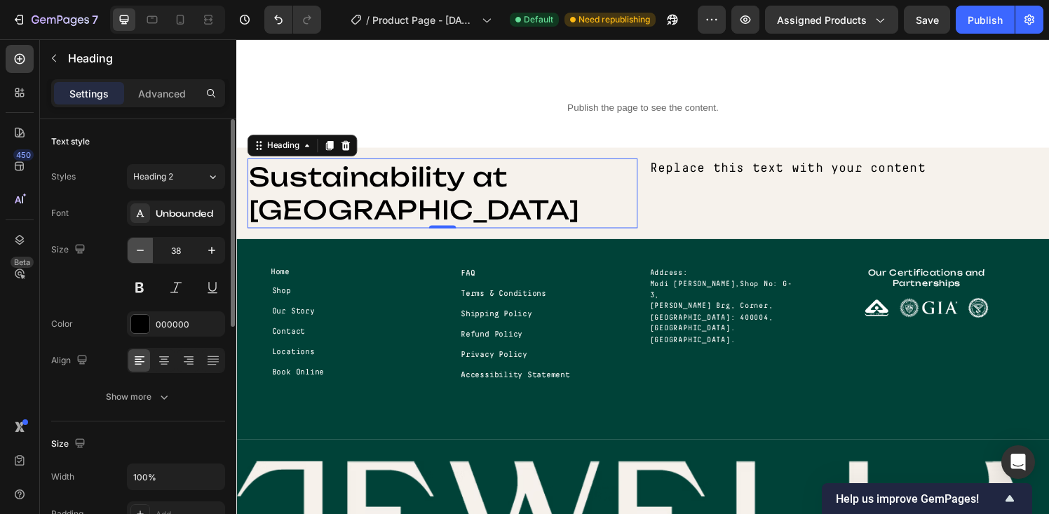
click at [140, 256] on icon "button" at bounding box center [140, 250] width 14 height 14
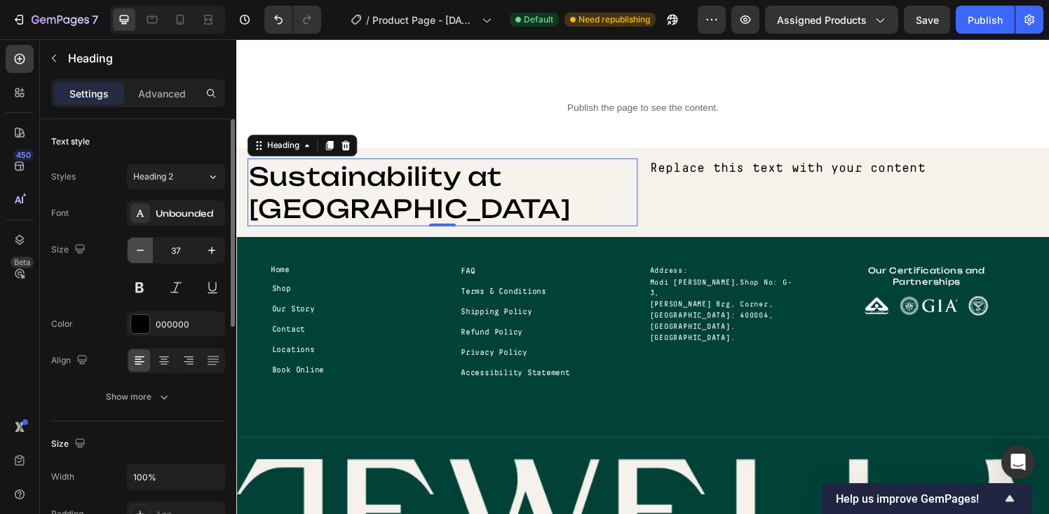
click at [140, 256] on icon "button" at bounding box center [140, 250] width 14 height 14
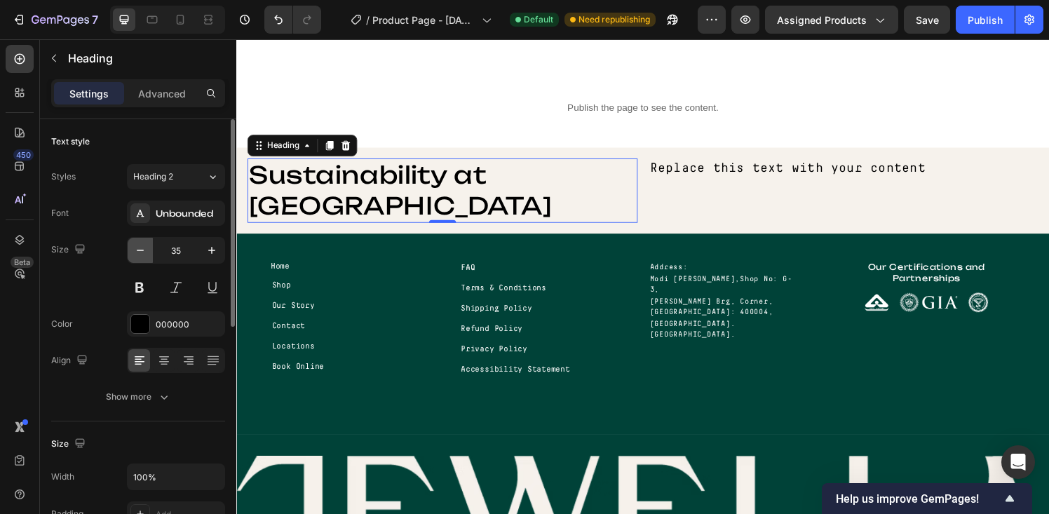
click at [140, 256] on icon "button" at bounding box center [140, 250] width 14 height 14
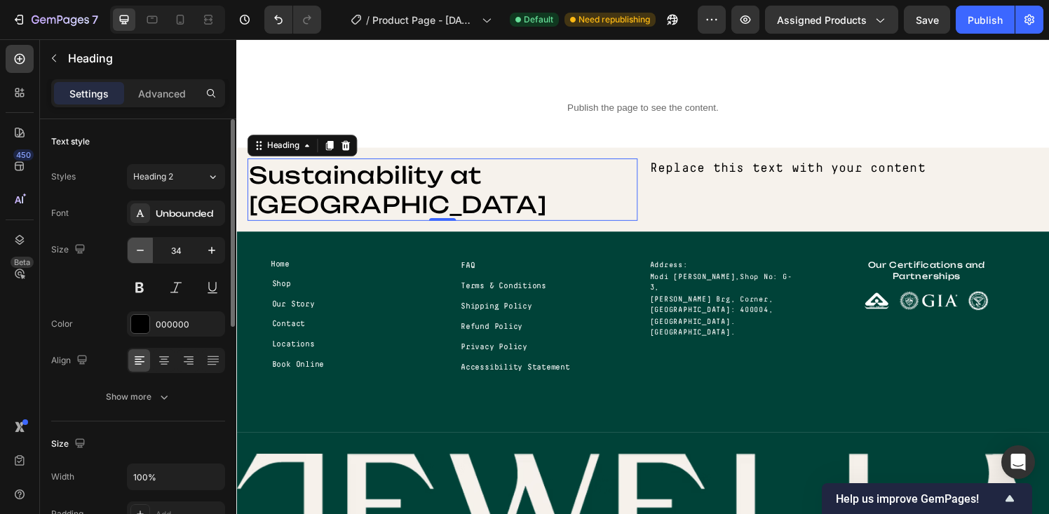
click at [140, 256] on icon "button" at bounding box center [140, 250] width 14 height 14
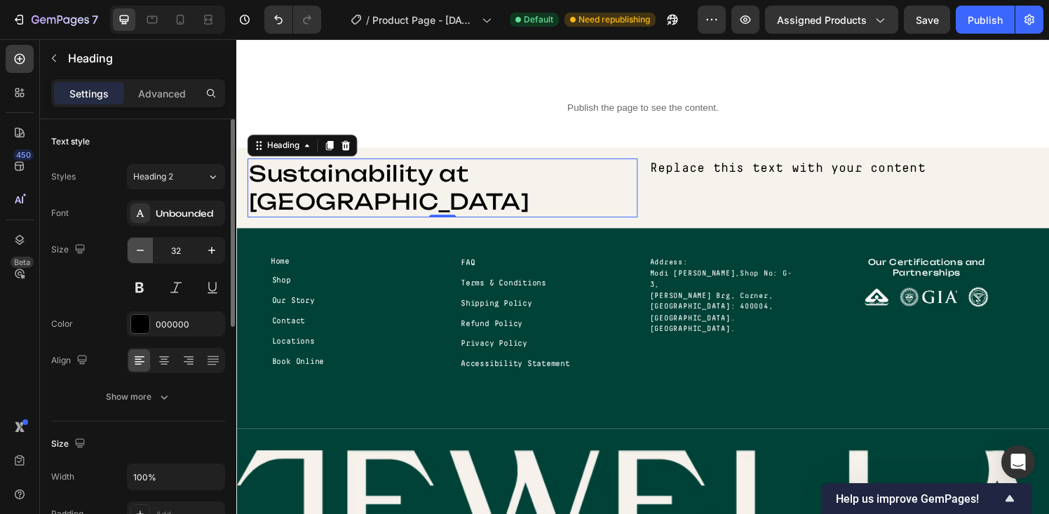
click at [140, 256] on icon "button" at bounding box center [140, 250] width 14 height 14
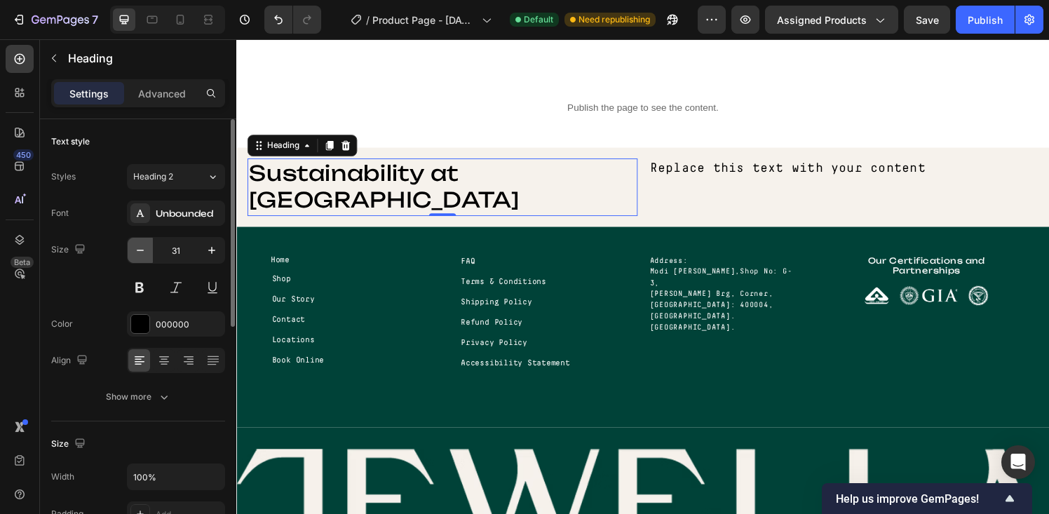
click at [140, 256] on icon "button" at bounding box center [140, 250] width 14 height 14
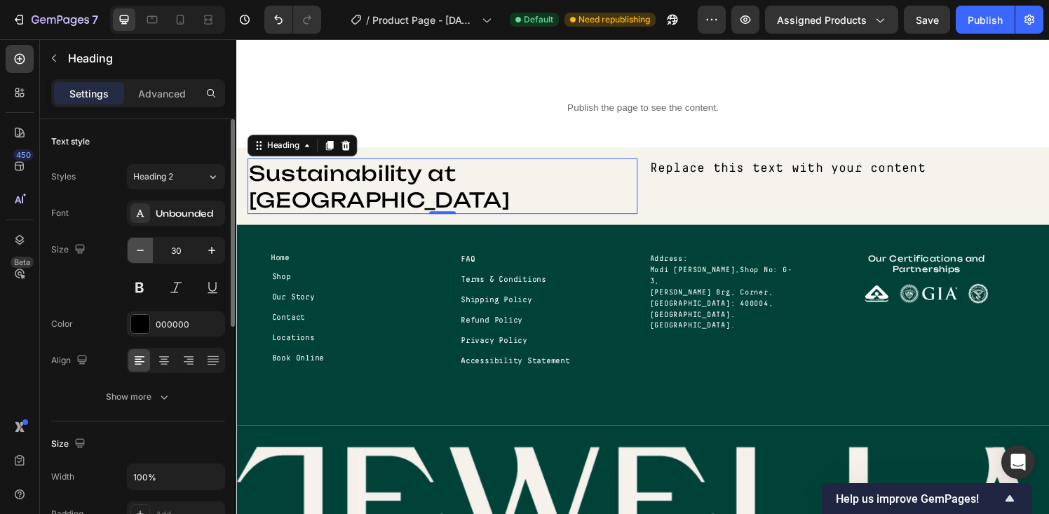
click at [140, 256] on icon "button" at bounding box center [140, 250] width 14 height 14
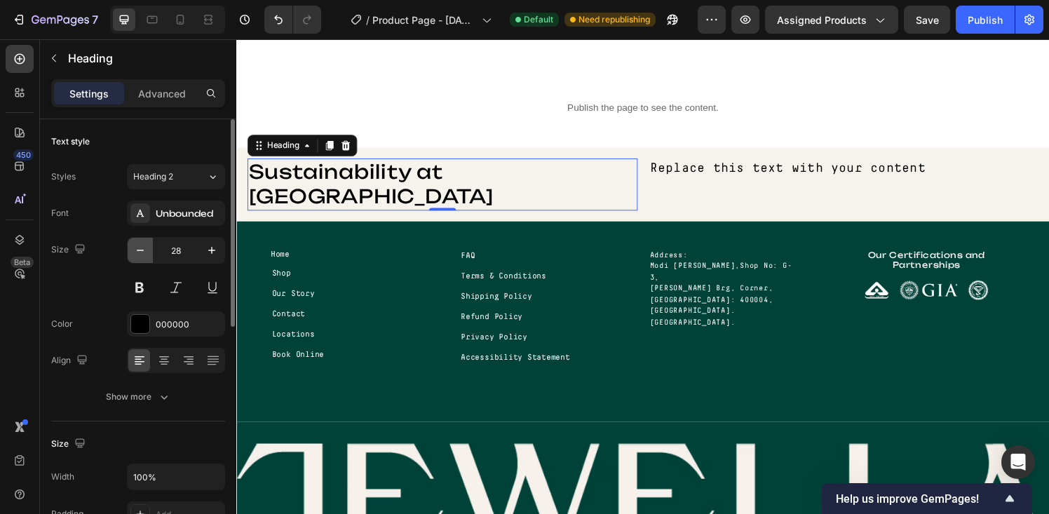
click at [140, 257] on icon "button" at bounding box center [140, 250] width 14 height 14
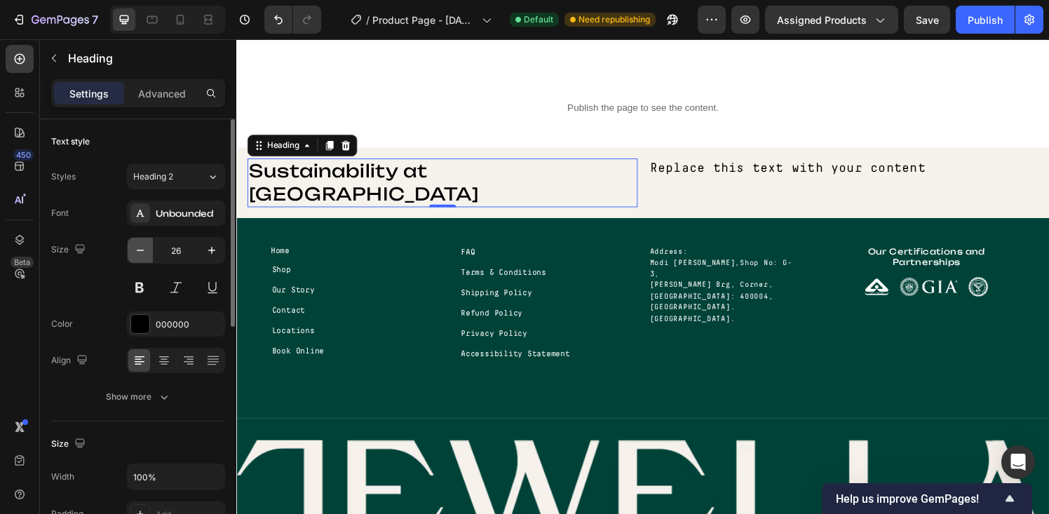
click at [135, 257] on icon "button" at bounding box center [140, 250] width 14 height 14
type input "25"
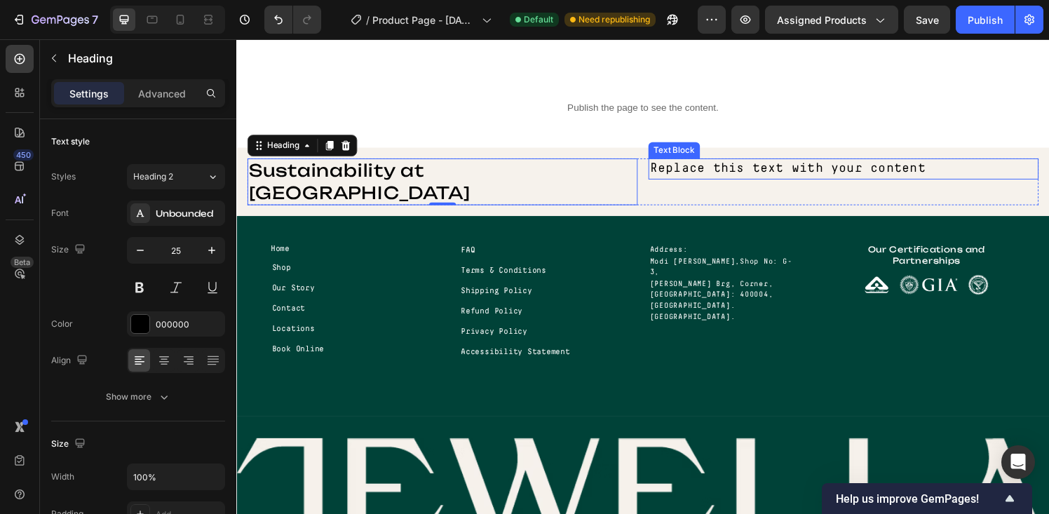
click at [705, 169] on div "Replace this text with your content" at bounding box center [865, 174] width 404 height 22
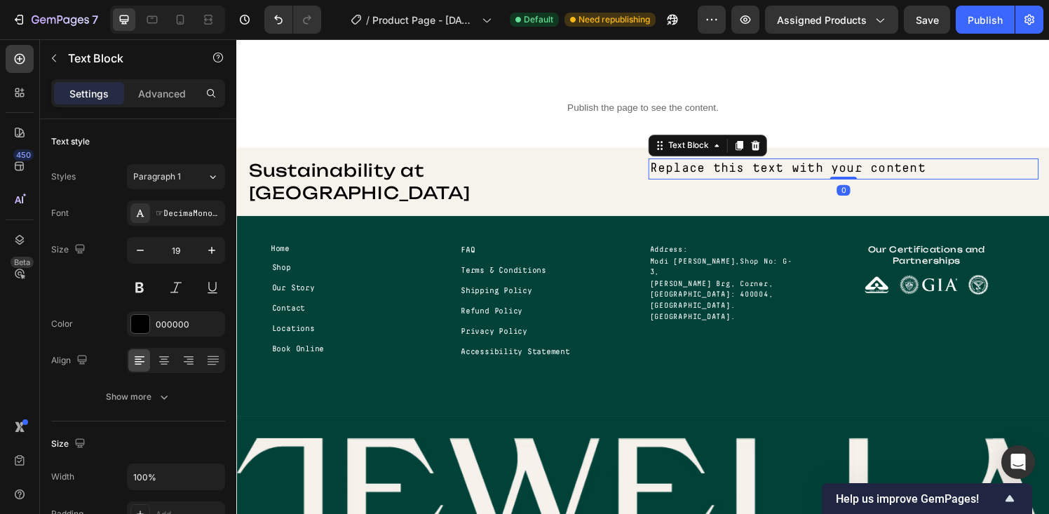
click at [705, 169] on div "Replace this text with your content" at bounding box center [865, 174] width 404 height 22
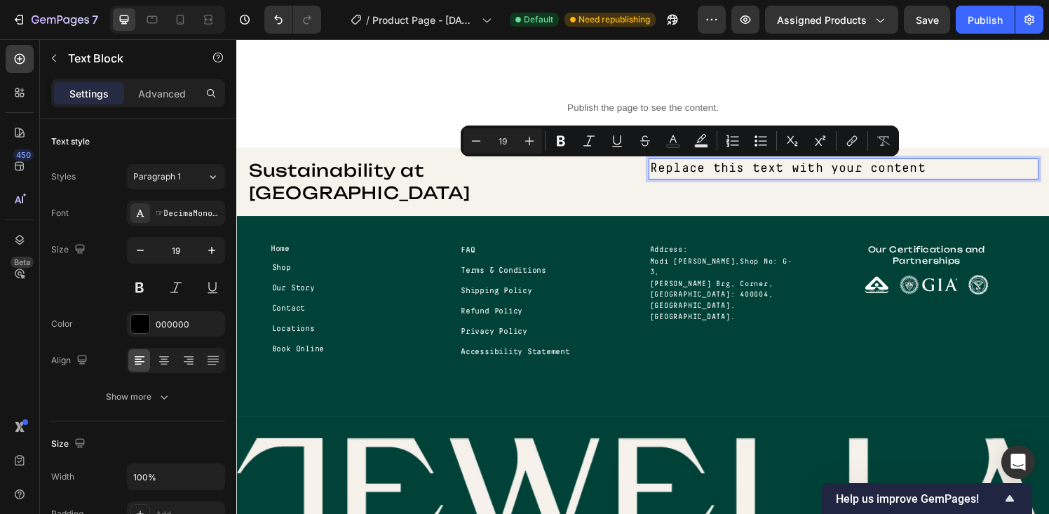
click at [705, 169] on p "Replace this text with your content" at bounding box center [864, 173] width 401 height 19
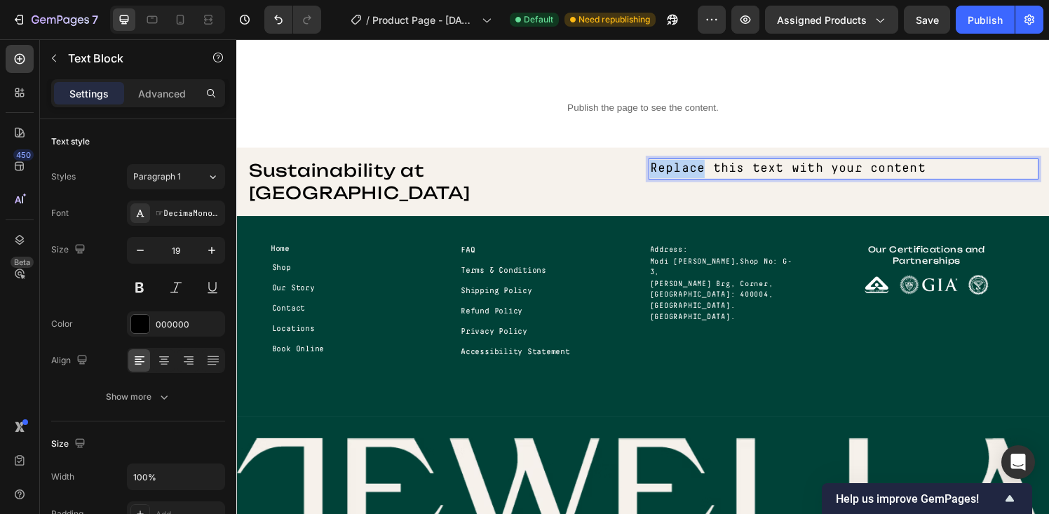
click at [705, 169] on p "Replace this text with your content" at bounding box center [864, 173] width 401 height 19
click at [747, 177] on p "Replace this text with your content" at bounding box center [864, 173] width 401 height 19
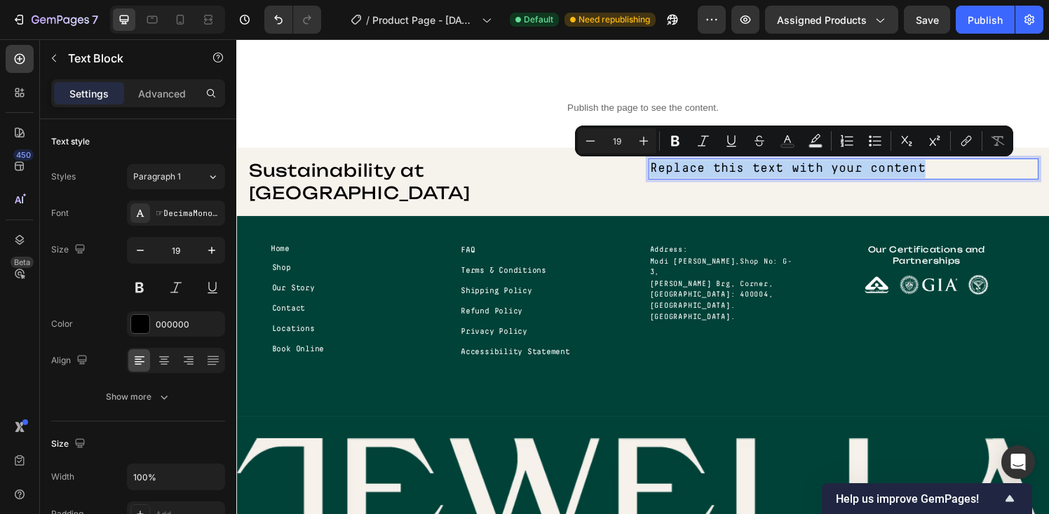
click at [713, 170] on p "Replace this text with your content" at bounding box center [864, 173] width 401 height 19
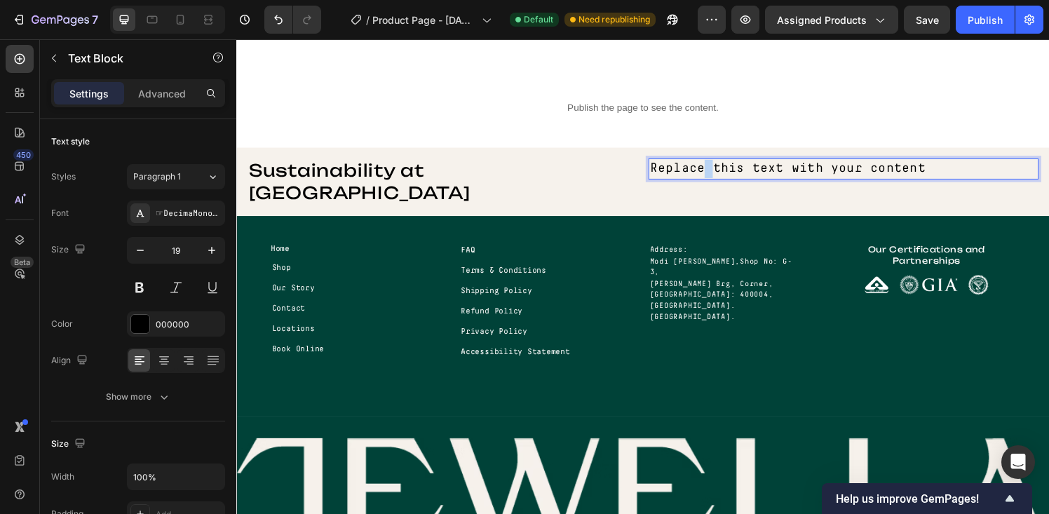
click at [713, 170] on p "Replace this text with your content" at bounding box center [864, 173] width 401 height 19
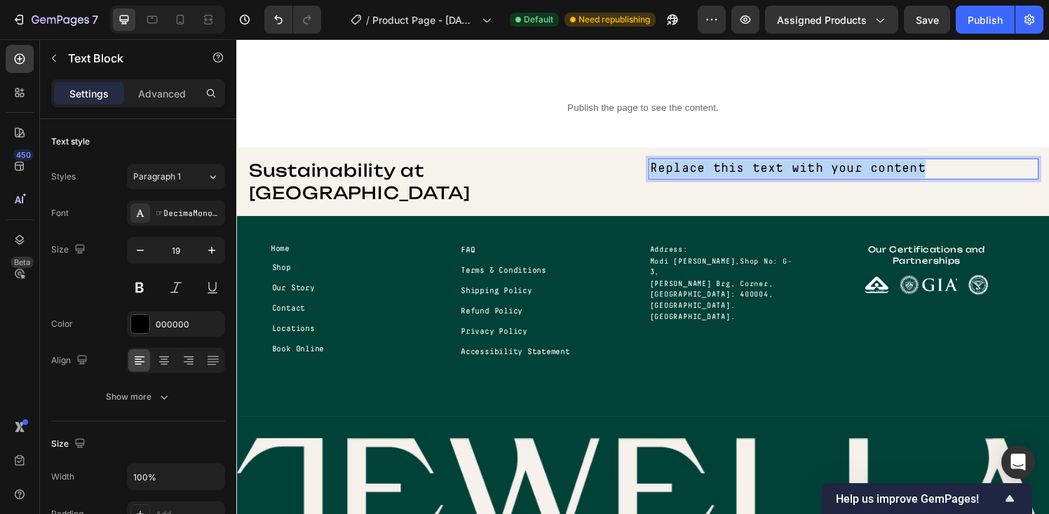
click at [713, 170] on p "Replace this text with your content" at bounding box center [864, 173] width 401 height 19
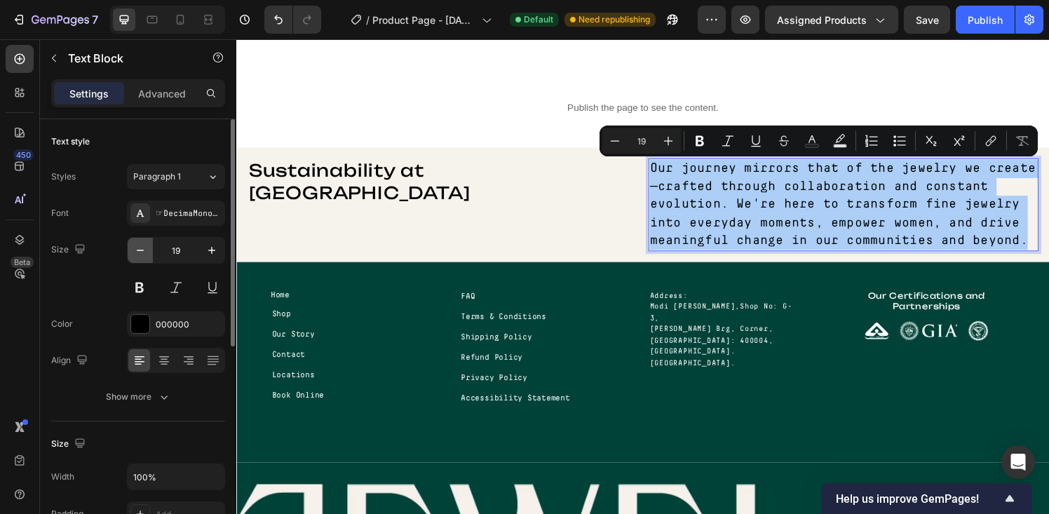
click at [132, 255] on button "button" at bounding box center [140, 250] width 25 height 25
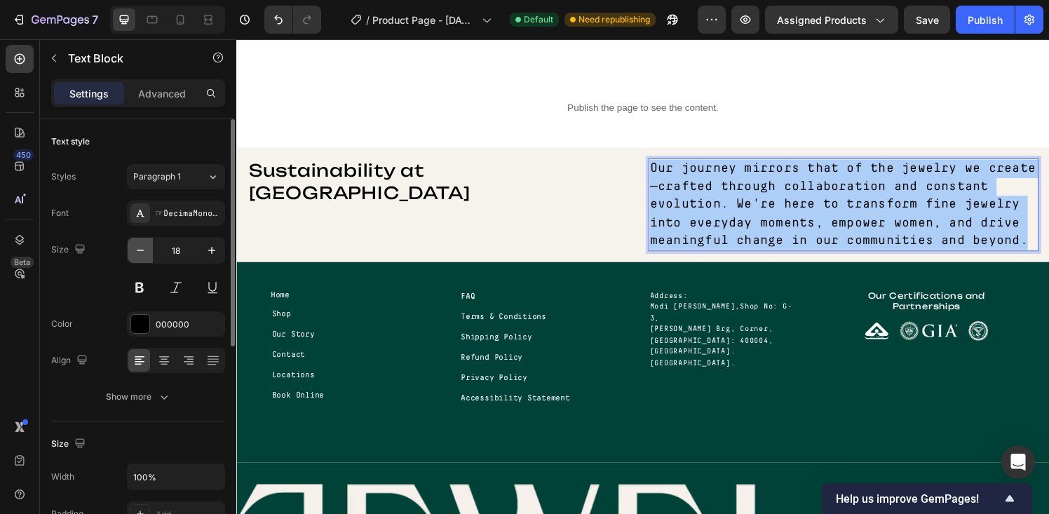
click at [132, 255] on button "button" at bounding box center [140, 250] width 25 height 25
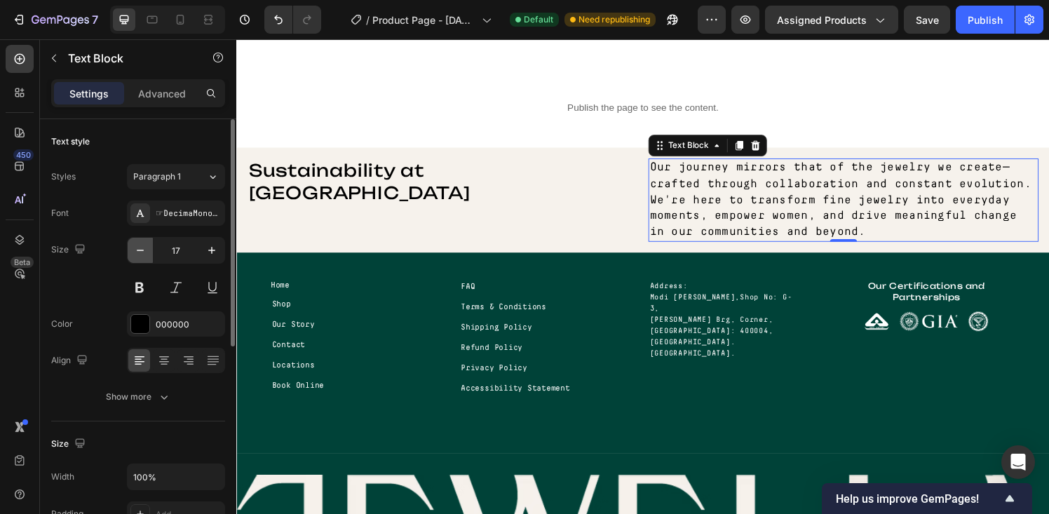
click at [132, 255] on button "button" at bounding box center [140, 250] width 25 height 25
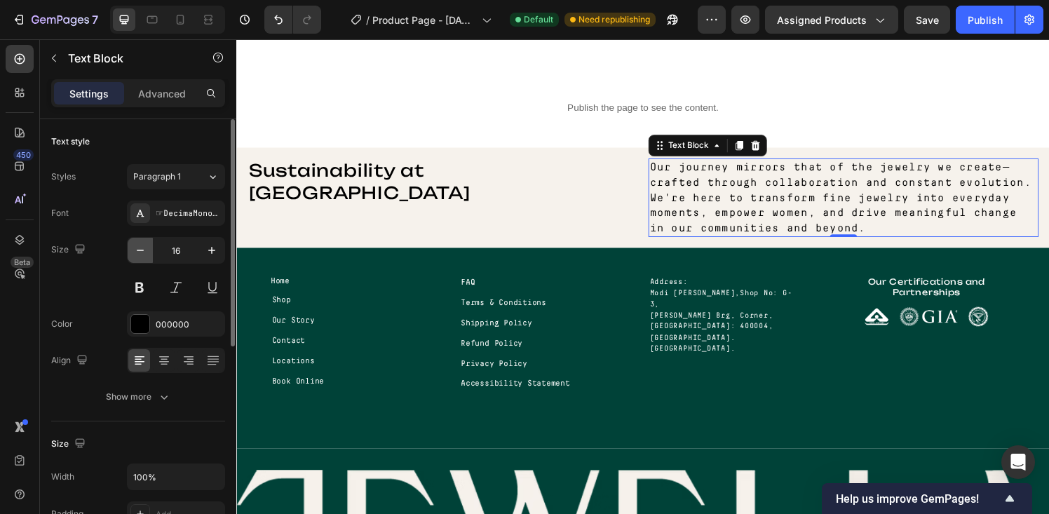
click at [132, 255] on button "button" at bounding box center [140, 250] width 25 height 25
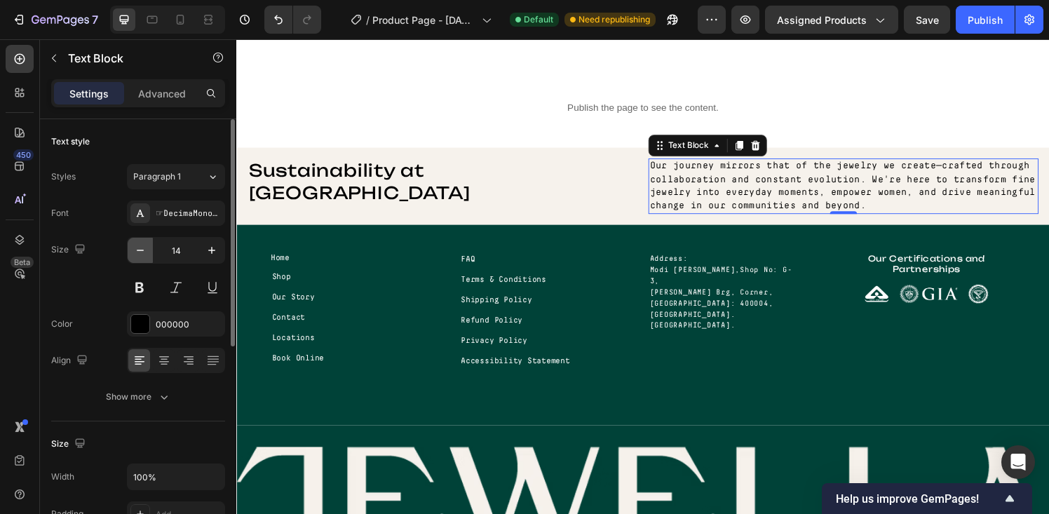
click at [132, 255] on button "button" at bounding box center [140, 250] width 25 height 25
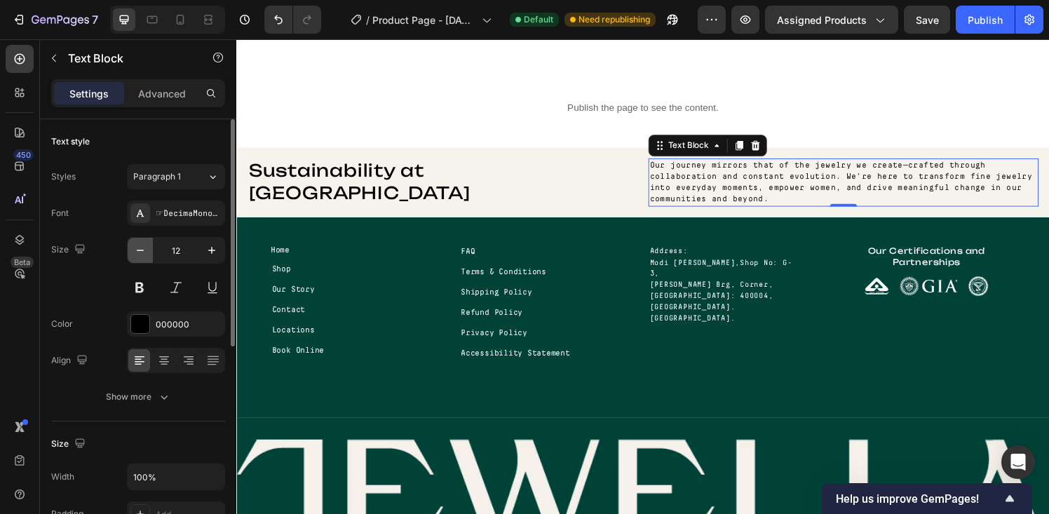
click at [132, 255] on button "button" at bounding box center [140, 250] width 25 height 25
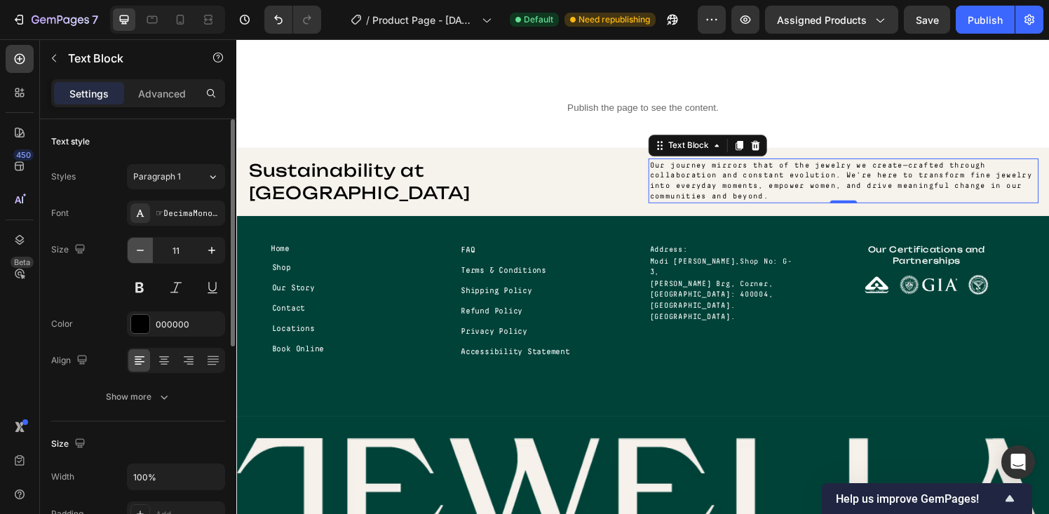
click at [132, 255] on button "button" at bounding box center [140, 250] width 25 height 25
type input "10"
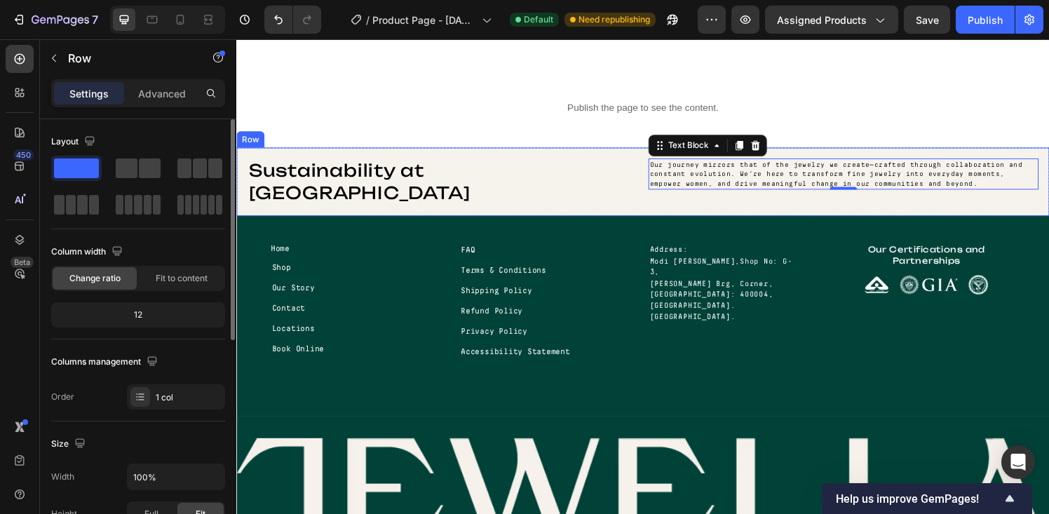
click at [478, 154] on div "Sustainability at Jewella Heading Our journey mirrors that of the jewelry we cr…" at bounding box center [656, 186] width 841 height 71
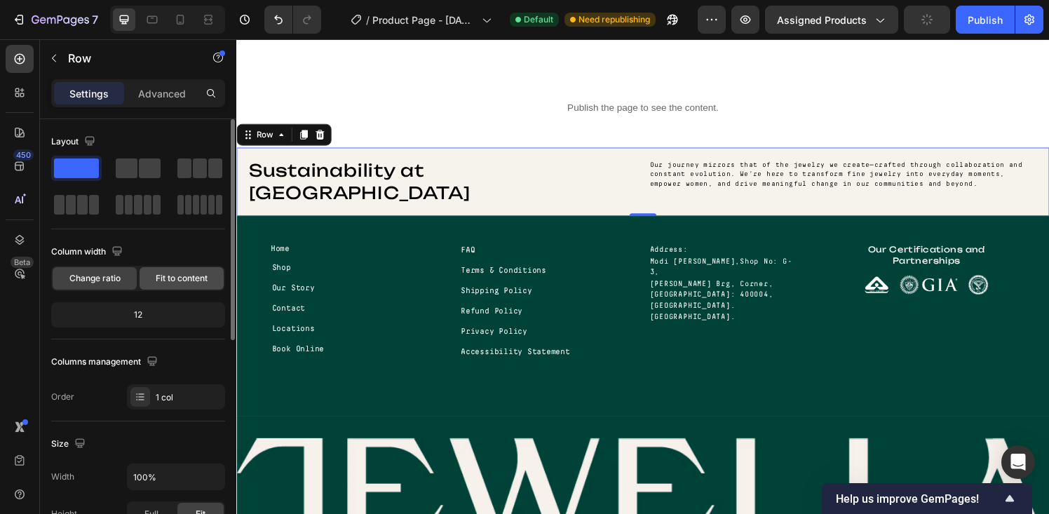
click at [168, 280] on span "Fit to content" at bounding box center [182, 278] width 52 height 13
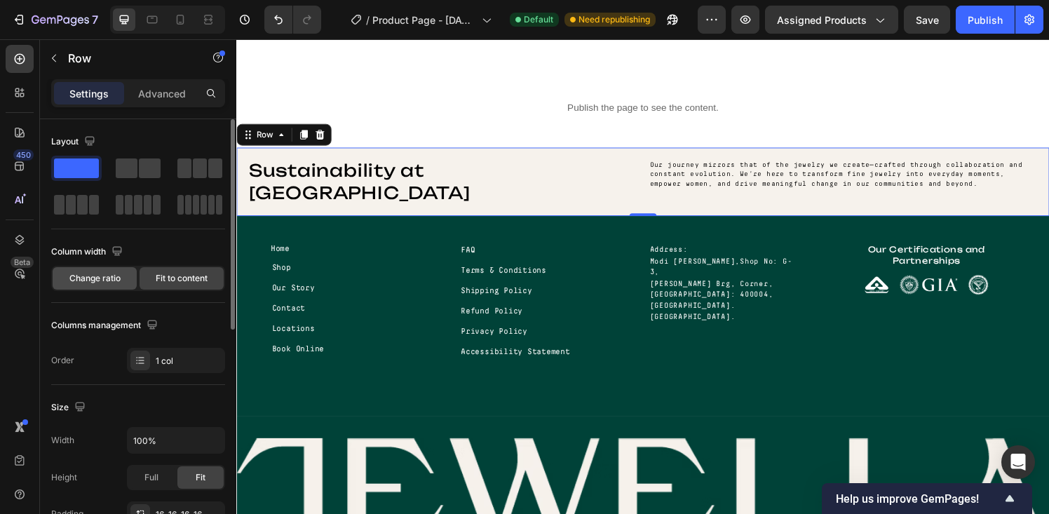
click at [114, 276] on span "Change ratio" at bounding box center [94, 278] width 51 height 13
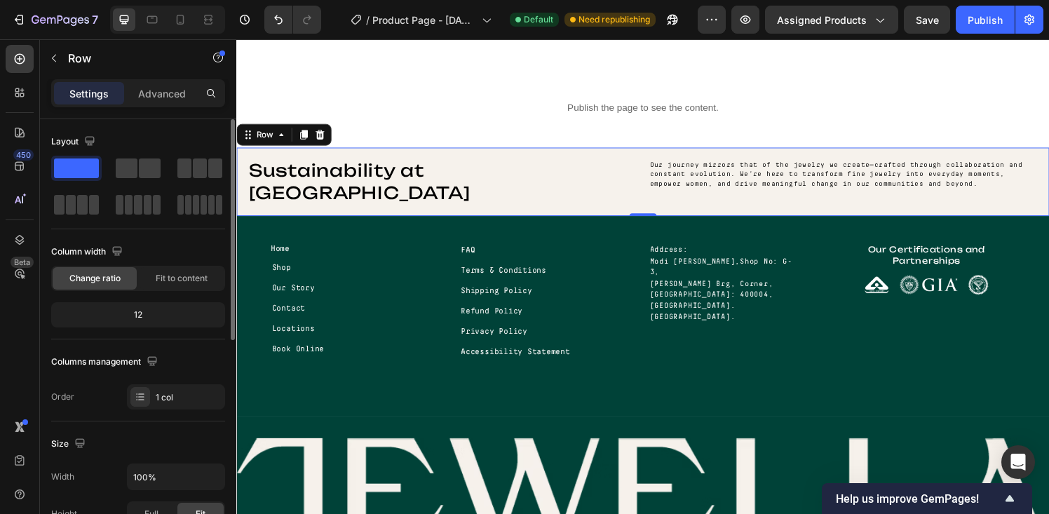
click at [133, 317] on div "12" at bounding box center [138, 315] width 168 height 20
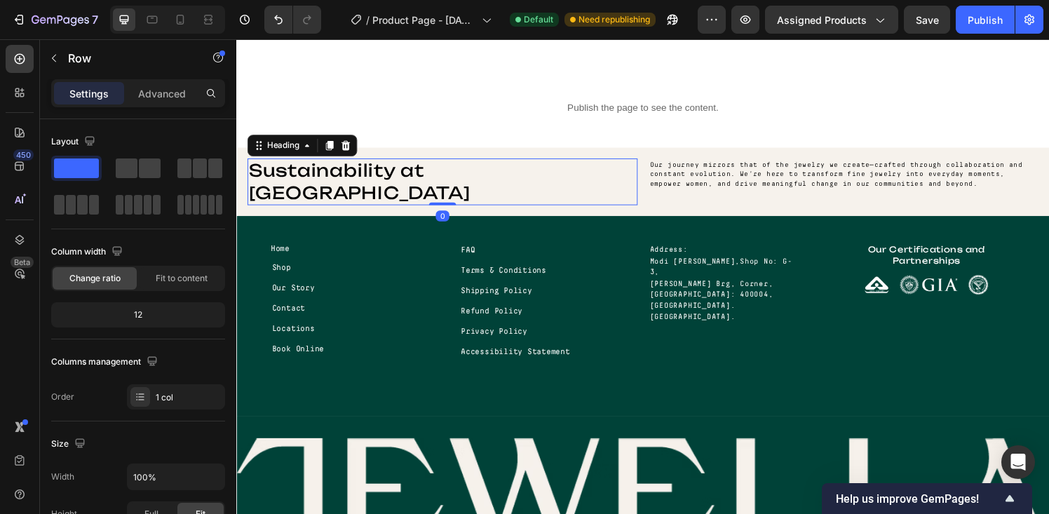
click at [618, 184] on p "Sustainability at [GEOGRAPHIC_DATA]" at bounding box center [449, 187] width 401 height 46
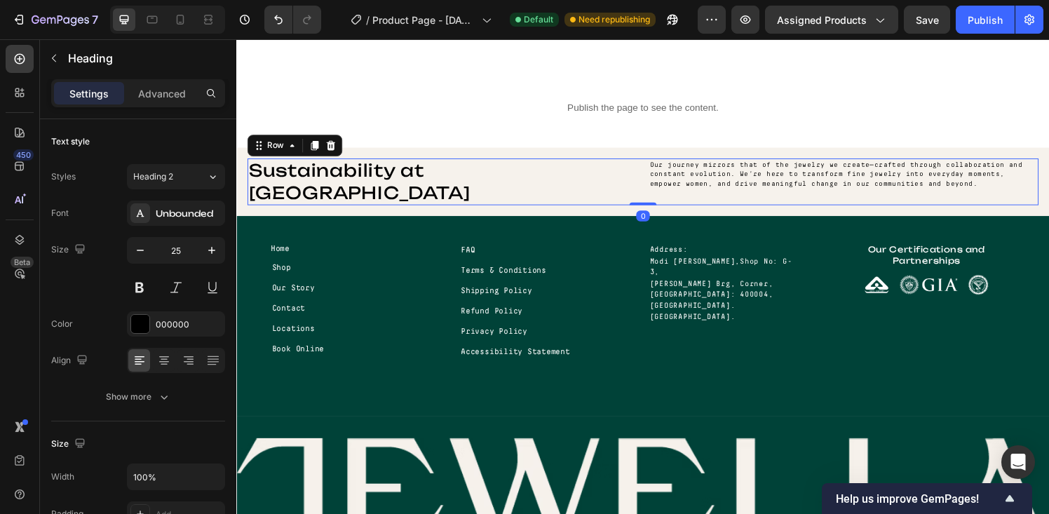
click at [621, 191] on div "Sustainability at Jewella Heading" at bounding box center [450, 187] width 404 height 48
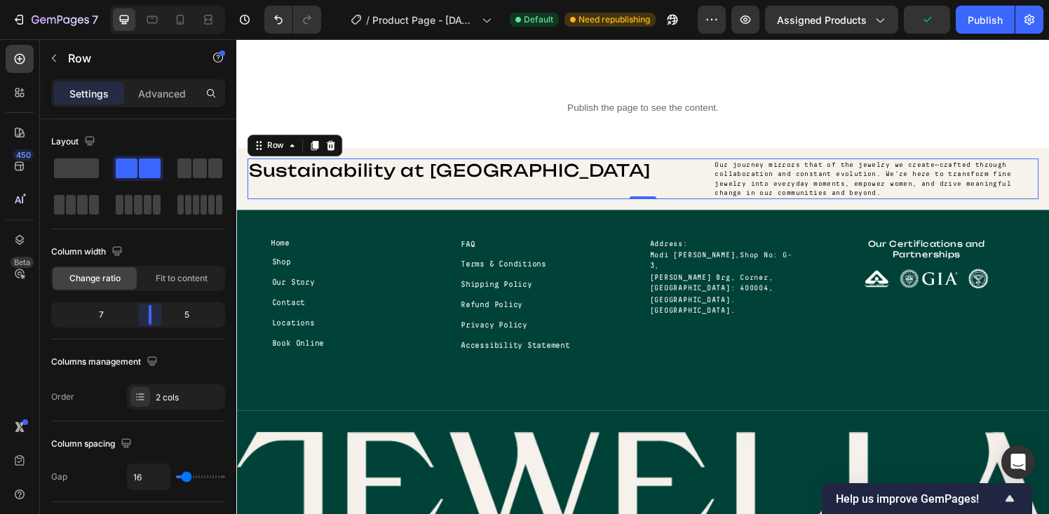
drag, startPoint x: 137, startPoint y: 318, endPoint x: 149, endPoint y: 318, distance: 11.2
click at [149, 0] on body "7 Version history / Product Page - Aug 23, 16:44:36 Default Need republishing P…" at bounding box center [524, 0] width 1049 height 0
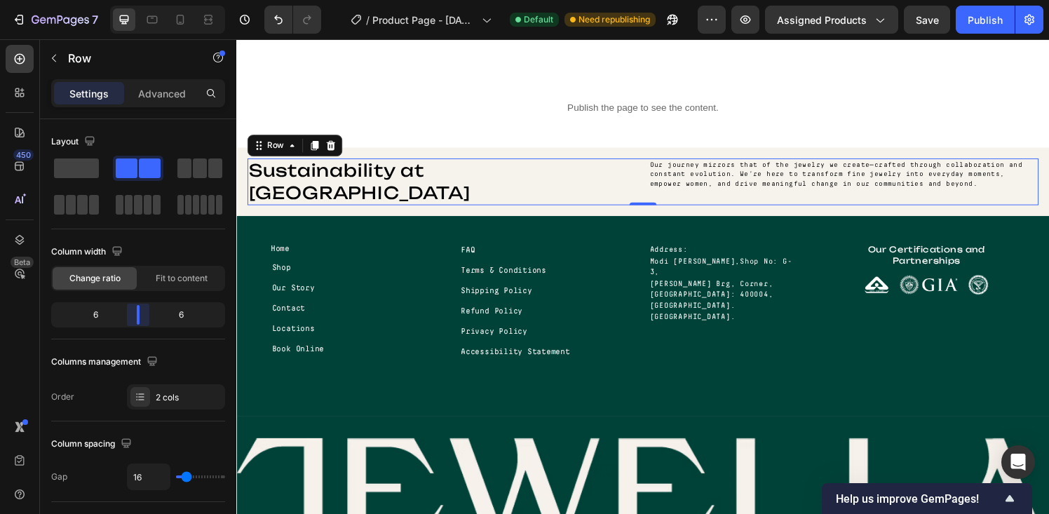
drag, startPoint x: 153, startPoint y: 317, endPoint x: 142, endPoint y: 317, distance: 11.2
click at [142, 0] on body "7 Version history / Product Page - Aug 23, 16:44:36 Default Need republishing P…" at bounding box center [524, 0] width 1049 height 0
click at [980, 23] on div "Publish" at bounding box center [985, 20] width 35 height 15
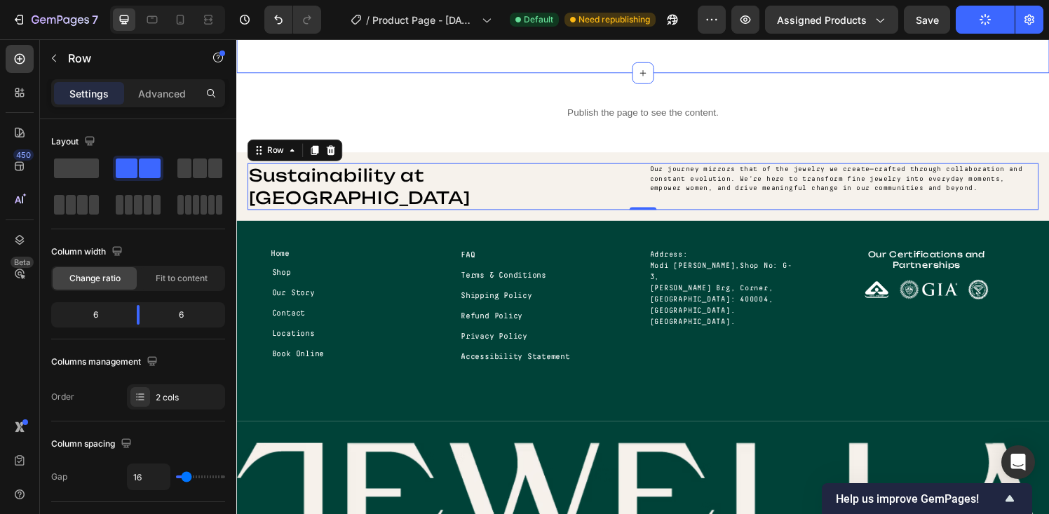
scroll to position [1856, 0]
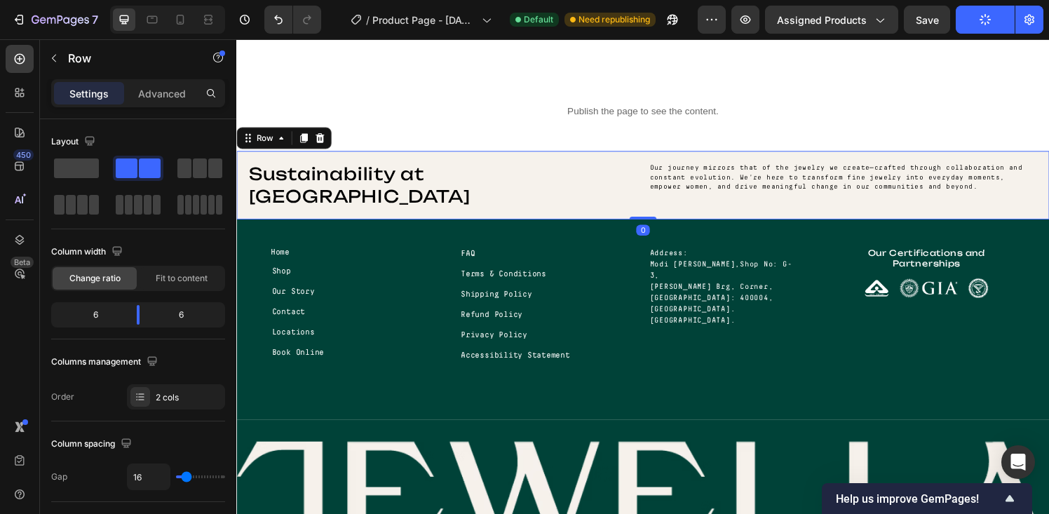
click at [651, 158] on div "Sustainability at Jewella Heading Our journey mirrors that of the jewelry we cr…" at bounding box center [656, 190] width 841 height 71
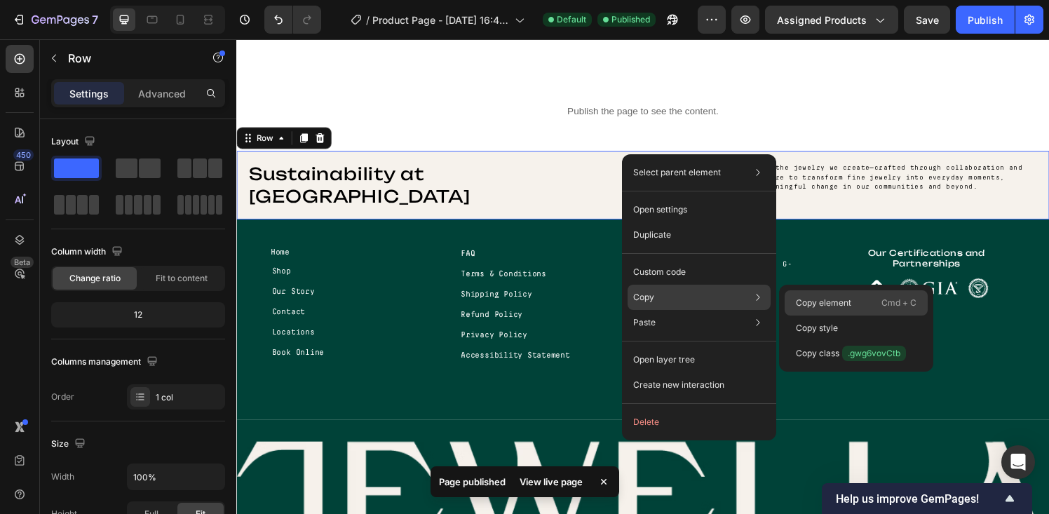
click at [833, 308] on p "Copy element" at bounding box center [823, 303] width 55 height 13
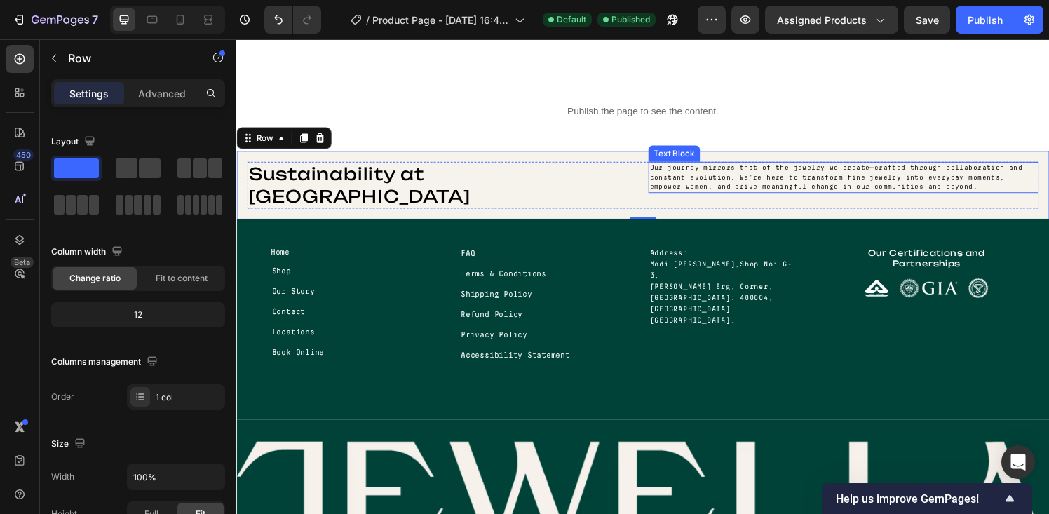
click at [677, 181] on p "Our journey mirrors that of the jewelry we create—crafted through collaboration…" at bounding box center [864, 182] width 401 height 29
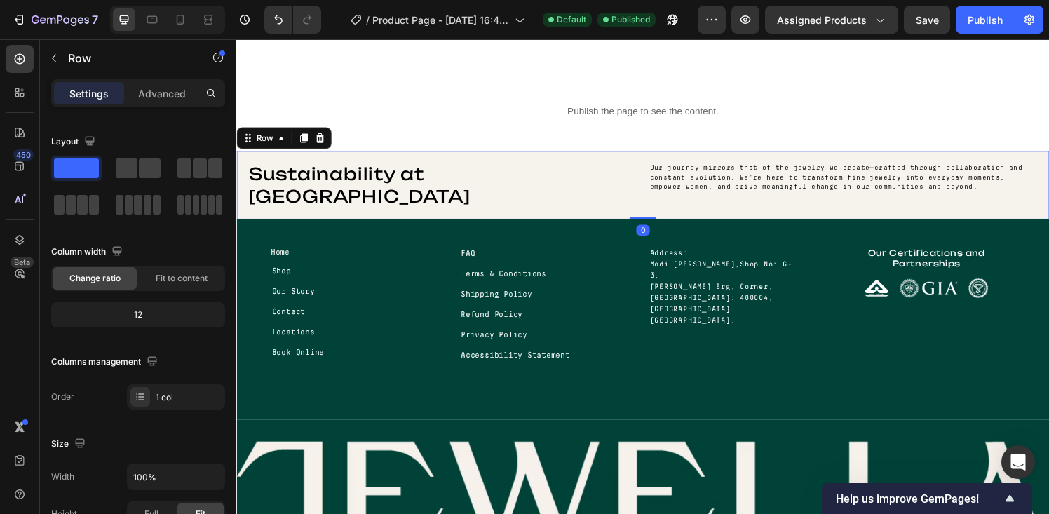
click at [644, 158] on div "Sustainability at Jewella Heading Our journey mirrors that of the jewelry we cr…" at bounding box center [656, 190] width 841 height 71
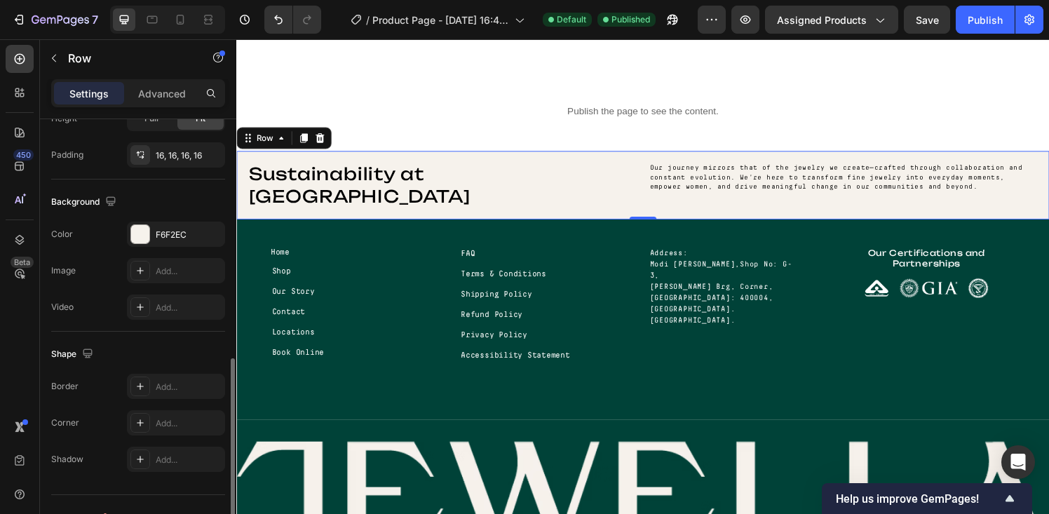
scroll to position [421, 0]
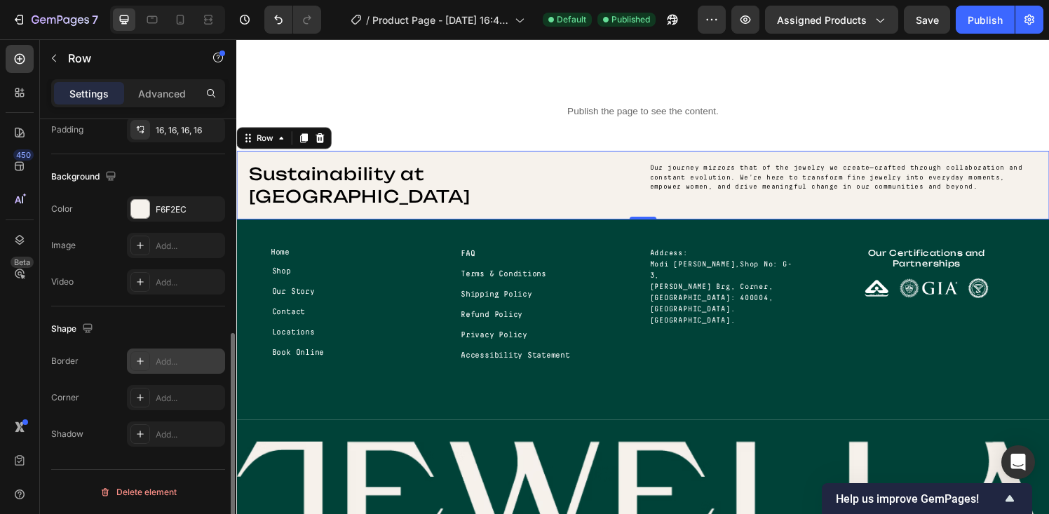
click at [140, 358] on icon at bounding box center [140, 361] width 11 height 11
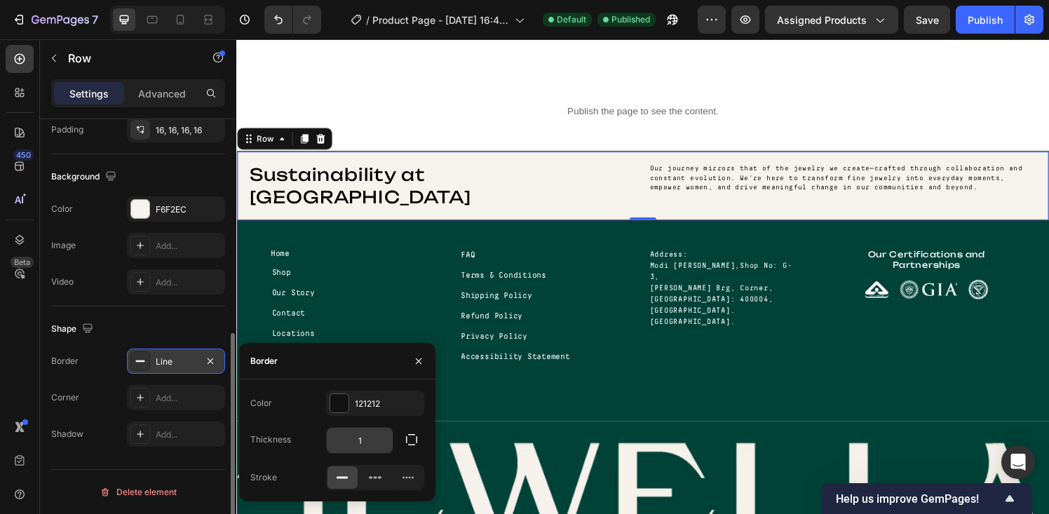
click at [367, 440] on input "1" at bounding box center [360, 440] width 66 height 25
click at [416, 435] on icon "button" at bounding box center [412, 440] width 14 height 14
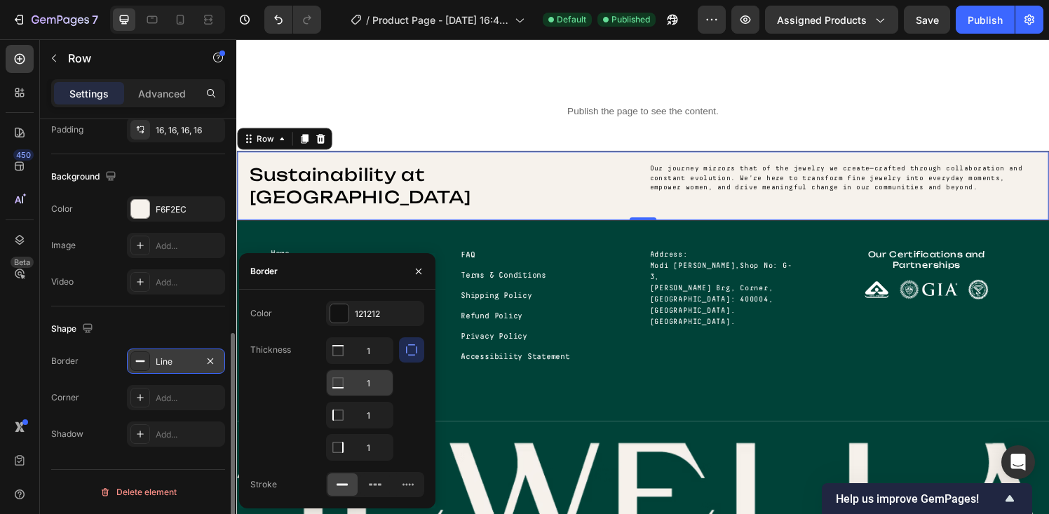
click at [363, 380] on input "1" at bounding box center [360, 382] width 66 height 25
type input "0"
click at [369, 410] on input "1" at bounding box center [360, 415] width 66 height 25
type input "0"
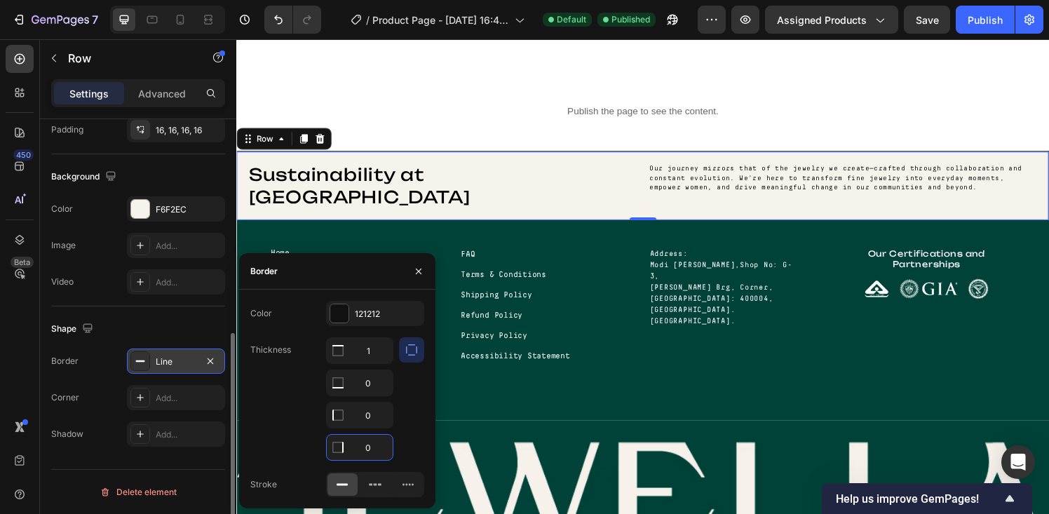
click at [369, 447] on input "0" at bounding box center [360, 447] width 66 height 25
type input "0"
click at [407, 403] on div at bounding box center [411, 398] width 25 height 123
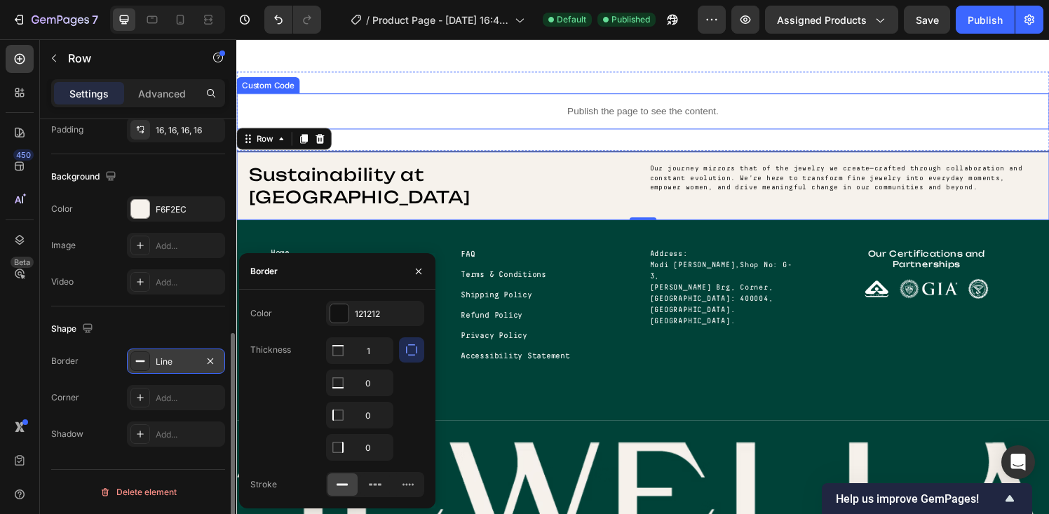
click at [550, 128] on div "Publish the page to see the content." at bounding box center [656, 113] width 841 height 37
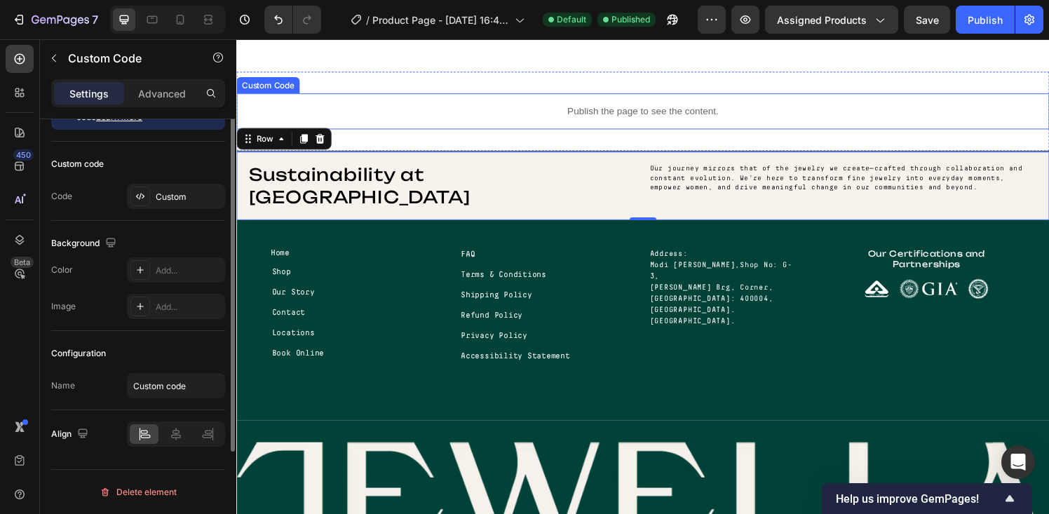
scroll to position [0, 0]
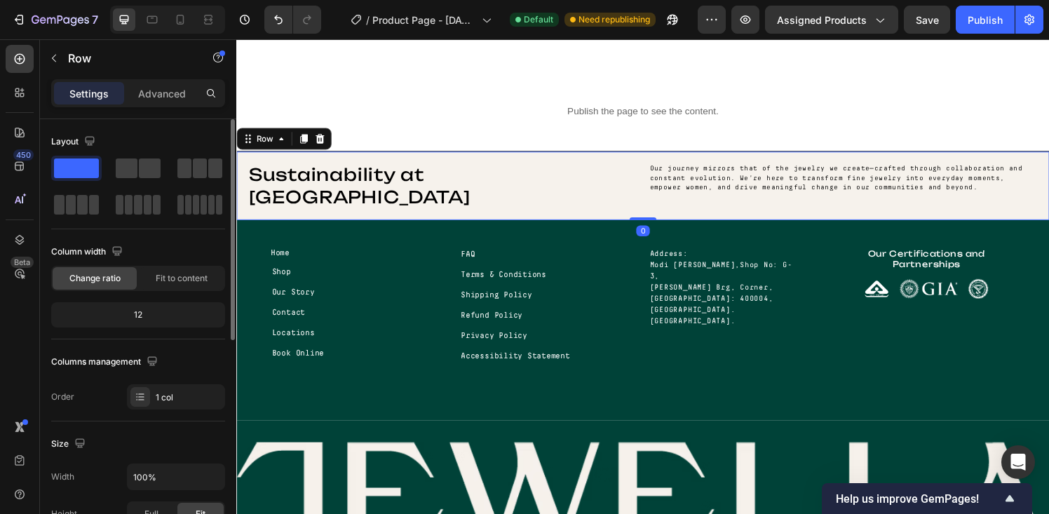
click at [582, 162] on div "Sustainability at Jewella Heading Our journey mirrors that of the jewelry we cr…" at bounding box center [656, 191] width 841 height 72
click at [150, 93] on p "Advanced" at bounding box center [162, 93] width 48 height 15
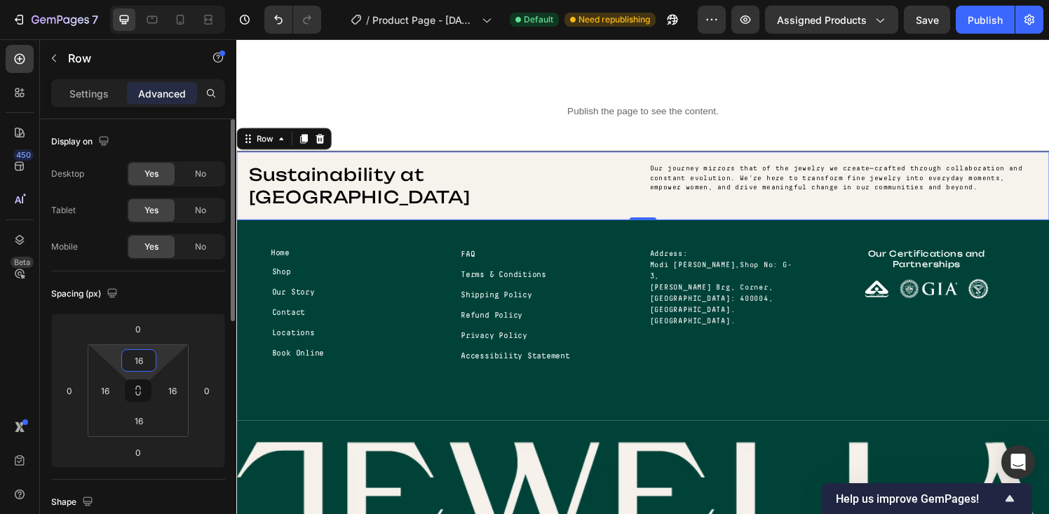
click at [131, 363] on input "16" at bounding box center [139, 360] width 28 height 21
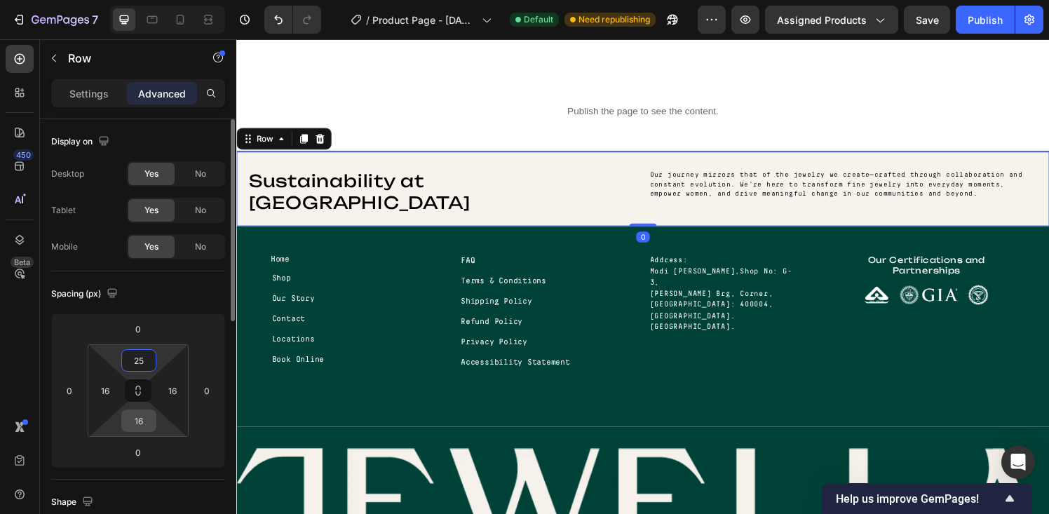
type input "25"
click at [139, 421] on input "16" at bounding box center [139, 420] width 28 height 21
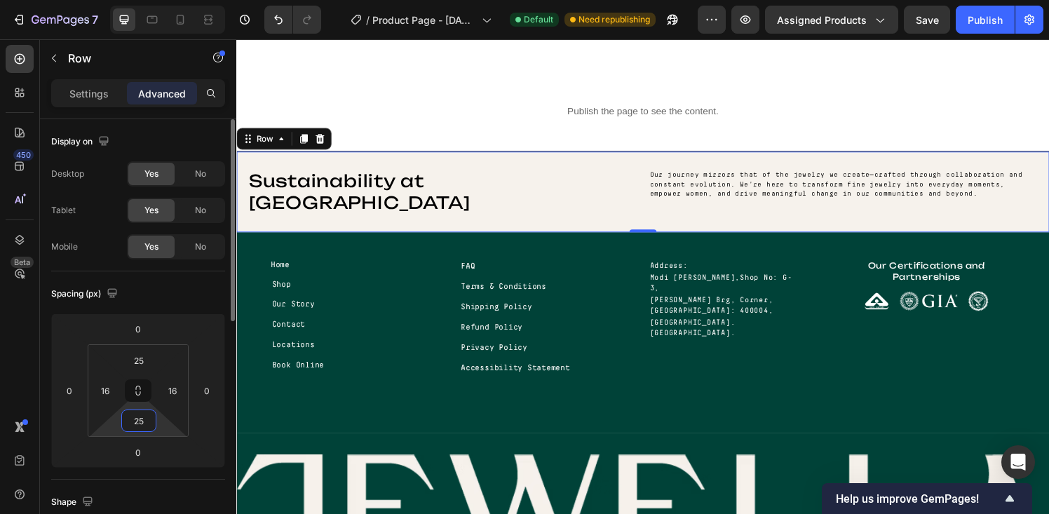
type input "25"
click at [93, 93] on p "Settings" at bounding box center [88, 93] width 39 height 15
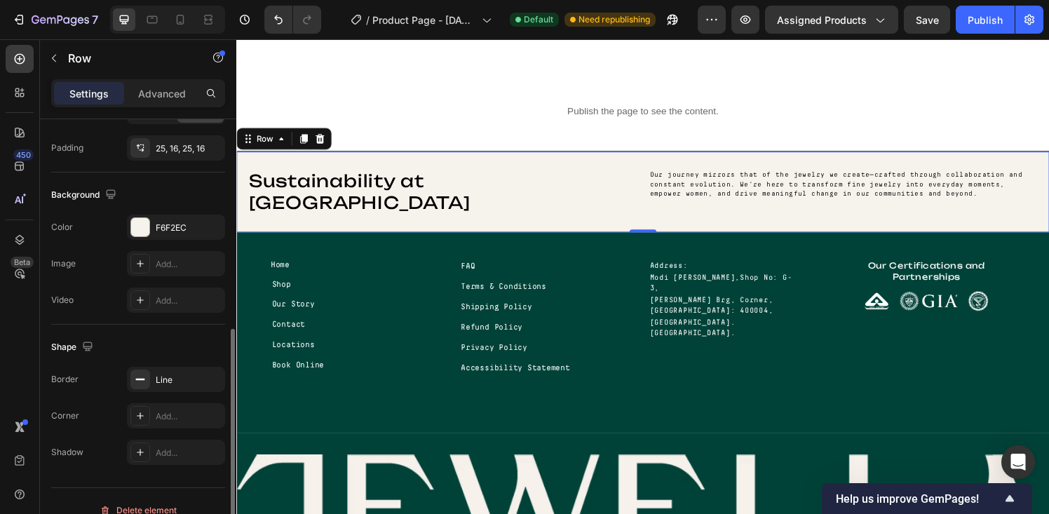
scroll to position [421, 0]
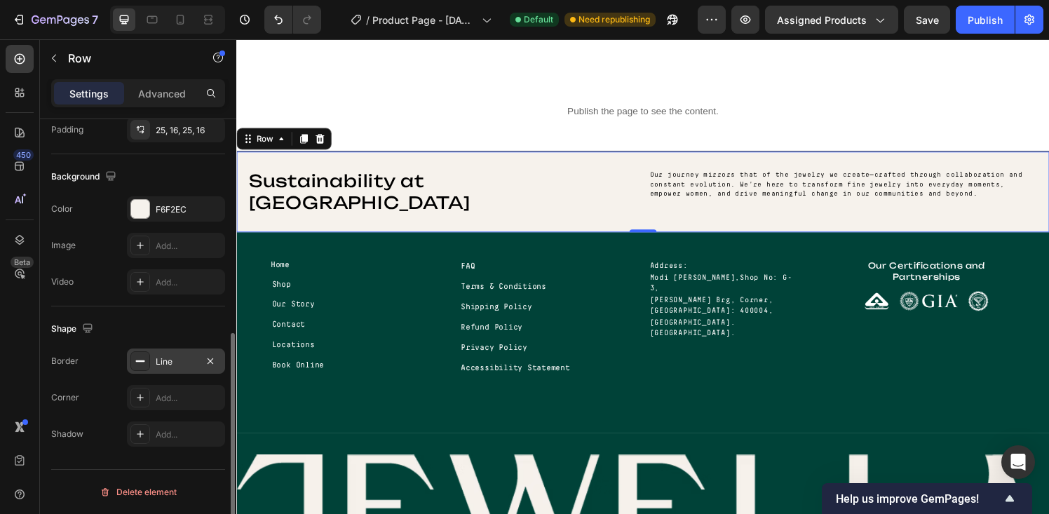
click at [175, 364] on div "Line" at bounding box center [176, 362] width 41 height 13
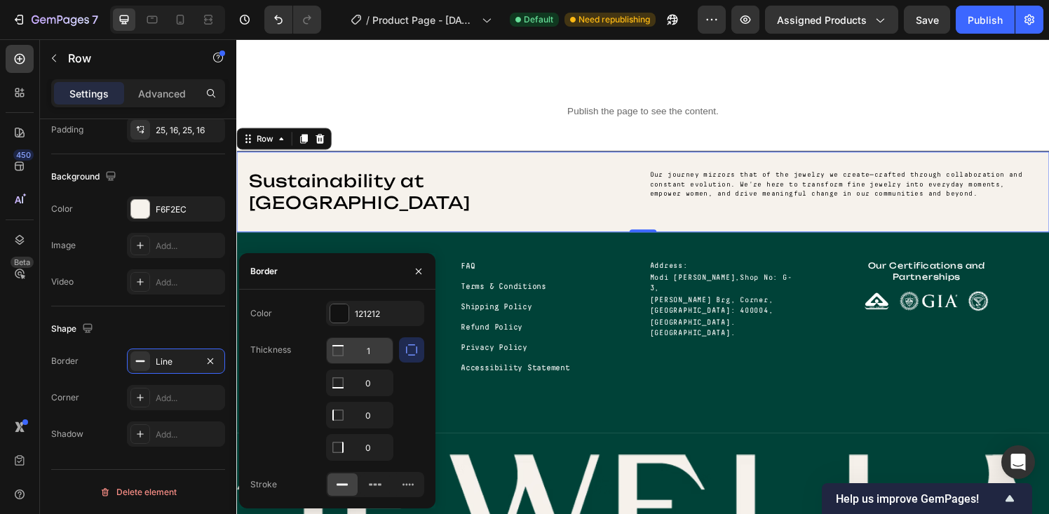
click at [369, 353] on input "1" at bounding box center [360, 350] width 66 height 25
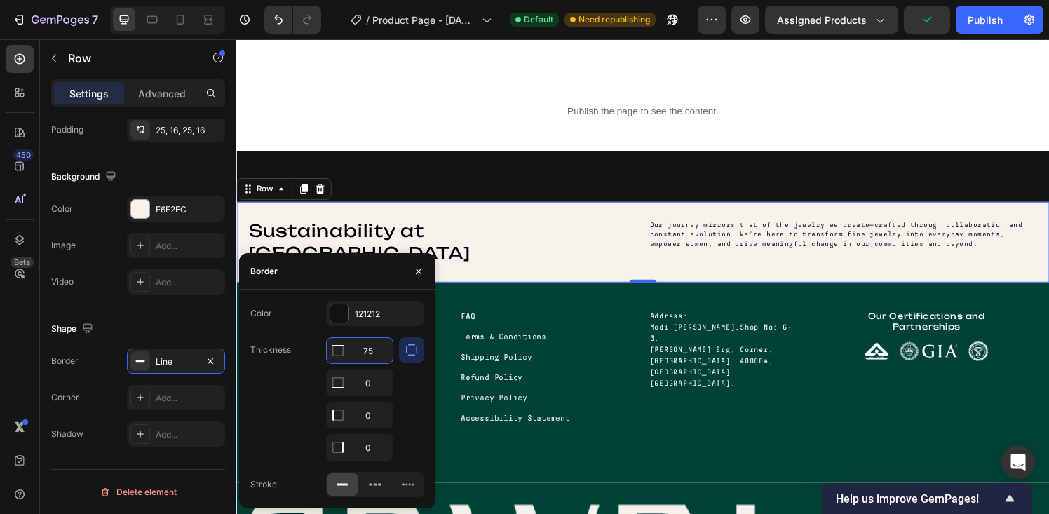
type input "0.75"
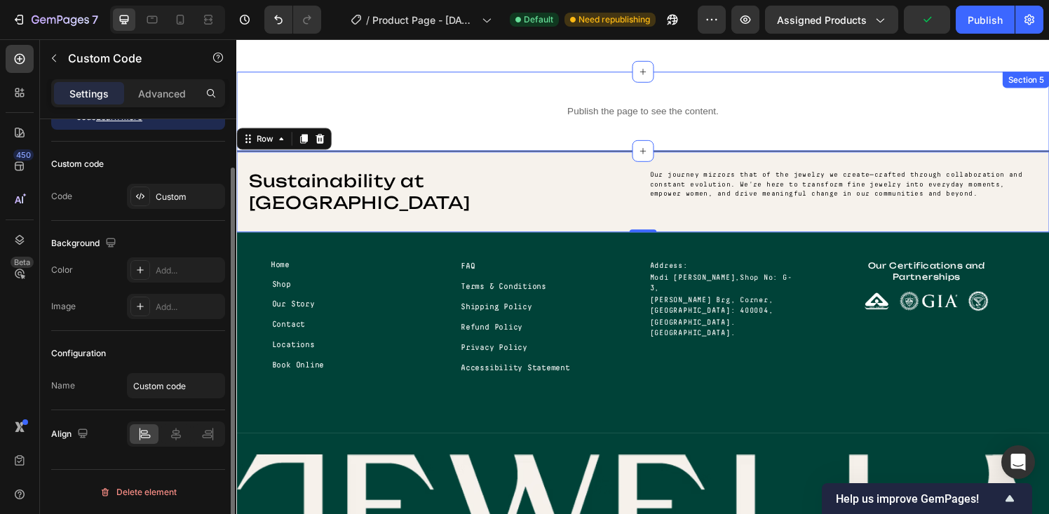
click at [804, 116] on p "Publish the page to see the content." at bounding box center [656, 114] width 841 height 15
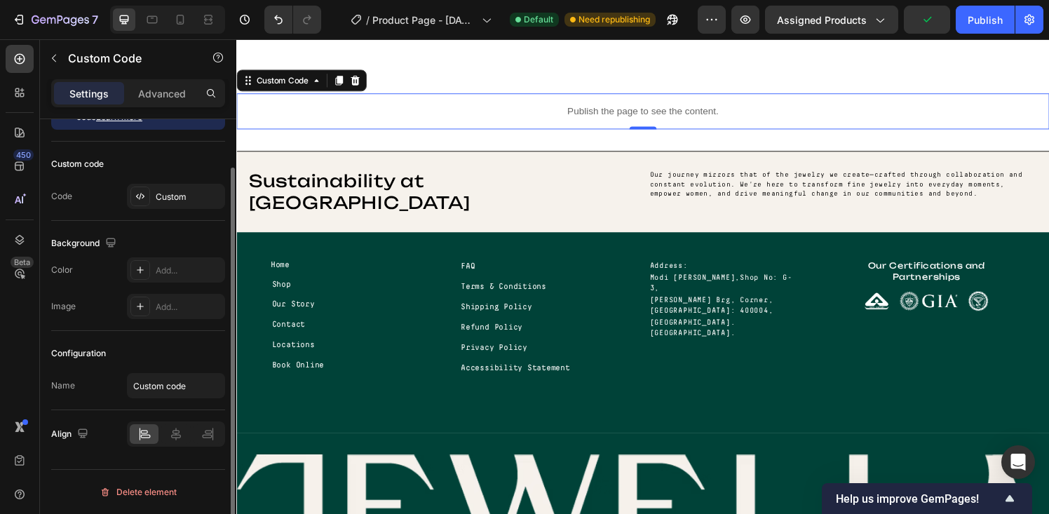
scroll to position [0, 0]
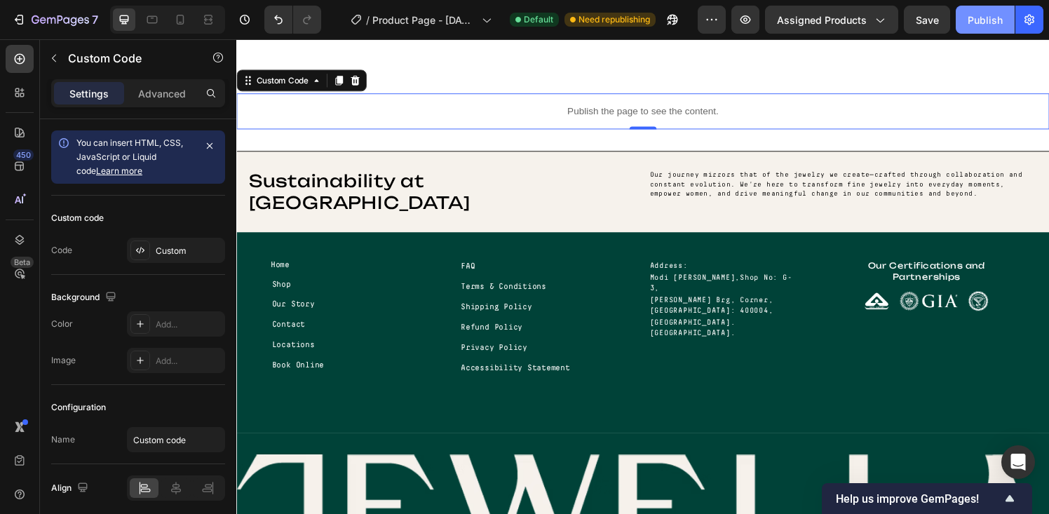
click at [973, 27] on button "Publish" at bounding box center [985, 20] width 59 height 28
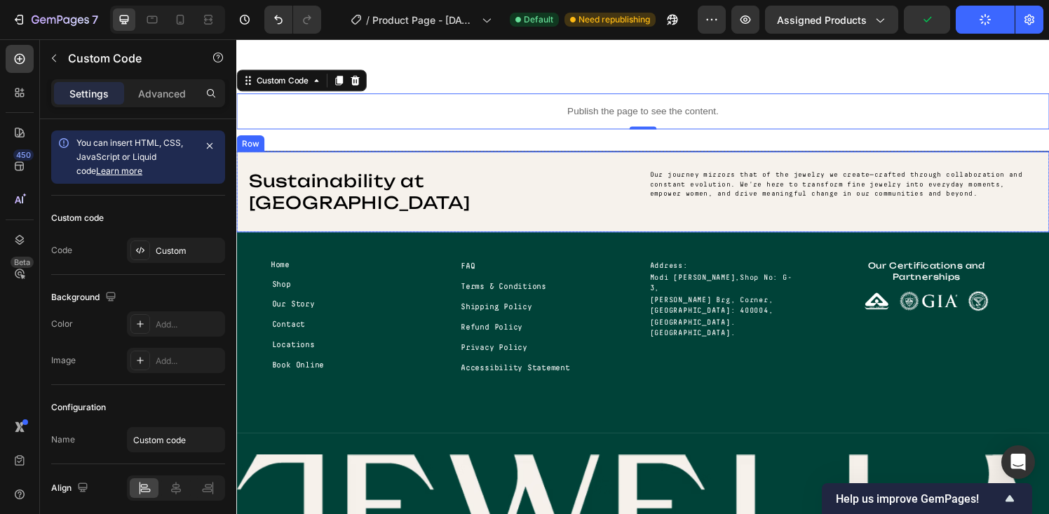
click at [612, 160] on div "Sustainability at Jewella Heading Our journey mirrors that of the jewelry we cr…" at bounding box center [656, 197] width 841 height 84
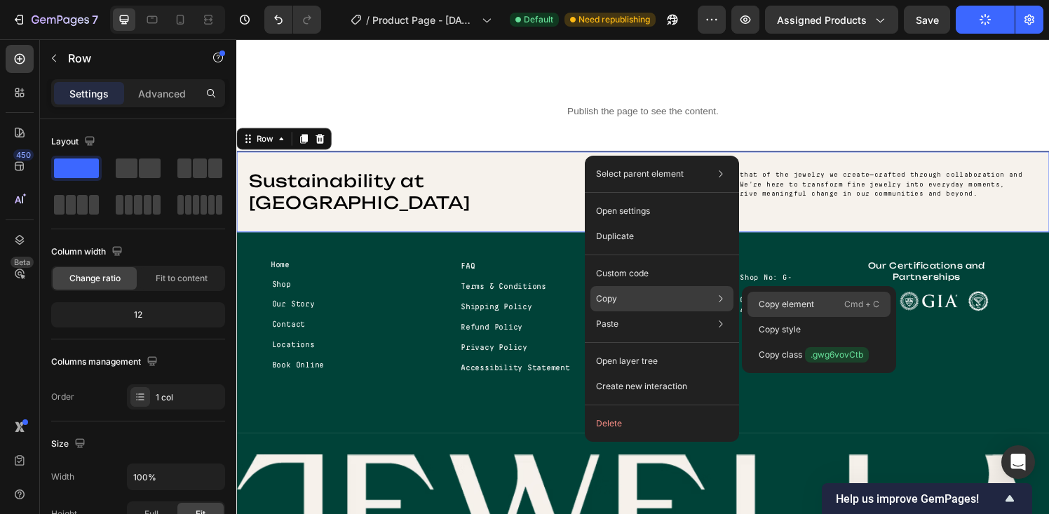
click at [778, 303] on p "Copy element" at bounding box center [786, 304] width 55 height 13
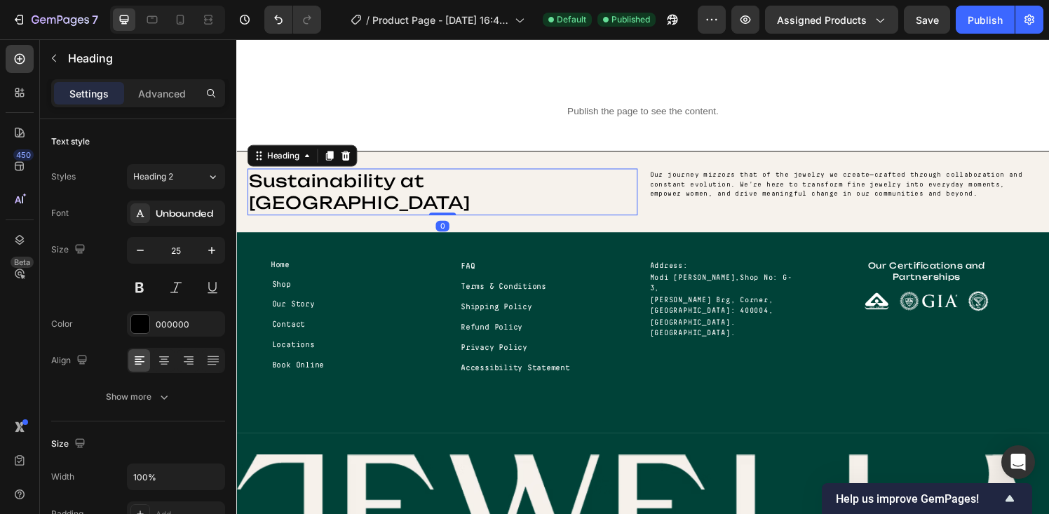
click at [319, 180] on p "Sustainability at [GEOGRAPHIC_DATA]" at bounding box center [449, 198] width 401 height 46
click at [150, 98] on p "Advanced" at bounding box center [162, 93] width 48 height 15
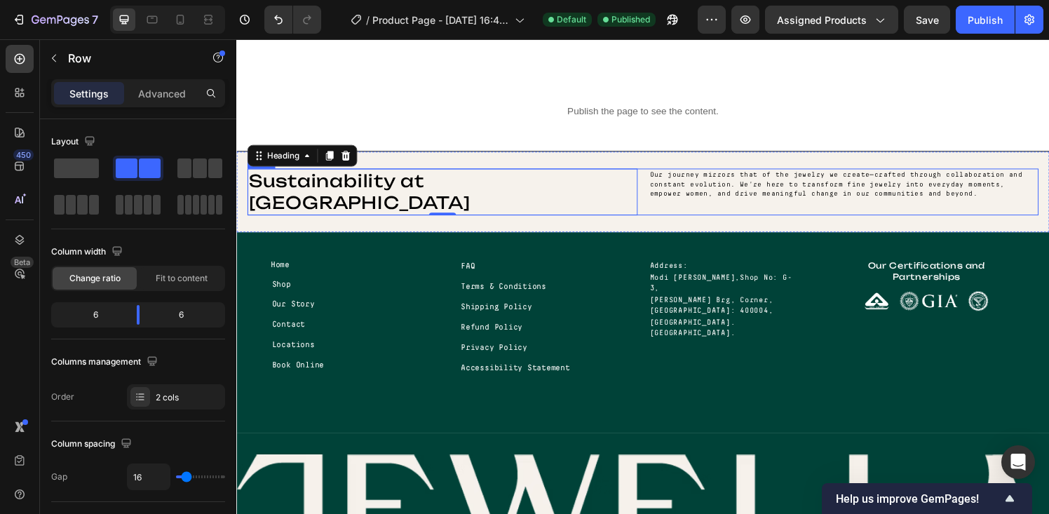
click at [625, 203] on div "Sustainability at Jewella Heading 0" at bounding box center [450, 197] width 404 height 48
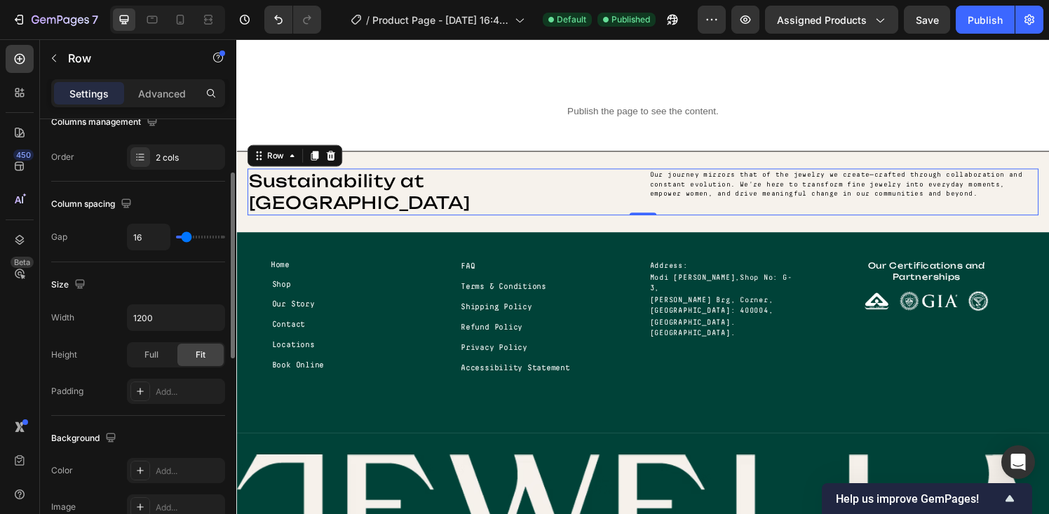
scroll to position [245, 0]
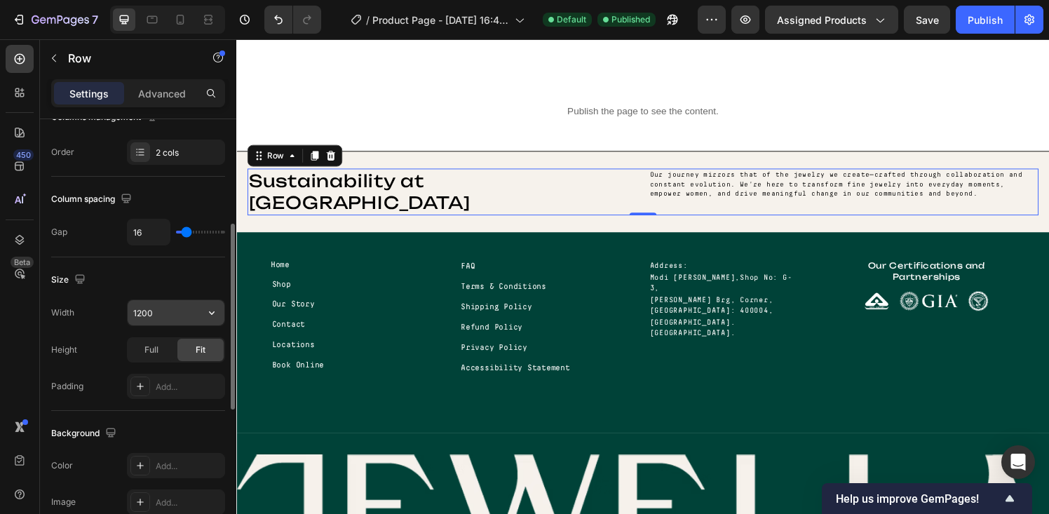
click at [170, 320] on input "1200" at bounding box center [176, 312] width 97 height 25
click at [159, 349] on div "Full" at bounding box center [151, 350] width 46 height 22
click at [193, 348] on div "Fit" at bounding box center [200, 350] width 46 height 22
click at [213, 320] on button "button" at bounding box center [211, 312] width 25 height 25
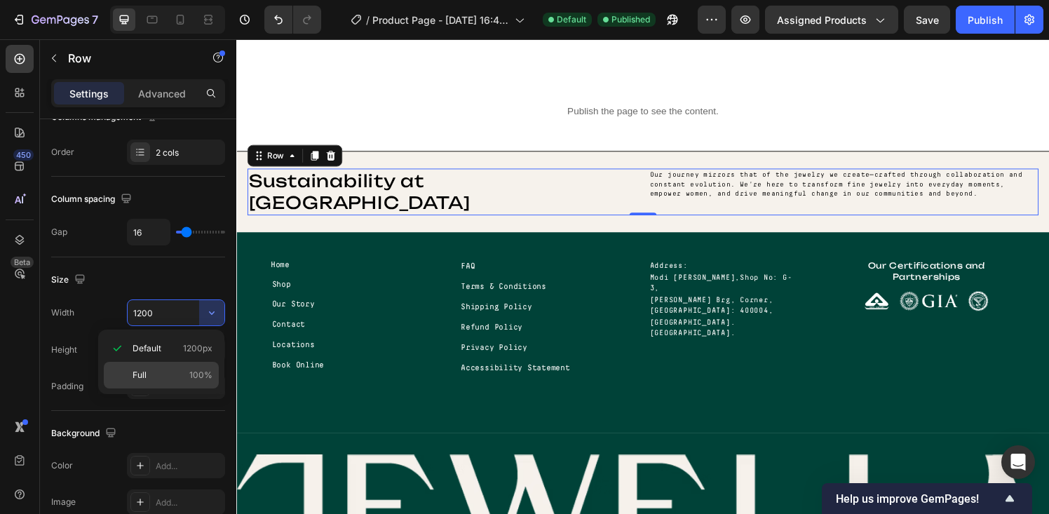
click at [151, 372] on p "Full 100%" at bounding box center [173, 375] width 80 height 13
type input "100%"
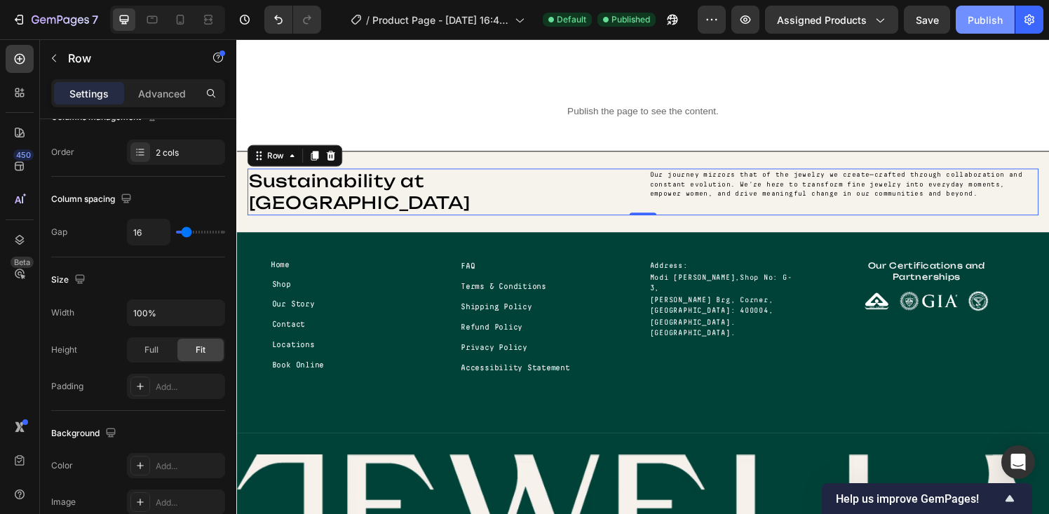
click at [978, 16] on div "Publish" at bounding box center [985, 20] width 35 height 15
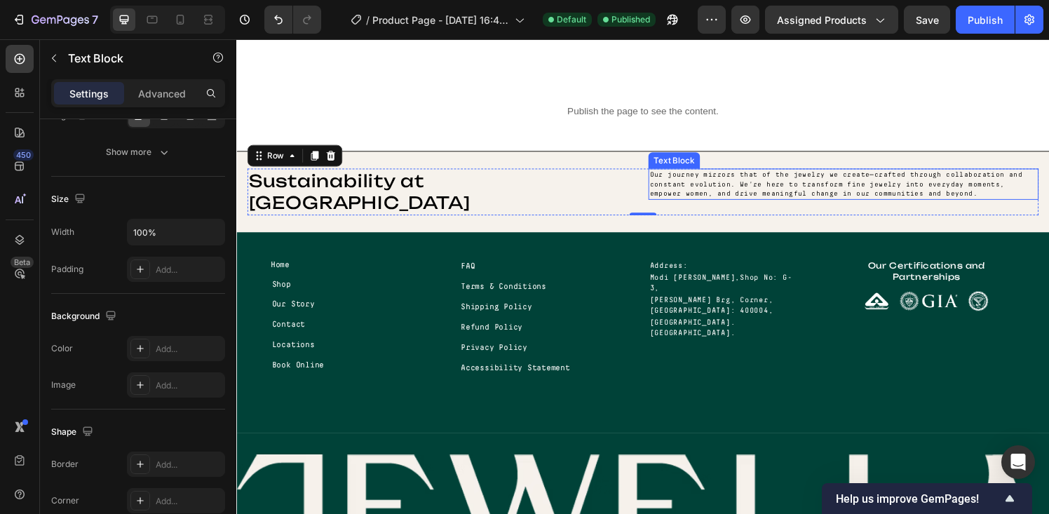
click at [692, 178] on p "Our journey mirrors that of the jewelry we create—crafted through collaboration…" at bounding box center [864, 189] width 401 height 29
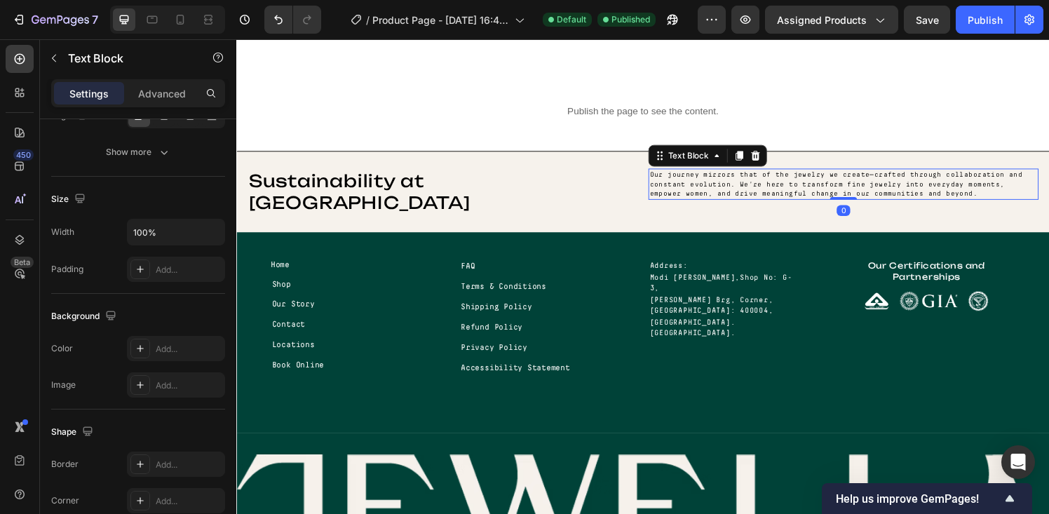
scroll to position [0, 0]
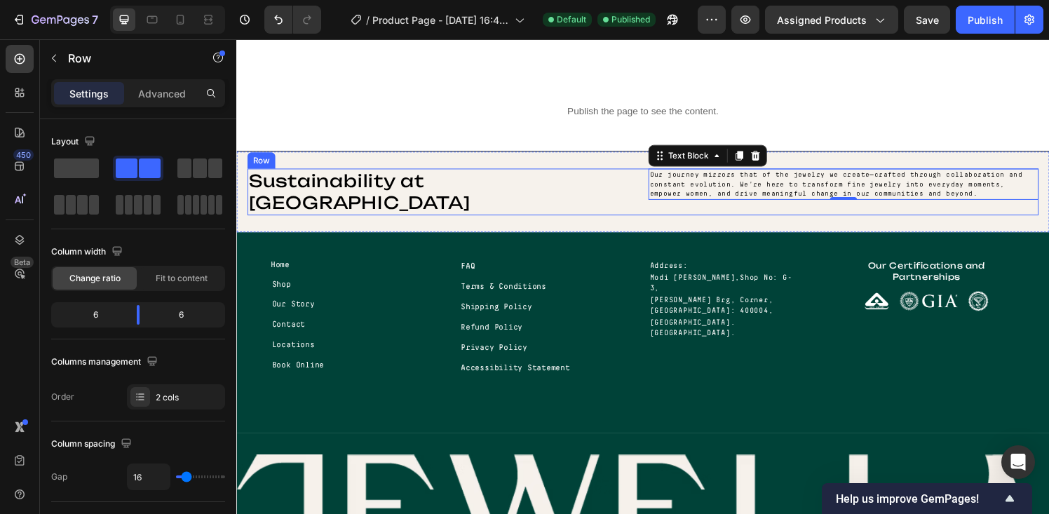
click at [653, 191] on div "Sustainability at Jewella Heading Our journey mirrors that of the jewelry we cr…" at bounding box center [657, 197] width 819 height 48
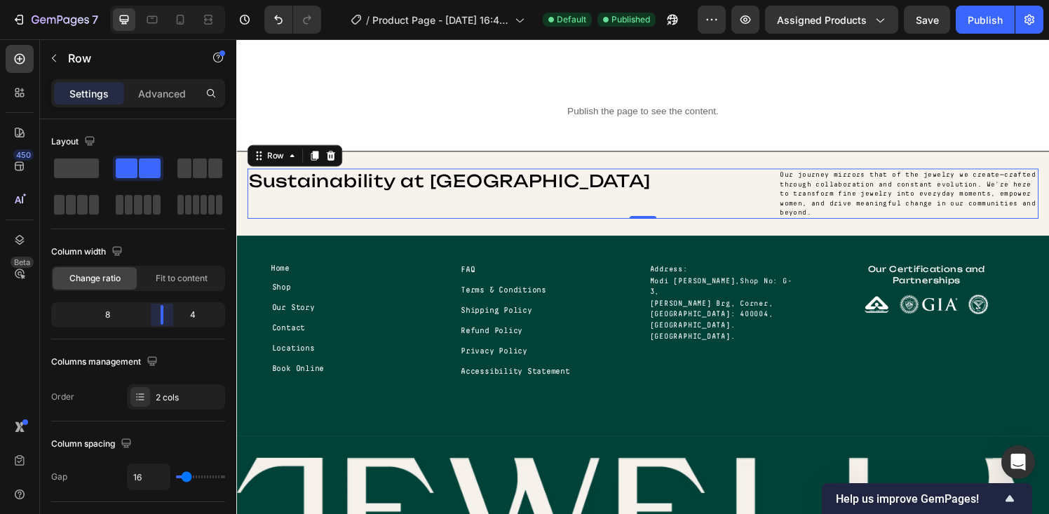
drag, startPoint x: 140, startPoint y: 317, endPoint x: 163, endPoint y: 319, distance: 22.5
click at [163, 0] on body "7 Version history / Product Page - Aug 23, 16:44:36 Default Published Preview A…" at bounding box center [524, 0] width 1049 height 0
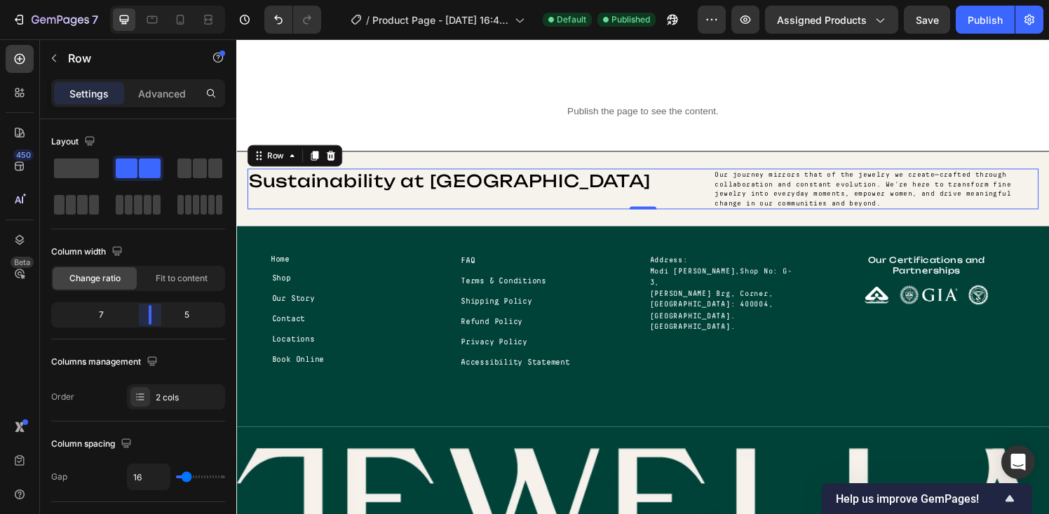
drag, startPoint x: 163, startPoint y: 319, endPoint x: 152, endPoint y: 319, distance: 10.5
click at [152, 0] on body "7 Version history / Product Page - Aug 23, 16:44:36 Default Published Preview A…" at bounding box center [524, 0] width 1049 height 0
click at [980, 20] on div "Publish" at bounding box center [985, 20] width 35 height 15
click at [629, 158] on div "Sustainability at Jewella Heading Our journey mirrors that of the jewelry we cr…" at bounding box center [656, 194] width 841 height 78
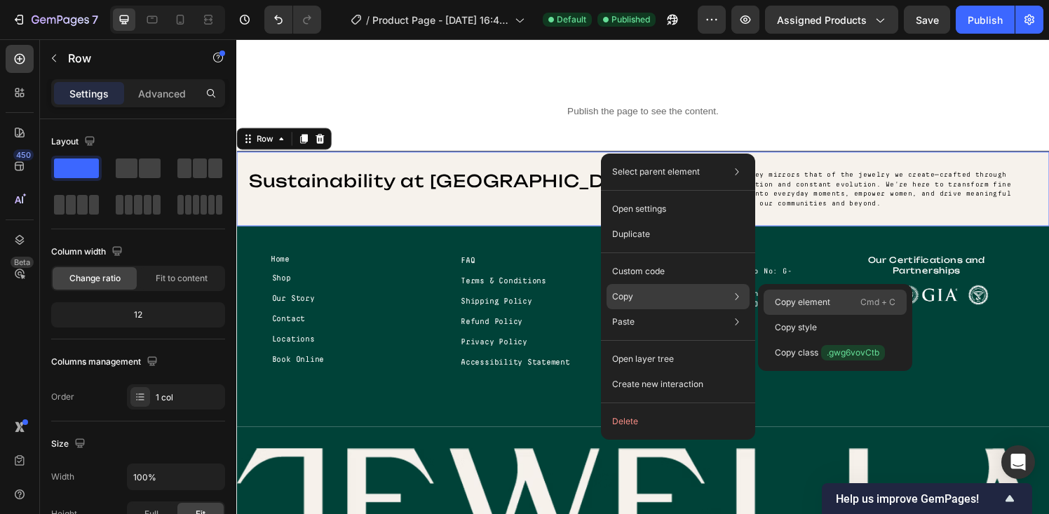
click at [783, 297] on p "Copy element" at bounding box center [802, 302] width 55 height 13
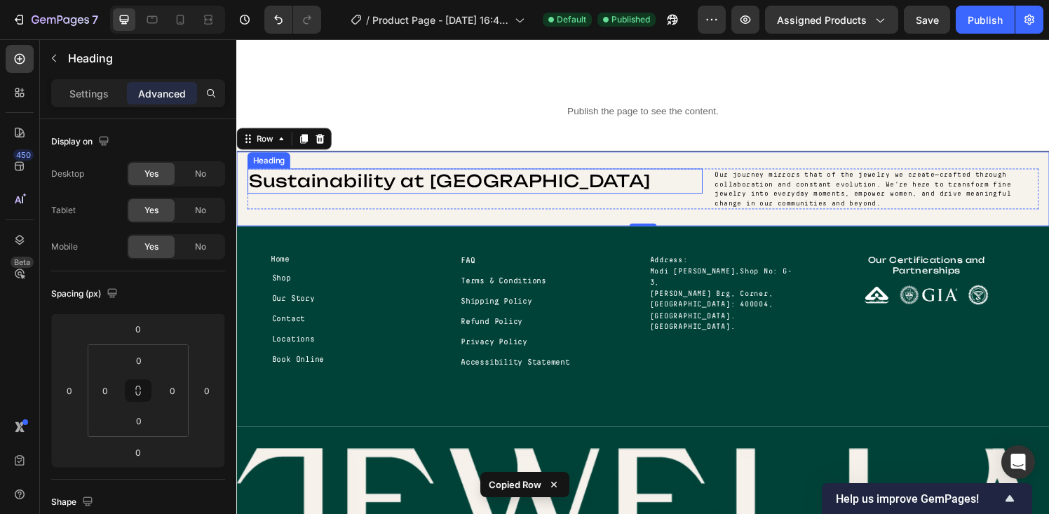
click at [553, 189] on p "Sustainability at [GEOGRAPHIC_DATA]" at bounding box center [483, 186] width 468 height 23
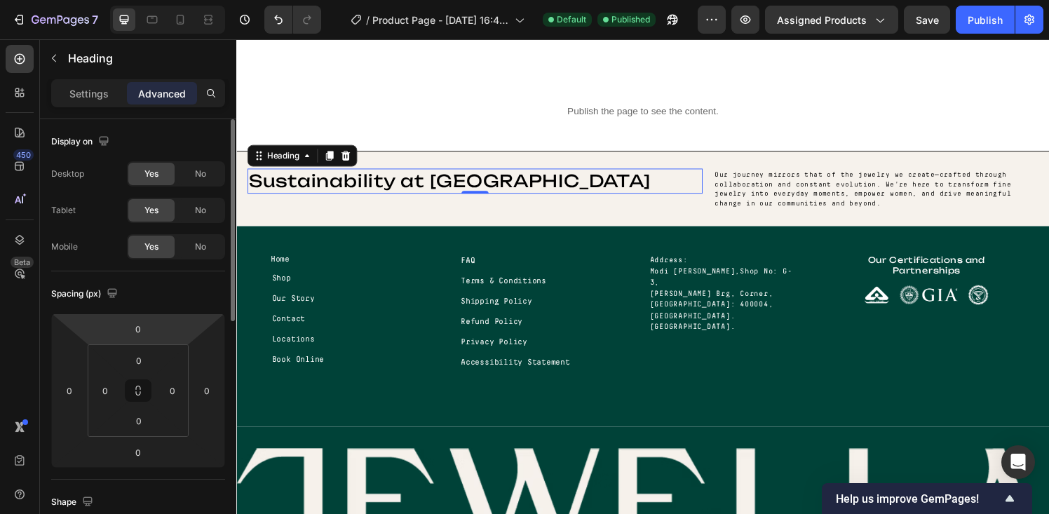
click at [107, 96] on p "Settings" at bounding box center [88, 93] width 39 height 15
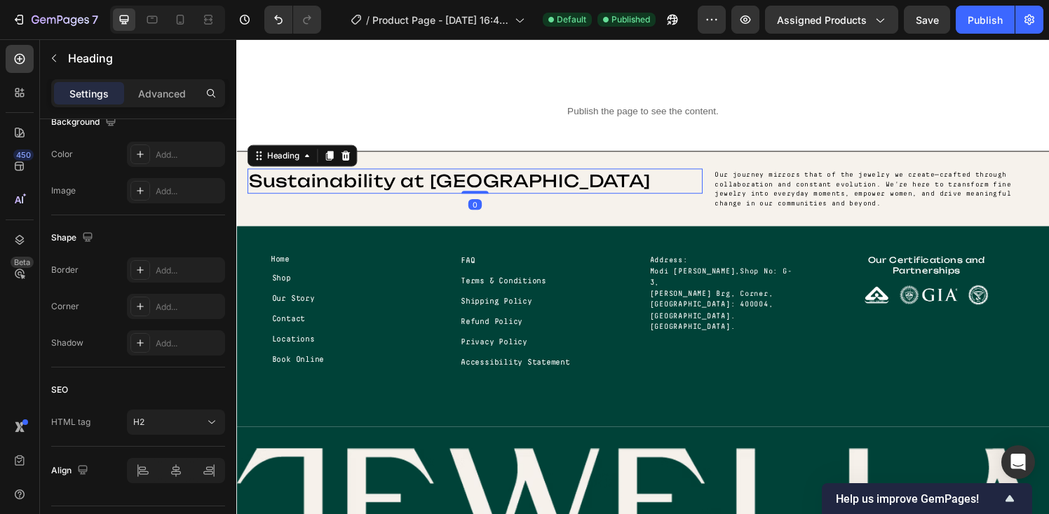
scroll to position [475, 0]
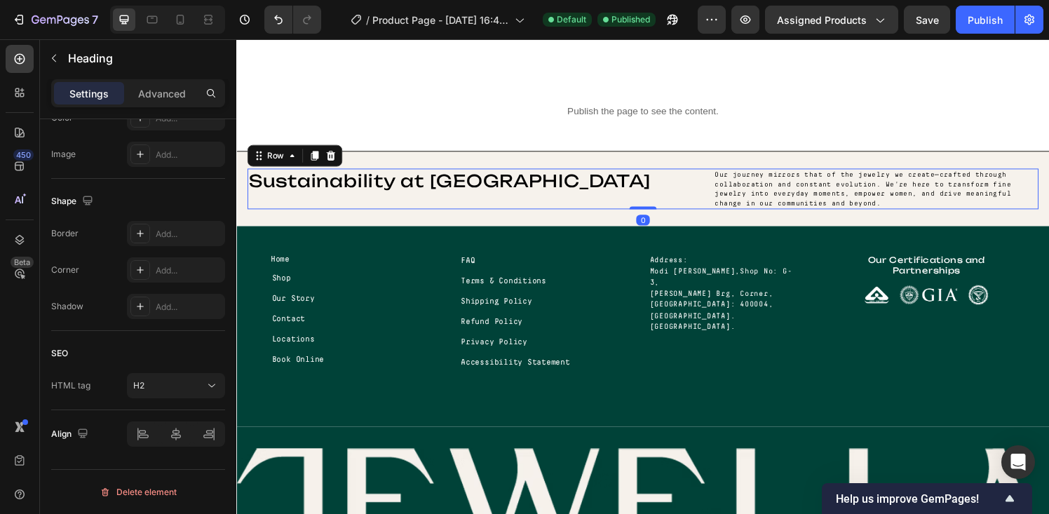
click at [635, 204] on div "Sustainability at Jewella Heading" at bounding box center [483, 194] width 471 height 42
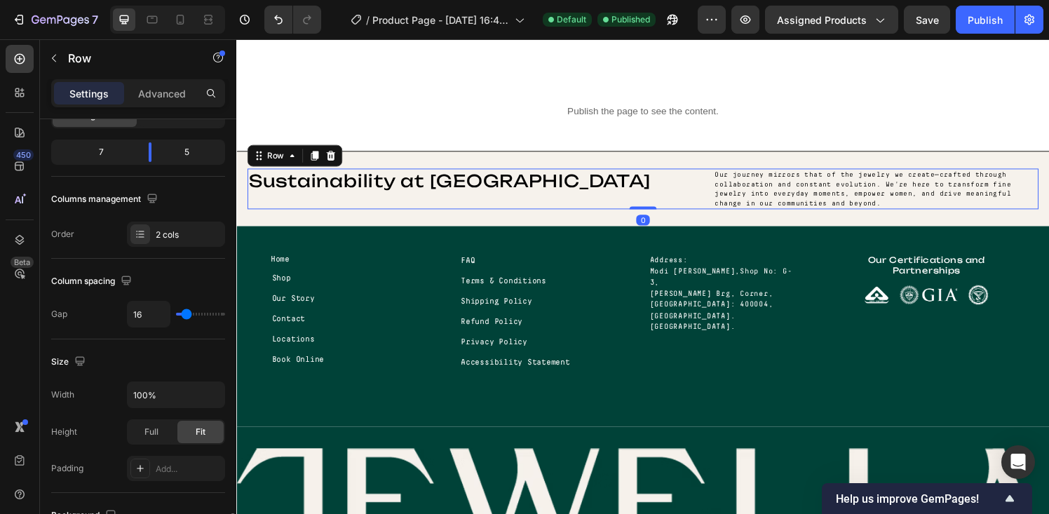
scroll to position [581, 0]
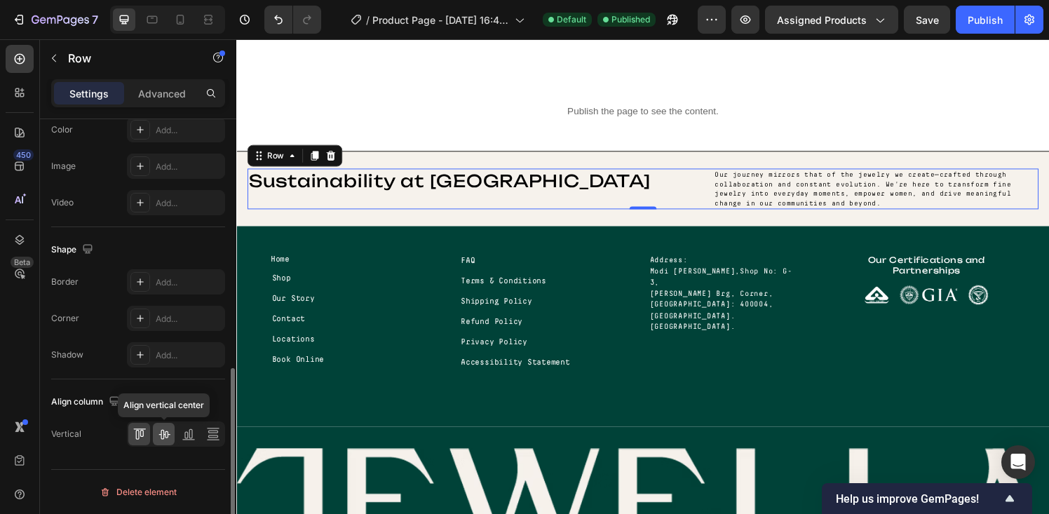
click at [163, 437] on icon at bounding box center [163, 435] width 11 height 10
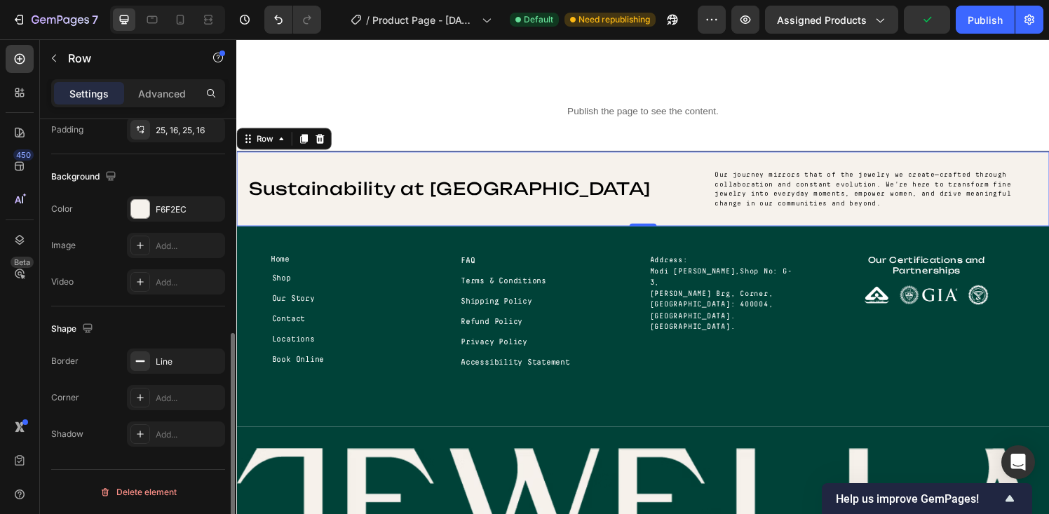
click at [663, 158] on div "Sustainability at Jewella Heading Our journey mirrors that of the jewelry we cr…" at bounding box center [656, 194] width 841 height 78
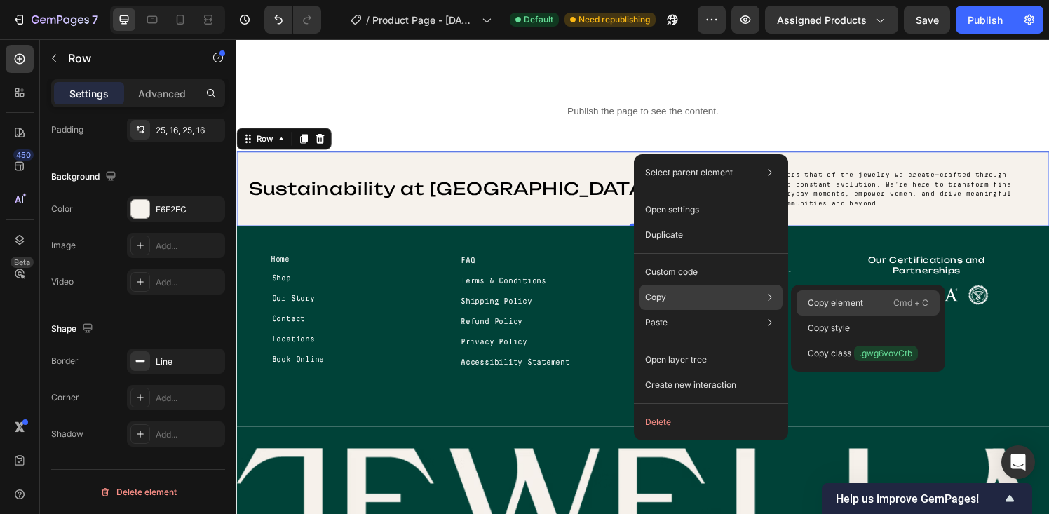
click at [839, 304] on p "Copy element" at bounding box center [835, 303] width 55 height 13
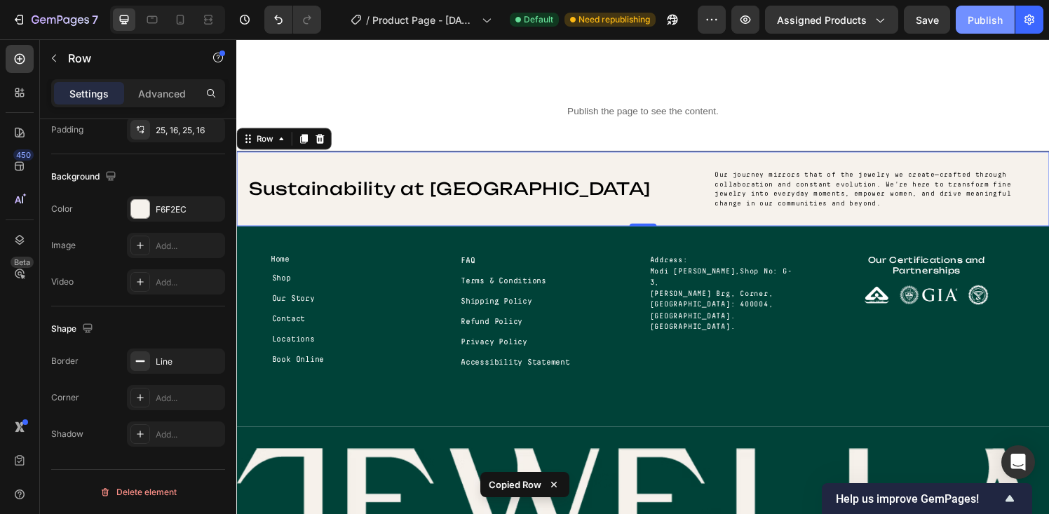
click at [980, 11] on button "Publish" at bounding box center [985, 20] width 59 height 28
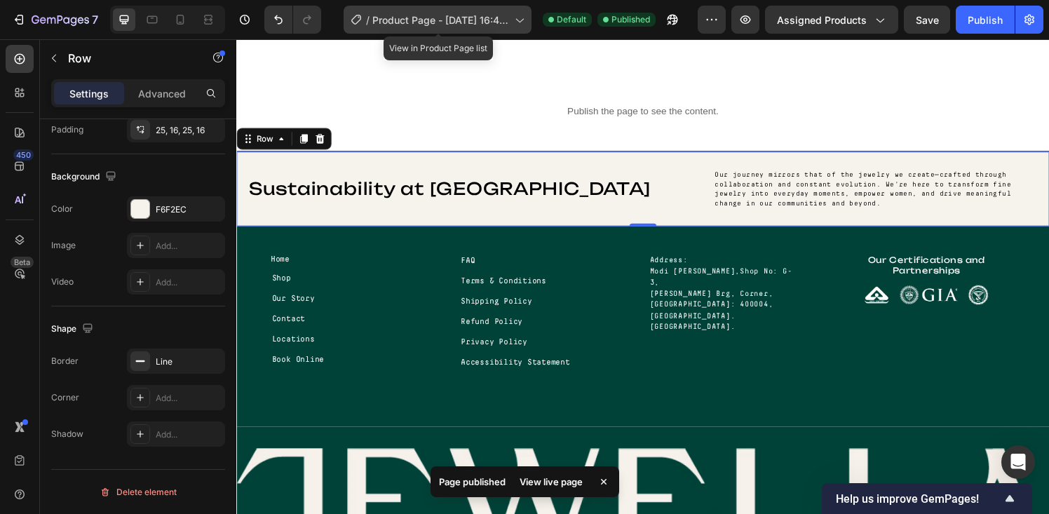
click at [417, 15] on span "Product Page - Aug 23, 16:44:36" at bounding box center [440, 20] width 137 height 15
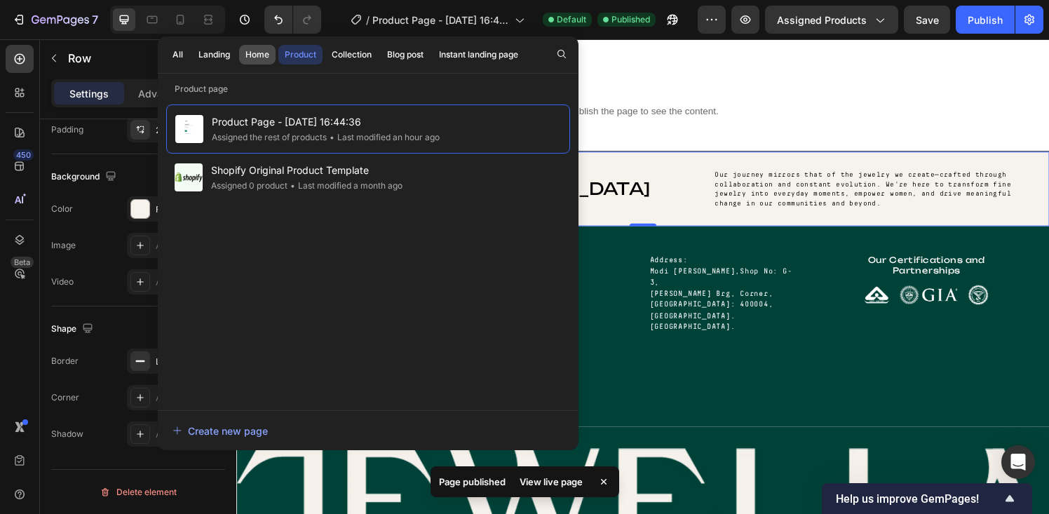
click at [255, 56] on div "Home" at bounding box center [257, 54] width 24 height 13
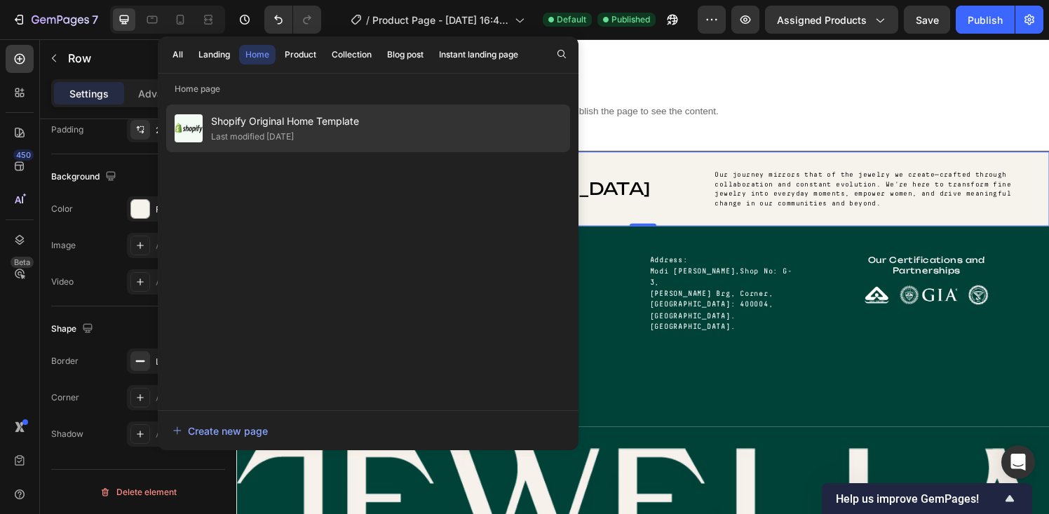
click at [362, 128] on div "Shopify Original Home Template Last modified 15 days ago" at bounding box center [368, 128] width 404 height 48
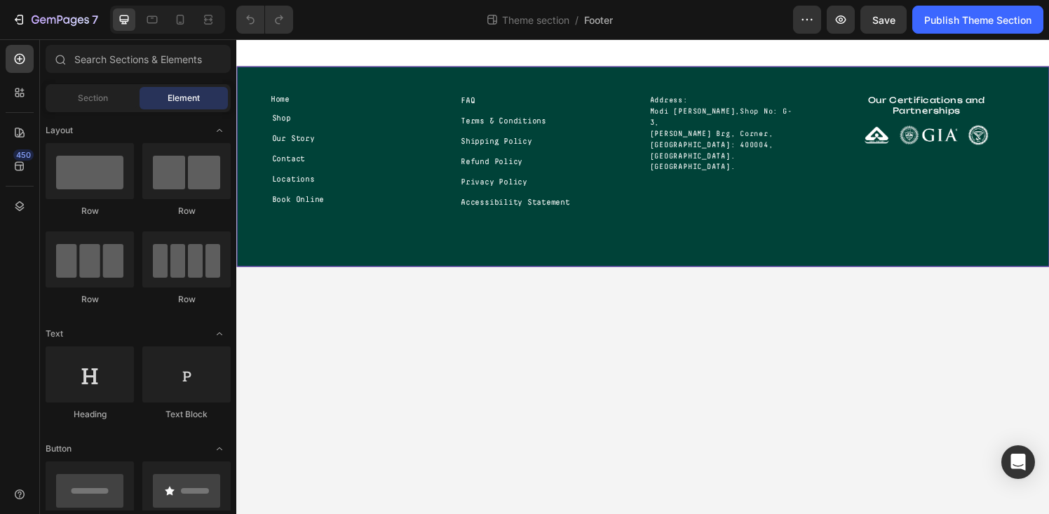
click at [658, 81] on div "Home Text block Shop Text block Our Story Text block Contact Text block Locatio…" at bounding box center [656, 171] width 841 height 208
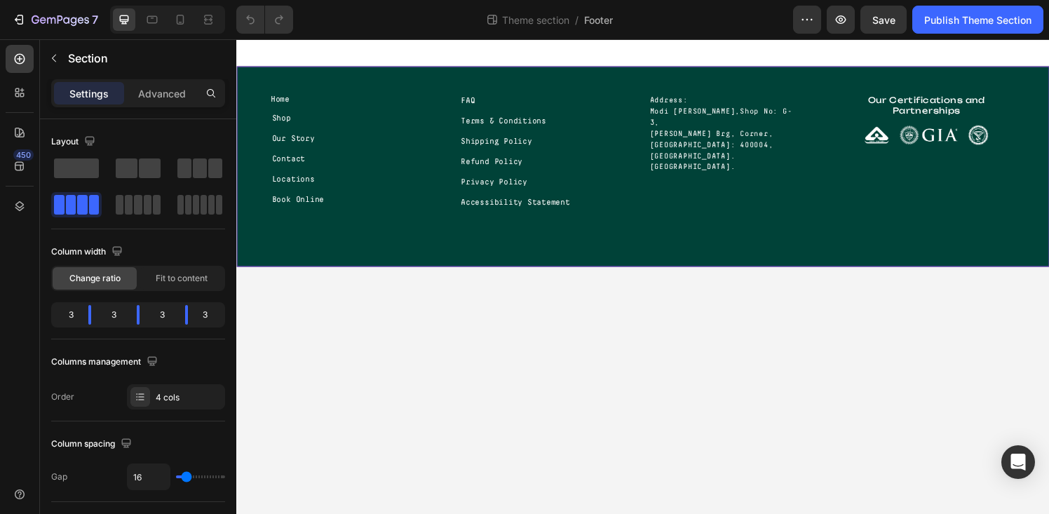
click at [633, 313] on body "Home Text block Shop Text block Our Story Text block Contact Text block Locatio…" at bounding box center [656, 285] width 841 height 492
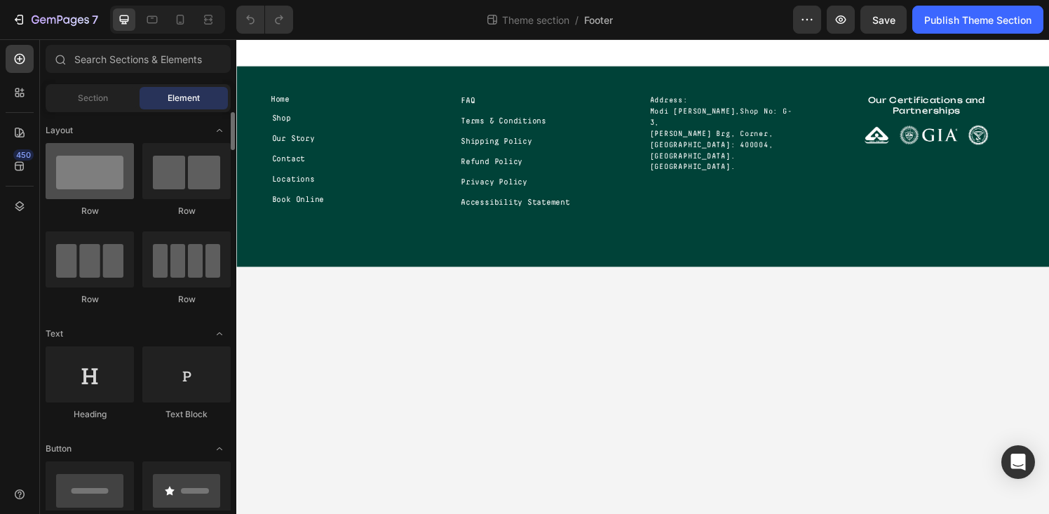
click at [108, 177] on div at bounding box center [90, 171] width 88 height 56
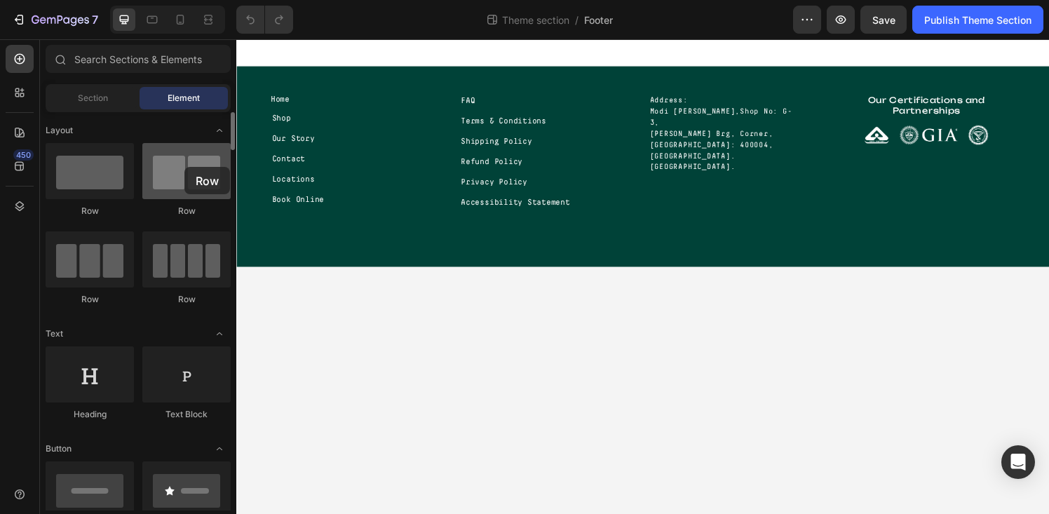
drag, startPoint x: 108, startPoint y: 177, endPoint x: 182, endPoint y: 175, distance: 73.6
click at [182, 175] on div "Row Row Row Row" at bounding box center [138, 230] width 185 height 175
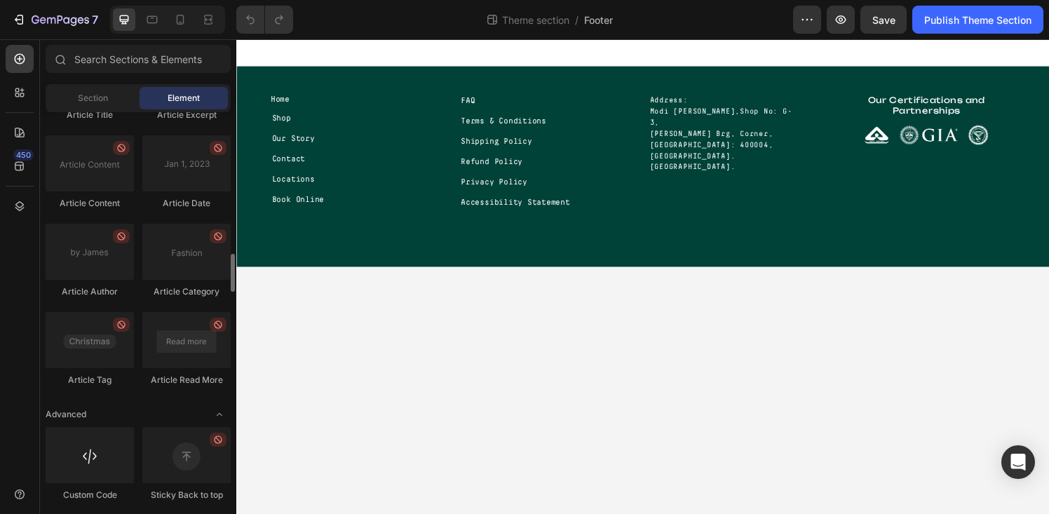
scroll to position [3745, 0]
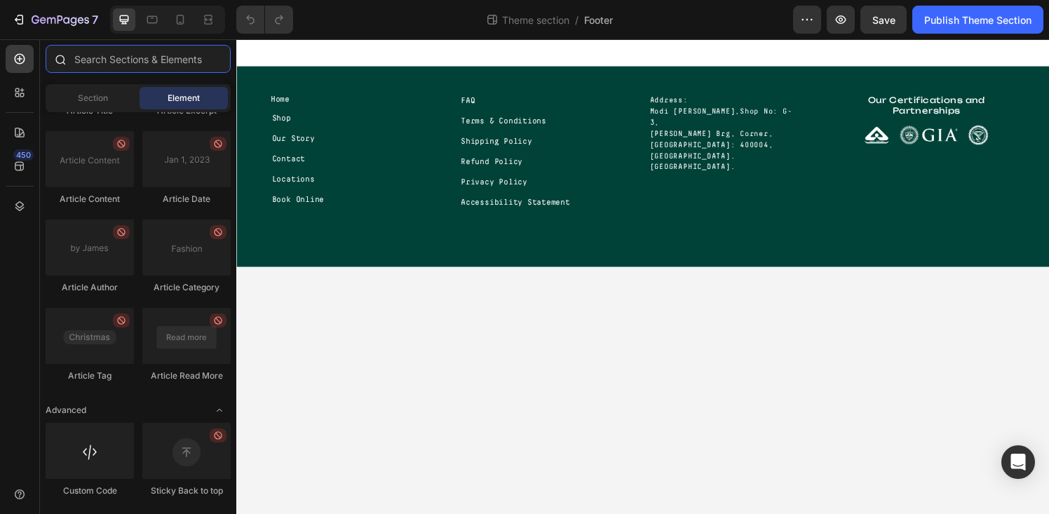
click at [116, 59] on input "text" at bounding box center [138, 59] width 185 height 28
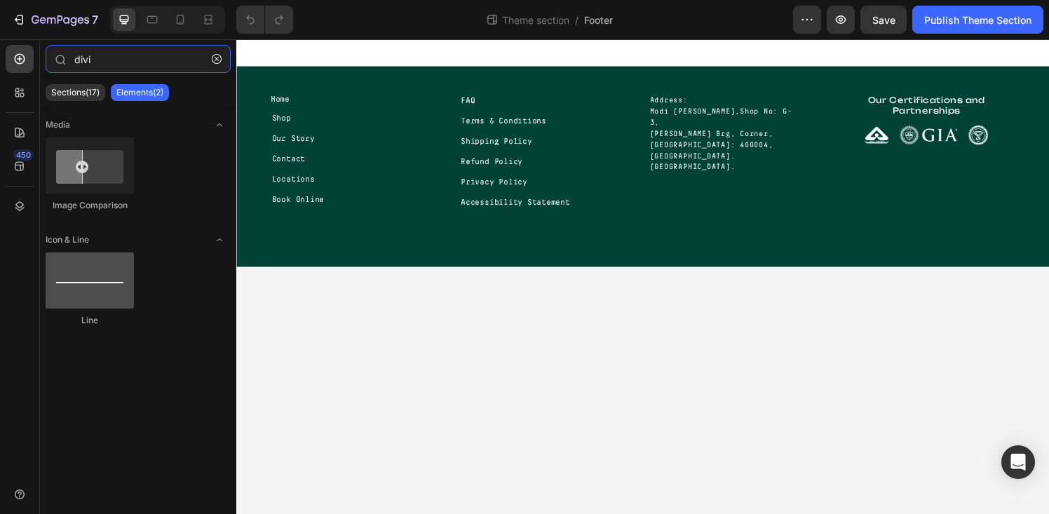
type input "divi"
drag, startPoint x: 93, startPoint y: 177, endPoint x: 72, endPoint y: 283, distance: 107.1
click at [72, 283] on div at bounding box center [90, 280] width 88 height 56
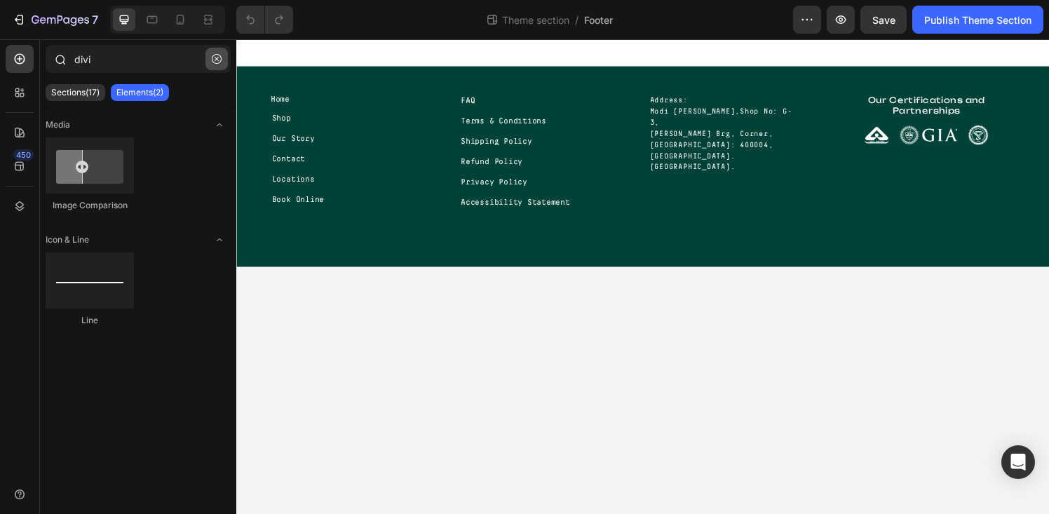
click at [218, 58] on icon "button" at bounding box center [217, 59] width 10 height 10
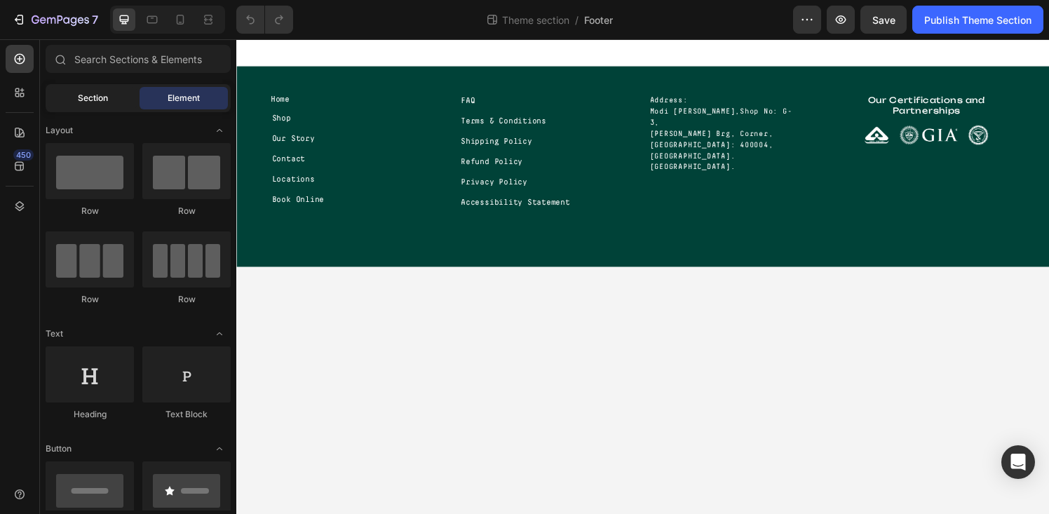
click at [81, 102] on span "Section" at bounding box center [93, 98] width 30 height 13
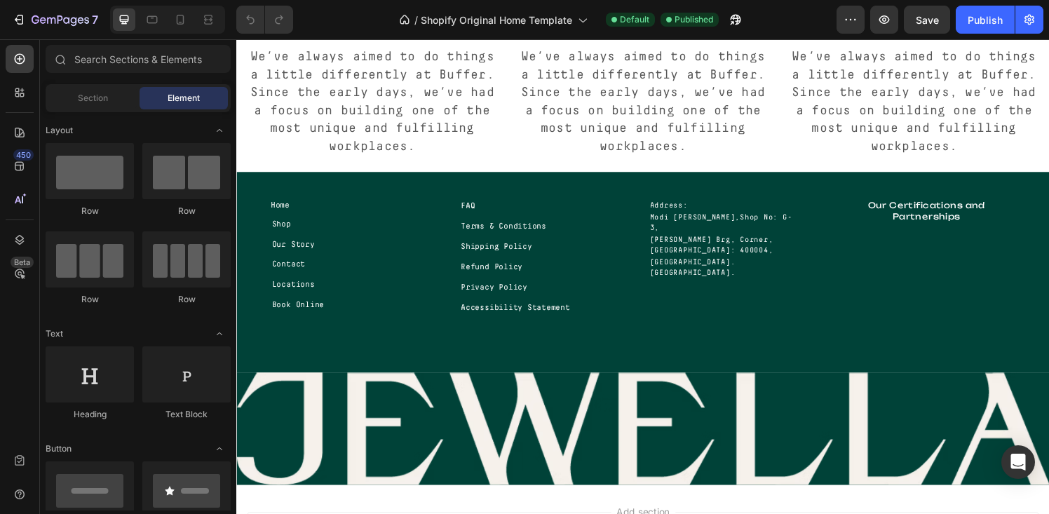
scroll to position [1677, 0]
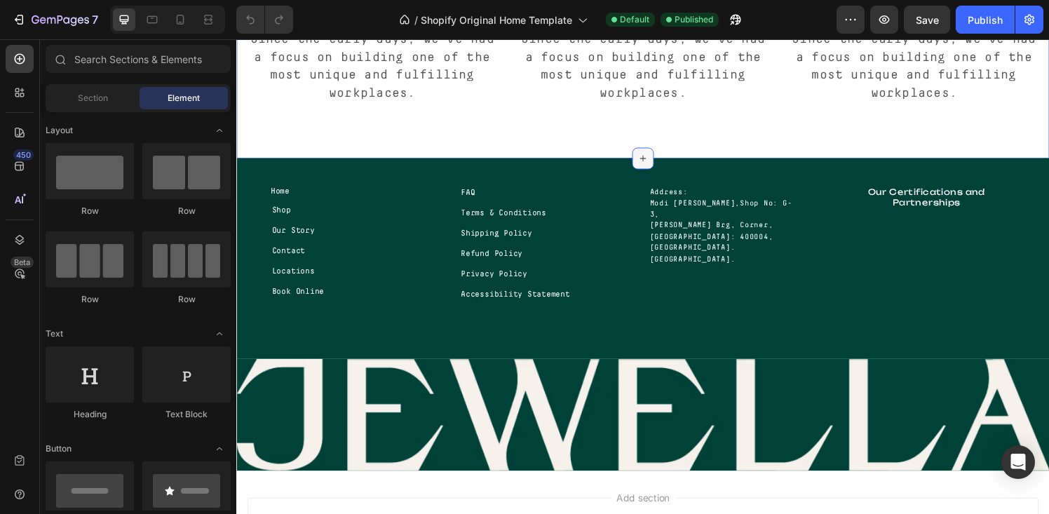
click at [651, 168] on icon at bounding box center [656, 162] width 11 height 11
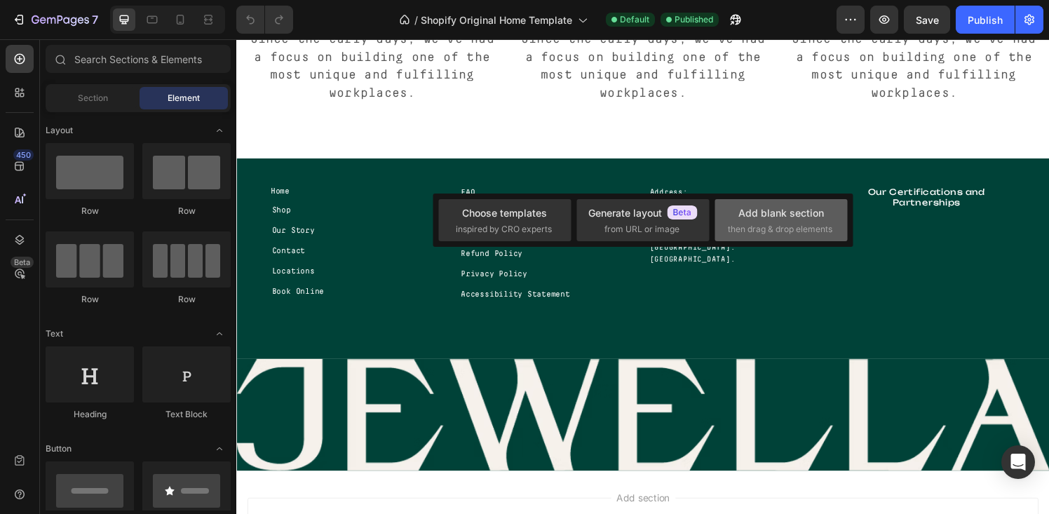
click at [795, 216] on div "Add blank section" at bounding box center [781, 212] width 86 height 15
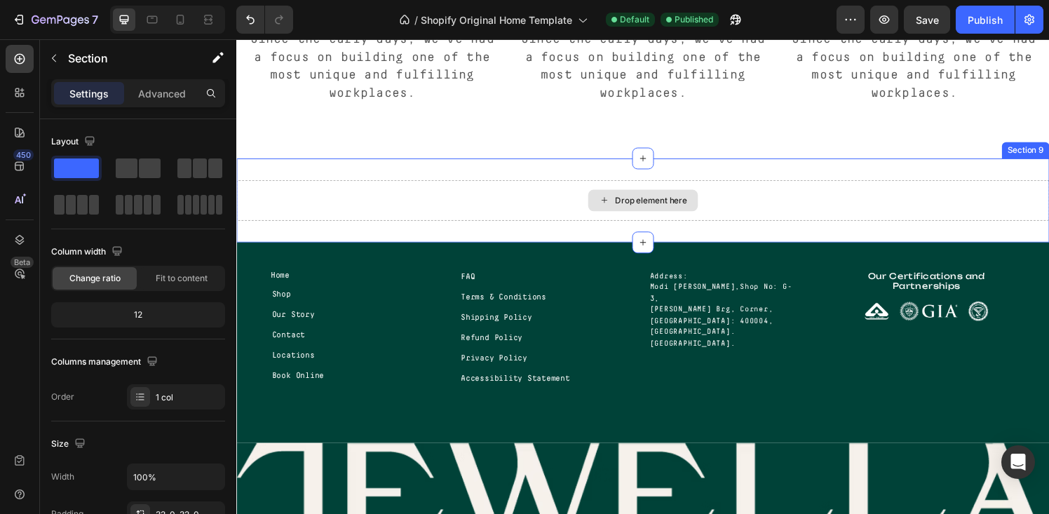
click at [559, 215] on div "Drop element here" at bounding box center [656, 206] width 841 height 42
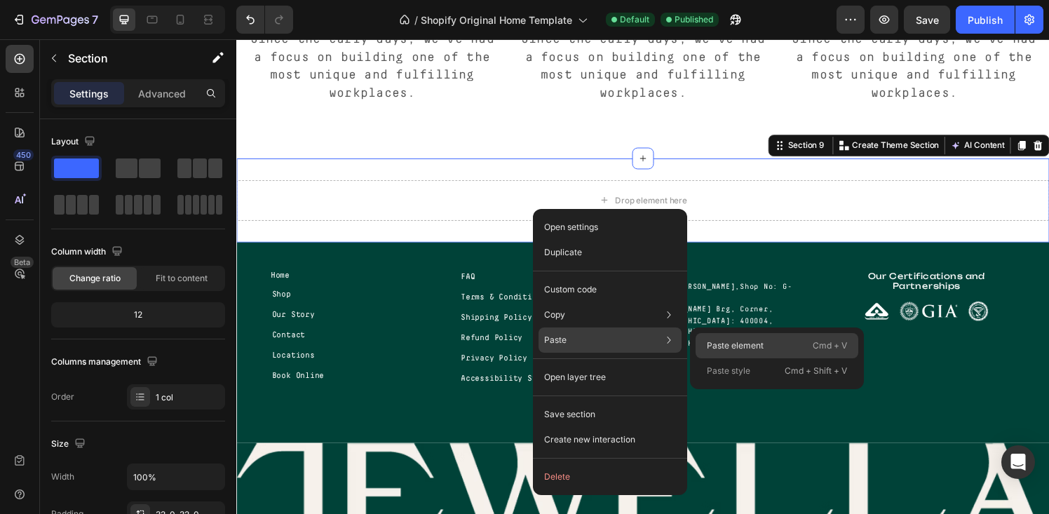
click at [742, 341] on p "Paste element" at bounding box center [735, 345] width 57 height 13
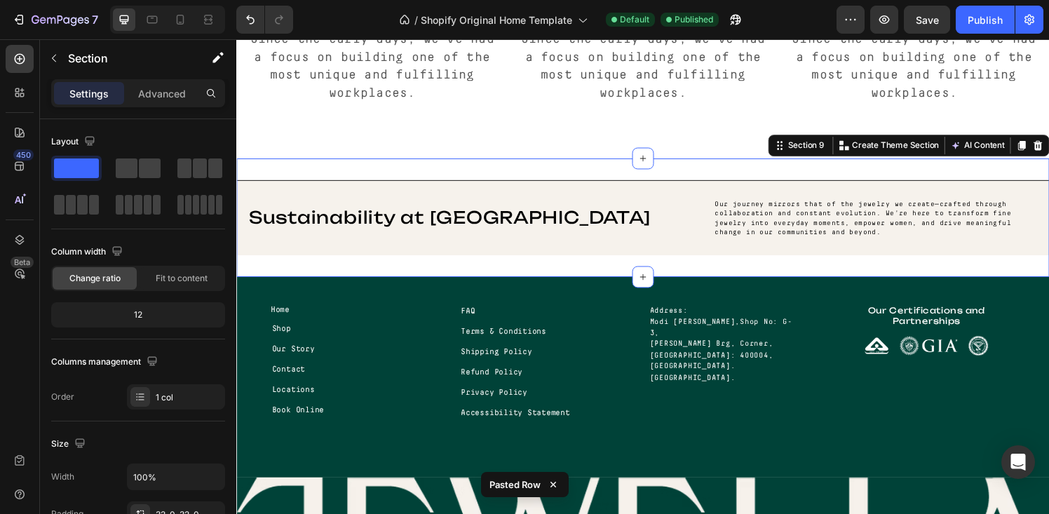
click at [628, 285] on div "Sustainability at Jewella Heading Our journey mirrors that of the jewelry we cr…" at bounding box center [656, 224] width 841 height 123
click at [170, 93] on p "Advanced" at bounding box center [162, 93] width 48 height 15
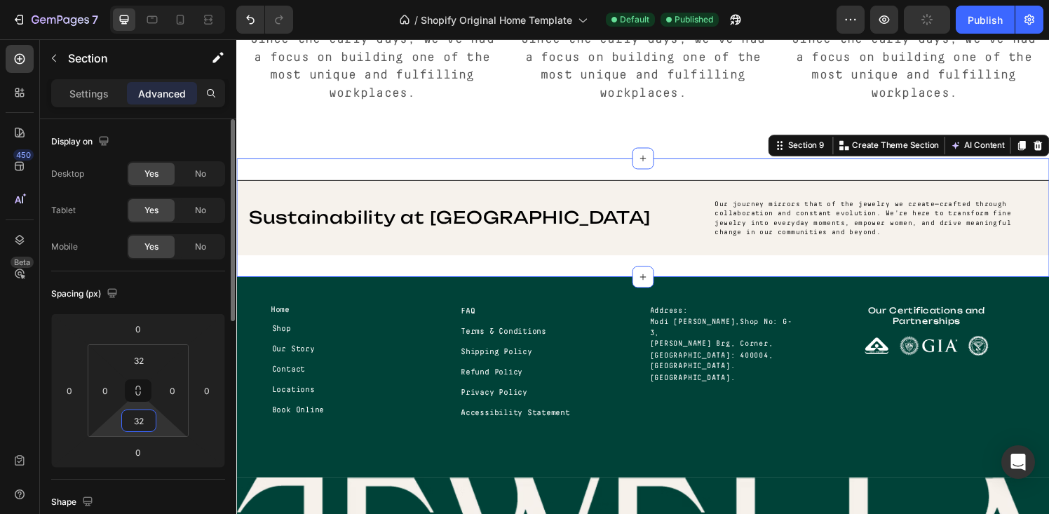
click at [139, 412] on input "32" at bounding box center [139, 420] width 28 height 21
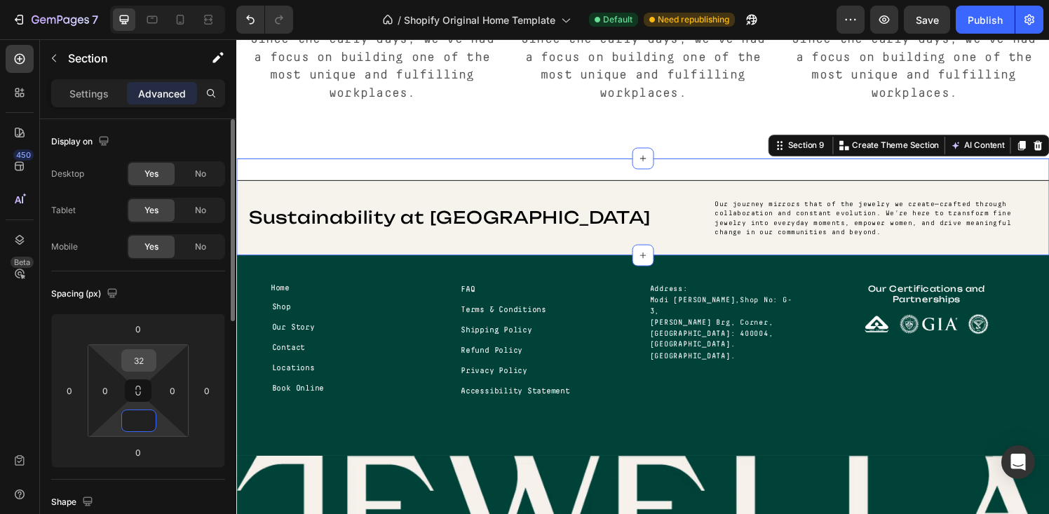
type input "0"
click at [135, 359] on input "32" at bounding box center [139, 360] width 28 height 21
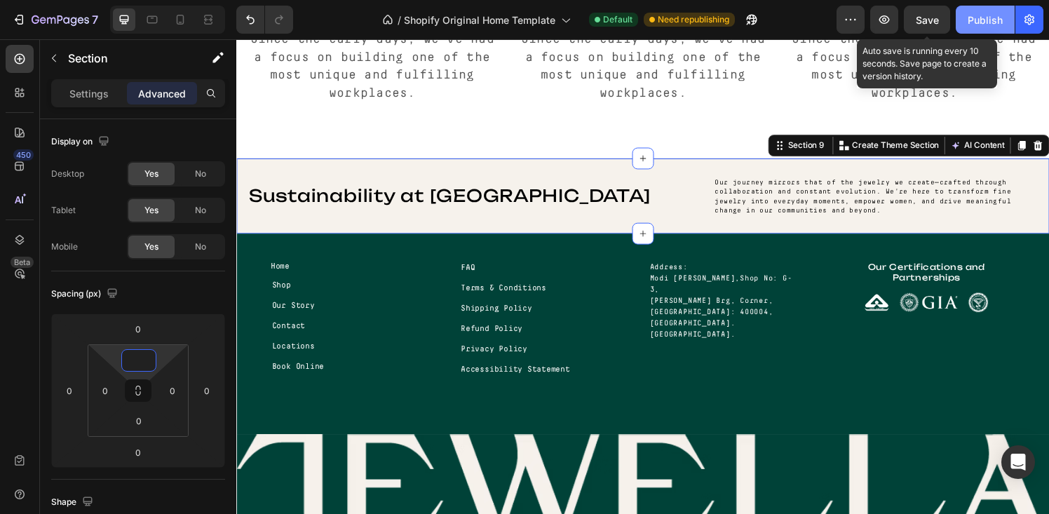
type input "0"
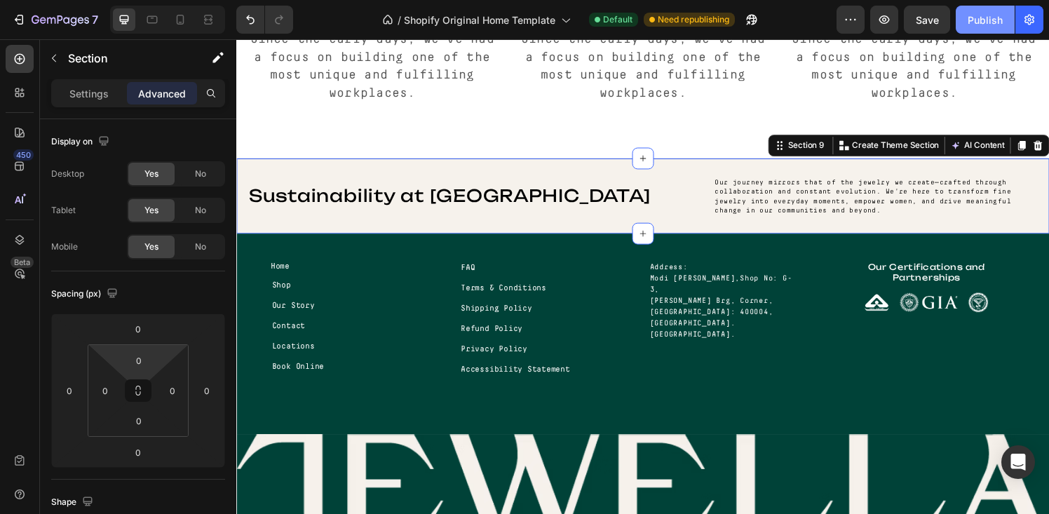
click at [977, 16] on div "Publish" at bounding box center [985, 20] width 35 height 15
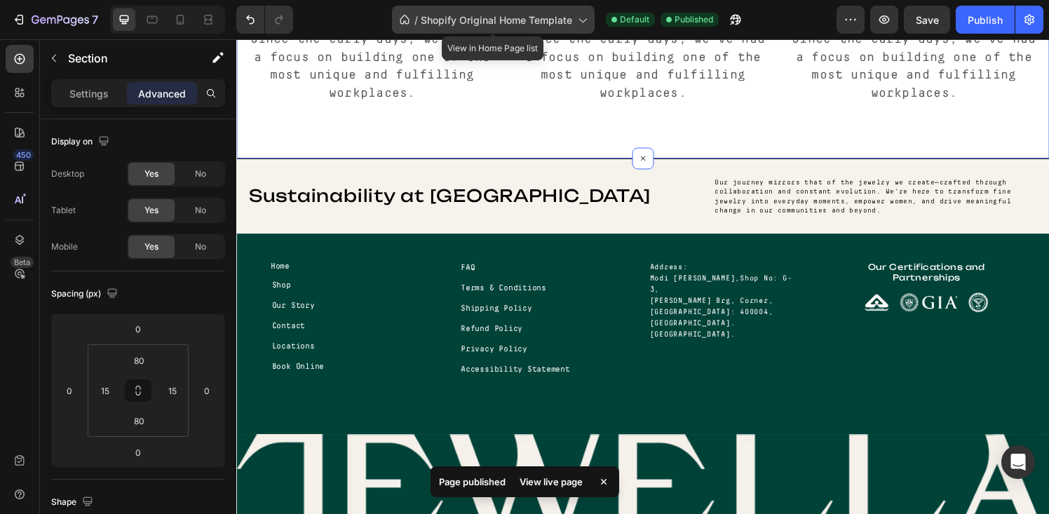
click at [450, 27] on div "/ Shopify Original Home Template" at bounding box center [493, 20] width 203 height 28
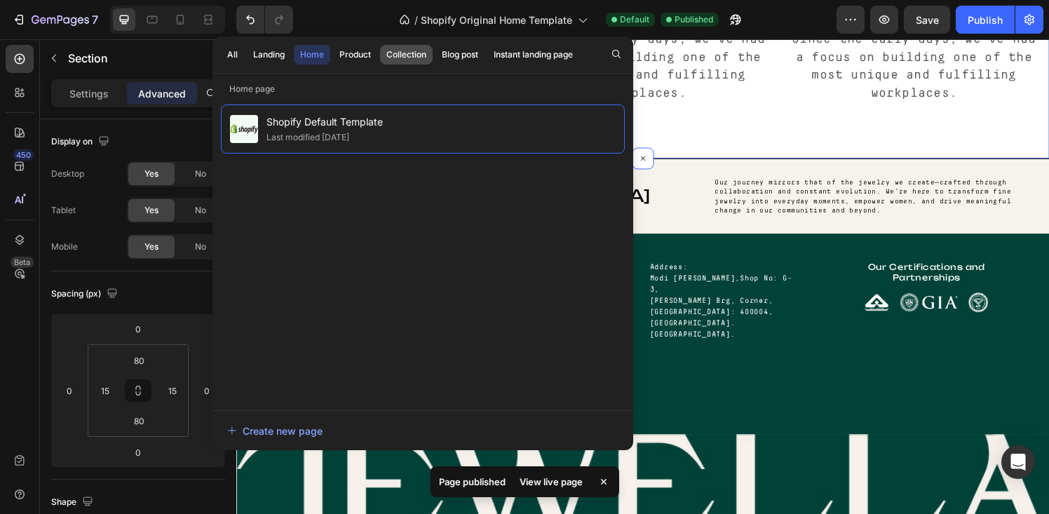
click at [405, 50] on div "Collection" at bounding box center [406, 54] width 40 height 13
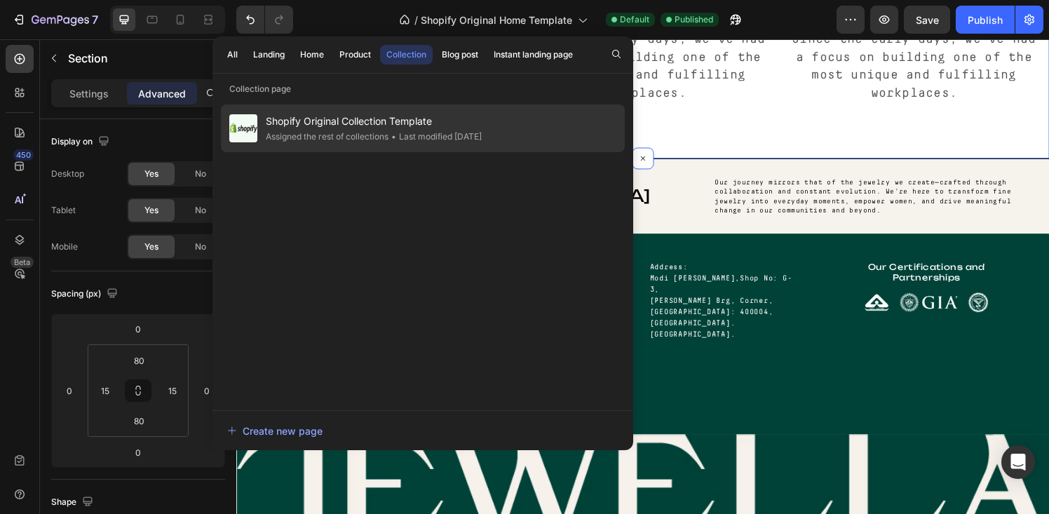
click at [397, 117] on span "Shopify Original Collection Template" at bounding box center [374, 121] width 216 height 17
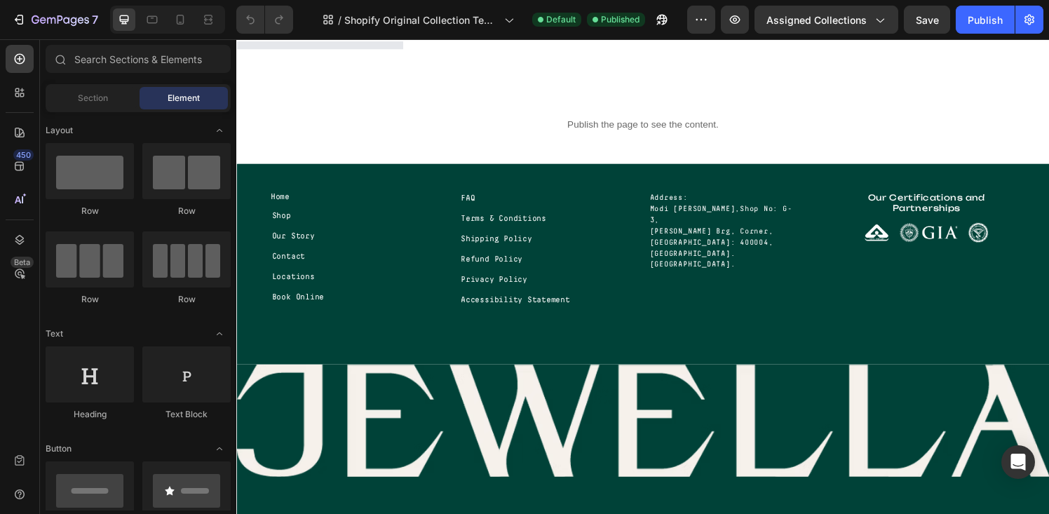
scroll to position [228, 0]
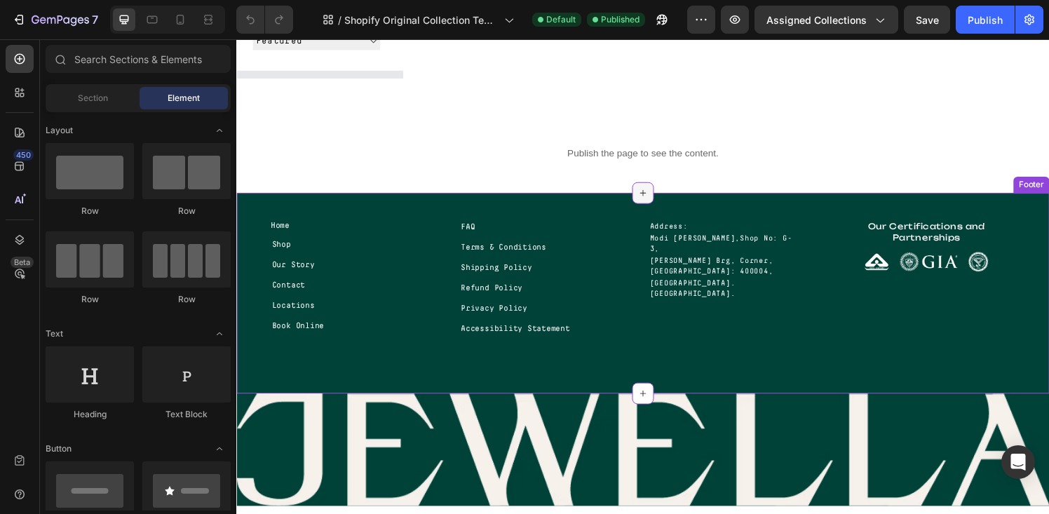
click at [651, 201] on icon at bounding box center [656, 198] width 11 height 11
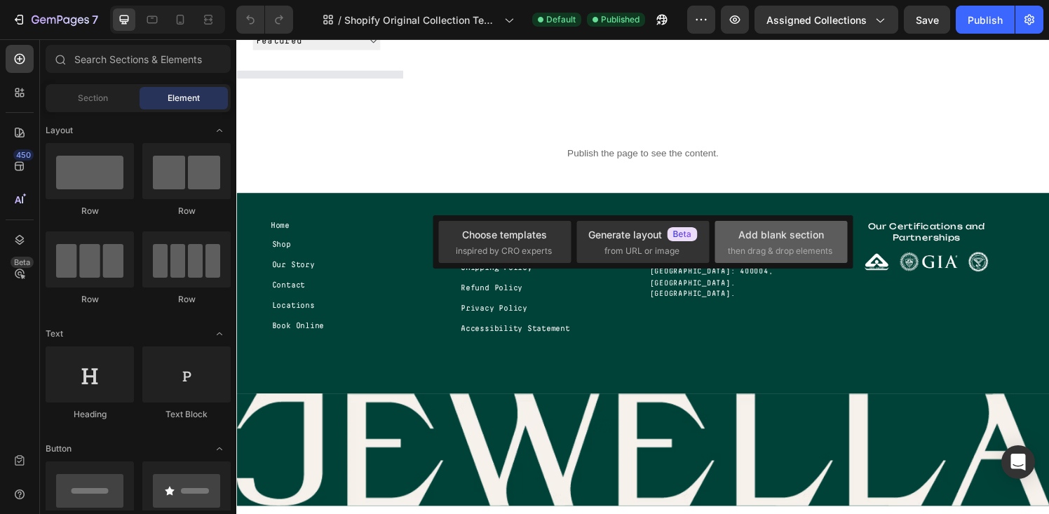
click at [755, 243] on div "Add blank section then drag & drop elements" at bounding box center [781, 242] width 107 height 30
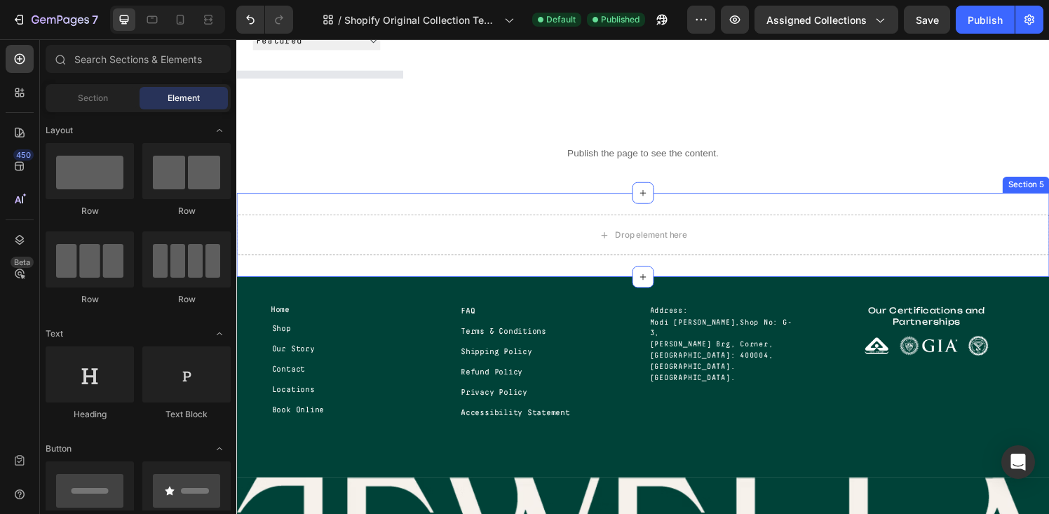
click at [562, 272] on div "Drop element here Section 5" at bounding box center [656, 241] width 841 height 87
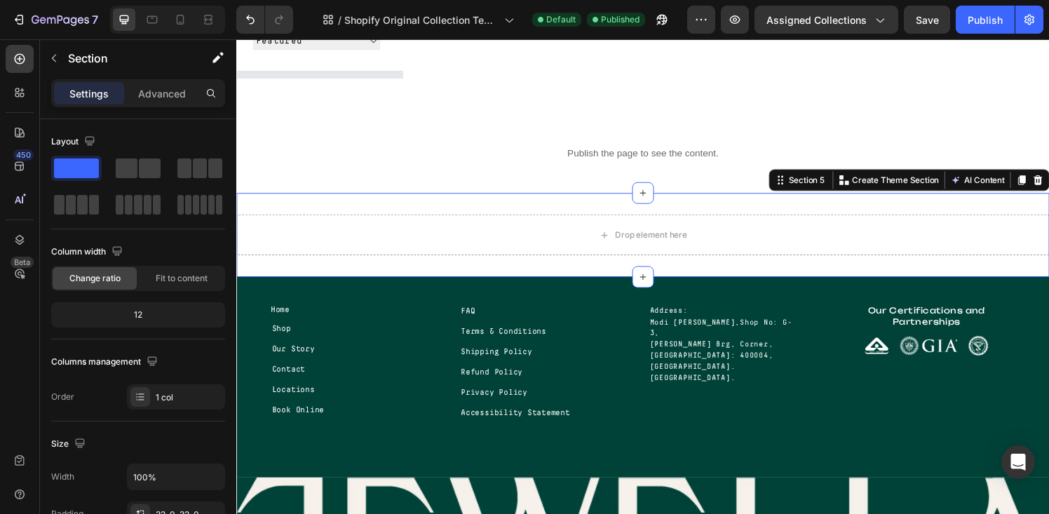
scroll to position [0, 0]
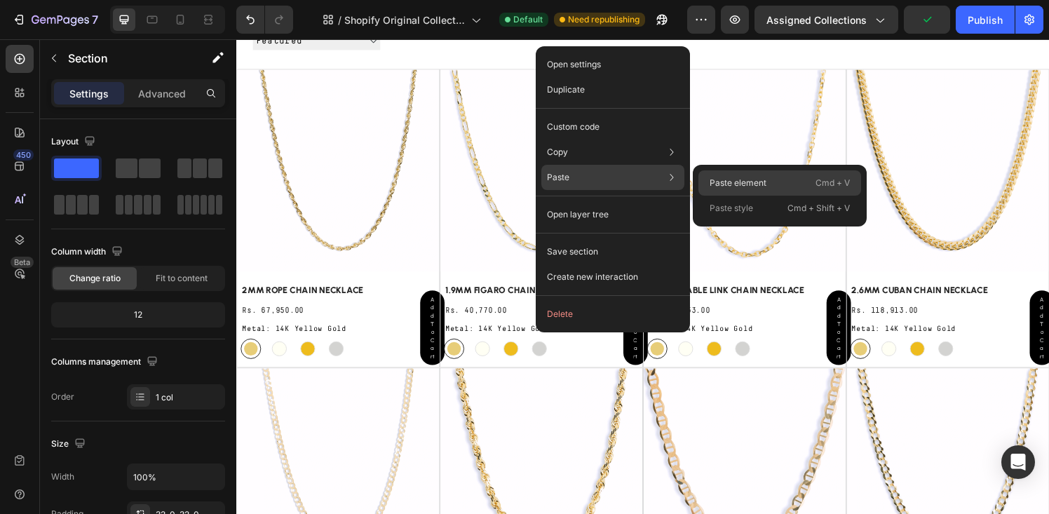
click at [730, 182] on p "Paste element" at bounding box center [738, 183] width 57 height 13
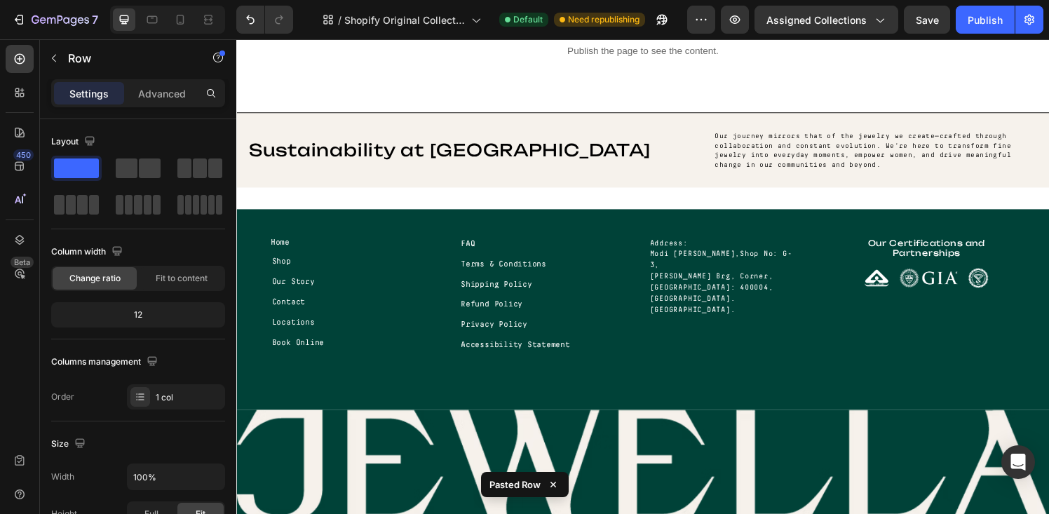
scroll to position [4588, 0]
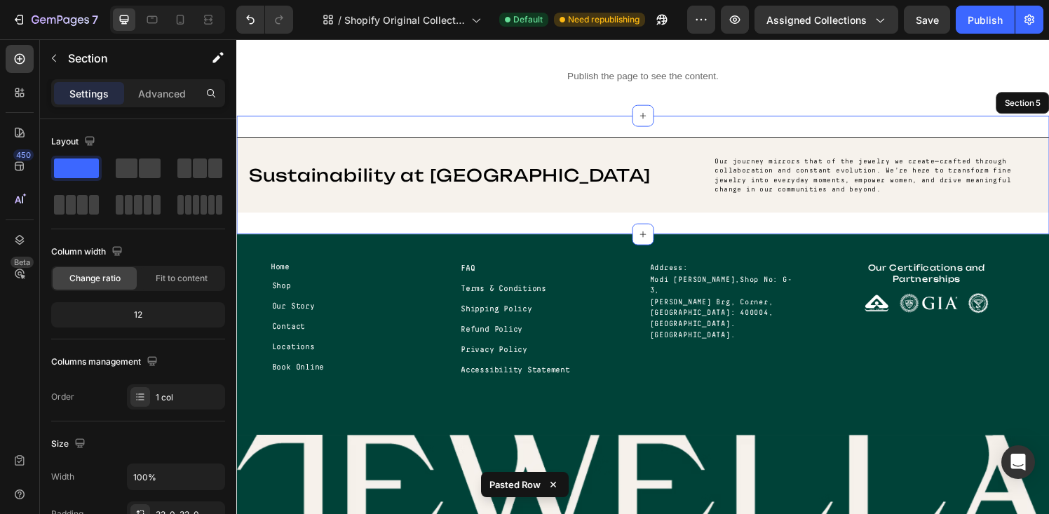
click at [623, 229] on div "Sustainability at Jewella Heading Our journey mirrors that of the jewelry we cr…" at bounding box center [656, 180] width 841 height 123
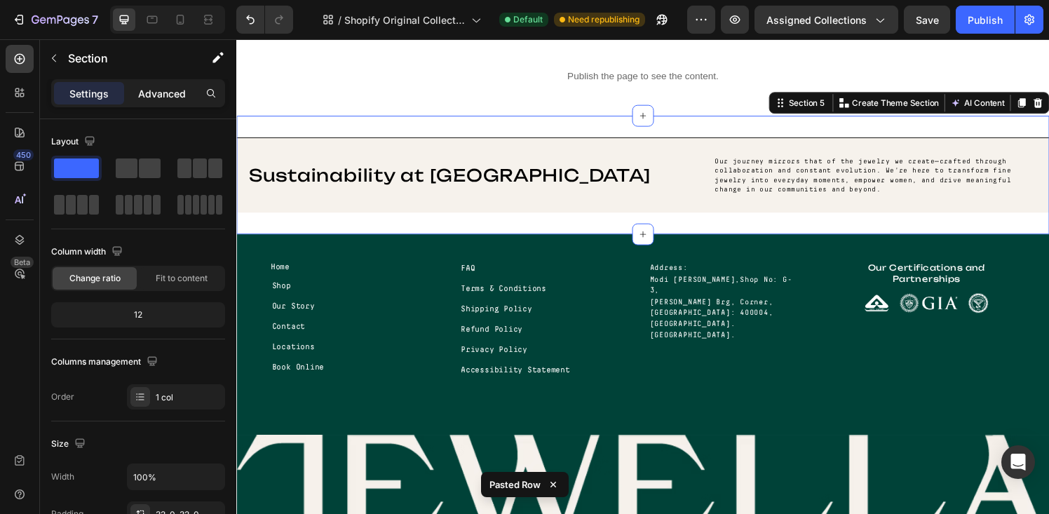
click at [147, 87] on p "Advanced" at bounding box center [162, 93] width 48 height 15
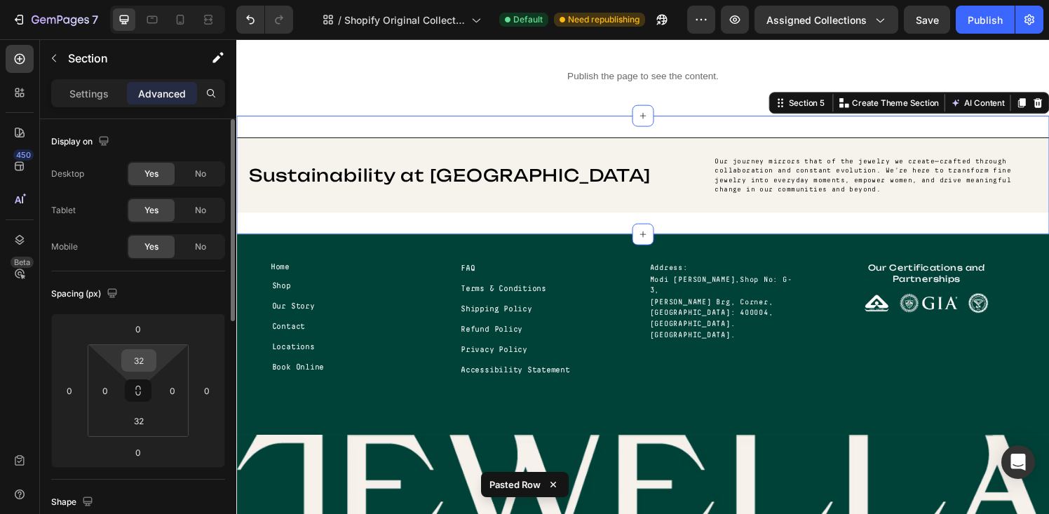
click at [143, 371] on div "32" at bounding box center [138, 360] width 35 height 22
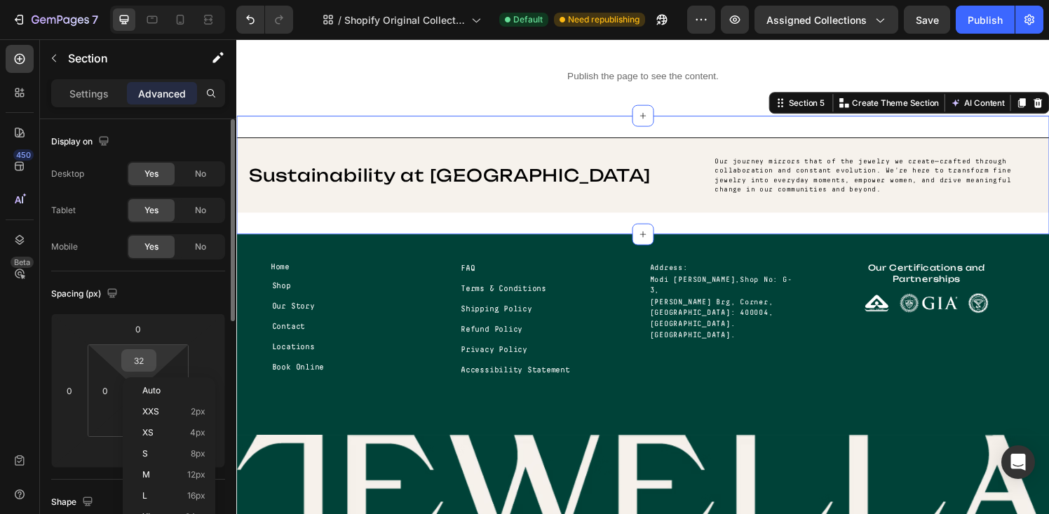
click at [141, 364] on input "32" at bounding box center [139, 360] width 28 height 21
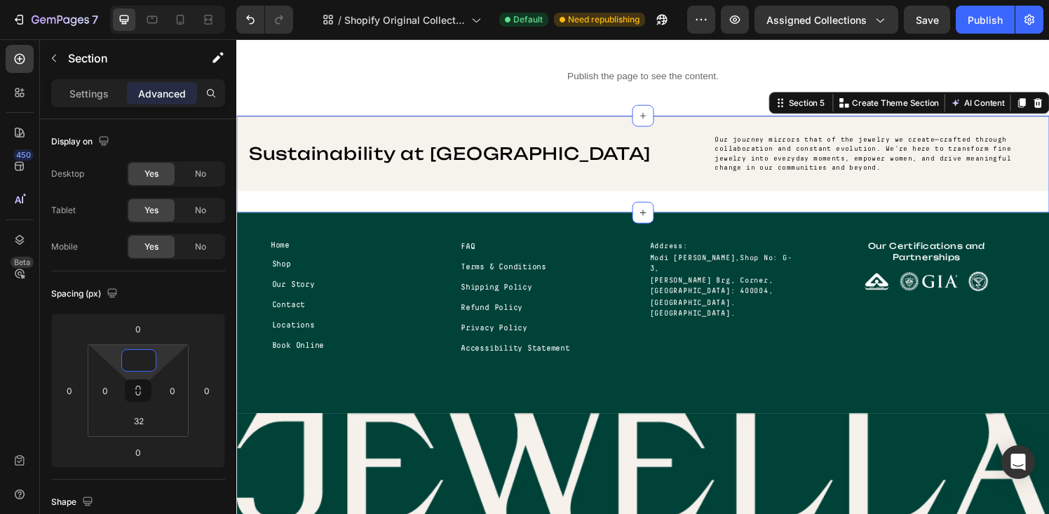
type input "0"
click at [101, 0] on html "7 / Shopify Original Collection Template Default Need republishing Preview Assi…" at bounding box center [524, 0] width 1049 height 0
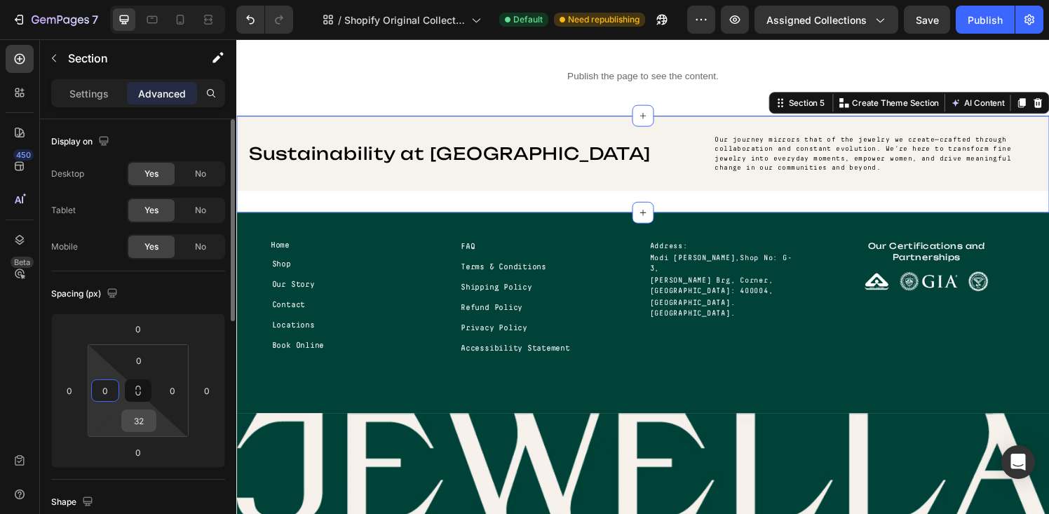
click at [136, 423] on input "32" at bounding box center [139, 420] width 28 height 21
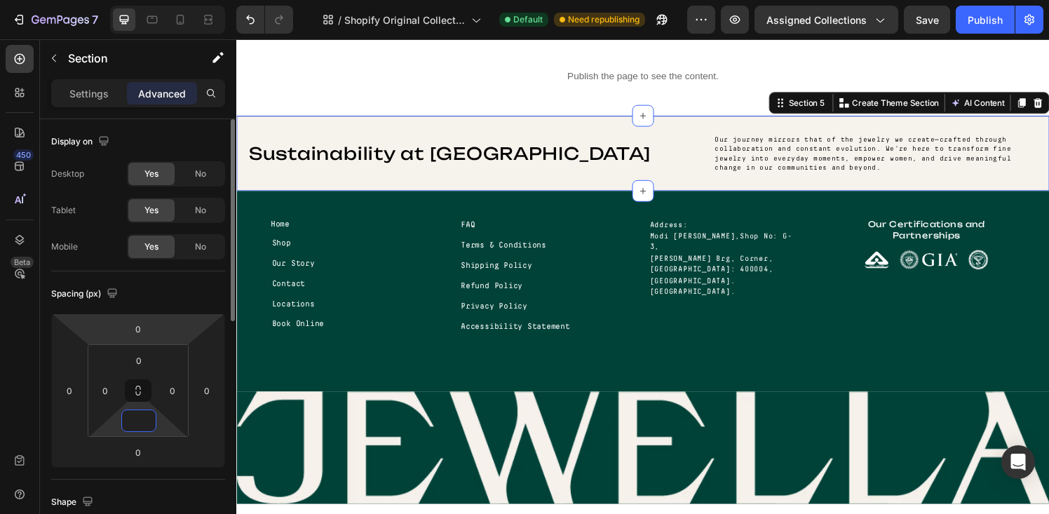
type input "0"
click at [106, 0] on html "7 / Shopify Original Collection Template Default Need republishing Preview Assi…" at bounding box center [524, 0] width 1049 height 0
click at [151, 298] on div "Spacing (px)" at bounding box center [138, 294] width 174 height 22
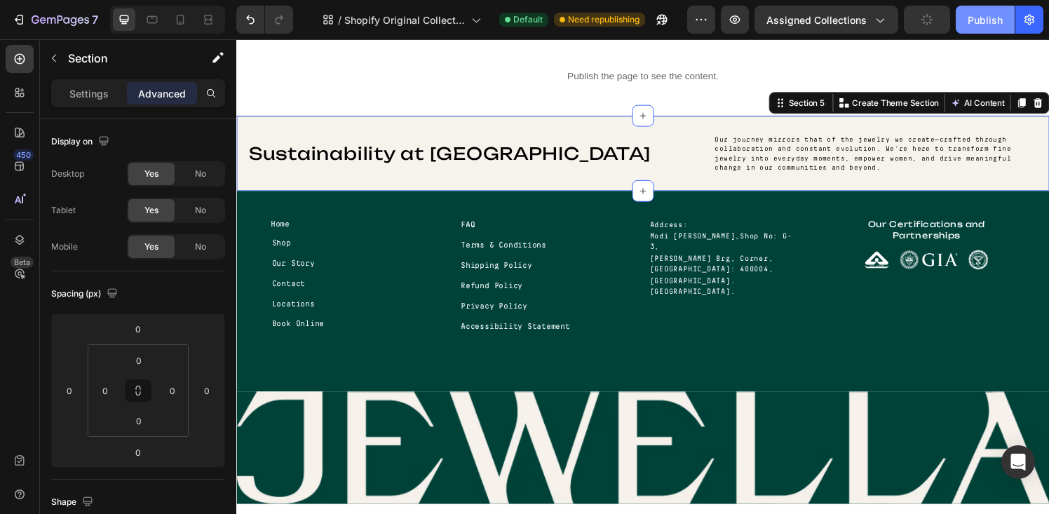
click at [985, 22] on div "Publish" at bounding box center [985, 20] width 35 height 15
click at [105, 99] on p "Settings" at bounding box center [88, 93] width 39 height 15
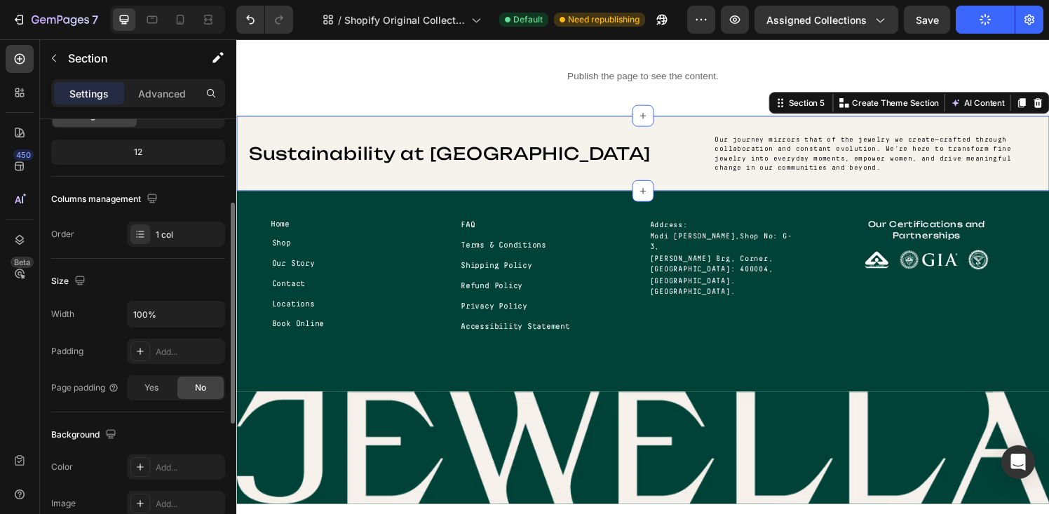
scroll to position [163, 0]
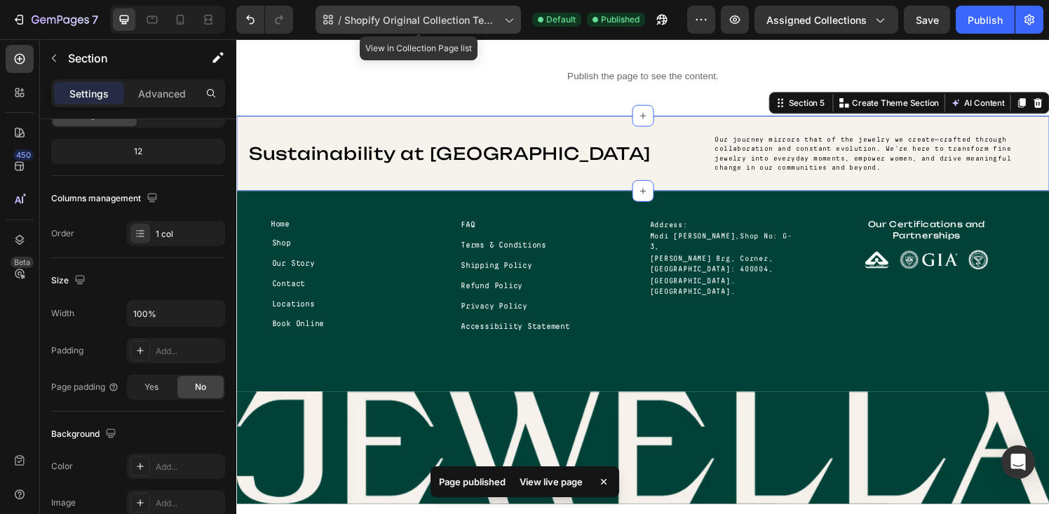
click at [411, 28] on div "/ Shopify Original Collection Template" at bounding box center [418, 20] width 205 height 28
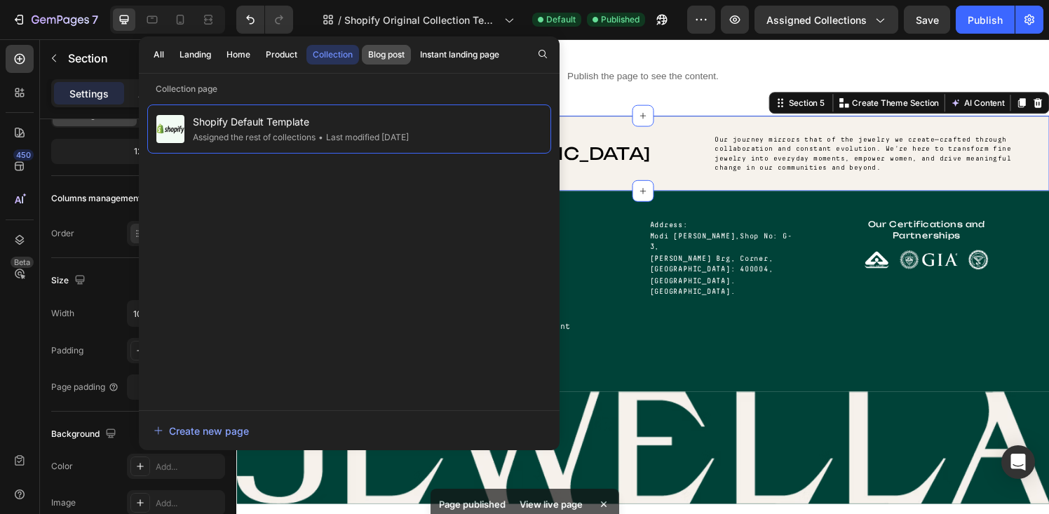
click at [389, 49] on div "Blog post" at bounding box center [386, 54] width 36 height 13
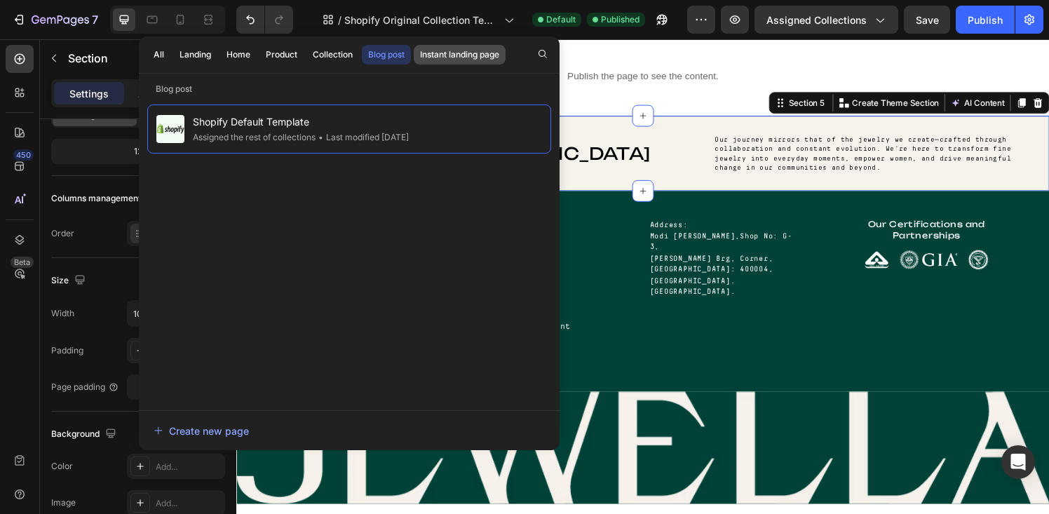
click at [450, 60] on div "Instant landing page" at bounding box center [459, 54] width 79 height 13
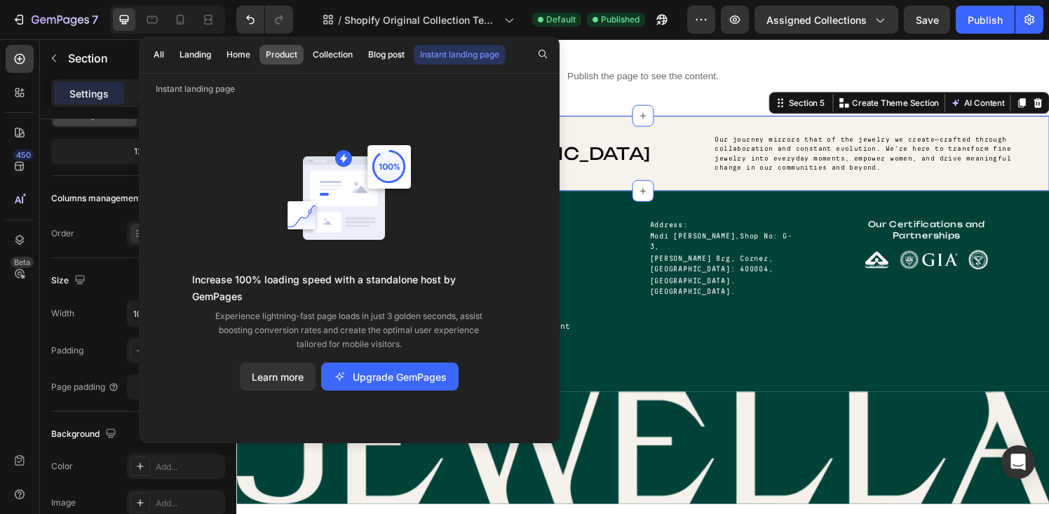
click at [288, 56] on div "Product" at bounding box center [282, 54] width 32 height 13
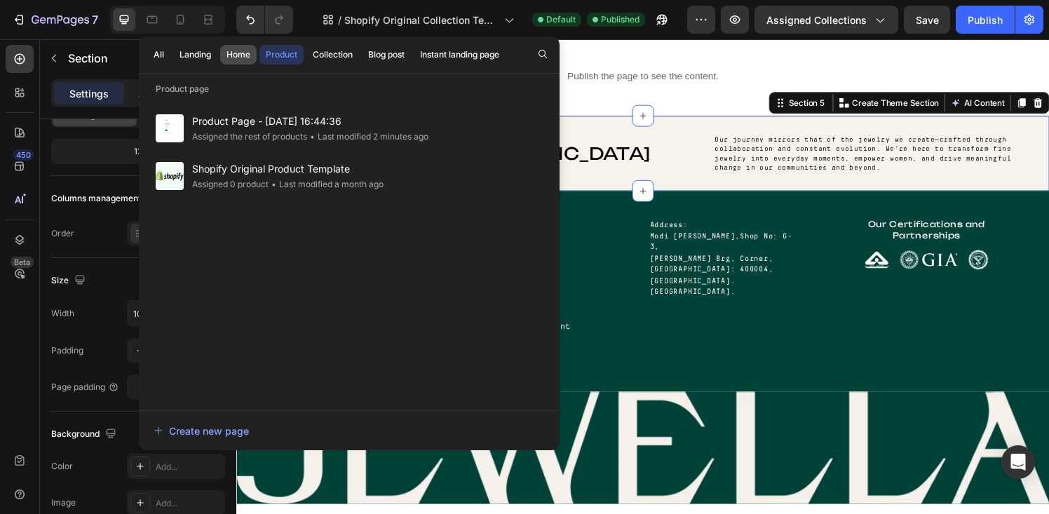
click at [231, 60] on div "Home" at bounding box center [238, 54] width 24 height 13
click at [192, 61] on button "Landing" at bounding box center [195, 55] width 44 height 20
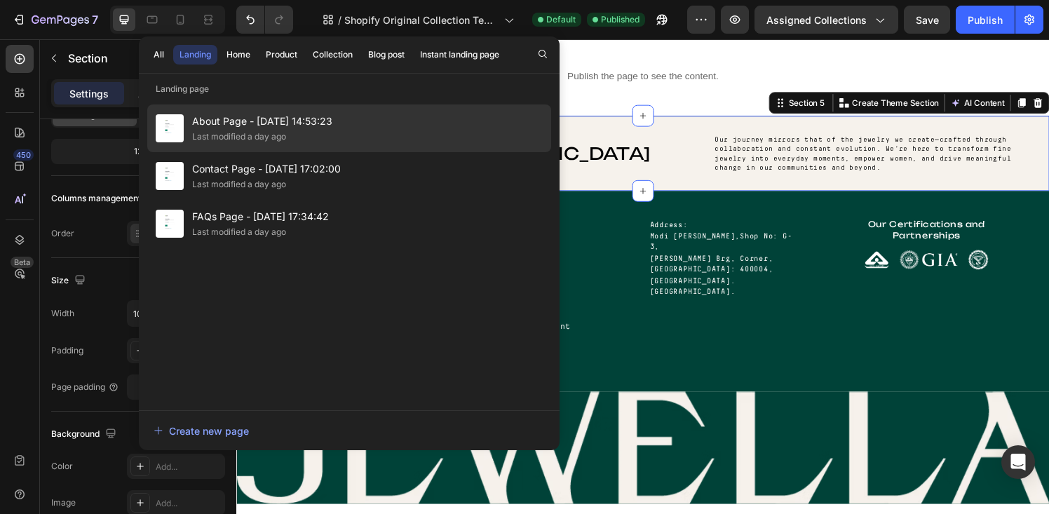
click at [234, 122] on span "About Page - [DATE] 14:53:23" at bounding box center [262, 121] width 140 height 17
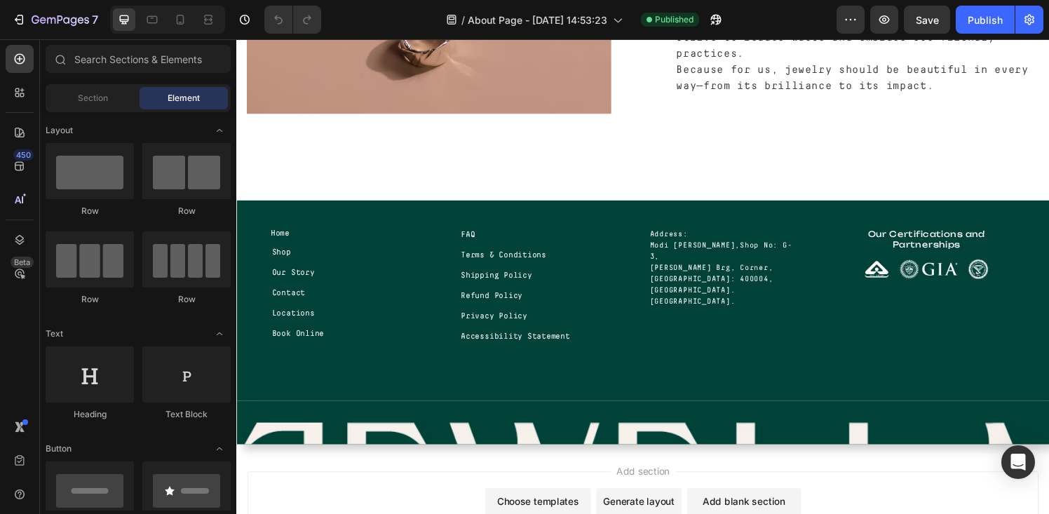
scroll to position [1277, 0]
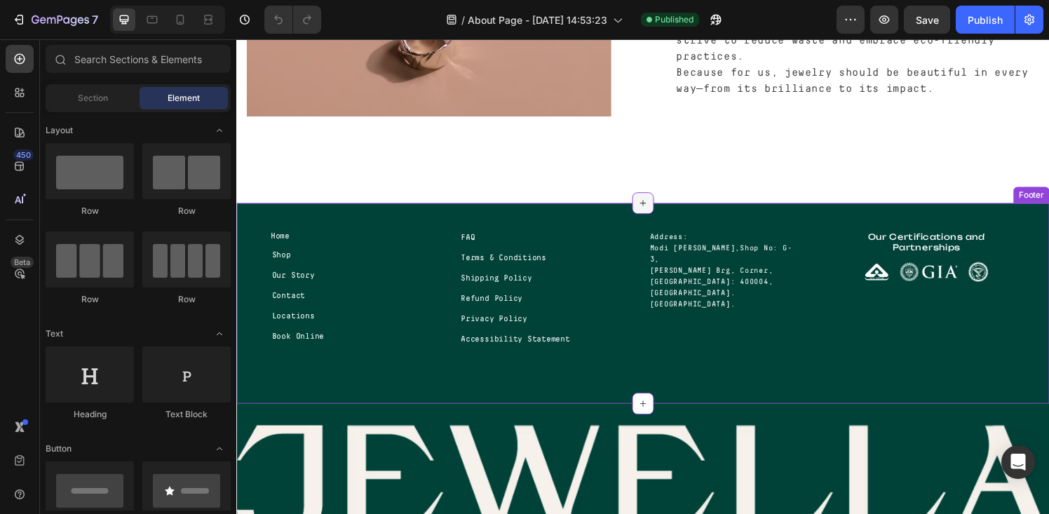
click at [651, 203] on icon at bounding box center [656, 208] width 11 height 11
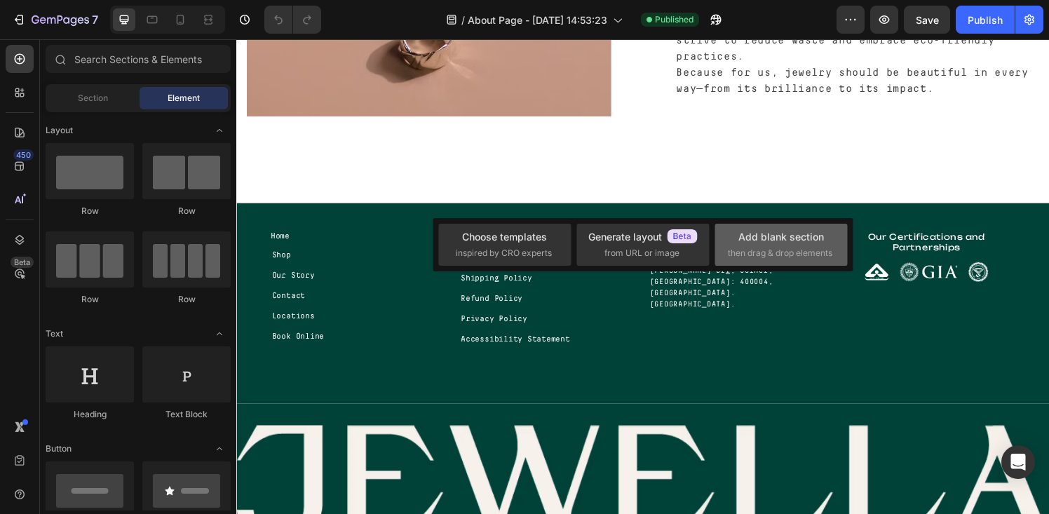
click at [755, 229] on div "Add blank section" at bounding box center [781, 236] width 86 height 15
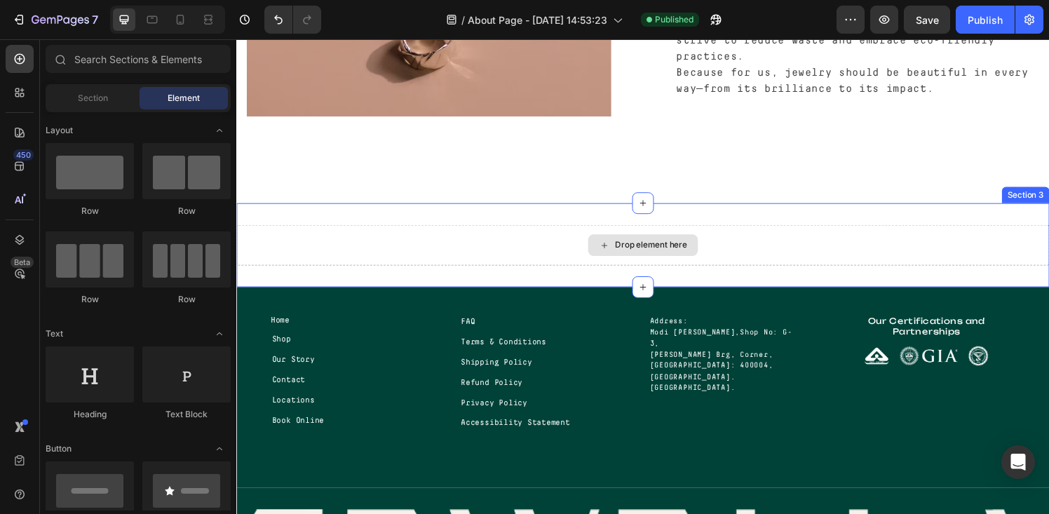
click at [687, 247] on div "Drop element here" at bounding box center [665, 252] width 74 height 11
click at [726, 241] on div "Drop element here" at bounding box center [656, 252] width 841 height 42
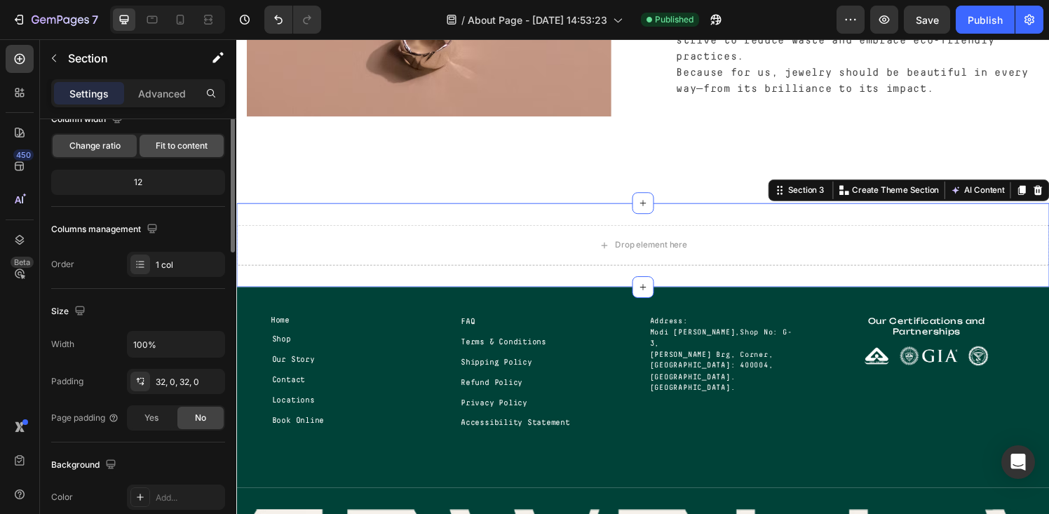
scroll to position [142, 0]
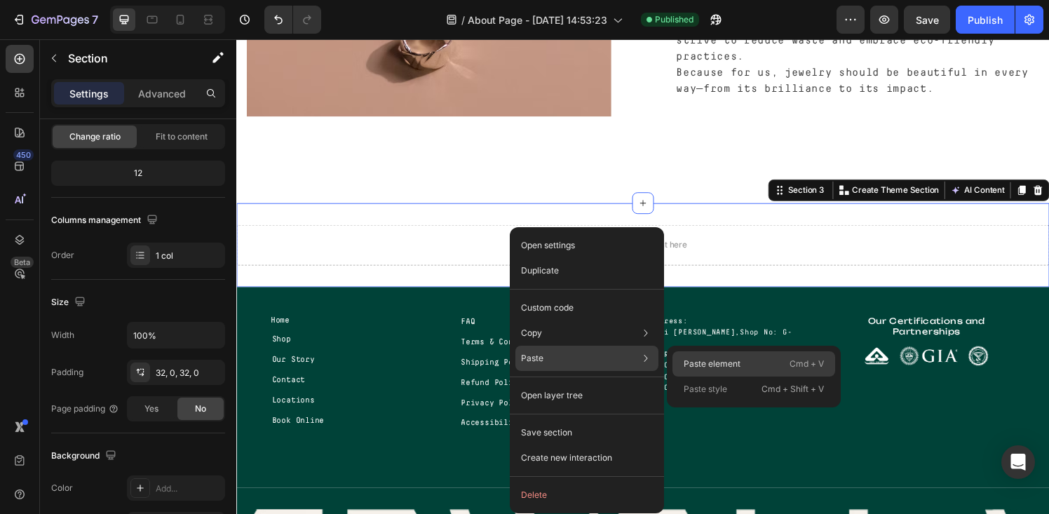
click at [719, 356] on div "Paste element Cmd + V" at bounding box center [753, 363] width 163 height 25
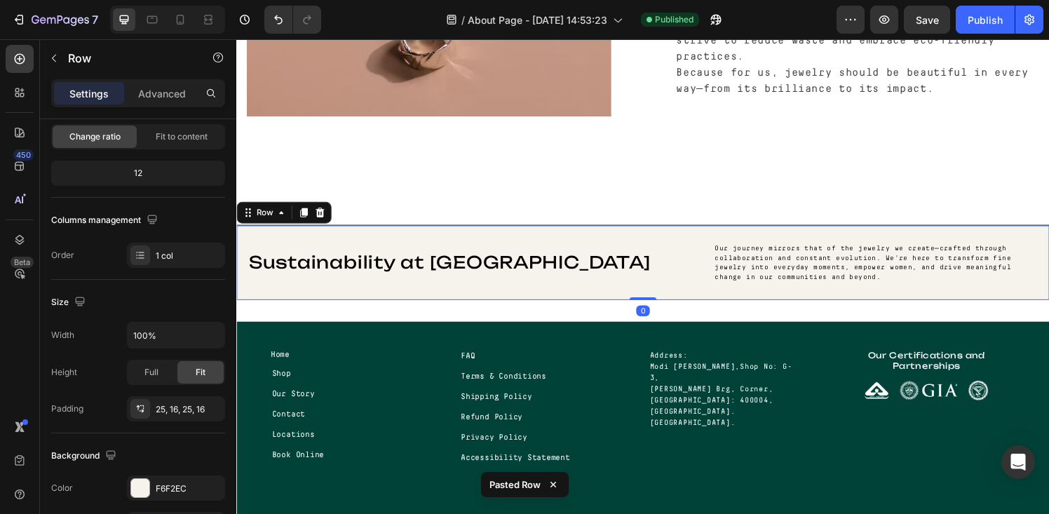
scroll to position [0, 0]
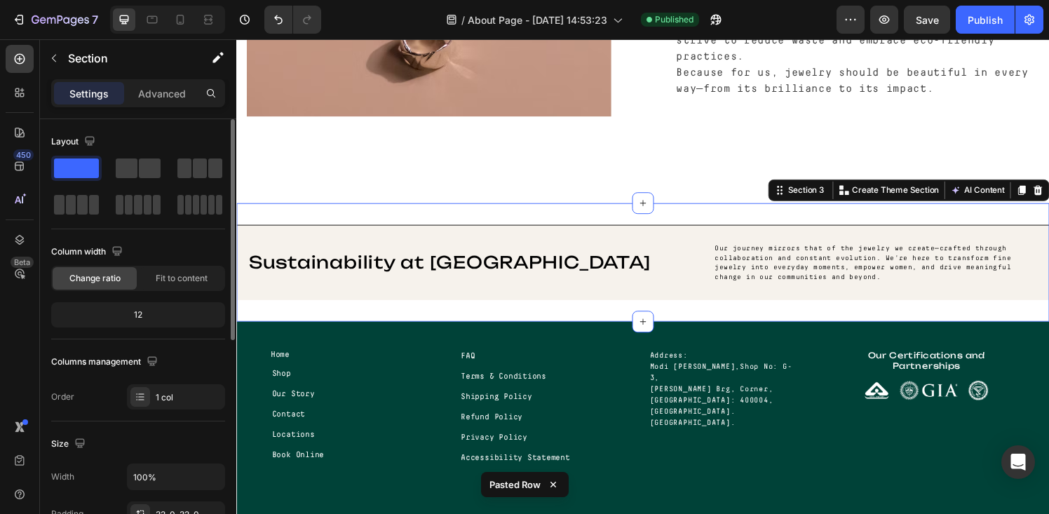
click at [572, 308] on div "Sustainability at Jewella Heading Our journey mirrors that of the jewelry we cr…" at bounding box center [656, 270] width 841 height 123
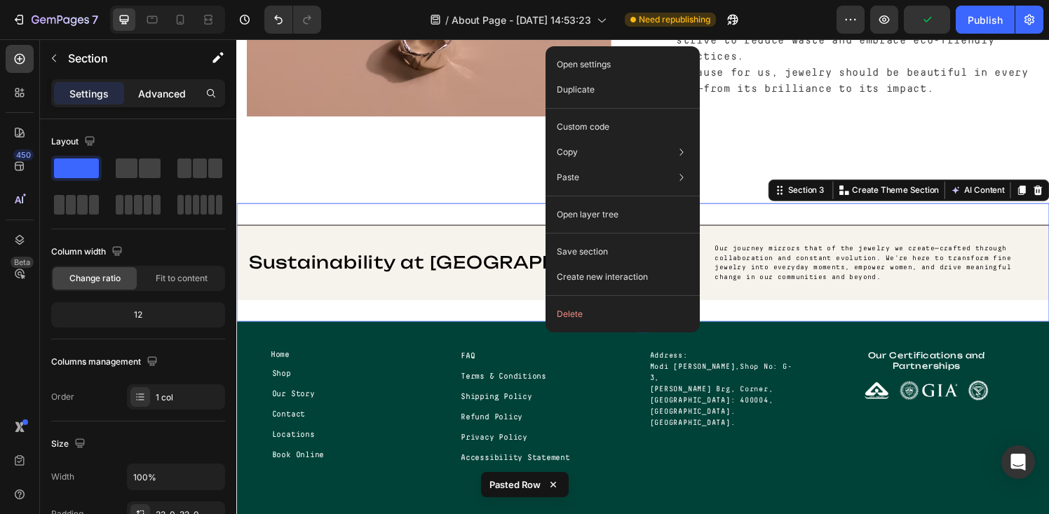
click at [155, 93] on p "Advanced" at bounding box center [162, 93] width 48 height 15
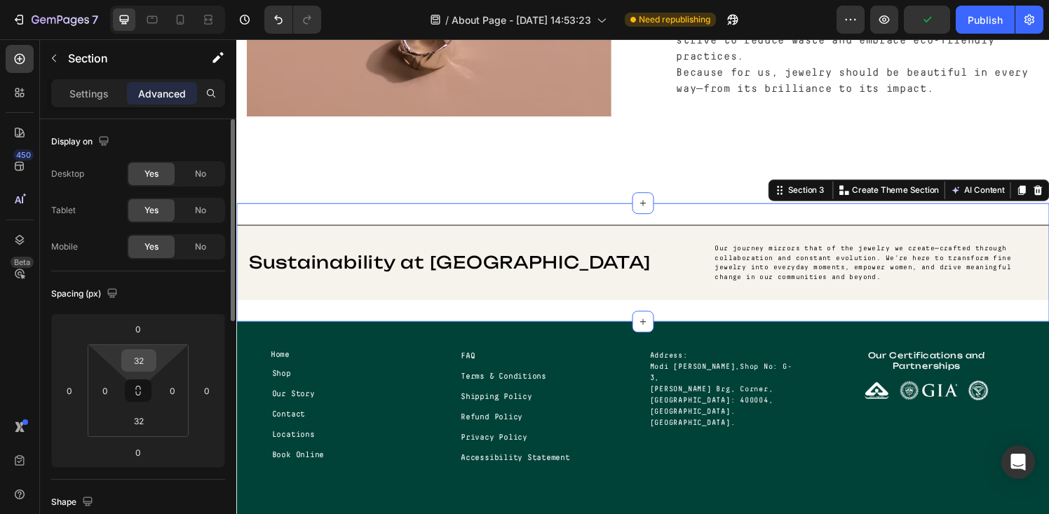
click at [154, 356] on div "32" at bounding box center [138, 360] width 35 height 22
click at [146, 365] on input "32" at bounding box center [139, 360] width 28 height 21
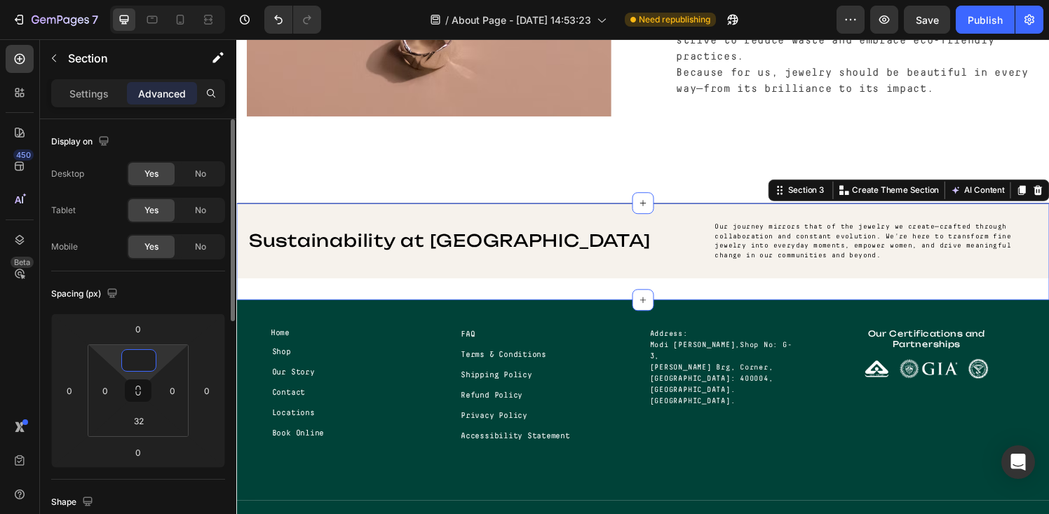
type input "0"
click at [159, 295] on div "Spacing (px)" at bounding box center [138, 294] width 174 height 22
click at [144, 424] on input "32" at bounding box center [139, 420] width 28 height 21
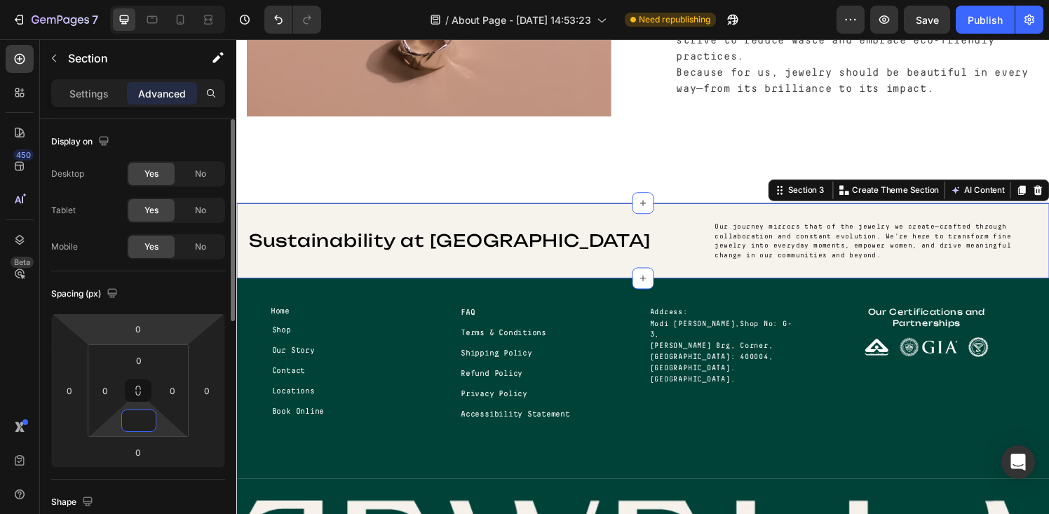
type input "0"
click at [155, 293] on div "Spacing (px)" at bounding box center [138, 294] width 174 height 22
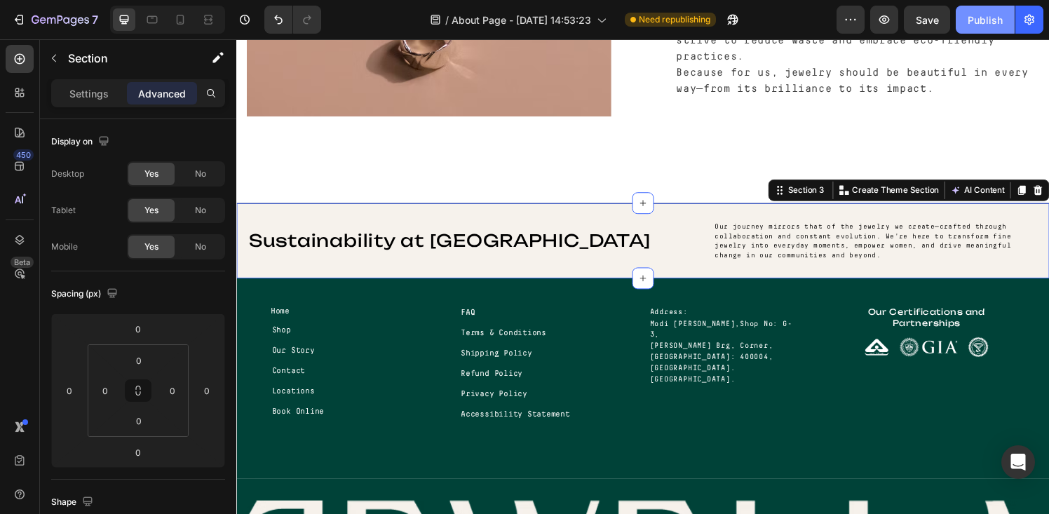
click at [987, 29] on button "Publish" at bounding box center [985, 20] width 59 height 28
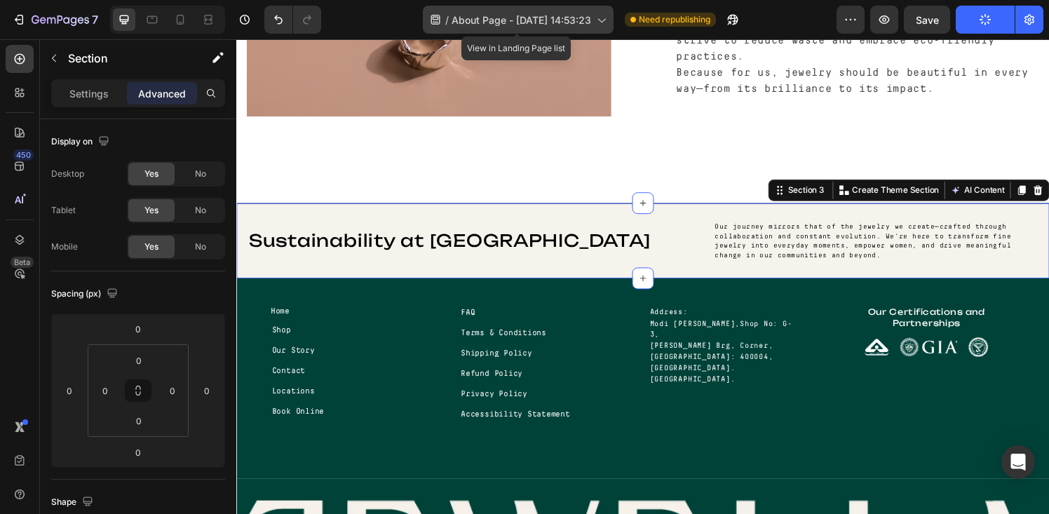
click at [506, 18] on span "About Page - [DATE] 14:53:23" at bounding box center [522, 20] width 140 height 15
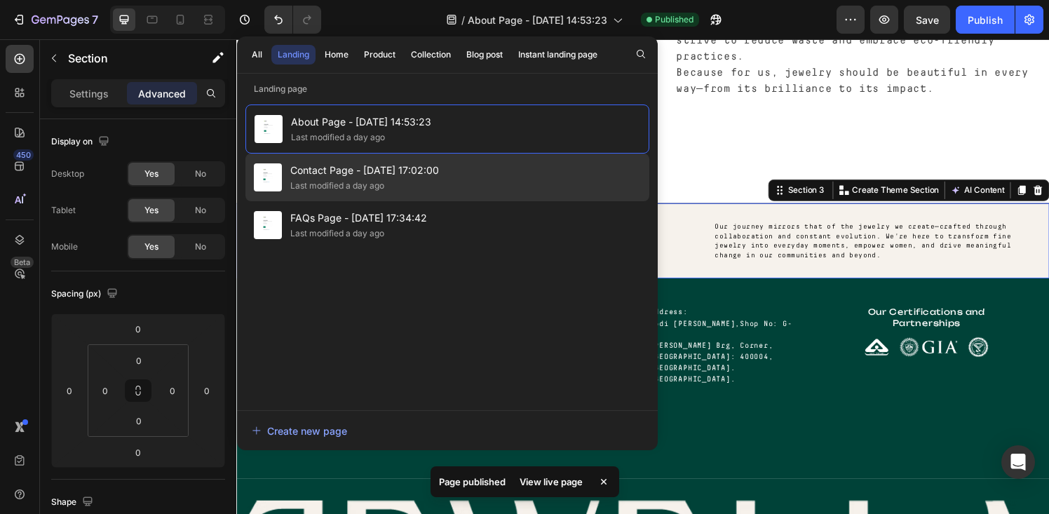
click at [360, 180] on div "Last modified a day ago" at bounding box center [337, 186] width 94 height 14
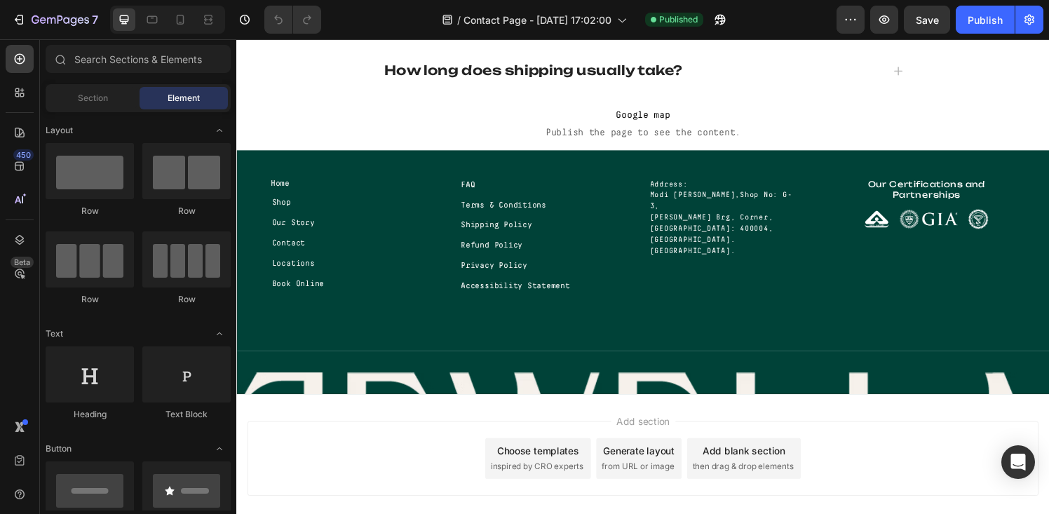
scroll to position [1470, 0]
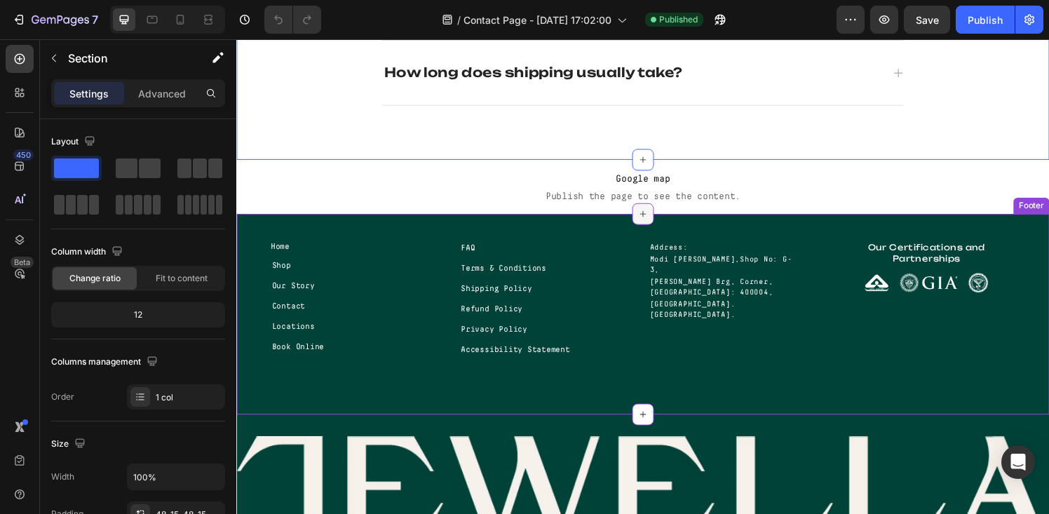
click at [651, 219] on icon at bounding box center [656, 220] width 11 height 11
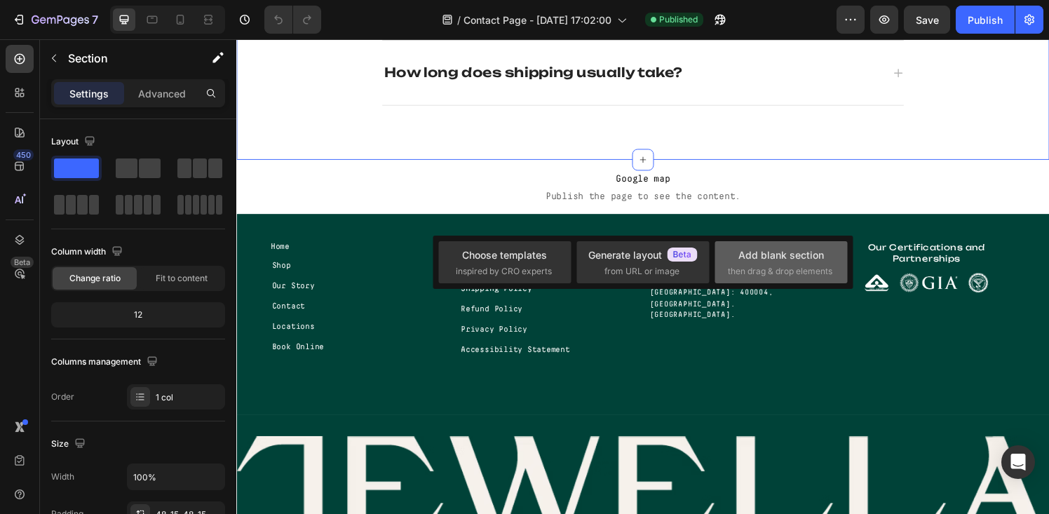
click at [746, 252] on div "Add blank section" at bounding box center [781, 255] width 86 height 15
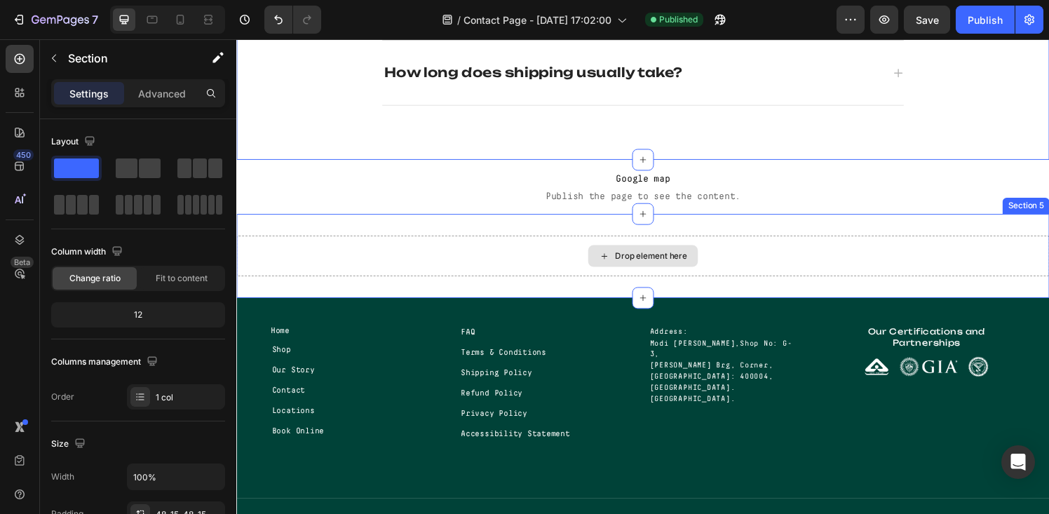
click at [546, 265] on div "Drop element here" at bounding box center [656, 264] width 841 height 42
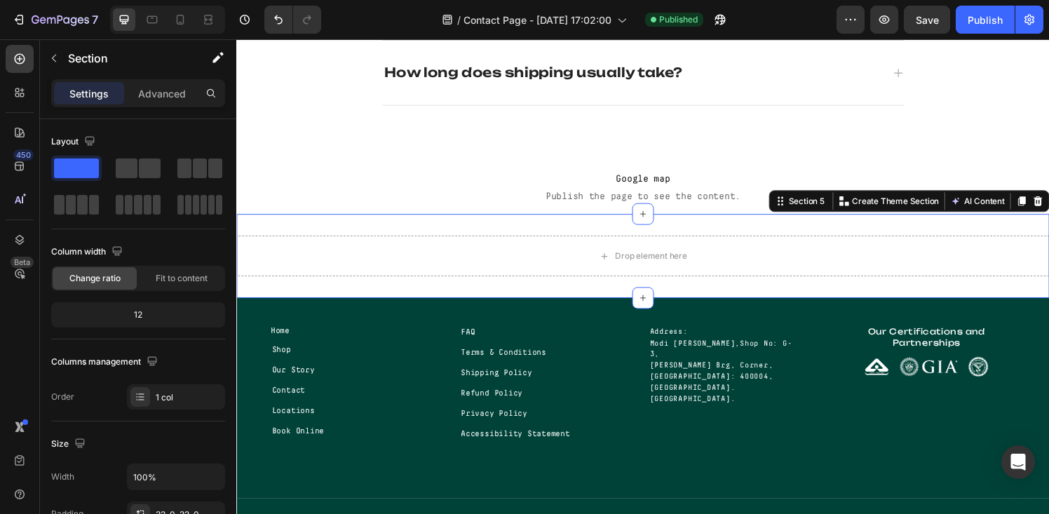
click at [541, 290] on div "Drop element here Section 5 Create Theme Section AI Content Write with GemAI Wh…" at bounding box center [656, 263] width 841 height 87
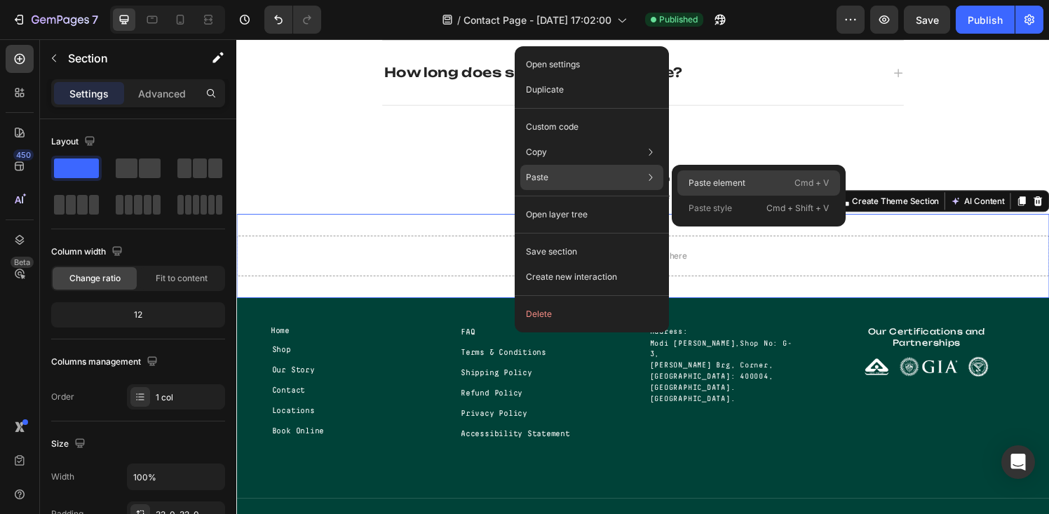
click at [710, 177] on p "Paste element" at bounding box center [717, 183] width 57 height 13
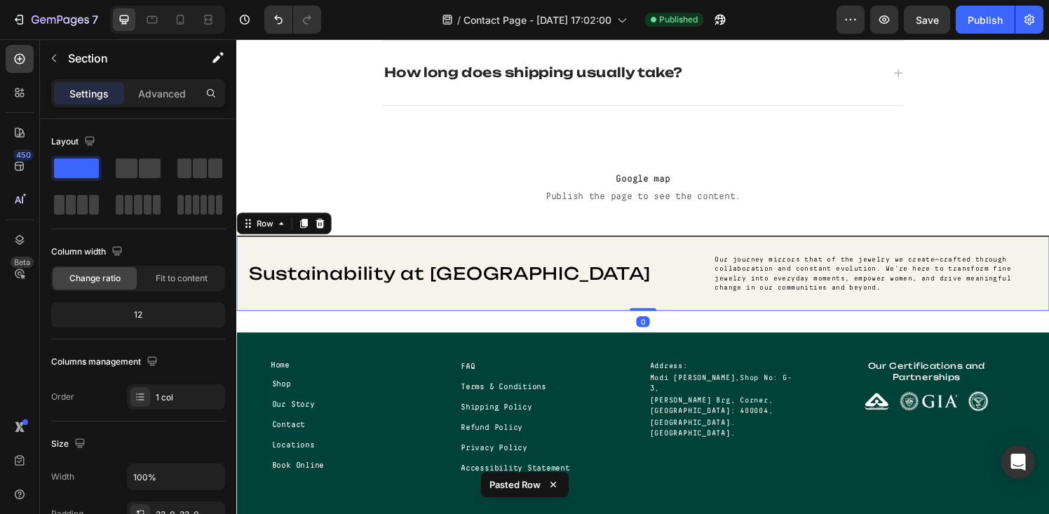
click at [593, 322] on div "Sustainability at Jewella Heading Our journey mirrors that of the jewelry we cr…" at bounding box center [656, 281] width 841 height 123
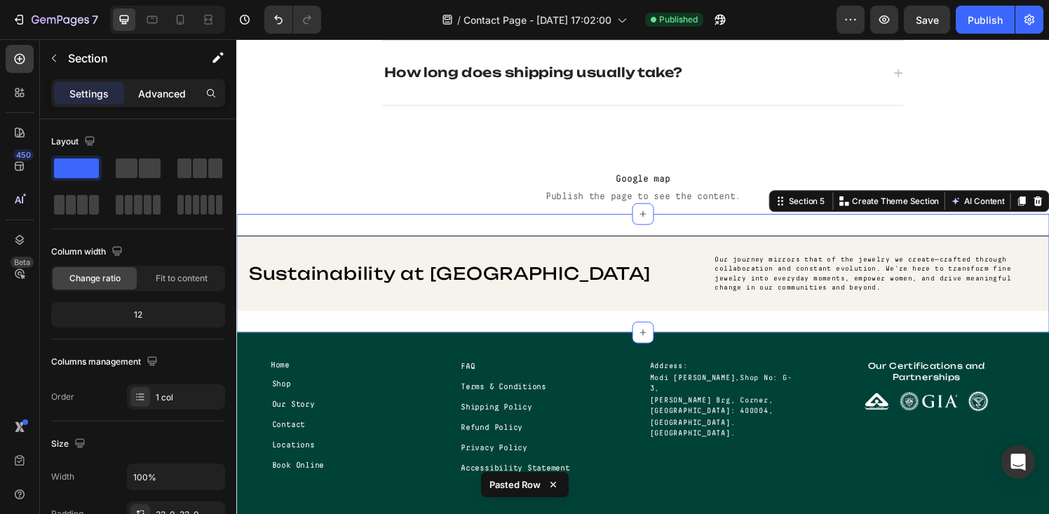
click at [152, 96] on p "Advanced" at bounding box center [162, 93] width 48 height 15
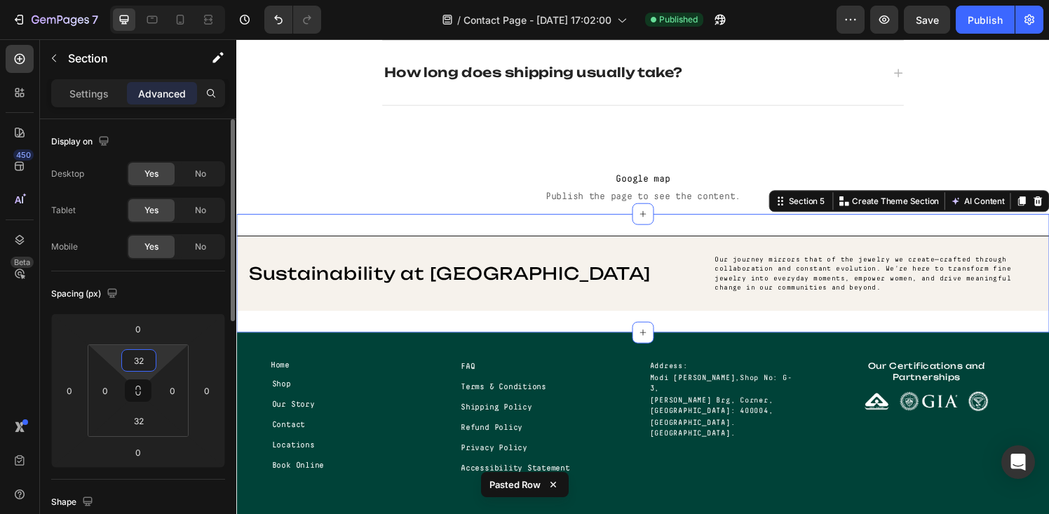
click at [146, 358] on input "32" at bounding box center [139, 360] width 28 height 21
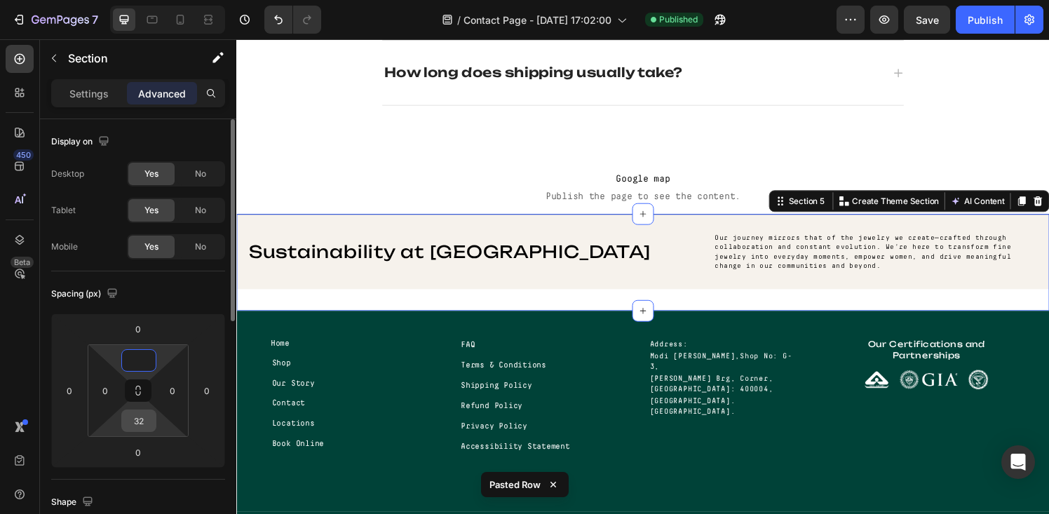
type input "0"
click at [129, 428] on input "32" at bounding box center [139, 420] width 28 height 21
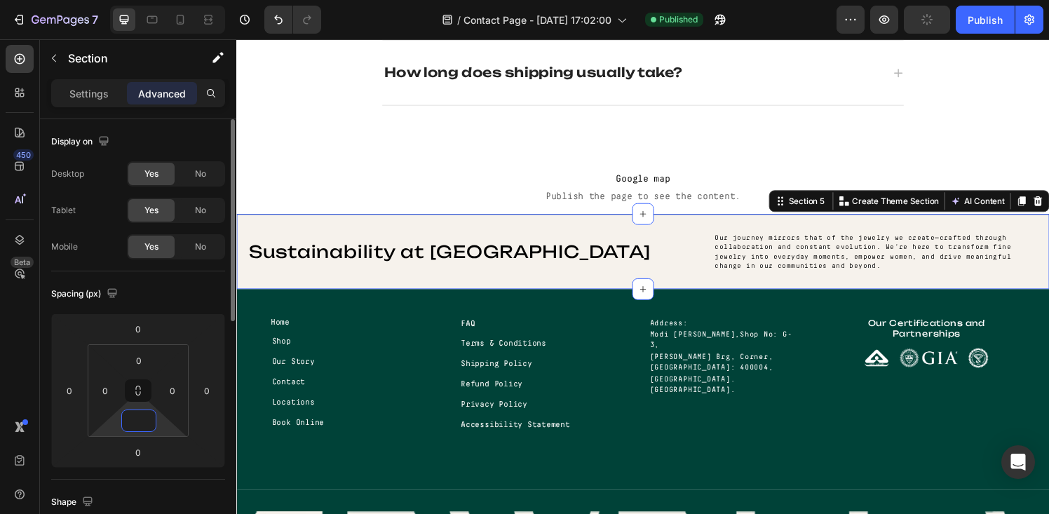
type input "0"
click at [180, 287] on div "Spacing (px)" at bounding box center [138, 294] width 174 height 22
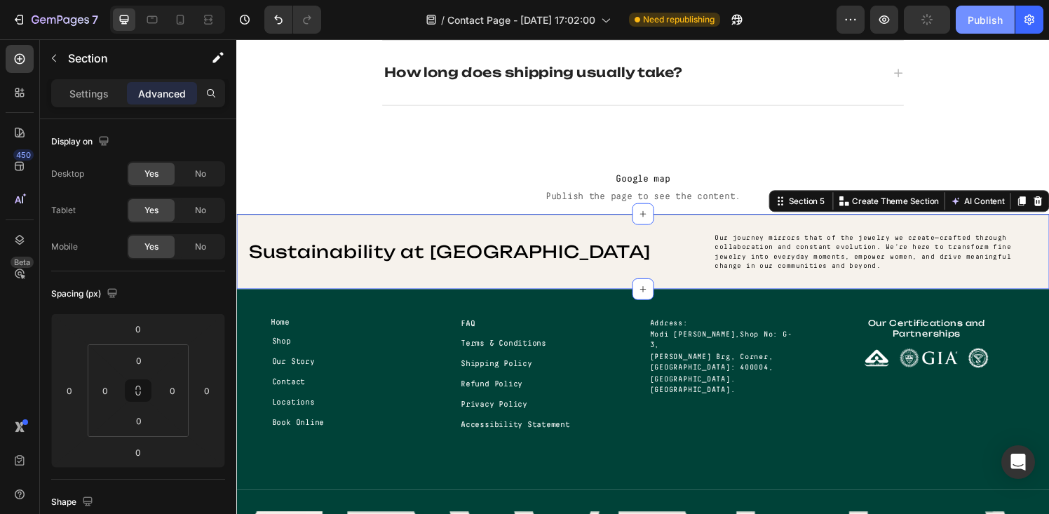
click at [984, 24] on div "Publish" at bounding box center [985, 20] width 35 height 15
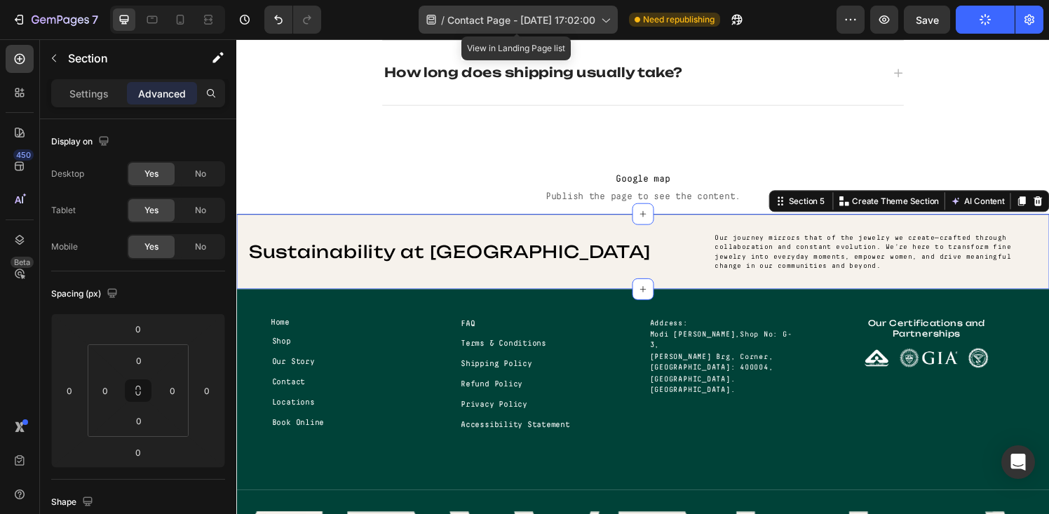
click at [545, 22] on span "Contact Page - [DATE] 17:02:00" at bounding box center [521, 20] width 148 height 15
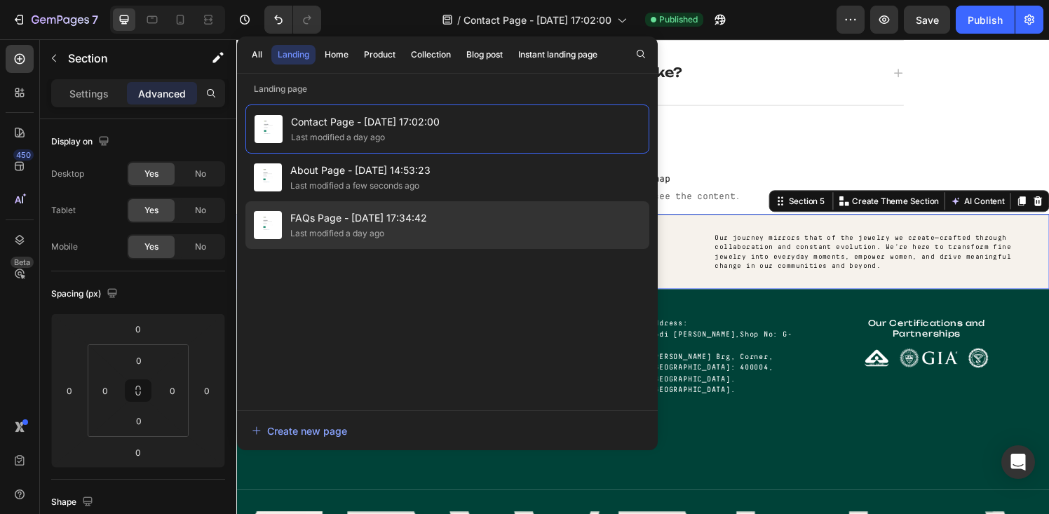
click at [373, 227] on div "Last modified a day ago" at bounding box center [337, 233] width 94 height 14
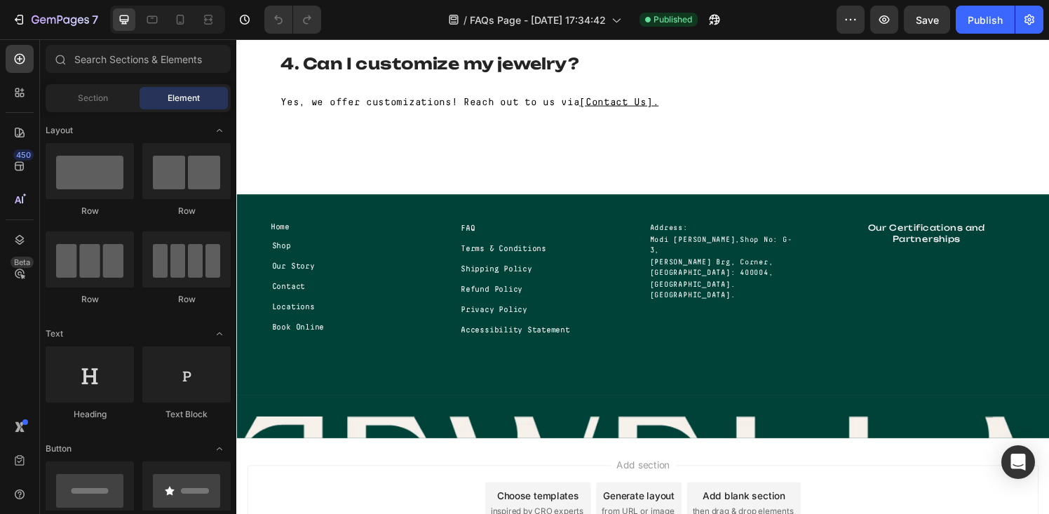
scroll to position [629, 0]
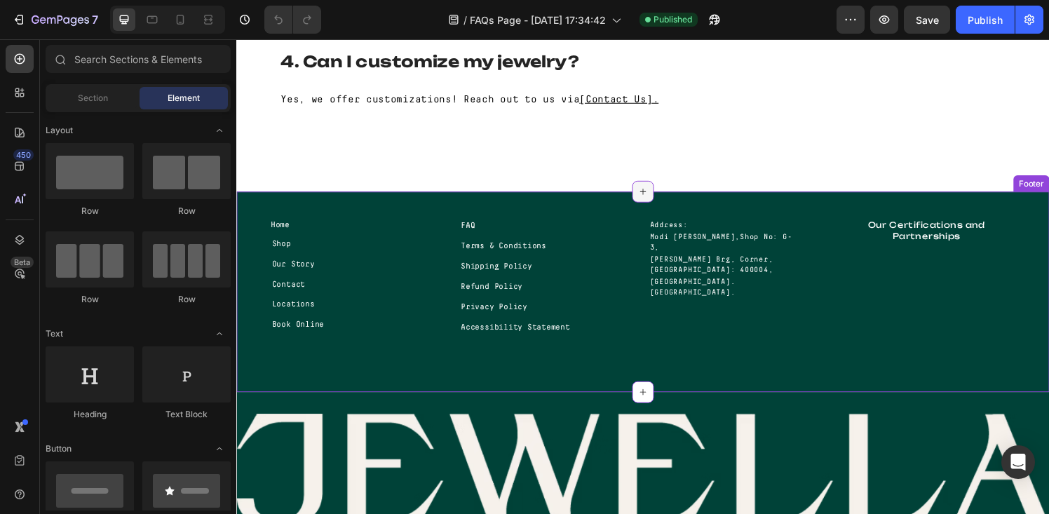
click at [651, 198] on icon at bounding box center [656, 196] width 11 height 11
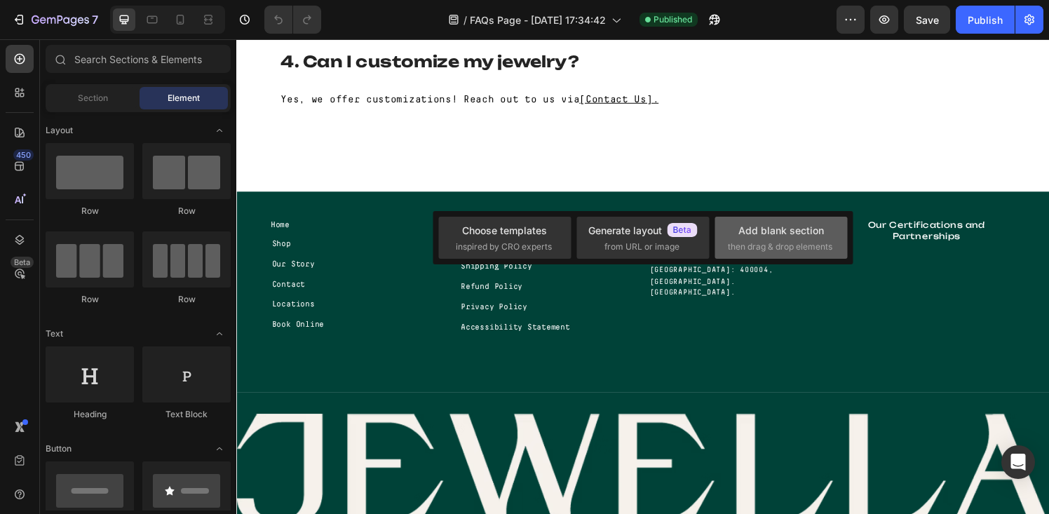
click at [753, 237] on div "Add blank section" at bounding box center [781, 230] width 86 height 15
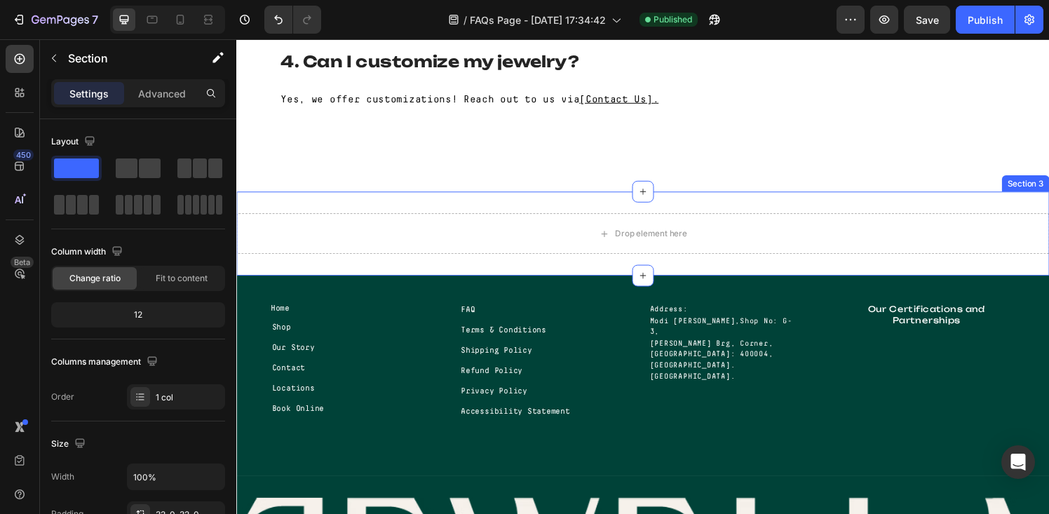
click at [584, 263] on div "Drop element here Section 3" at bounding box center [656, 240] width 841 height 87
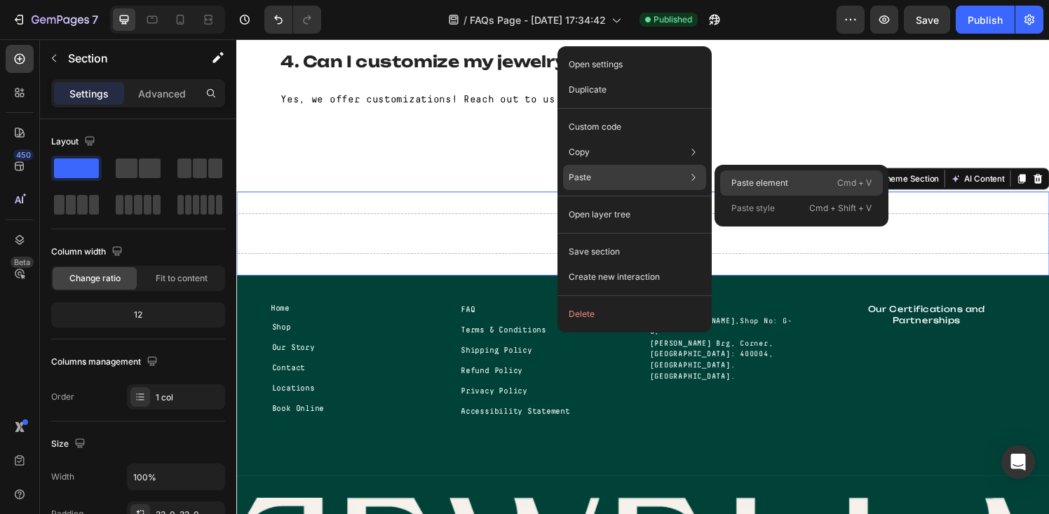
click at [738, 179] on p "Paste element" at bounding box center [759, 183] width 57 height 13
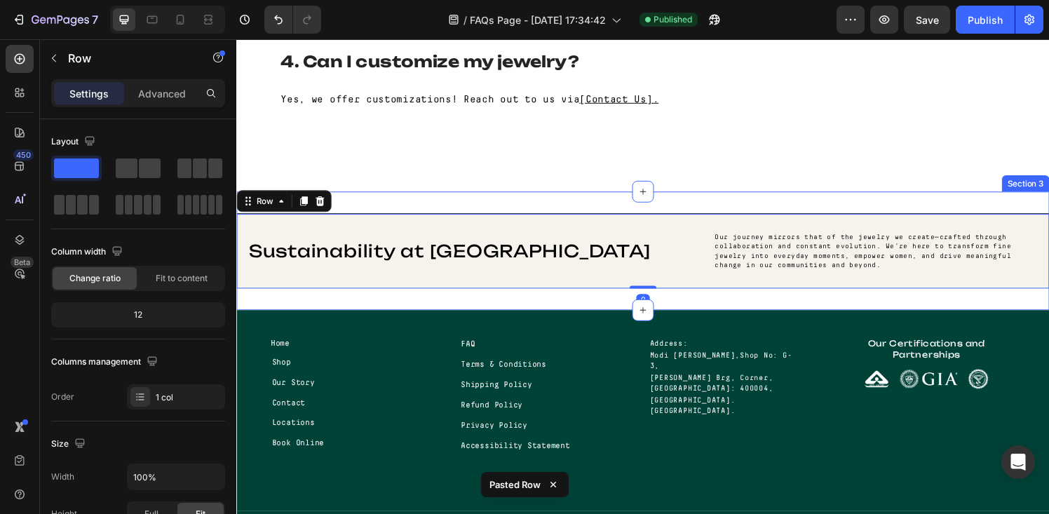
click at [574, 298] on div "Sustainability at Jewella Heading Our journey mirrors that of the jewelry we cr…" at bounding box center [656, 258] width 841 height 123
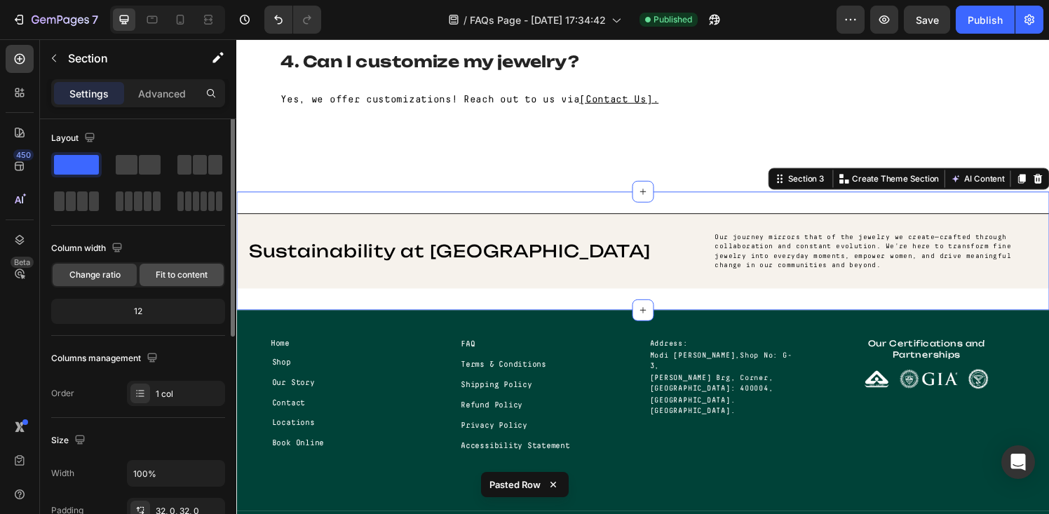
scroll to position [0, 0]
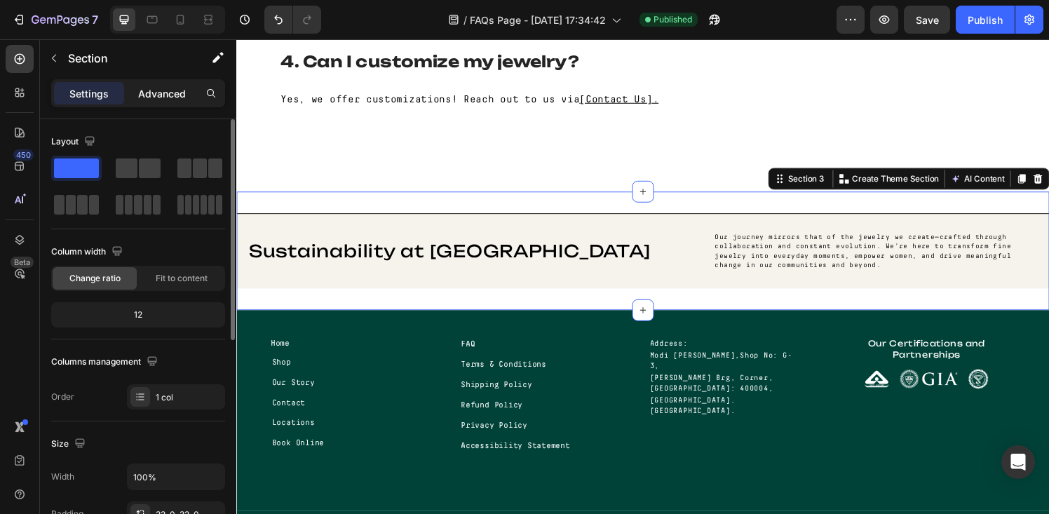
click at [159, 98] on p "Advanced" at bounding box center [162, 93] width 48 height 15
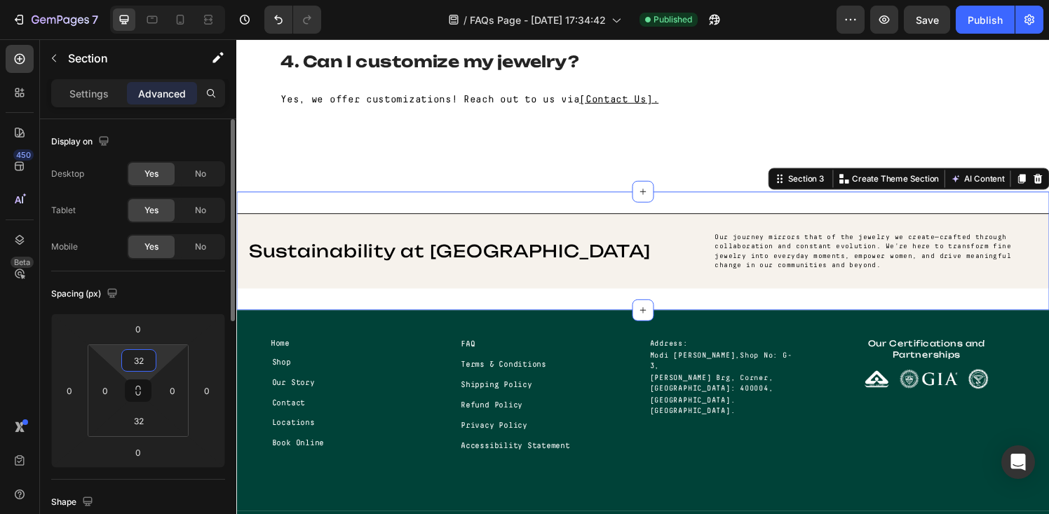
click at [147, 353] on input "32" at bounding box center [139, 360] width 28 height 21
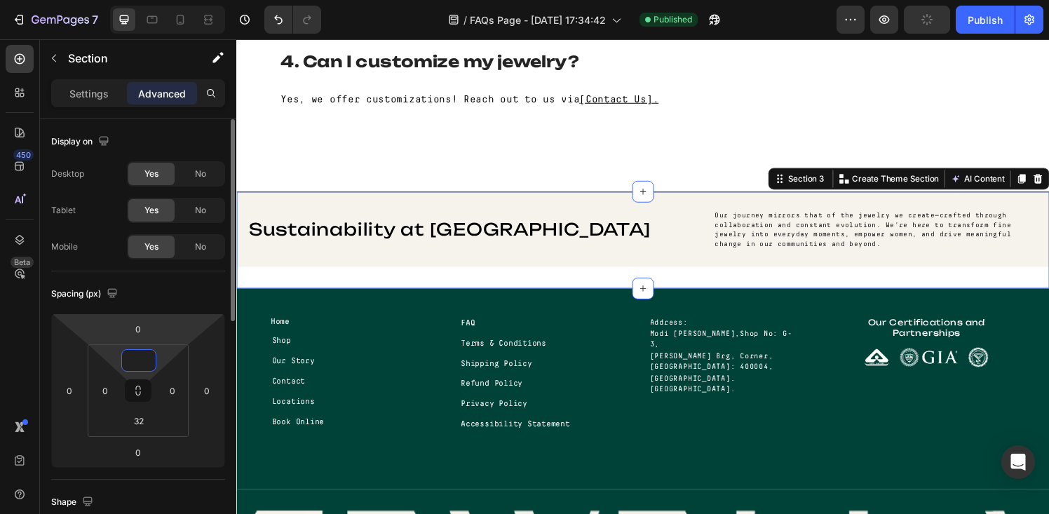
type input "0"
click at [160, 297] on div "Spacing (px)" at bounding box center [138, 294] width 174 height 22
click at [146, 428] on input "32" at bounding box center [139, 420] width 28 height 21
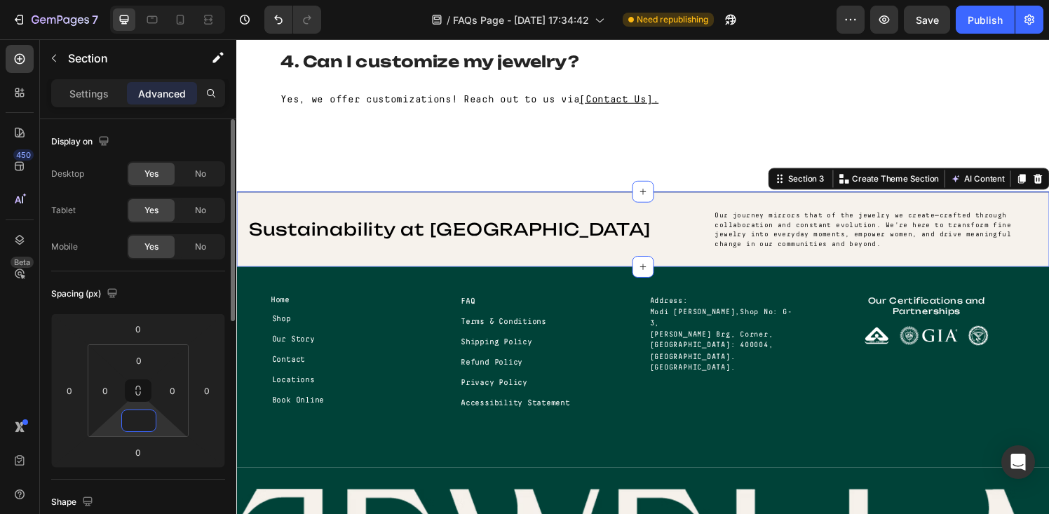
type input "0"
click at [163, 292] on div "Spacing (px)" at bounding box center [138, 294] width 174 height 22
click at [977, 26] on div "Publish" at bounding box center [985, 20] width 35 height 15
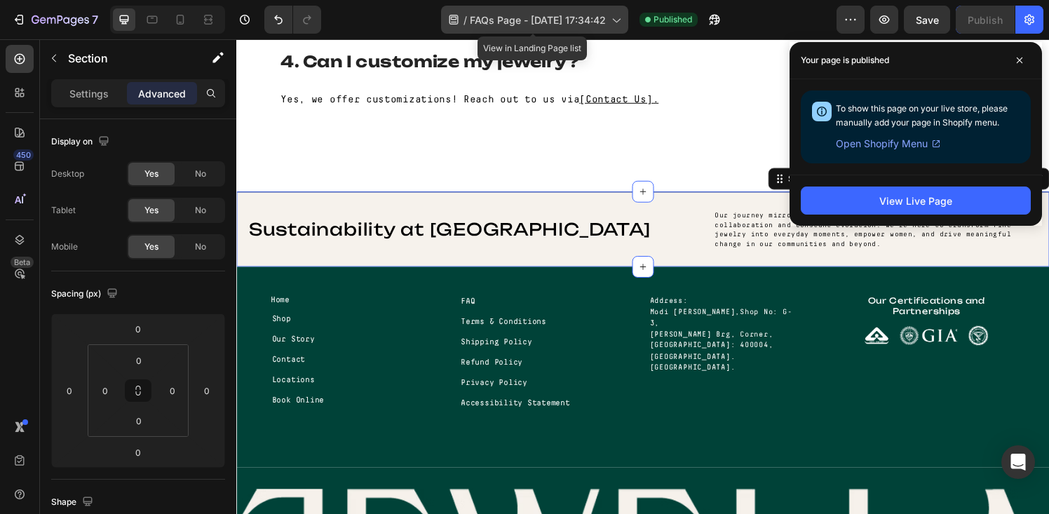
click at [518, 21] on span "FAQs Page - [DATE] 17:34:42" at bounding box center [538, 20] width 136 height 15
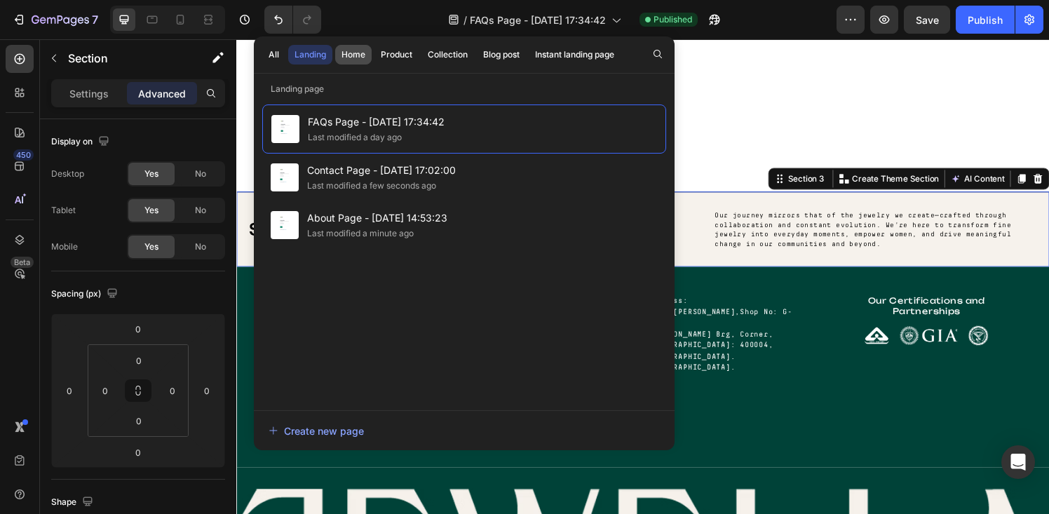
click at [347, 58] on div "Home" at bounding box center [353, 54] width 24 height 13
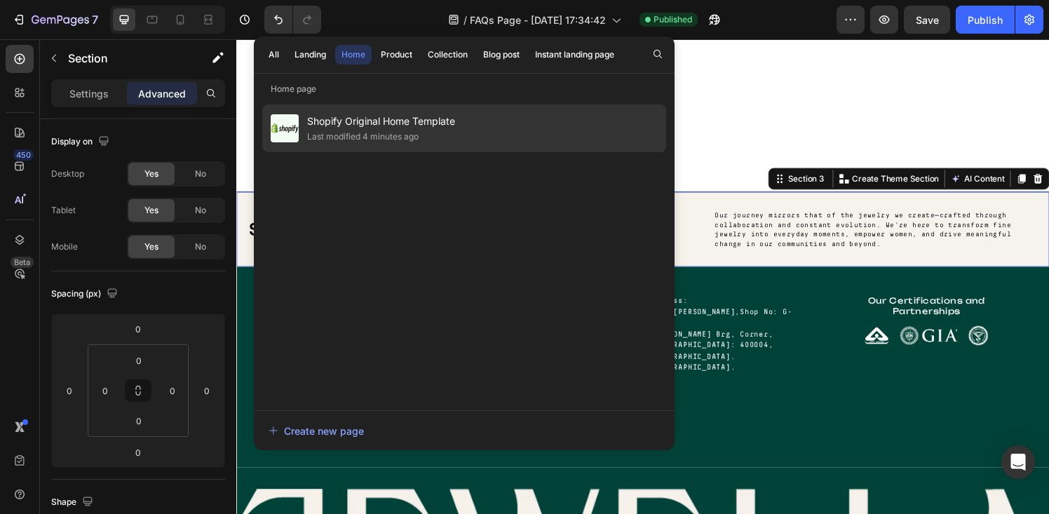
click at [347, 121] on span "Shopify Original Home Template" at bounding box center [381, 121] width 148 height 17
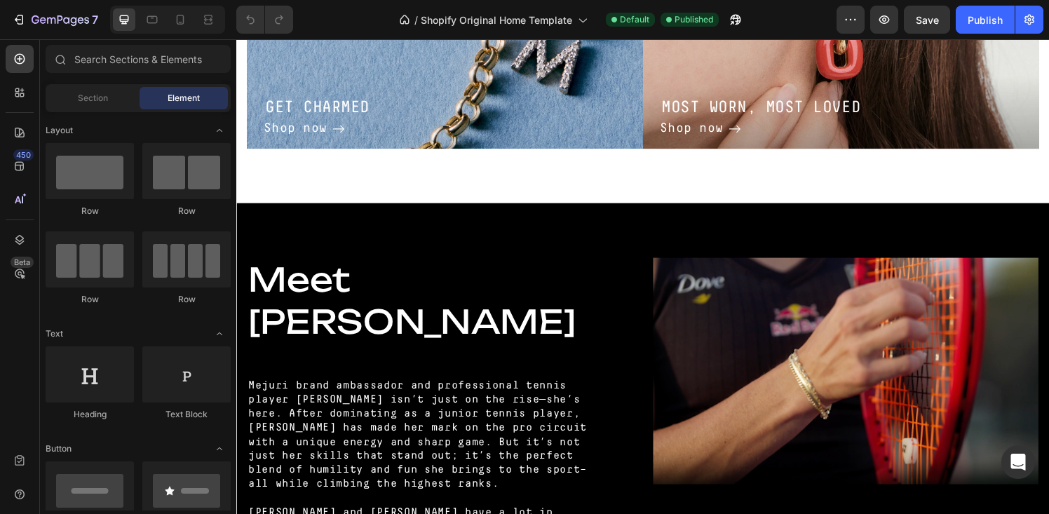
scroll to position [607, 0]
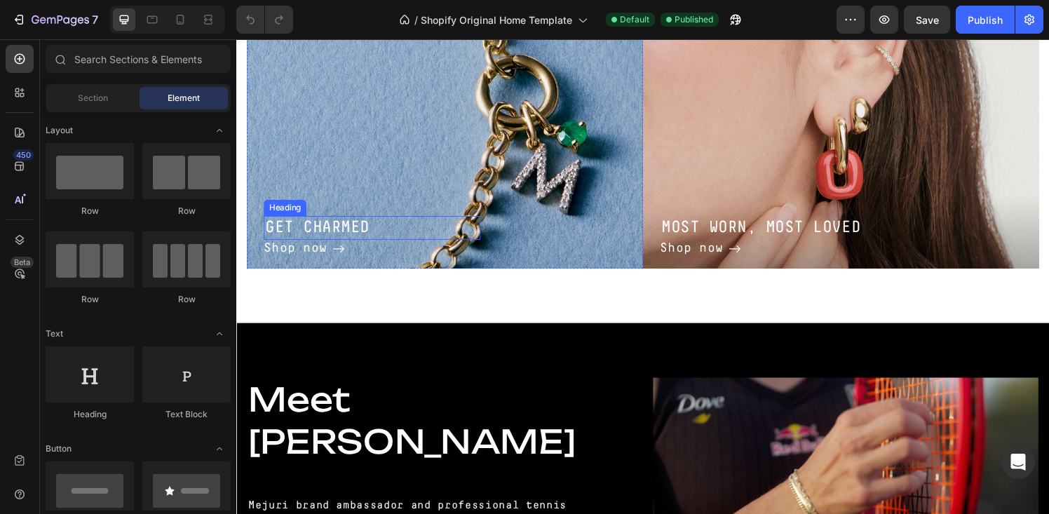
click at [405, 229] on h3 "GET CHARMED" at bounding box center [376, 234] width 224 height 25
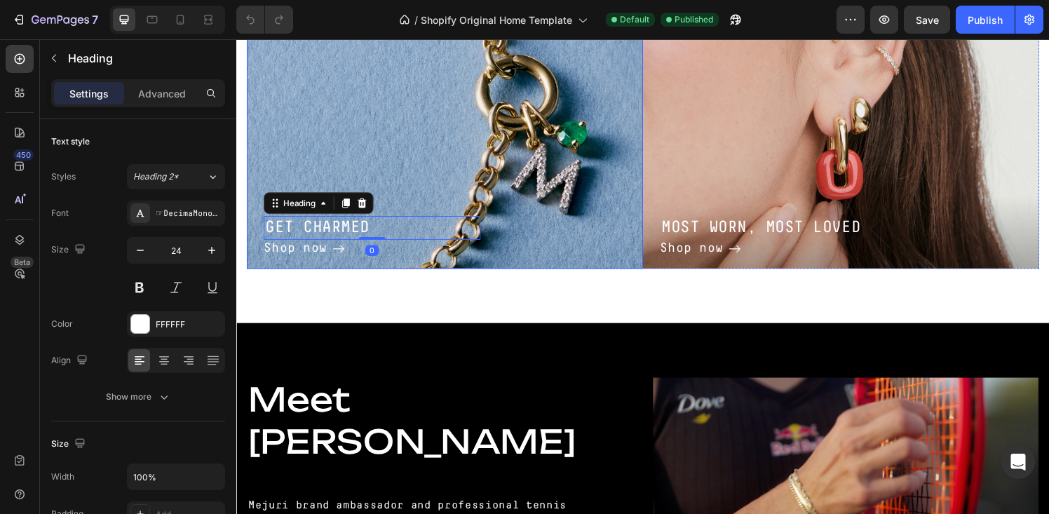
click at [414, 177] on div "GET CHARMED Heading 0 Shop now Button Row" at bounding box center [452, 122] width 410 height 309
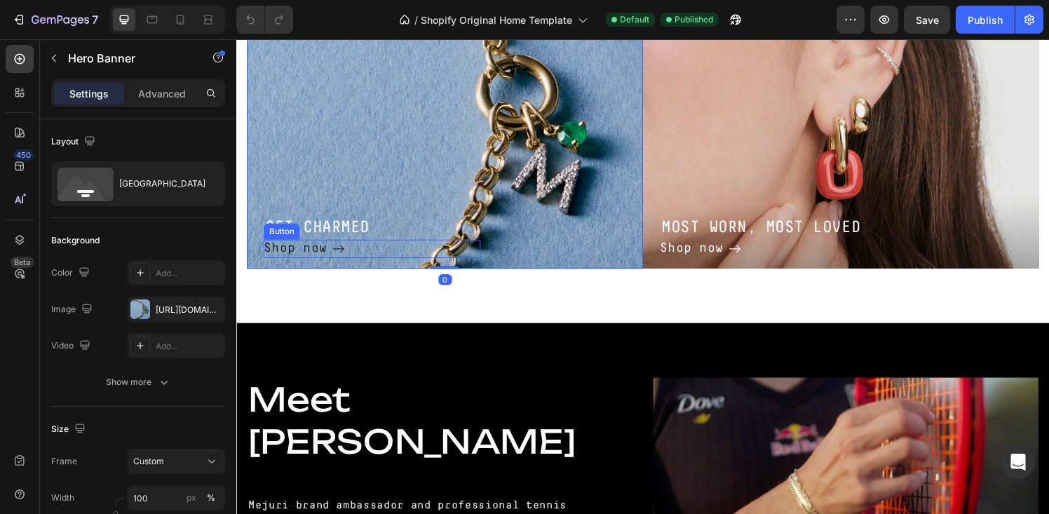
click at [333, 252] on div "Shop now" at bounding box center [306, 256] width 84 height 19
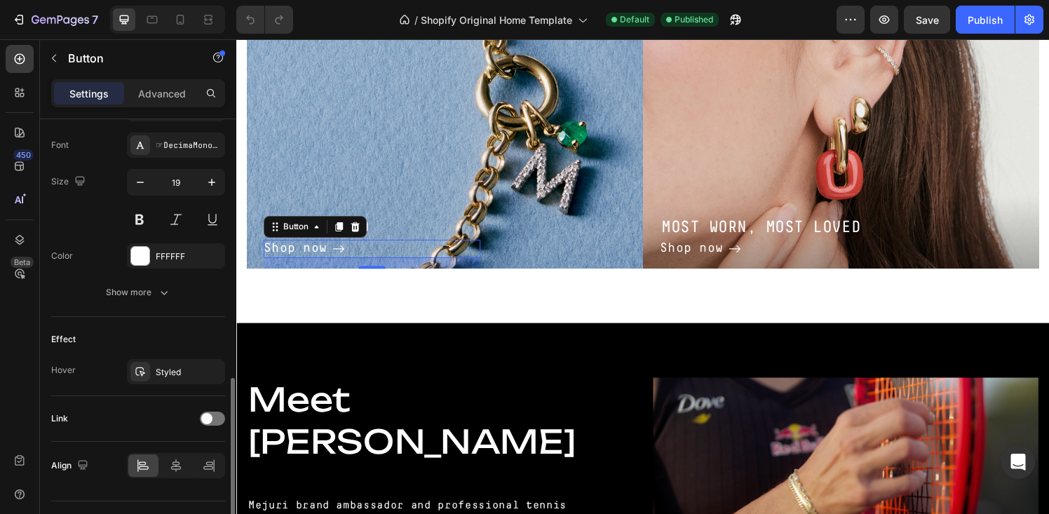
scroll to position [682, 0]
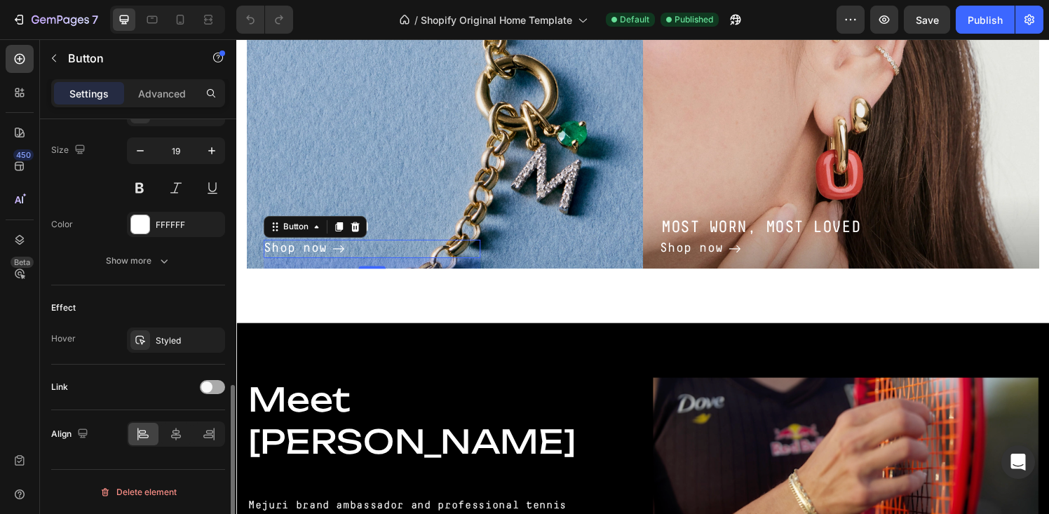
click at [208, 391] on span at bounding box center [206, 386] width 11 height 11
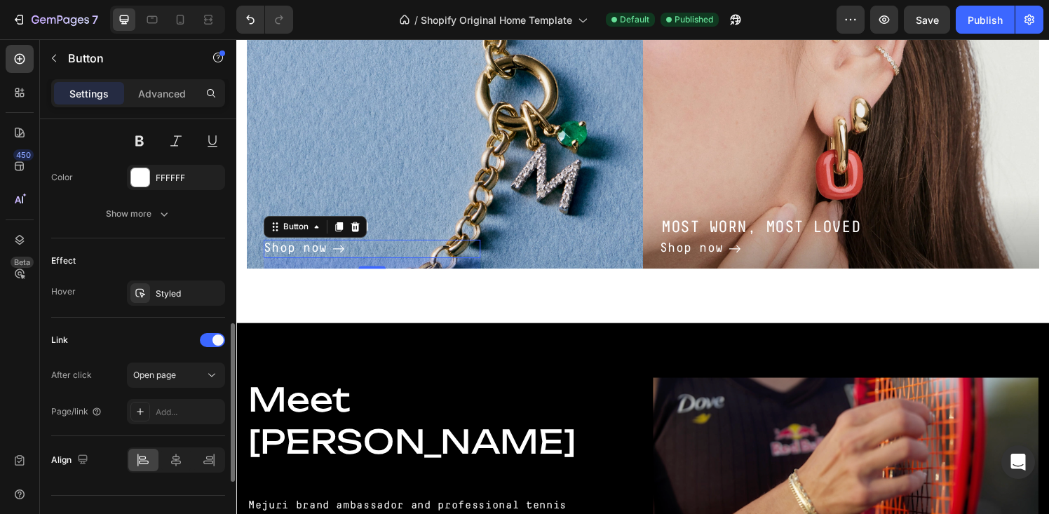
scroll to position [733, 0]
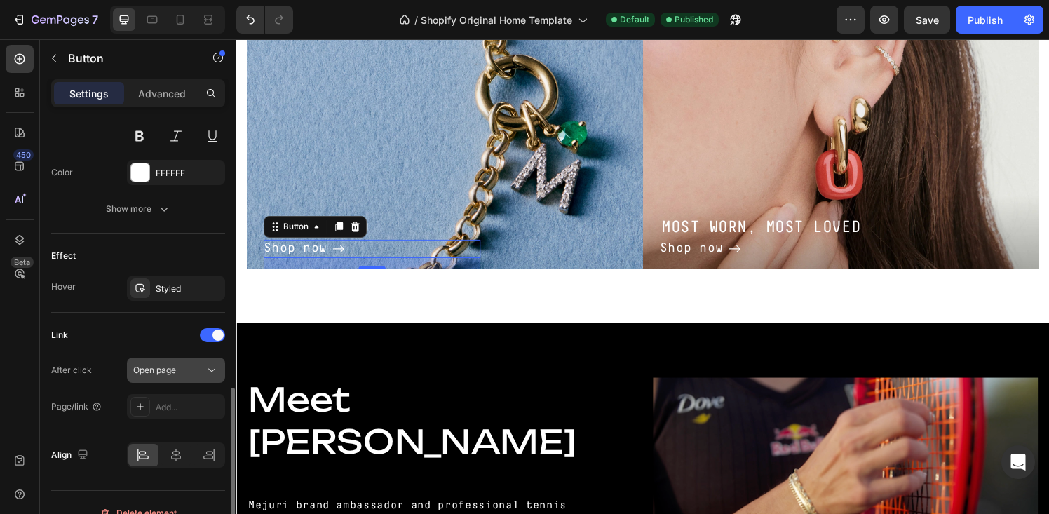
click at [174, 374] on span "Open page" at bounding box center [154, 370] width 43 height 11
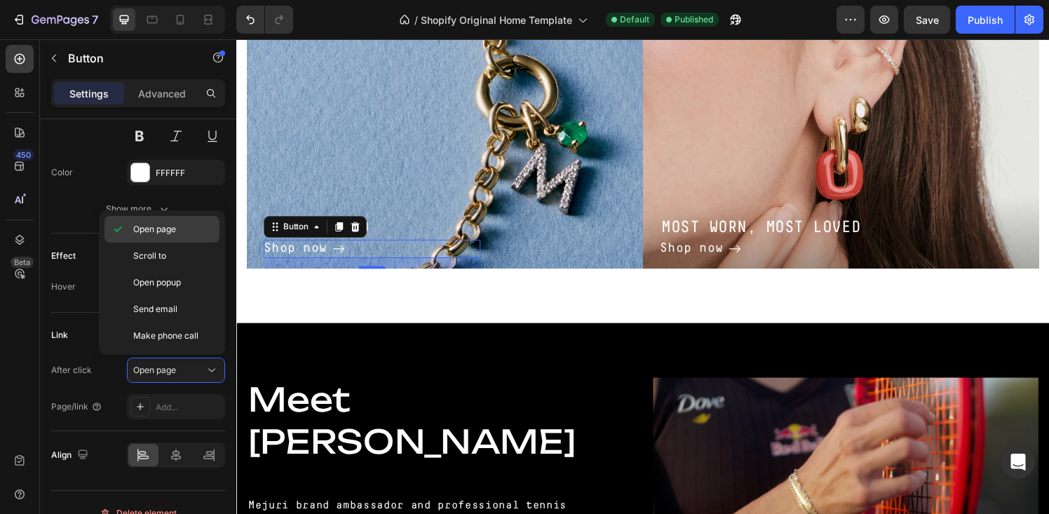
click at [161, 223] on span "Open page" at bounding box center [154, 229] width 43 height 13
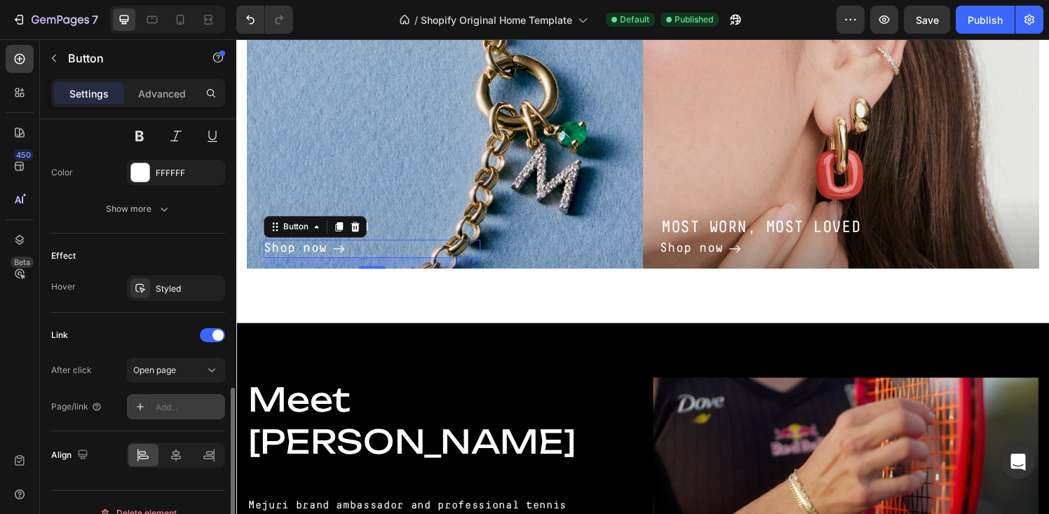
click at [144, 407] on icon at bounding box center [140, 406] width 11 height 11
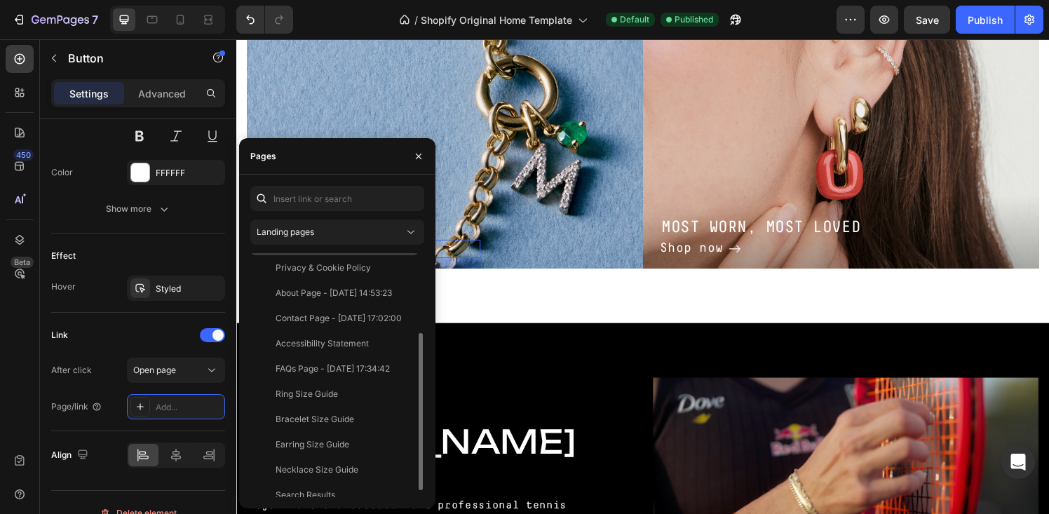
scroll to position [135, 0]
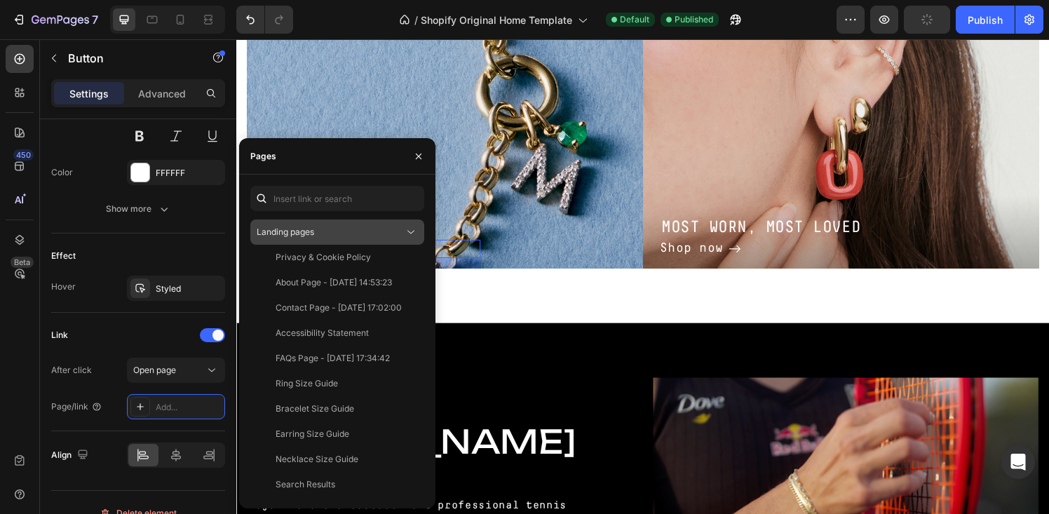
click at [349, 234] on div "Landing pages" at bounding box center [330, 232] width 147 height 13
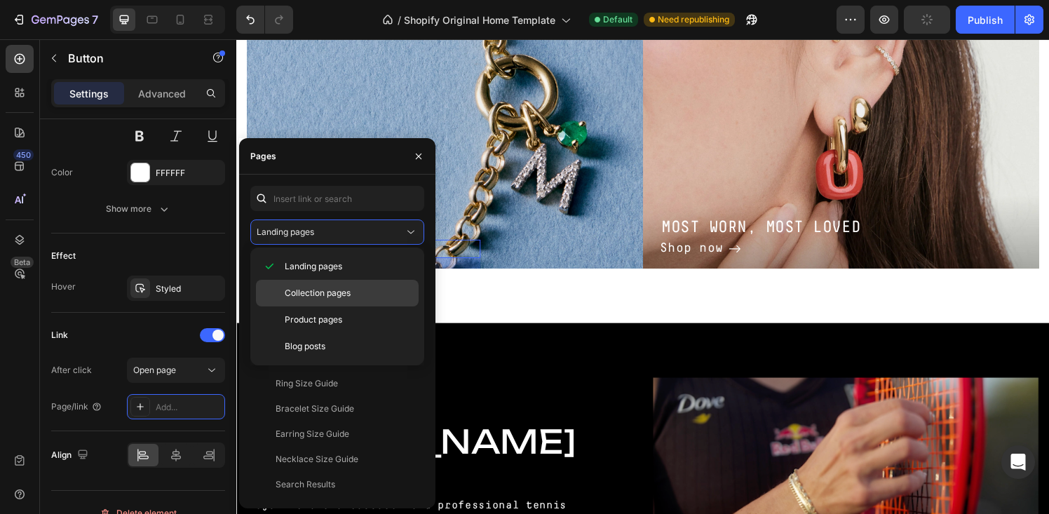
click at [341, 298] on span "Collection pages" at bounding box center [318, 293] width 66 height 13
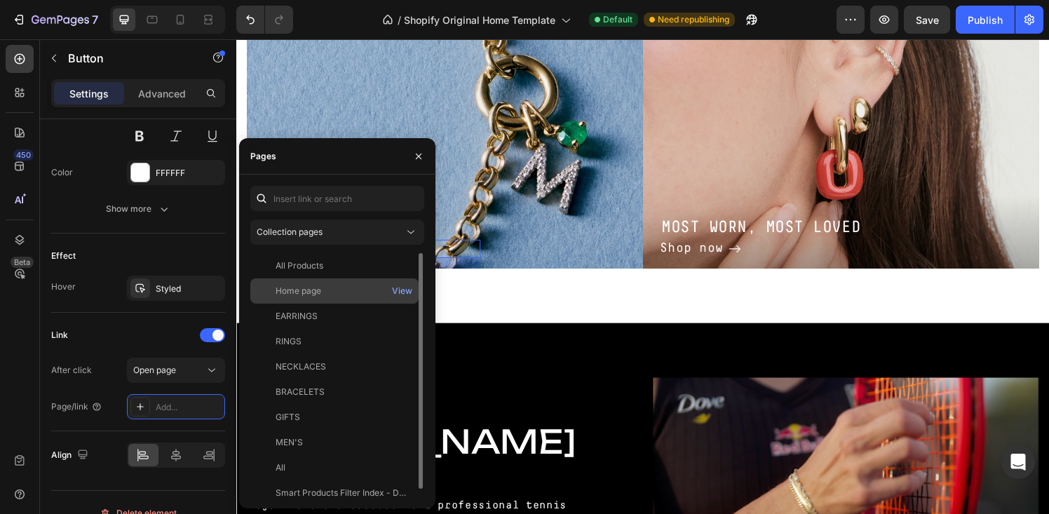
scroll to position [8, 0]
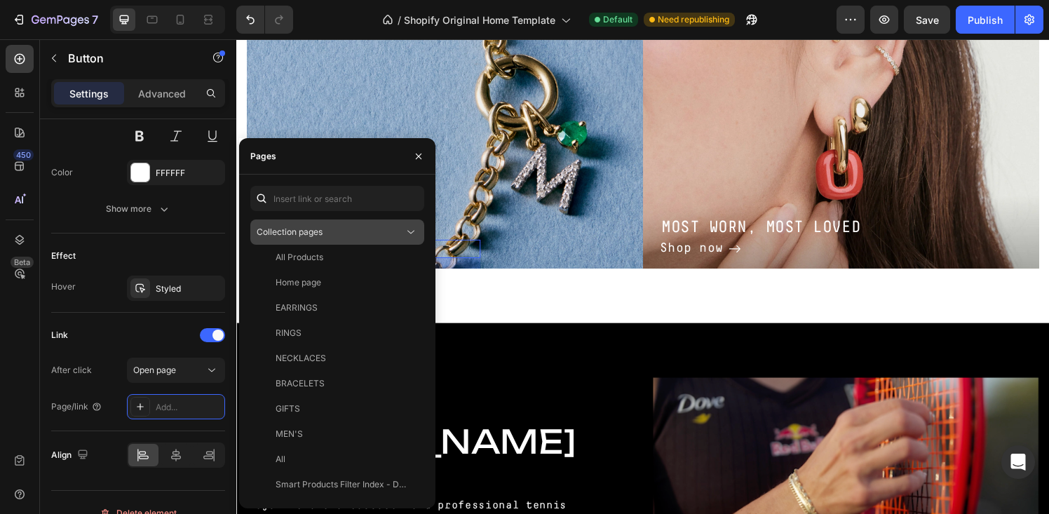
click at [341, 230] on div "Collection pages" at bounding box center [330, 232] width 147 height 13
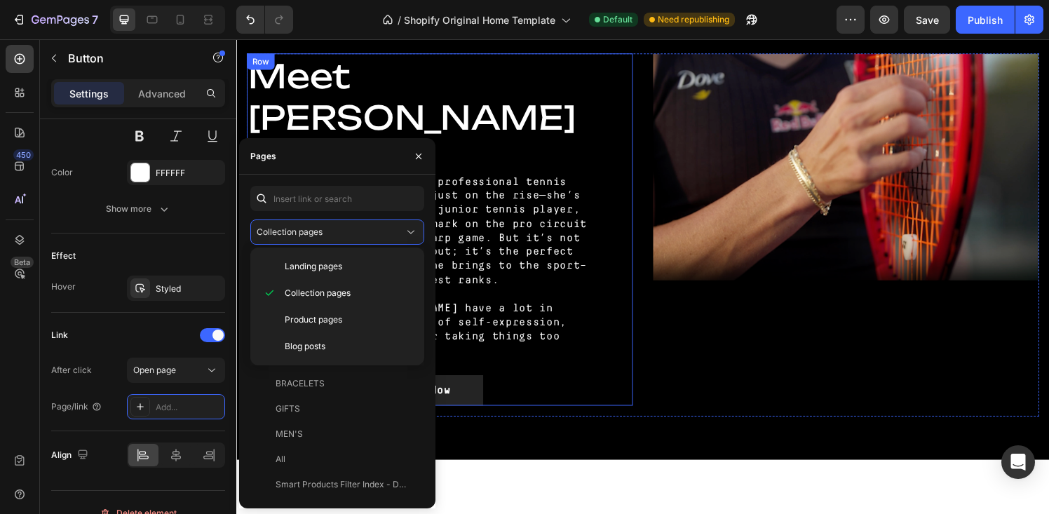
scroll to position [889, 0]
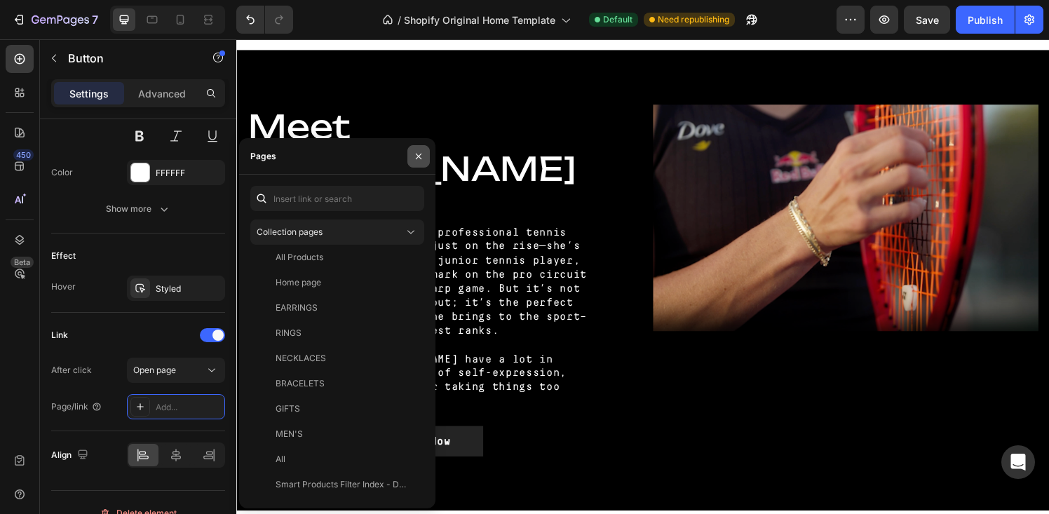
click at [419, 154] on icon "button" at bounding box center [418, 156] width 11 height 11
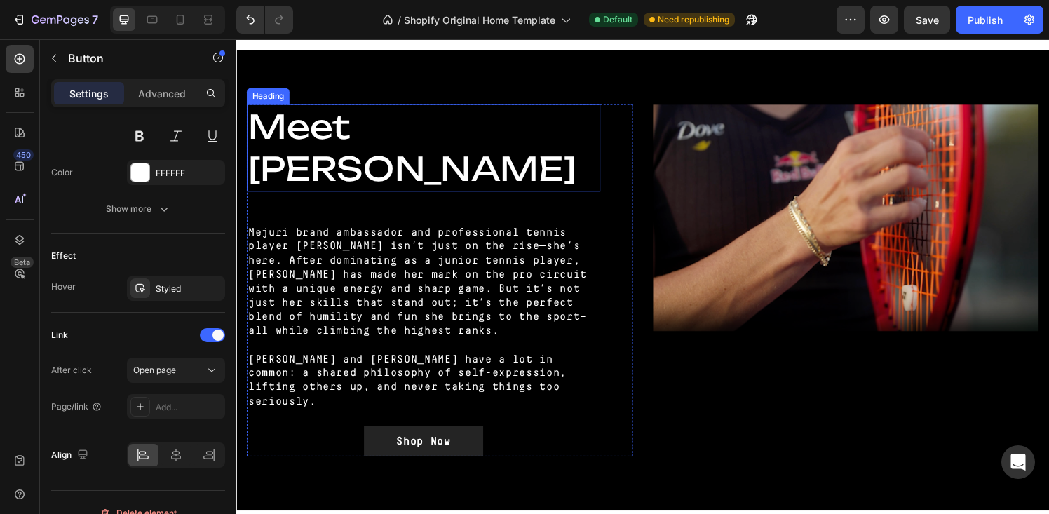
click at [404, 173] on h2 "Meet [PERSON_NAME]" at bounding box center [430, 152] width 366 height 90
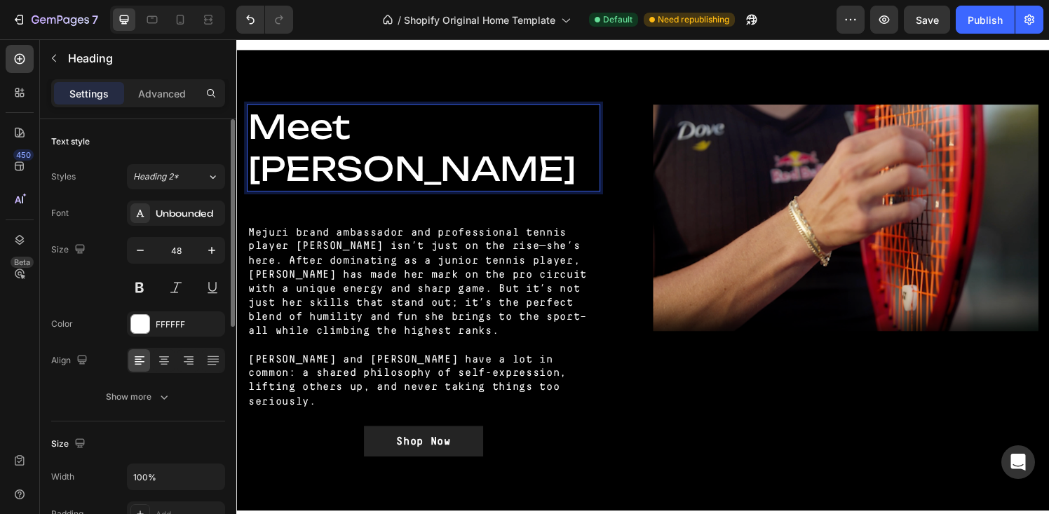
click at [404, 173] on h2 "Meet [PERSON_NAME]" at bounding box center [430, 152] width 366 height 90
click at [367, 170] on p "Meet [PERSON_NAME]" at bounding box center [429, 152] width 363 height 88
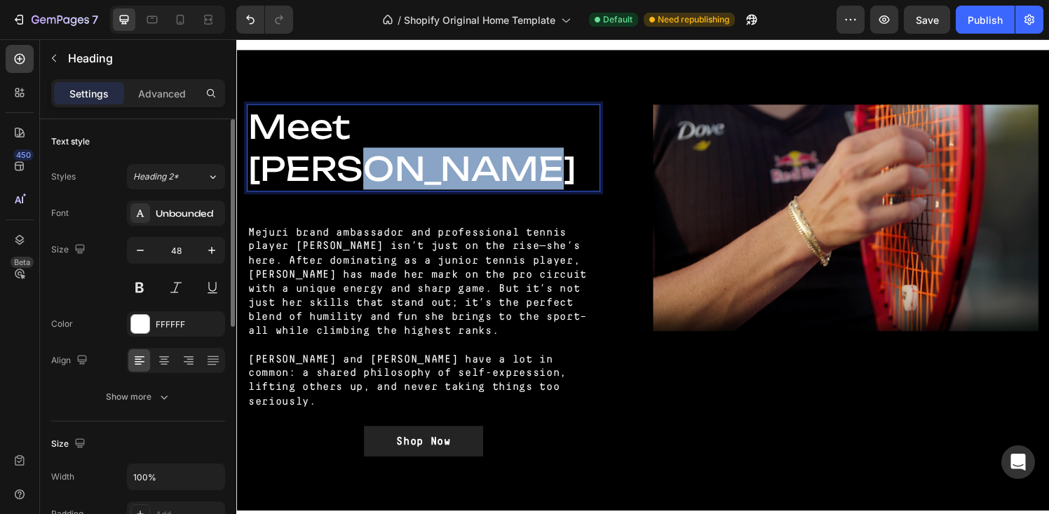
click at [367, 170] on p "Meet [PERSON_NAME]" at bounding box center [429, 152] width 363 height 88
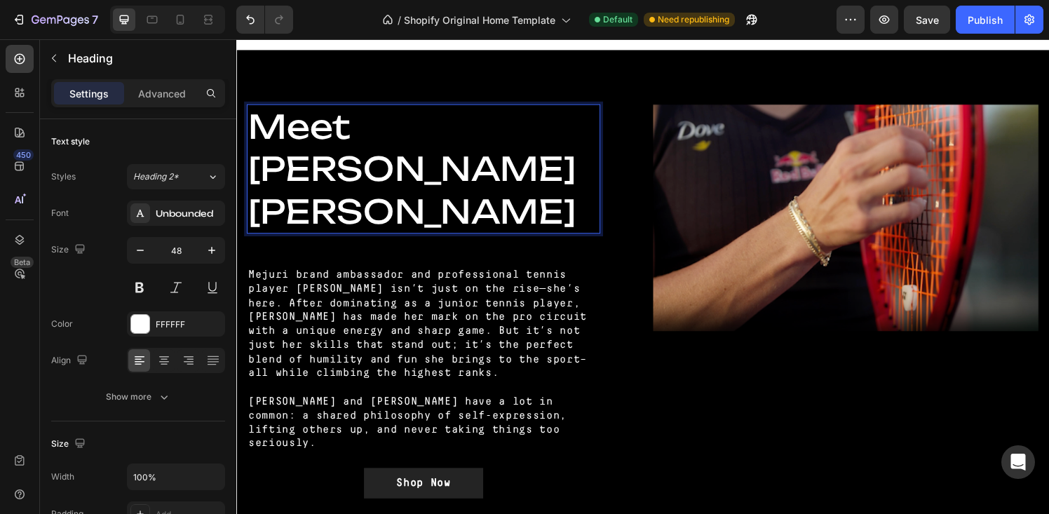
click at [415, 135] on p "Meet [PERSON_NAME] [PERSON_NAME]" at bounding box center [429, 173] width 363 height 131
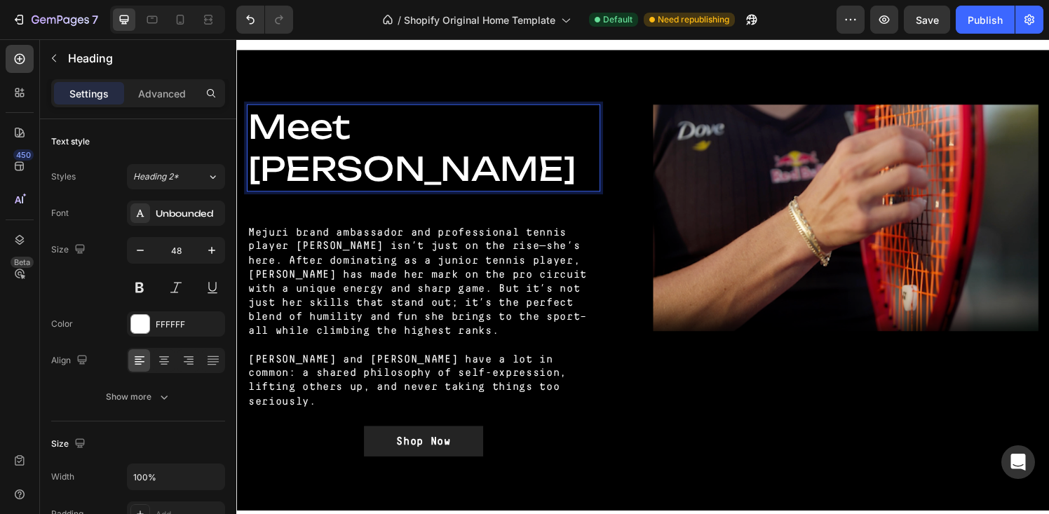
click at [539, 124] on p "Meet [PERSON_NAME]" at bounding box center [429, 152] width 363 height 88
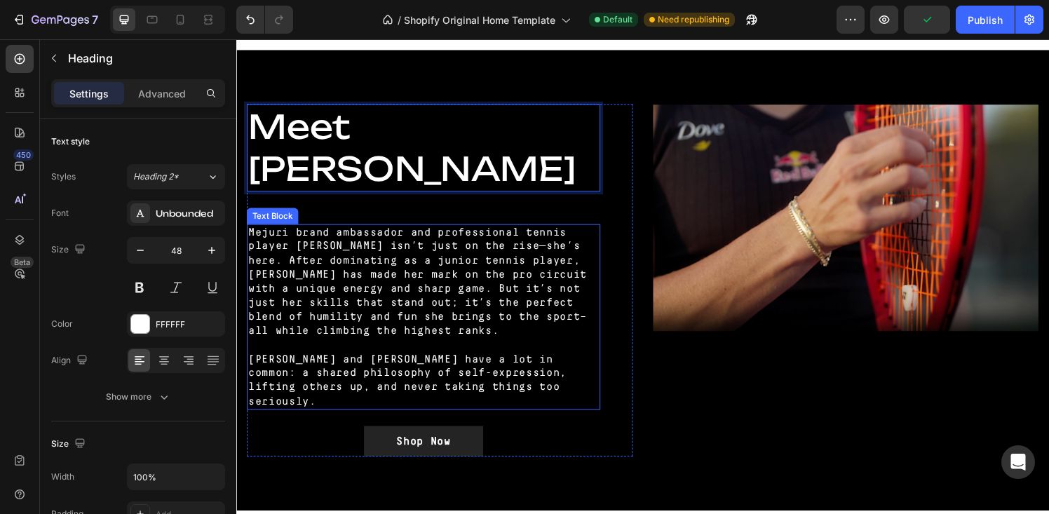
click at [269, 240] on p "Mejuri brand ambassador and professional tennis player [PERSON_NAME] isn’t just…" at bounding box center [429, 290] width 363 height 116
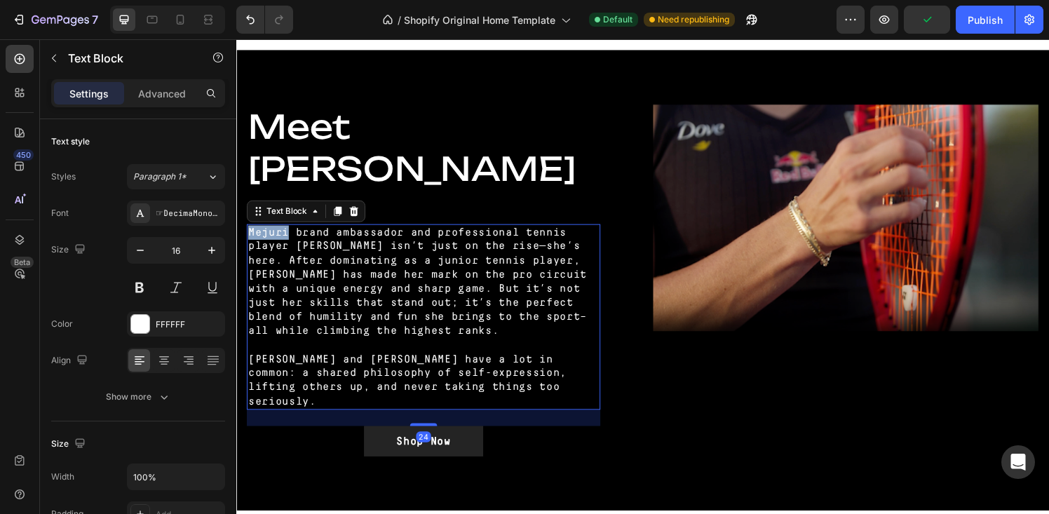
click at [269, 240] on p "Mejuri brand ambassador and professional tennis player [PERSON_NAME] isn’t just…" at bounding box center [429, 290] width 363 height 116
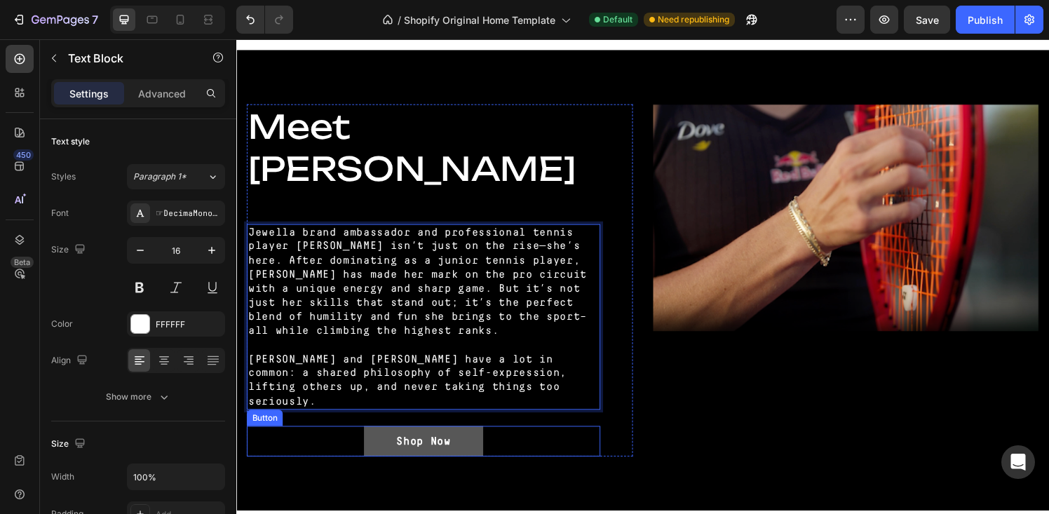
click at [395, 442] on button "Shop Now" at bounding box center [429, 456] width 123 height 32
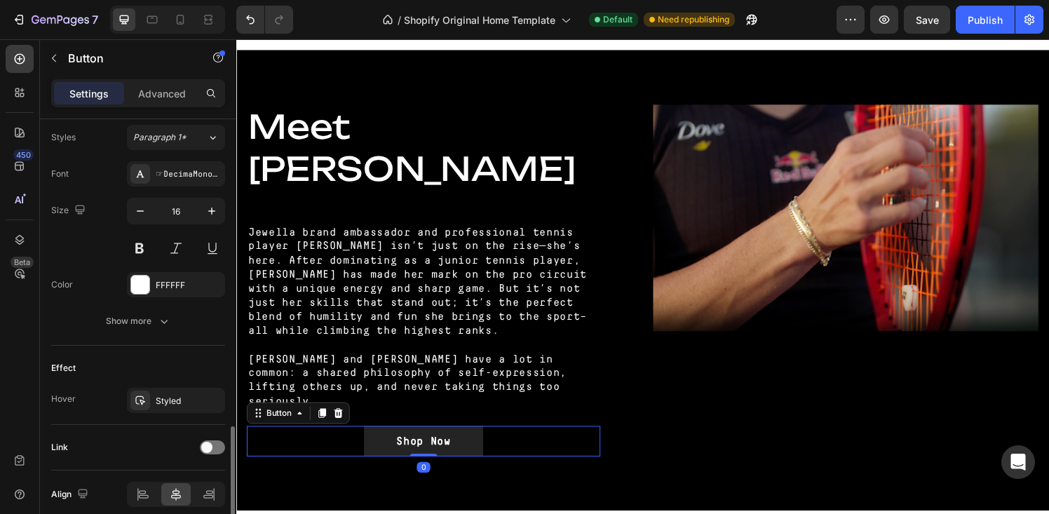
scroll to position [571, 0]
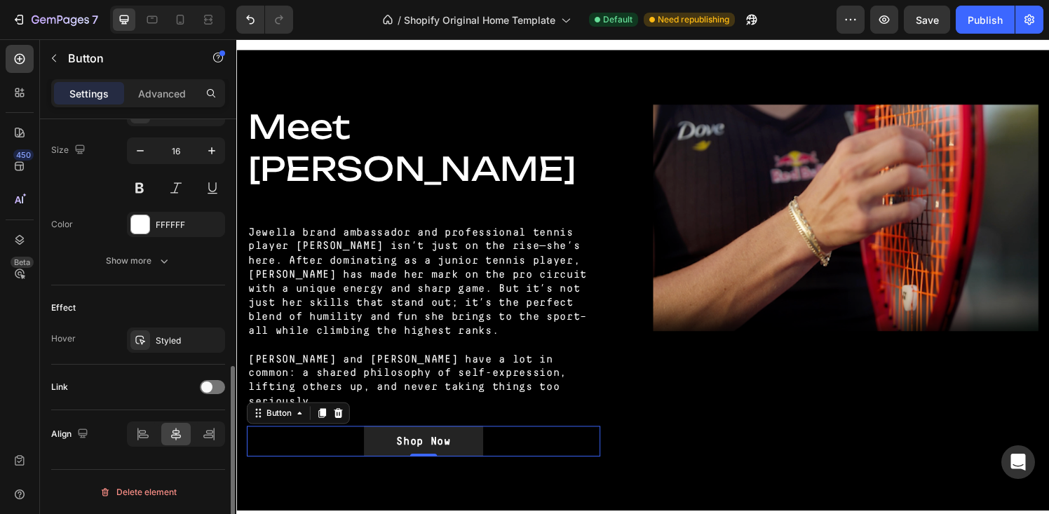
click at [170, 381] on div "Link" at bounding box center [138, 387] width 174 height 22
click at [215, 391] on div at bounding box center [212, 387] width 25 height 14
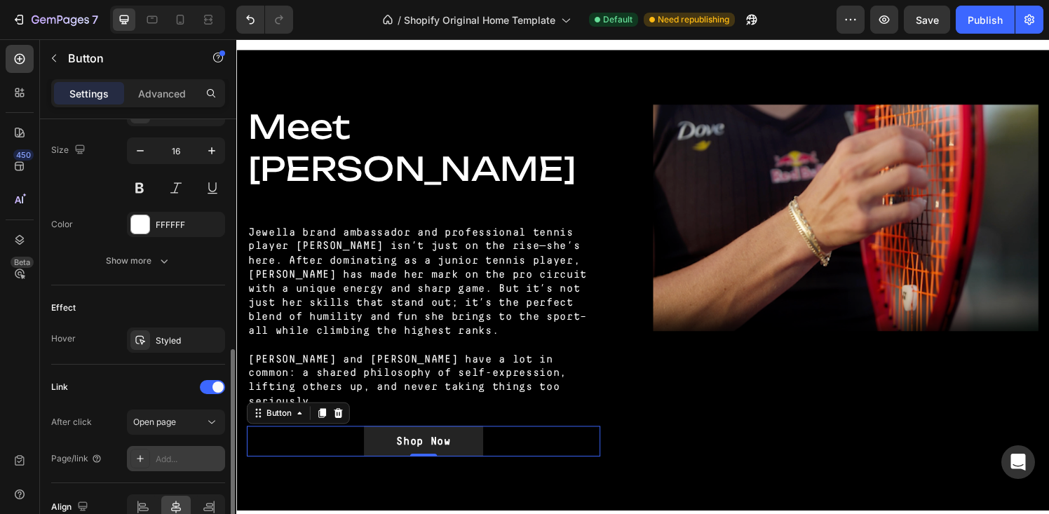
click at [173, 453] on div "Add..." at bounding box center [189, 459] width 66 height 13
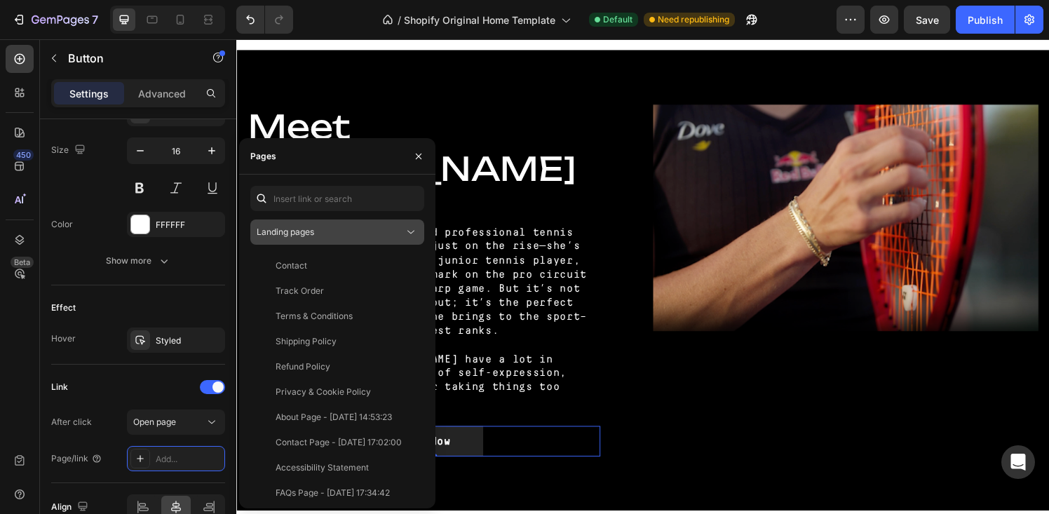
click at [327, 234] on div "Landing pages" at bounding box center [330, 232] width 147 height 13
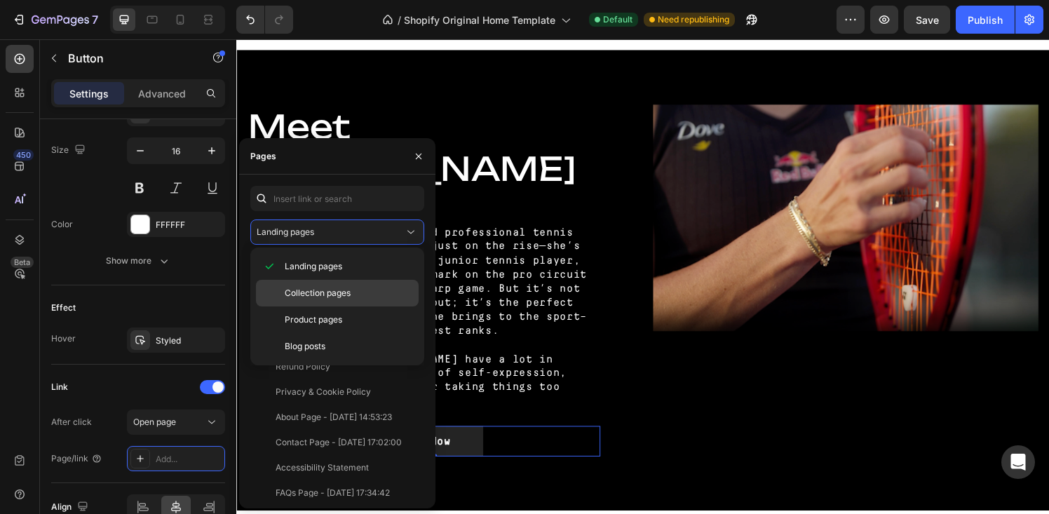
click at [320, 292] on span "Collection pages" at bounding box center [318, 293] width 66 height 13
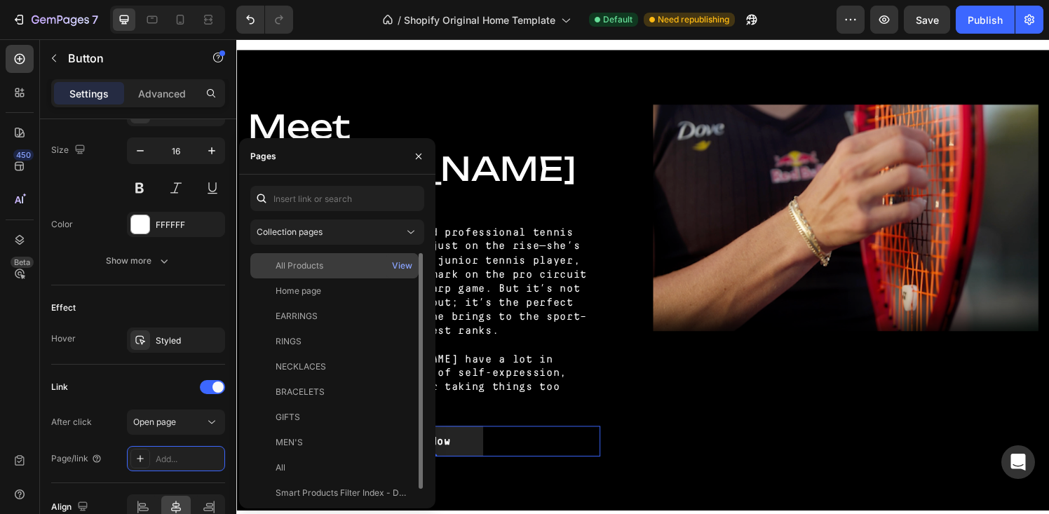
click at [316, 262] on div "All Products" at bounding box center [300, 265] width 48 height 13
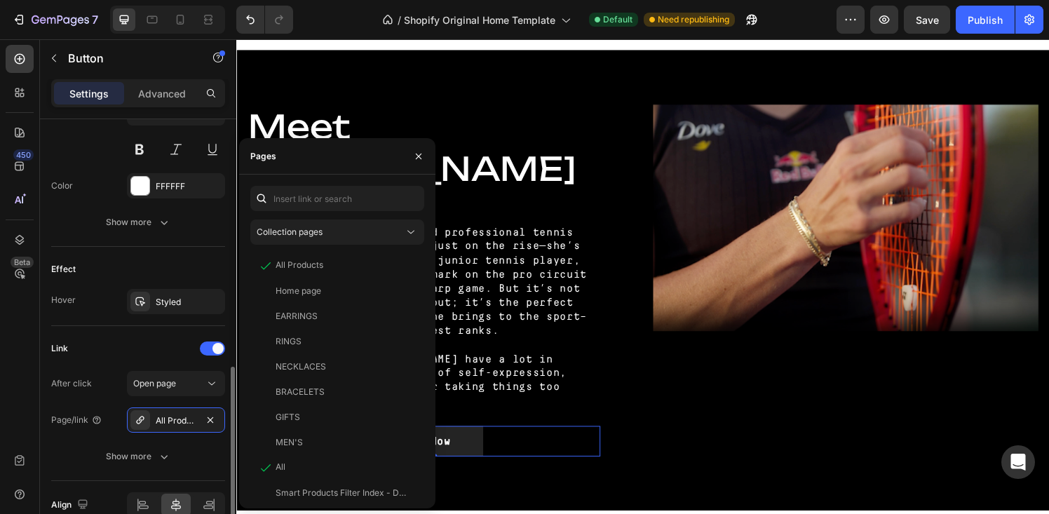
scroll to position [680, 0]
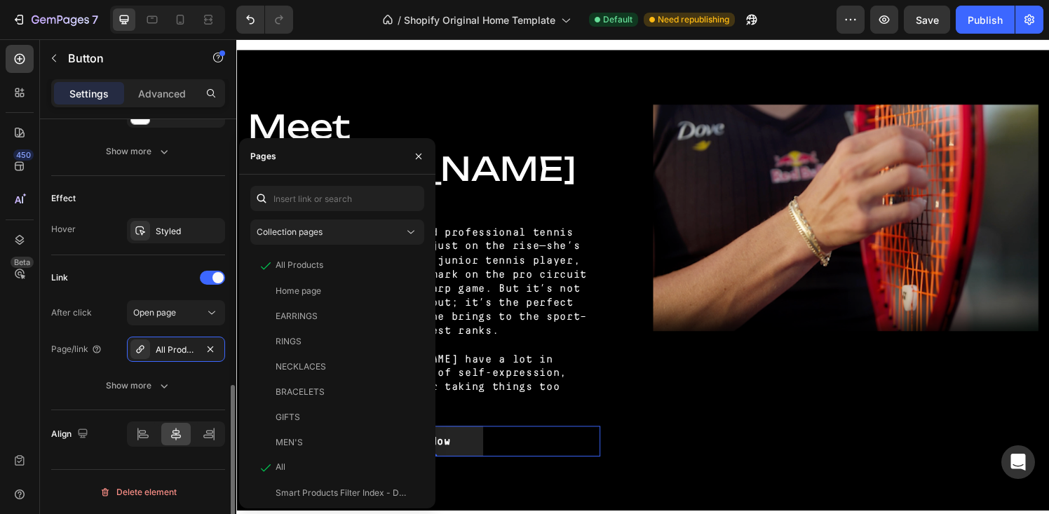
click at [156, 381] on div "Show more" at bounding box center [138, 386] width 65 height 14
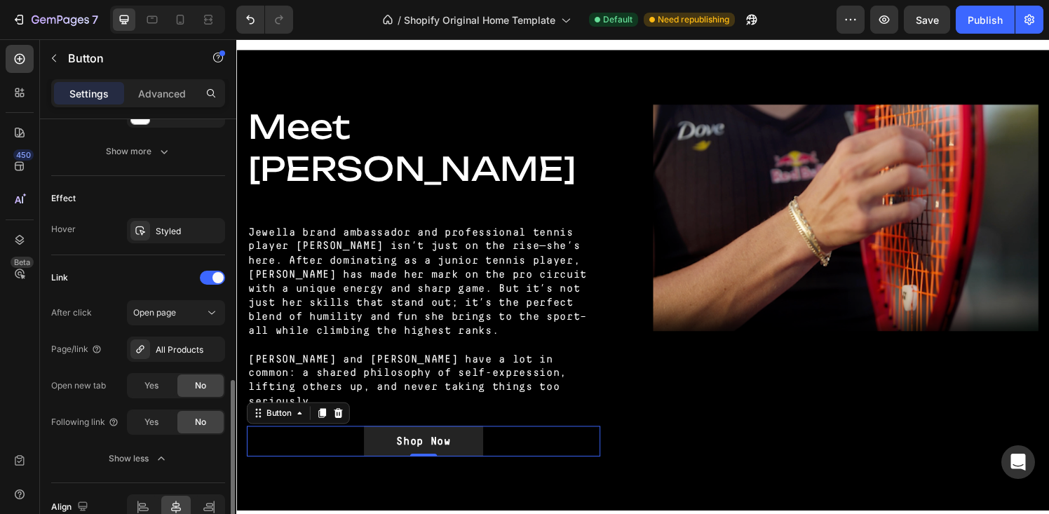
scroll to position [753, 0]
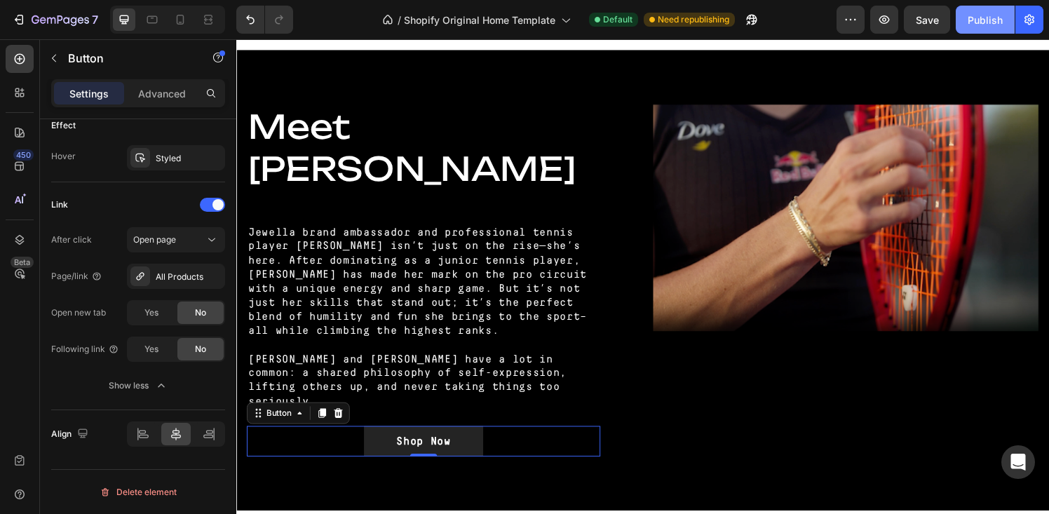
drag, startPoint x: 980, startPoint y: 20, endPoint x: 962, endPoint y: 21, distance: 18.3
click at [980, 19] on div "Publish" at bounding box center [985, 20] width 35 height 15
click at [818, 177] on img at bounding box center [868, 224] width 400 height 235
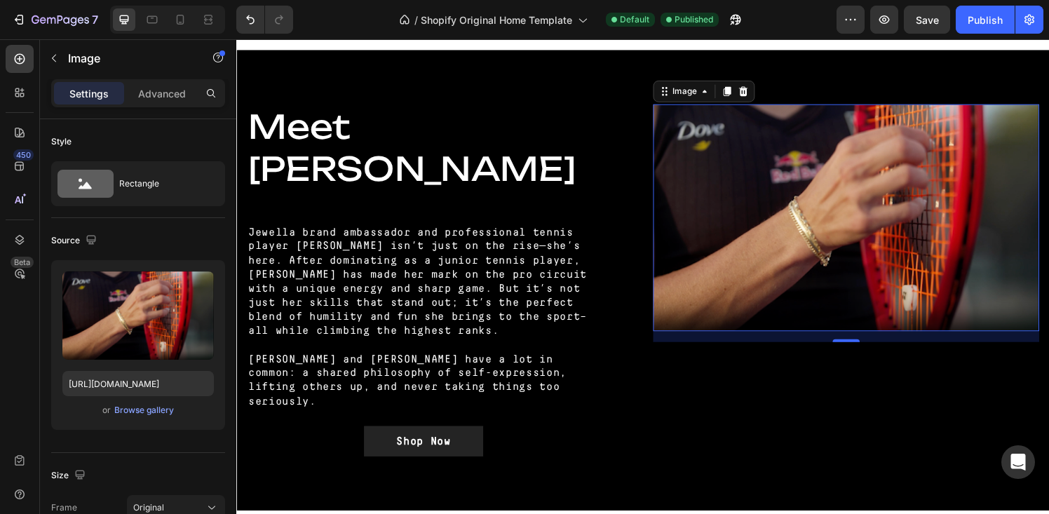
click at [809, 262] on img at bounding box center [868, 224] width 400 height 235
click at [829, 258] on img at bounding box center [868, 224] width 400 height 235
click at [143, 411] on div "Browse gallery" at bounding box center [144, 410] width 60 height 13
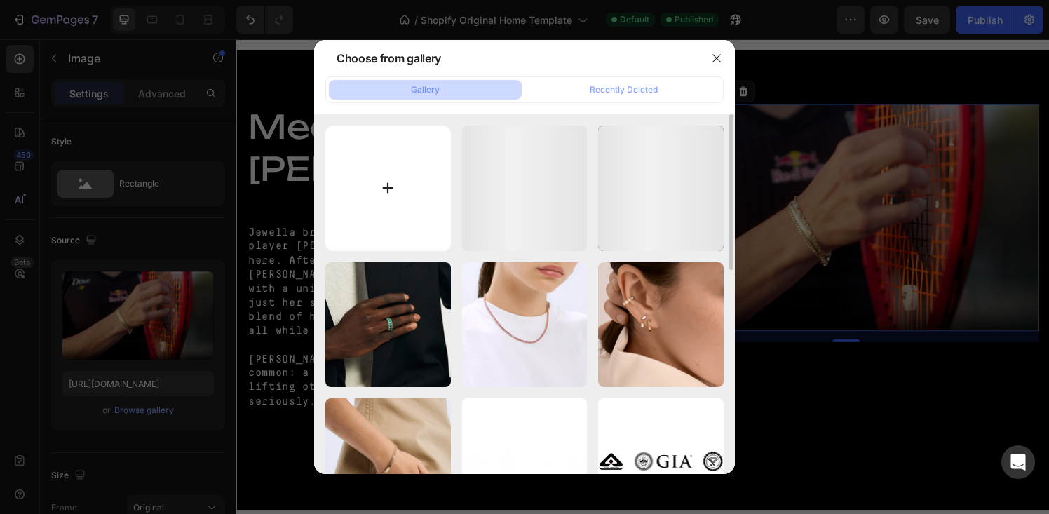
click at [403, 184] on input "file" at bounding box center [388, 189] width 126 height 126
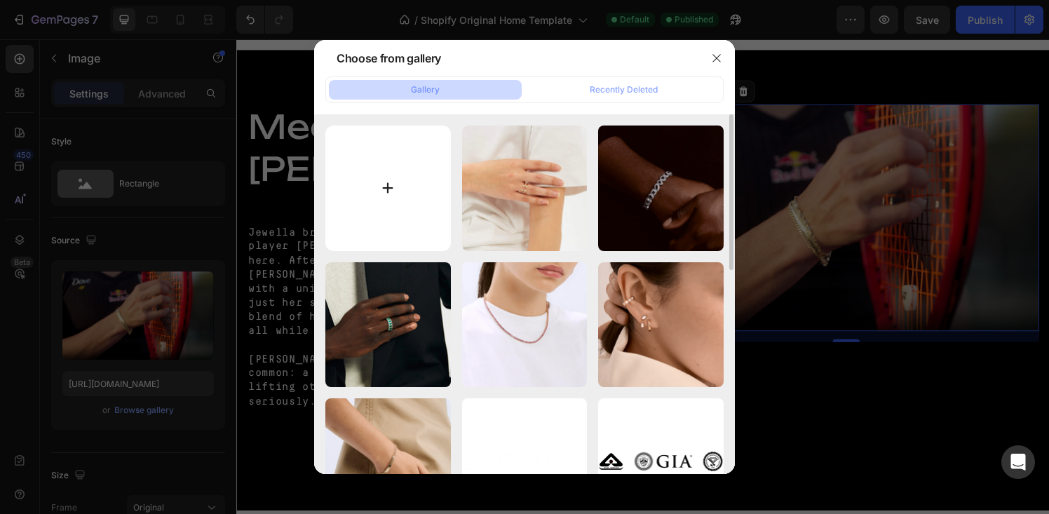
type input "C:\fakepath\Generated Image [DATE] - 10_26PM.png"
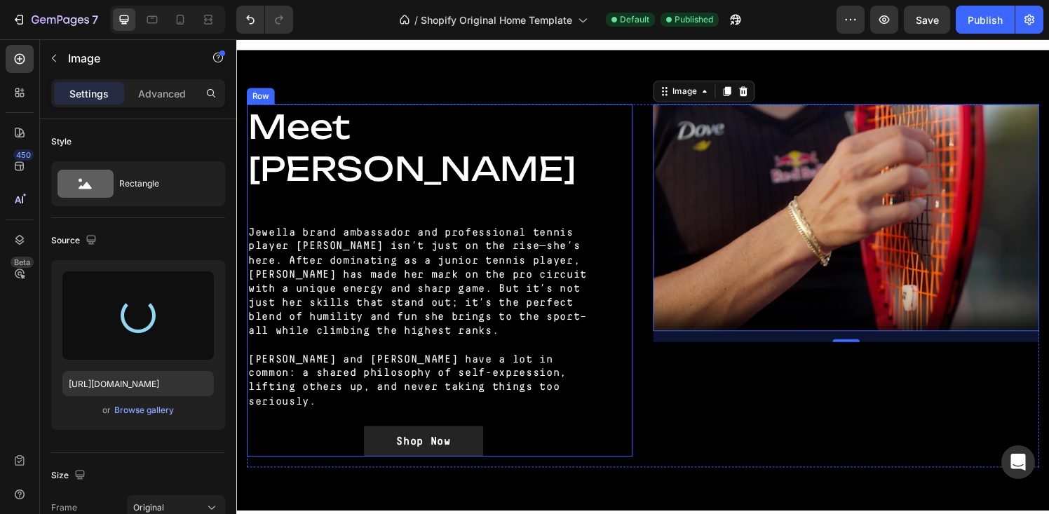
type input "[URL][DOMAIN_NAME]"
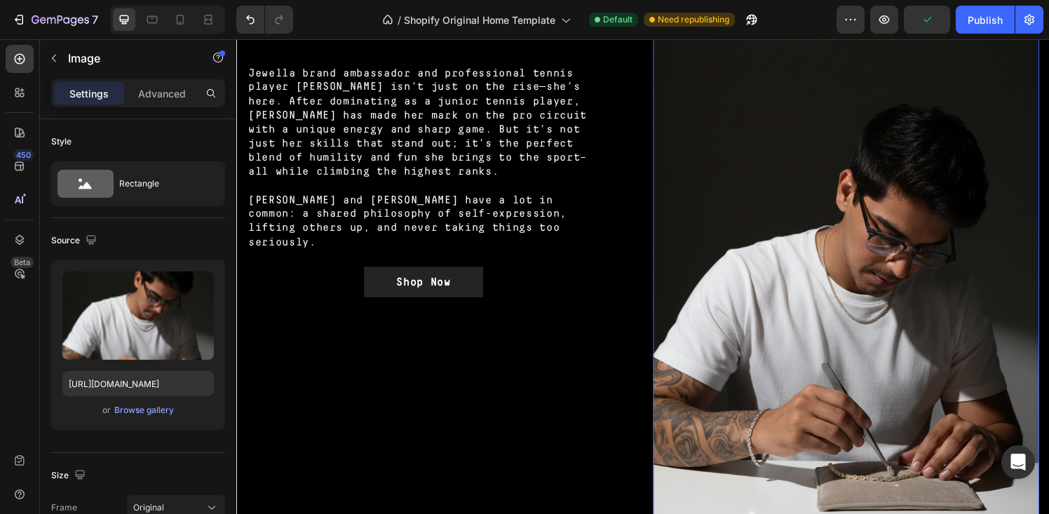
scroll to position [1053, 0]
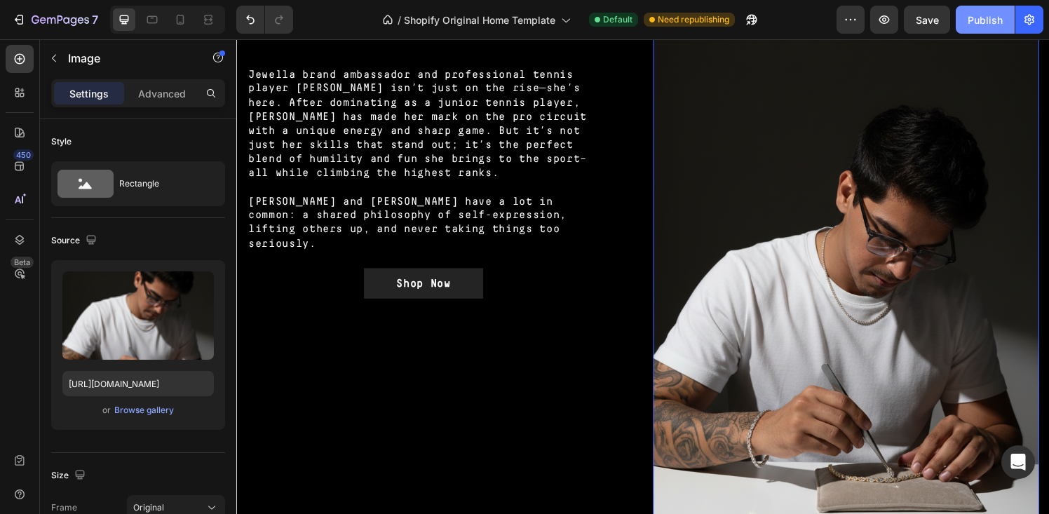
click at [988, 24] on div "Publish" at bounding box center [985, 20] width 35 height 15
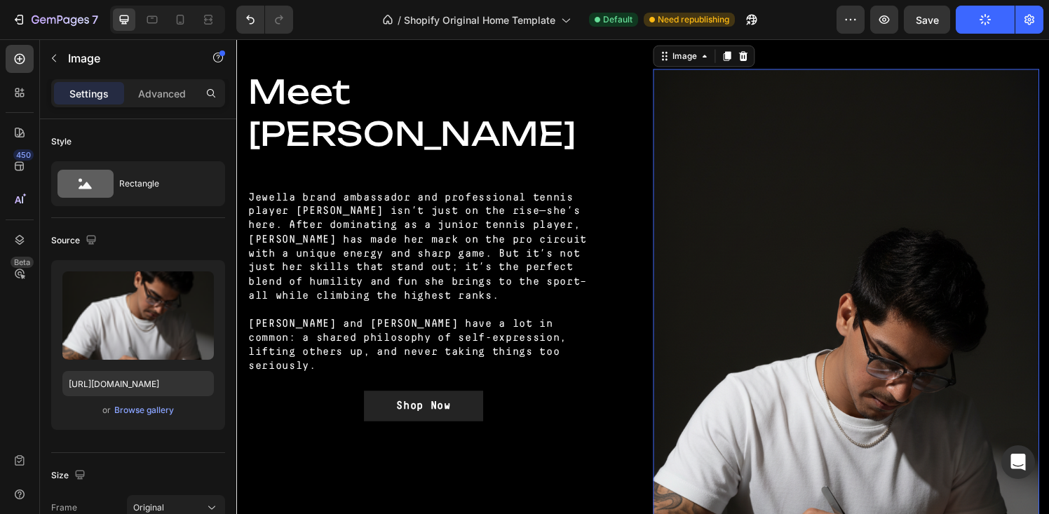
scroll to position [921, 0]
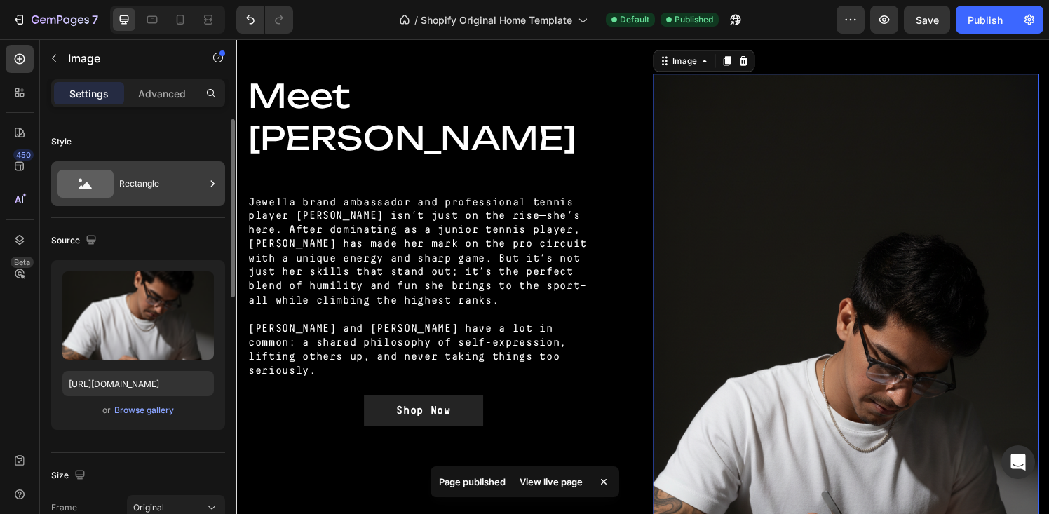
click at [153, 187] on div "Rectangle" at bounding box center [162, 184] width 86 height 32
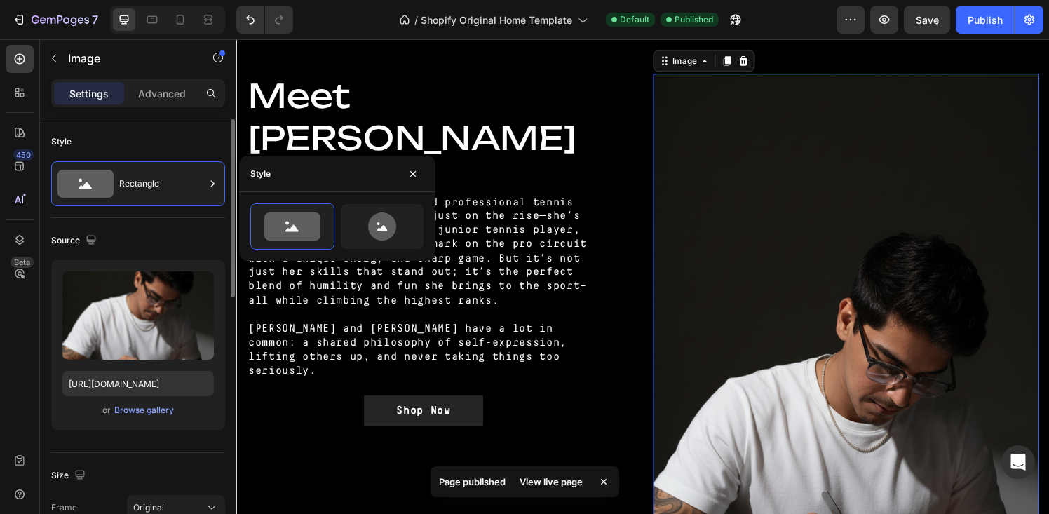
click at [165, 215] on div "Style Rectangle" at bounding box center [138, 168] width 174 height 99
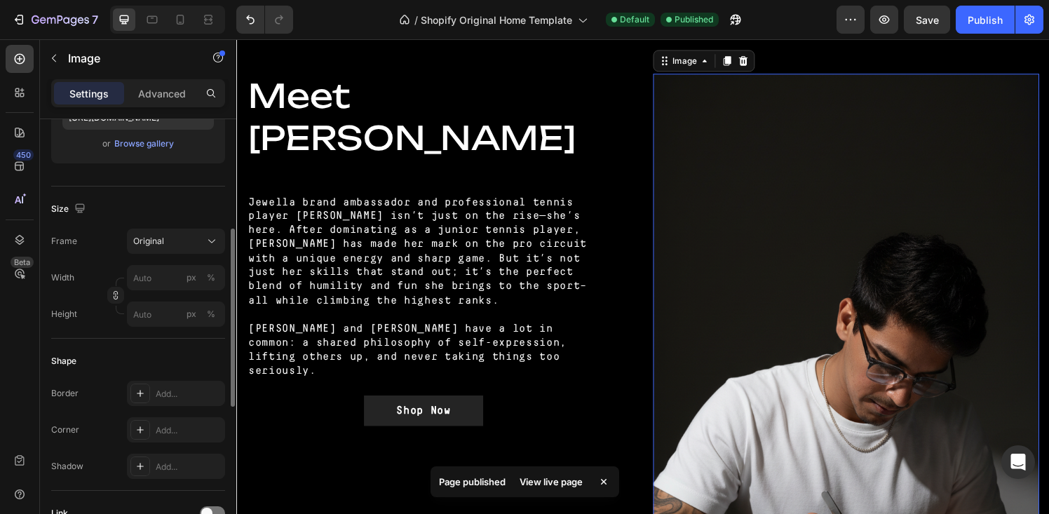
scroll to position [288, 0]
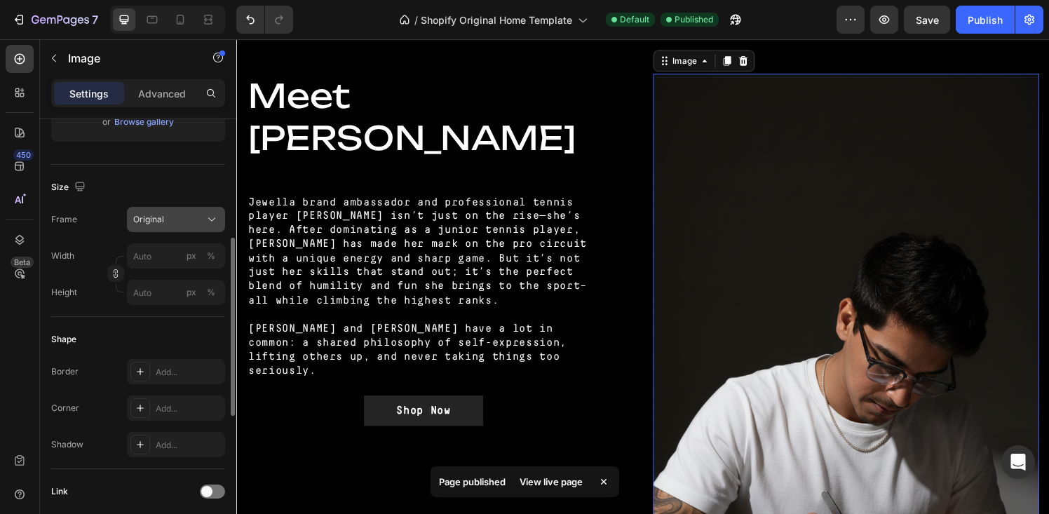
click at [165, 219] on div "Original" at bounding box center [167, 219] width 69 height 13
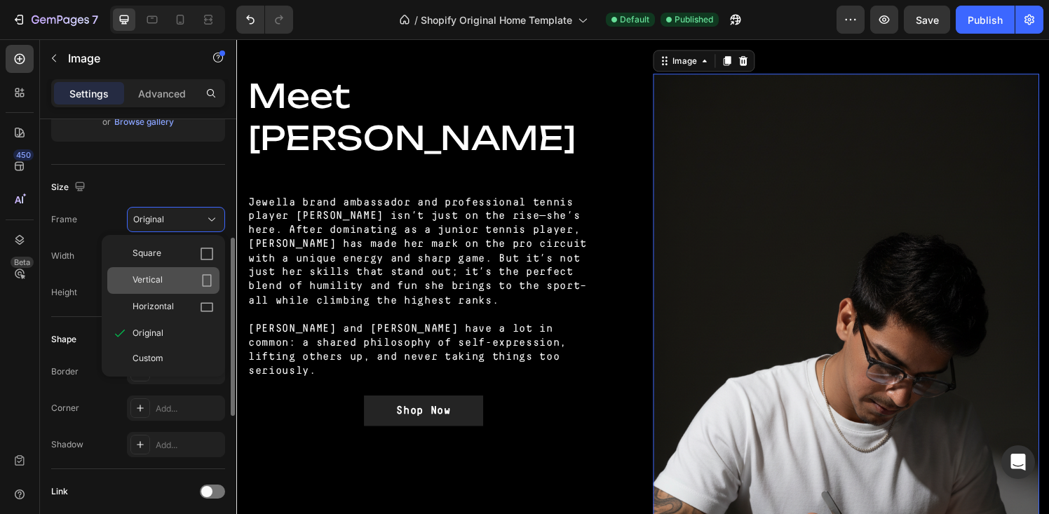
click at [178, 270] on div "Vertical" at bounding box center [163, 280] width 112 height 27
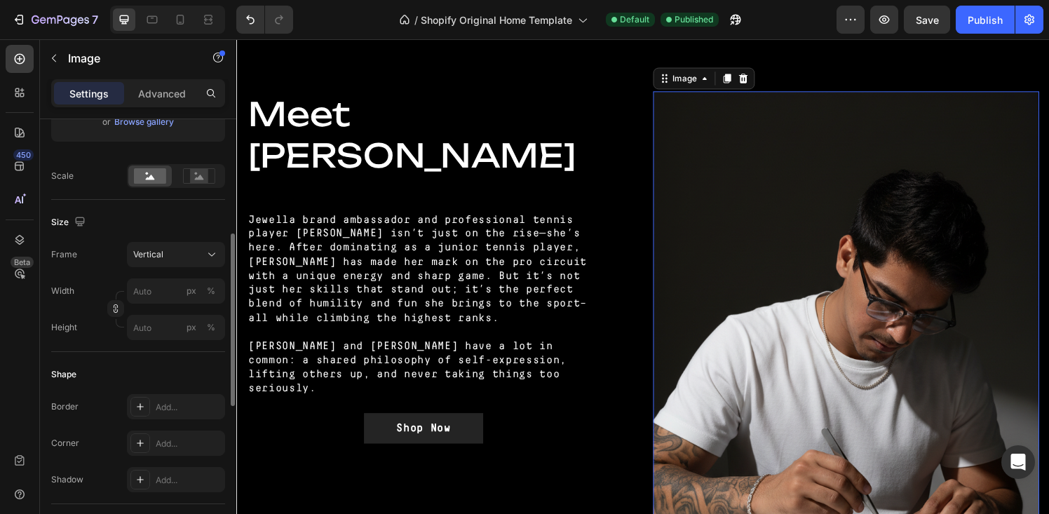
scroll to position [919, 0]
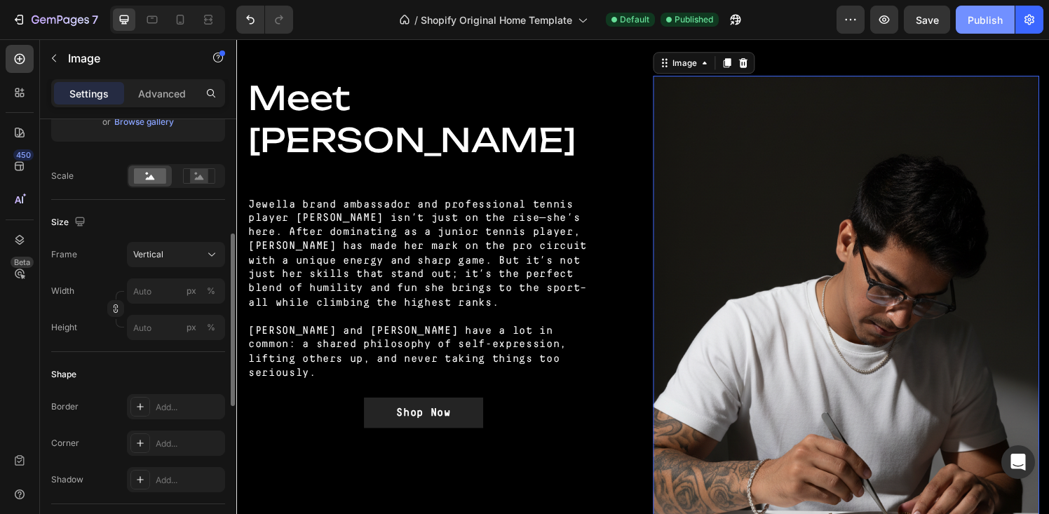
click at [992, 29] on button "Publish" at bounding box center [985, 20] width 59 height 28
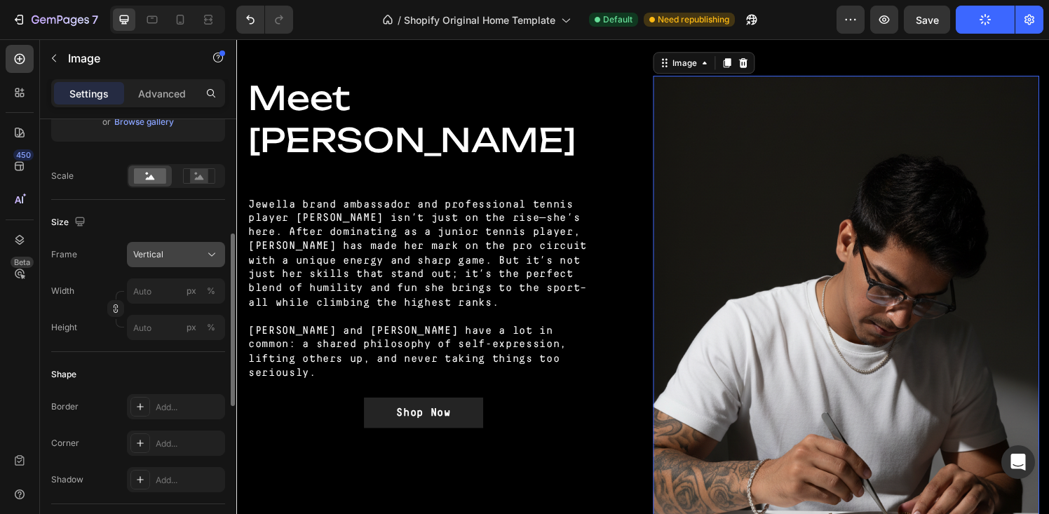
click at [173, 248] on div "Vertical" at bounding box center [167, 254] width 69 height 13
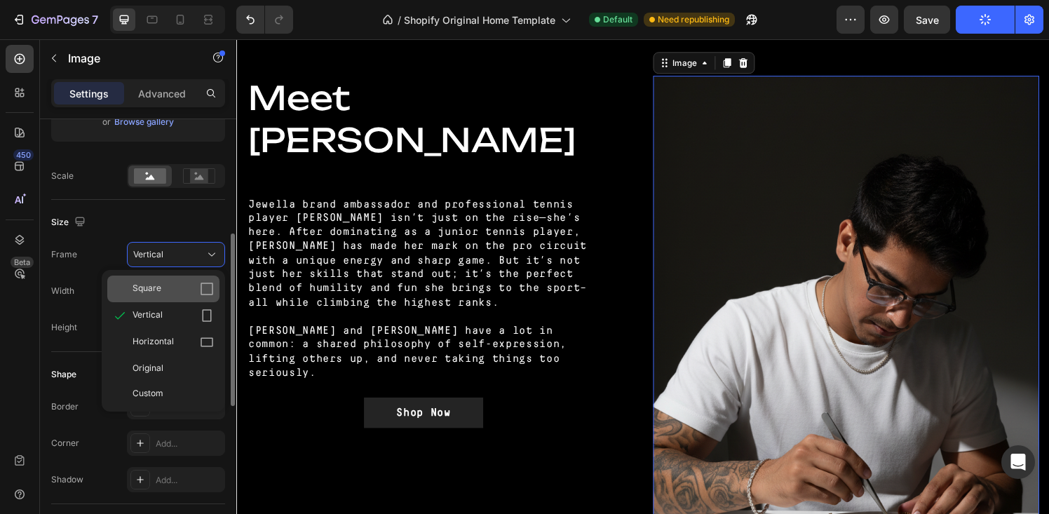
click at [169, 290] on div "Square" at bounding box center [173, 289] width 81 height 14
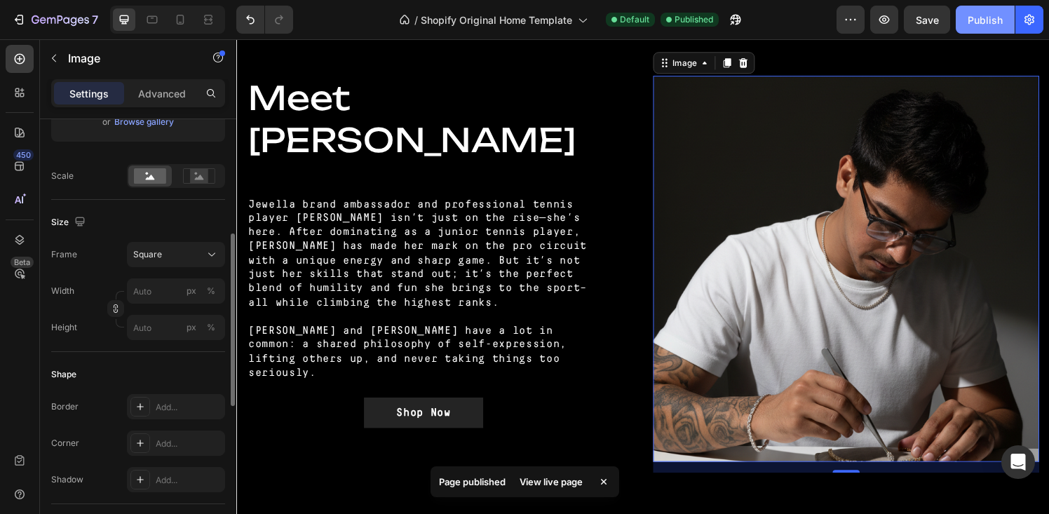
click at [985, 19] on div "Publish" at bounding box center [985, 20] width 35 height 15
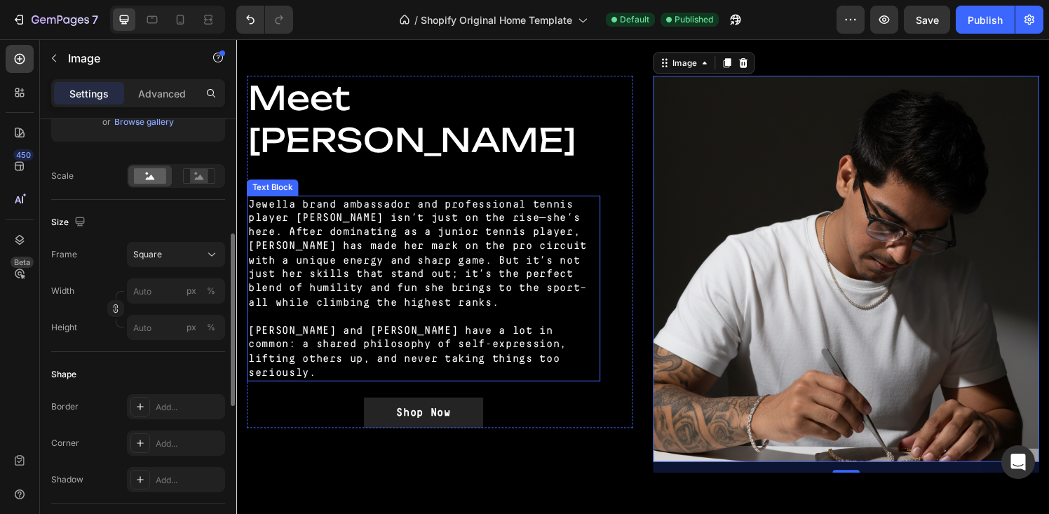
click at [330, 243] on p "Jewella brand ambassador and professional tennis player [PERSON_NAME] isn’t jus…" at bounding box center [429, 261] width 363 height 116
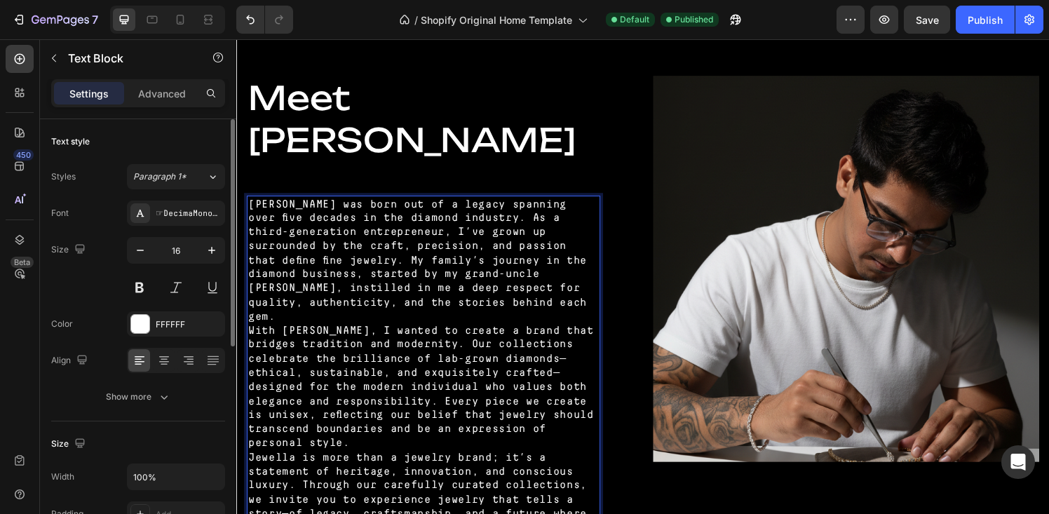
scroll to position [938, 0]
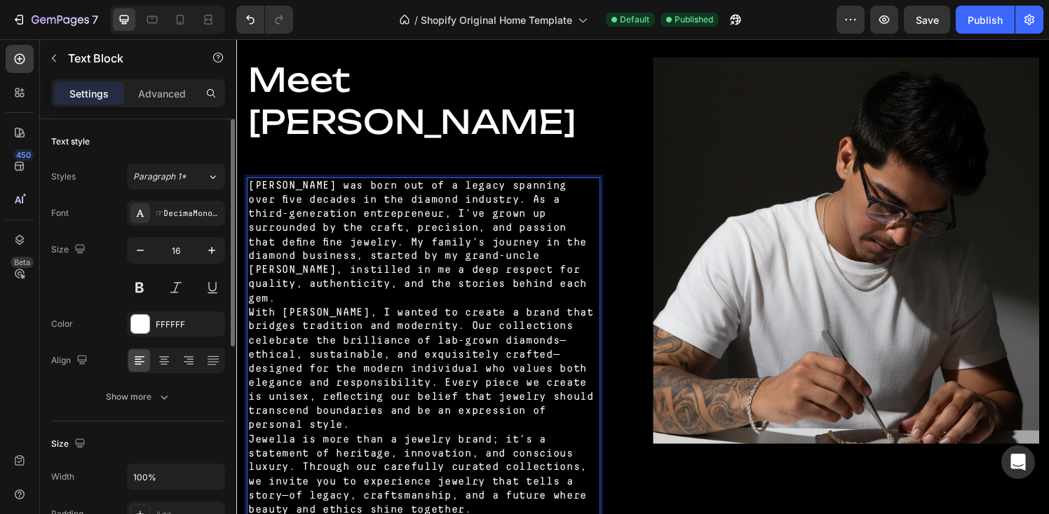
click at [561, 295] on p "[PERSON_NAME] was born out of a legacy spanning over five decades in the diamon…" at bounding box center [429, 249] width 363 height 131
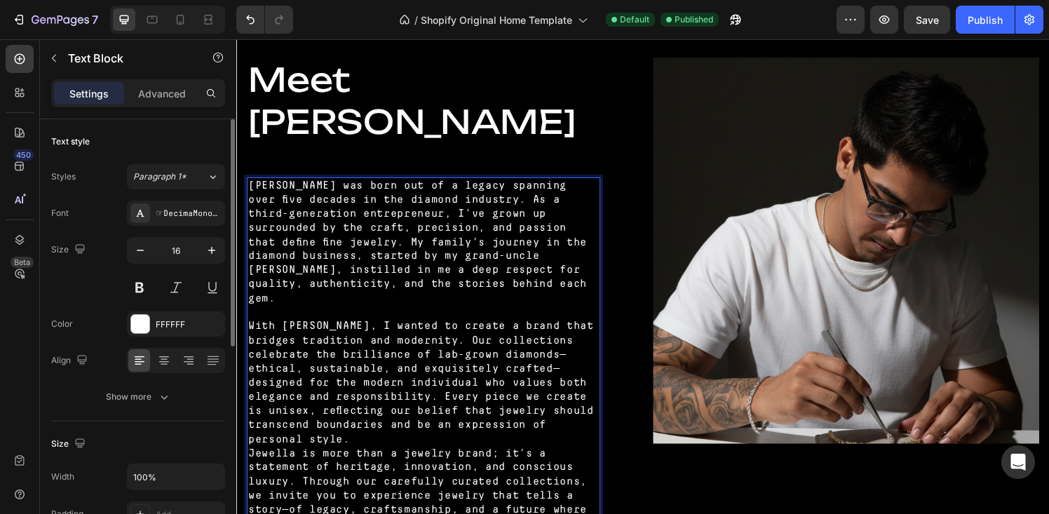
click at [588, 422] on p "With [PERSON_NAME], I wanted to create a brand that bridges tradition and moder…" at bounding box center [429, 394] width 363 height 131
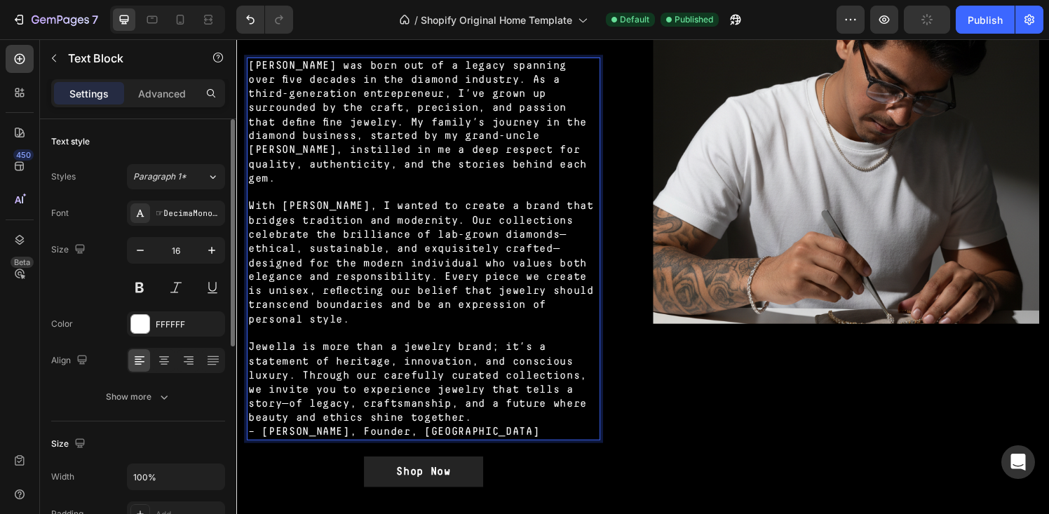
scroll to position [1074, 0]
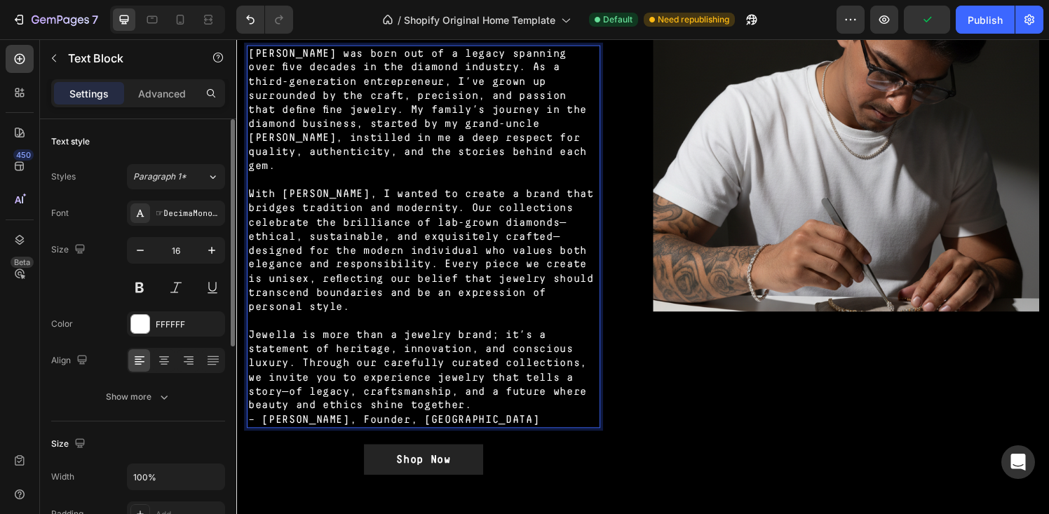
click at [437, 385] on p "Jewella is more than a jewelry brand; it’s a statement of heritage, innovation,…" at bounding box center [429, 382] width 363 height 88
click at [472, 426] on p "– [PERSON_NAME], Founder, [GEOGRAPHIC_DATA]" at bounding box center [429, 433] width 363 height 15
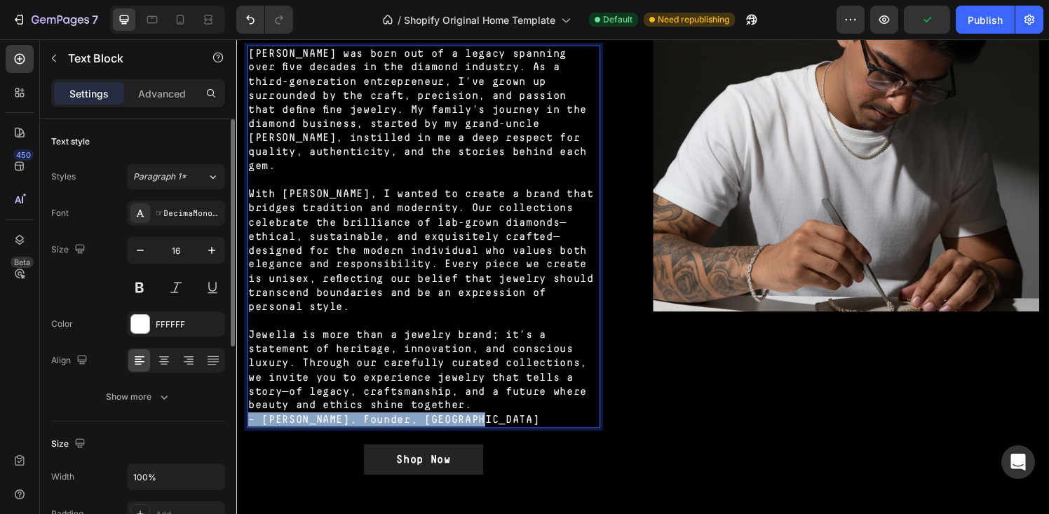
click at [472, 426] on p "– [PERSON_NAME], Founder, [GEOGRAPHIC_DATA]" at bounding box center [429, 433] width 363 height 15
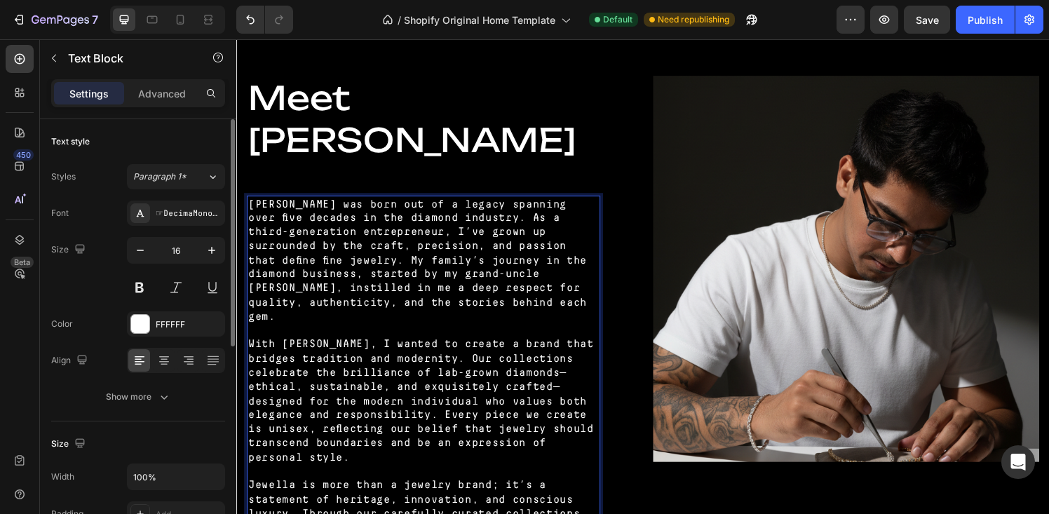
scroll to position [894, 0]
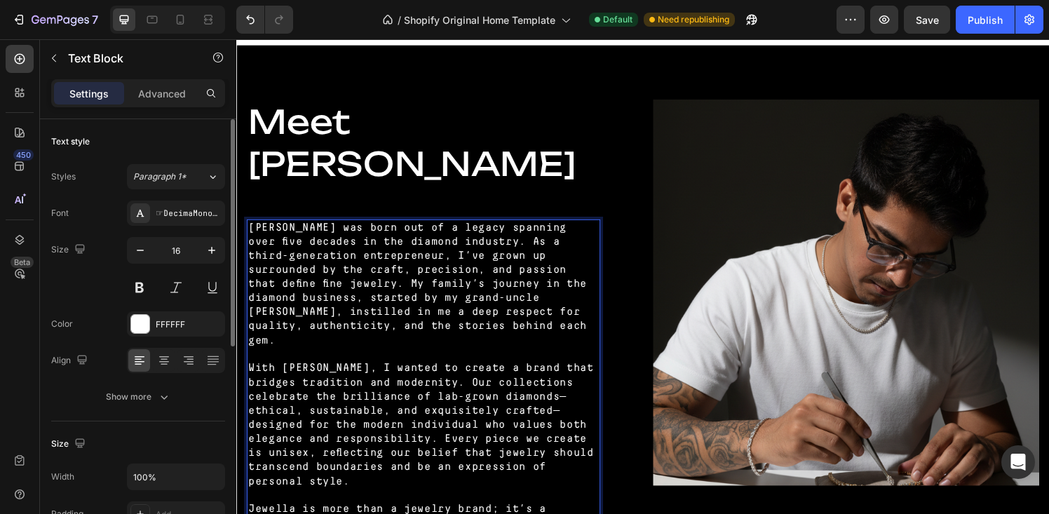
click at [449, 236] on p "[PERSON_NAME] was born out of a legacy spanning over five decades in the diamon…" at bounding box center [429, 292] width 363 height 131
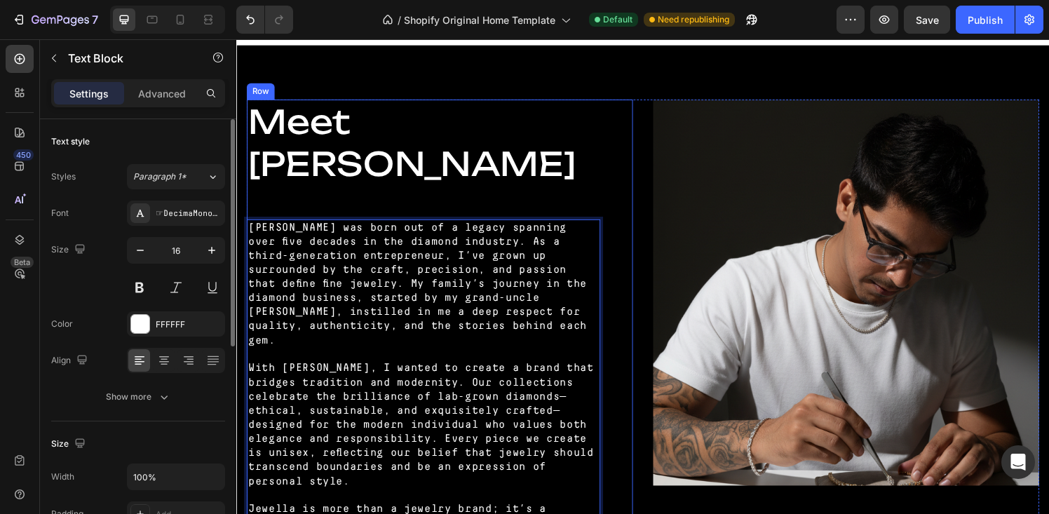
click at [425, 205] on div "Meet [PERSON_NAME] Heading [PERSON_NAME] was born out of a legacy spanning over…" at bounding box center [430, 379] width 366 height 554
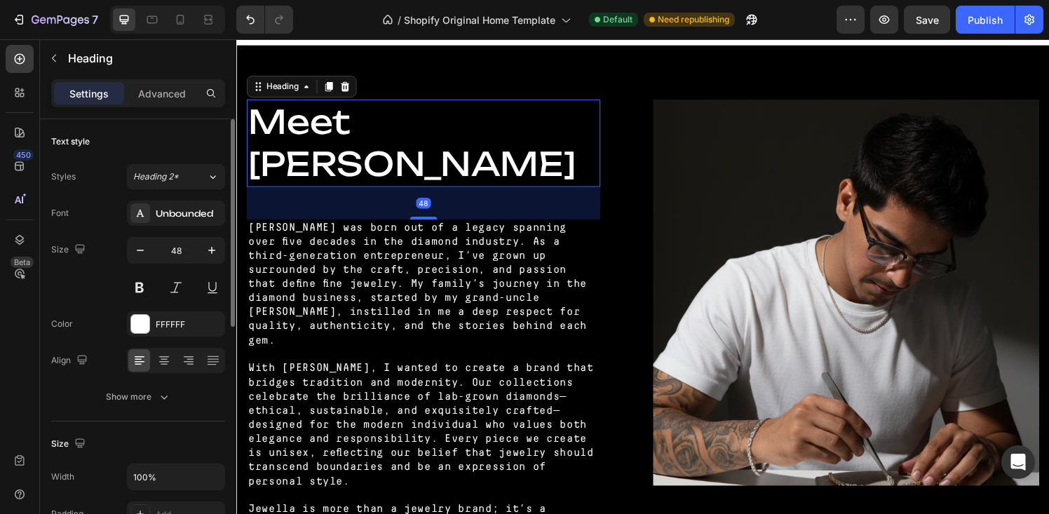
click at [407, 180] on p "Meet [PERSON_NAME]" at bounding box center [429, 147] width 363 height 88
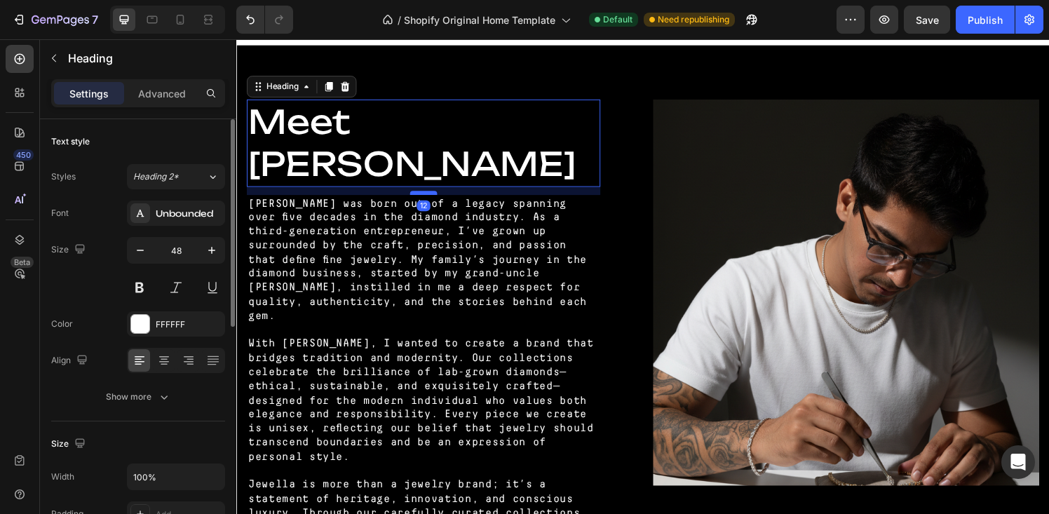
drag, startPoint x: 424, startPoint y: 224, endPoint x: 421, endPoint y: 199, distance: 25.5
click at [421, 199] on div at bounding box center [430, 198] width 28 height 4
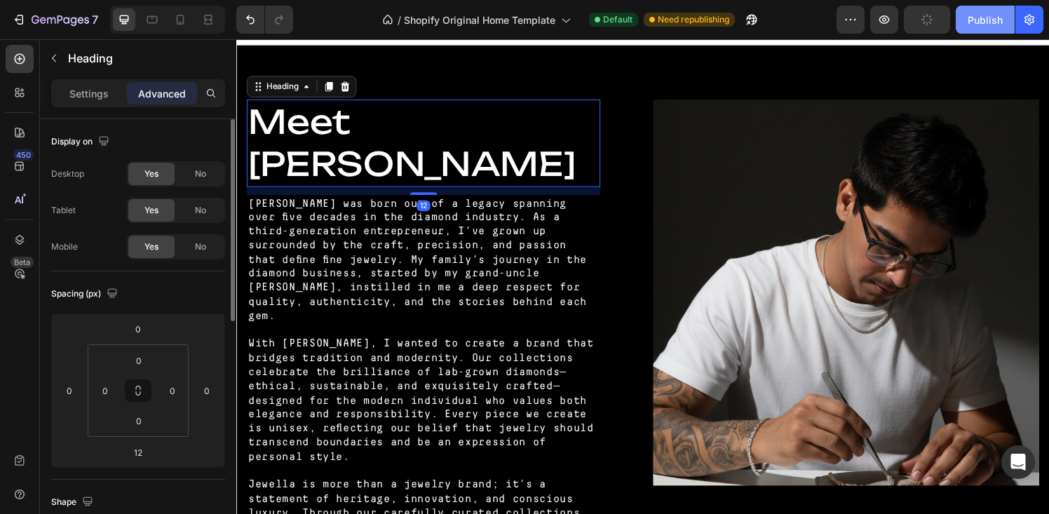
click at [985, 15] on div "Publish" at bounding box center [985, 20] width 35 height 15
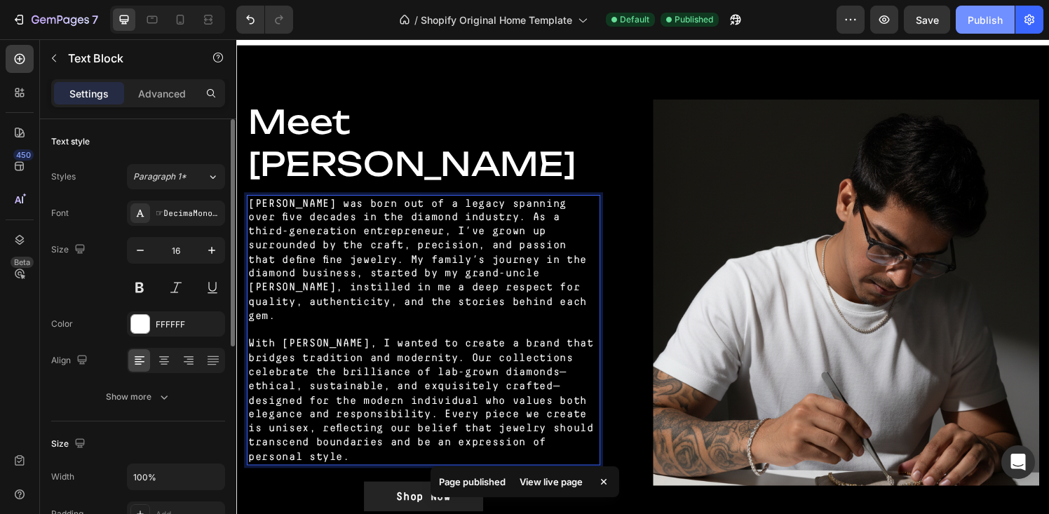
click at [999, 24] on div "Publish" at bounding box center [985, 20] width 35 height 15
